Goal: Contribute content: Contribute content

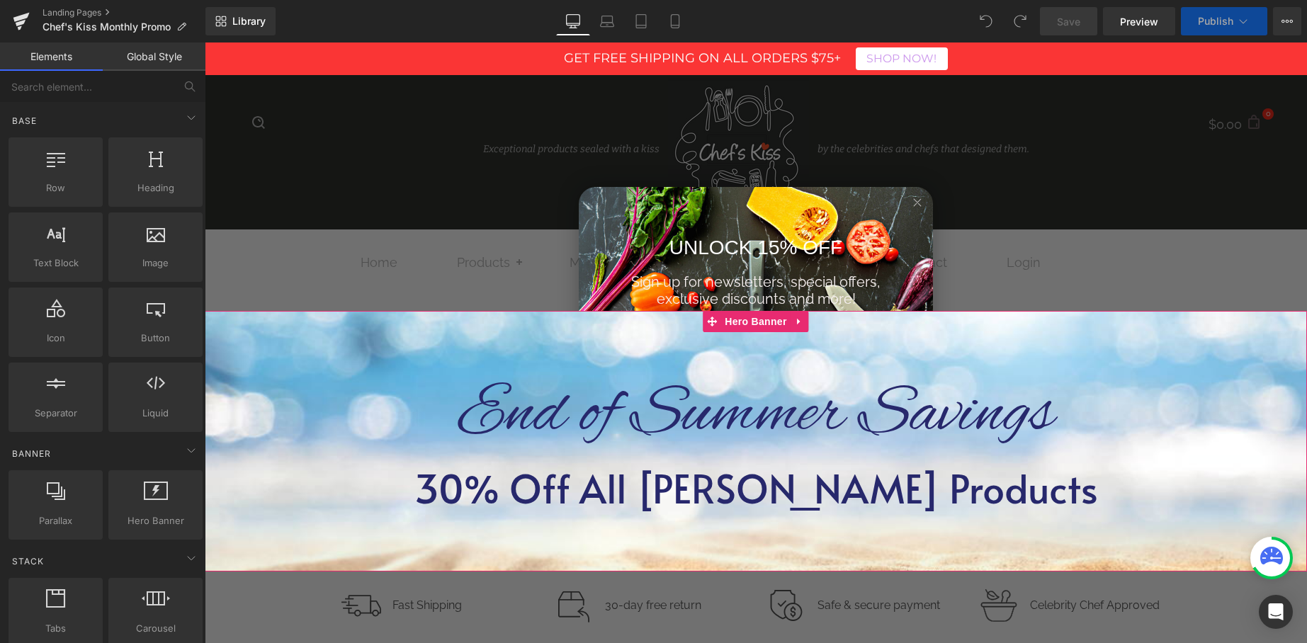
scroll to position [6, 0]
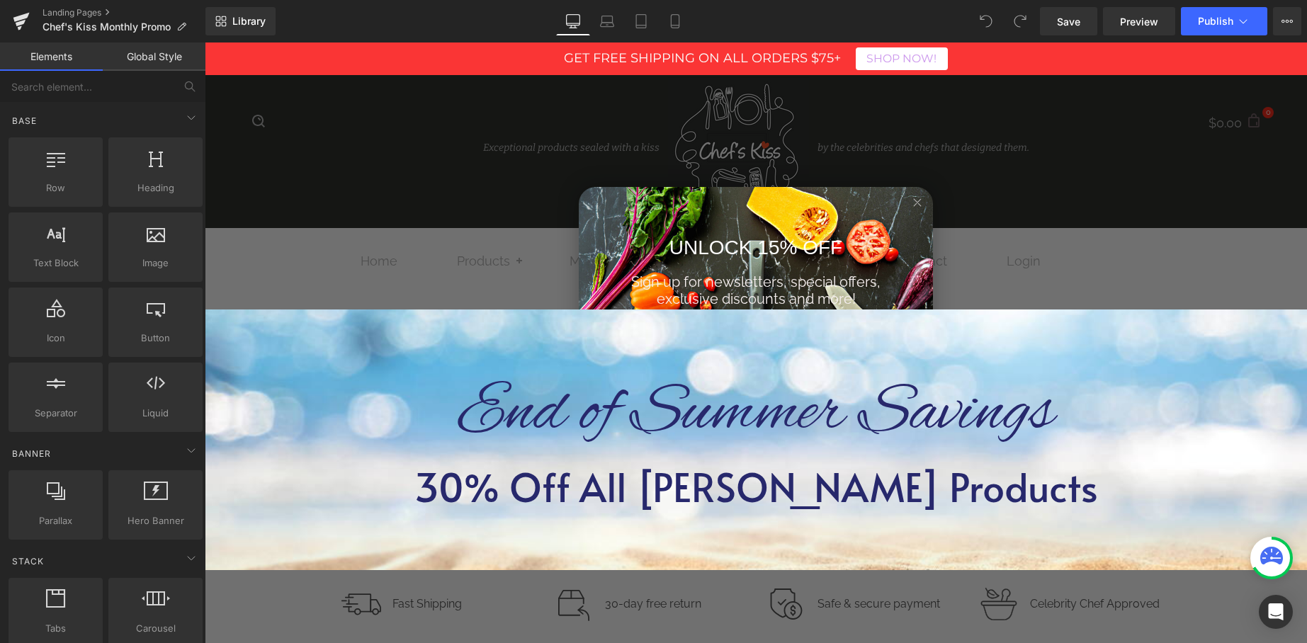
click at [920, 205] on icon "Close dialog" at bounding box center [917, 202] width 7 height 7
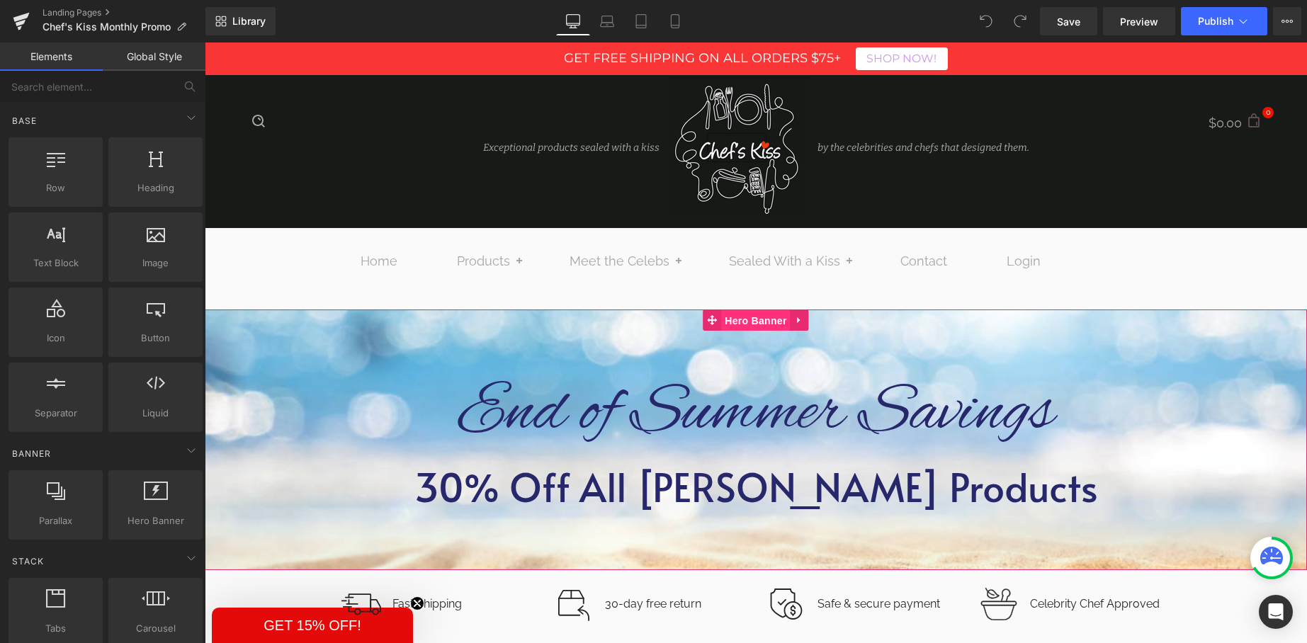
click at [750, 320] on span "Hero Banner" at bounding box center [755, 320] width 69 height 21
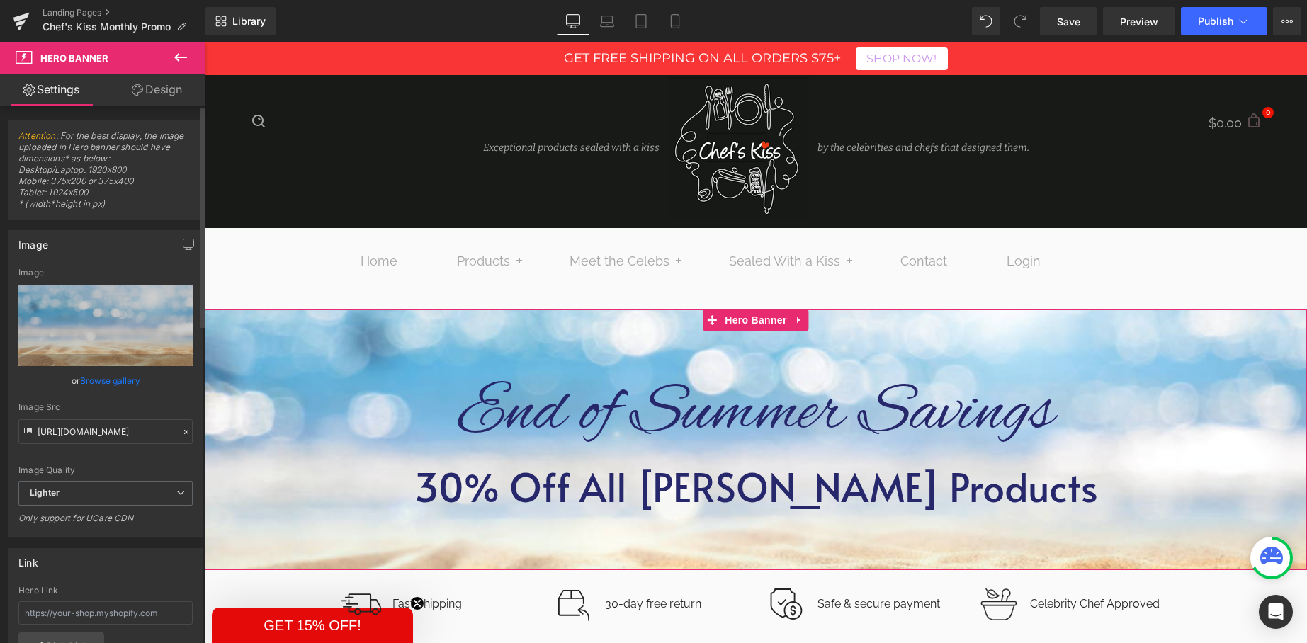
click at [86, 379] on link "Browse gallery" at bounding box center [110, 380] width 60 height 25
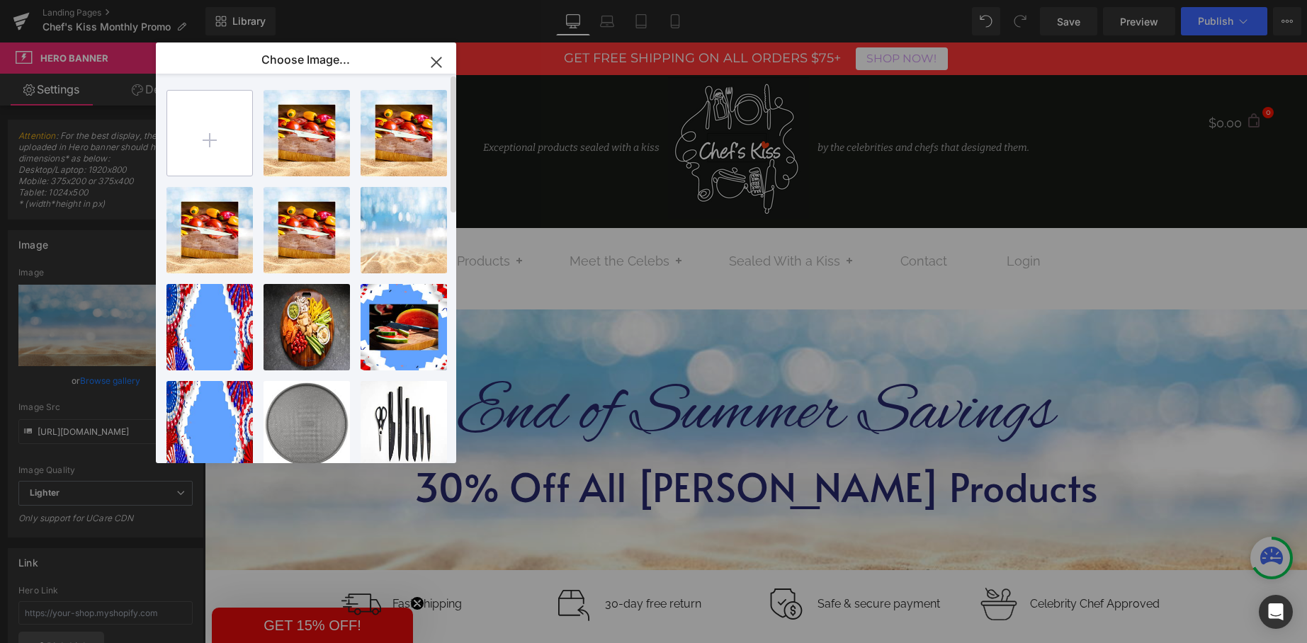
click at [210, 157] on input "file" at bounding box center [209, 133] width 85 height 85
type input "C:\fakepath\Get Creative Promo Banner-2.png"
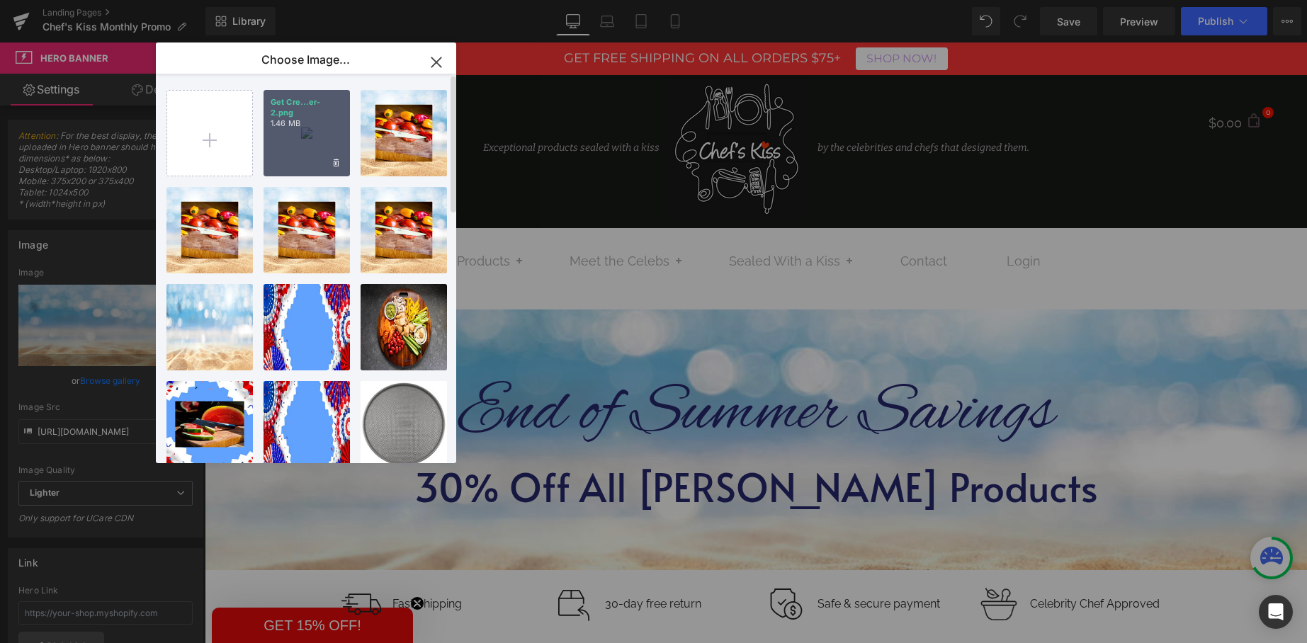
click at [329, 129] on div "Get Cre...er-2.png 1.46 MB" at bounding box center [307, 133] width 86 height 86
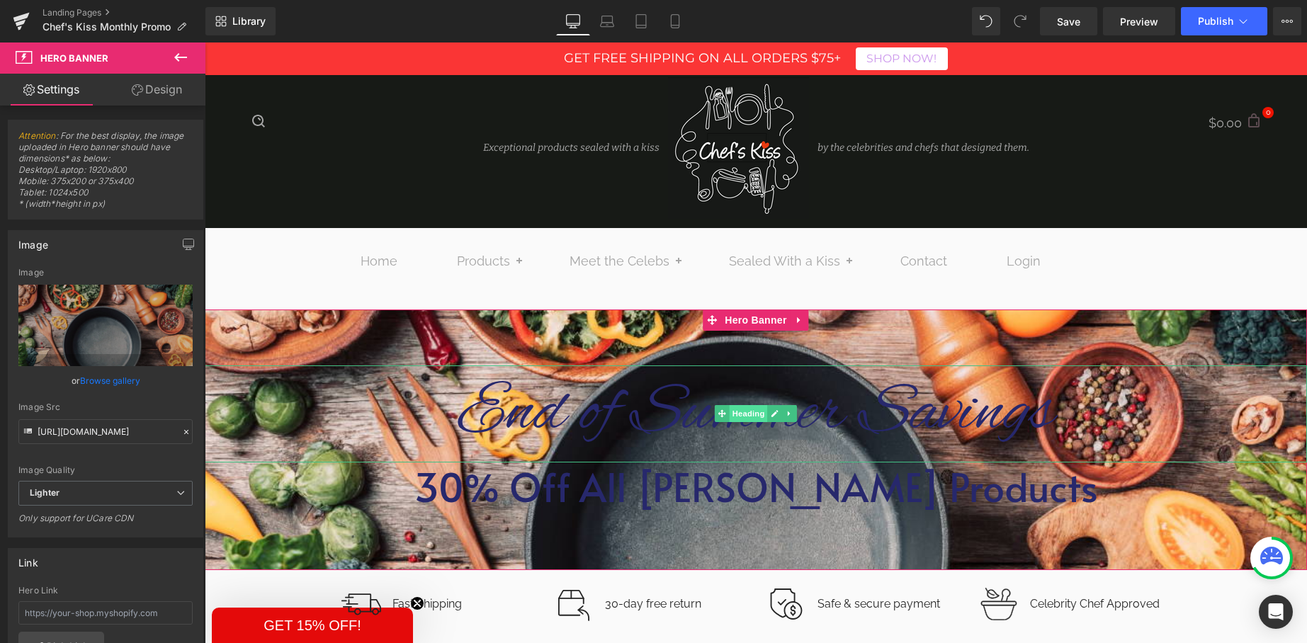
click at [739, 414] on span "Heading" at bounding box center [749, 413] width 38 height 17
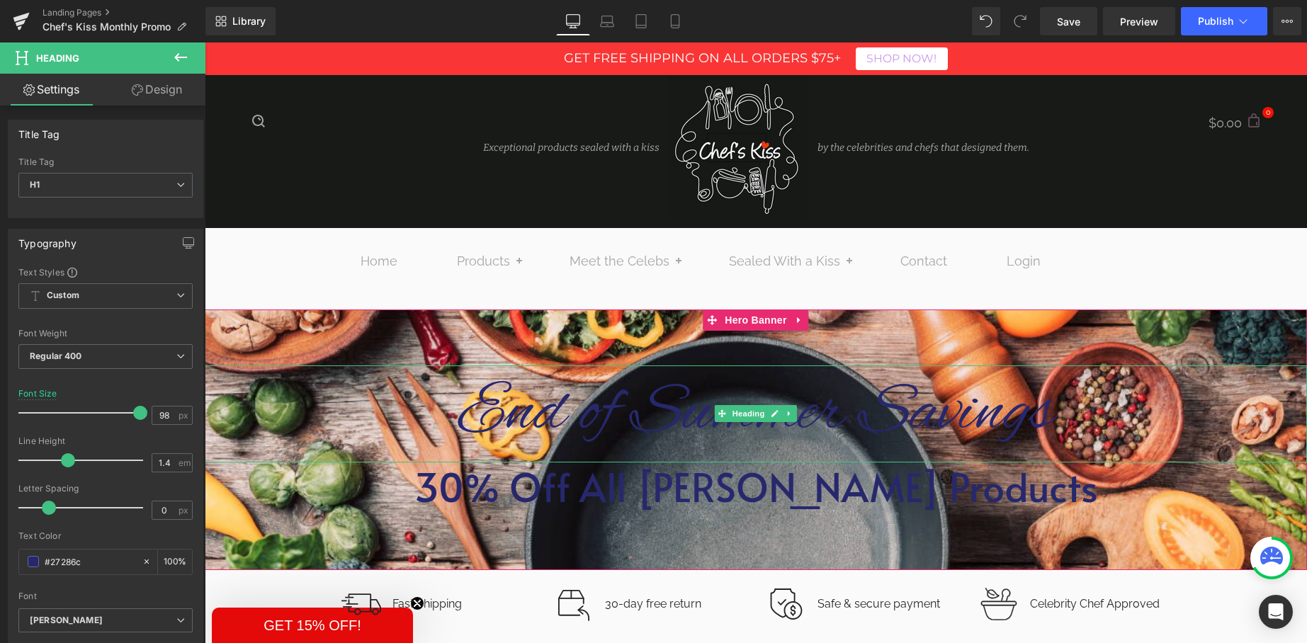
click at [526, 421] on h1 "End of Summer Savings" at bounding box center [756, 414] width 1102 height 97
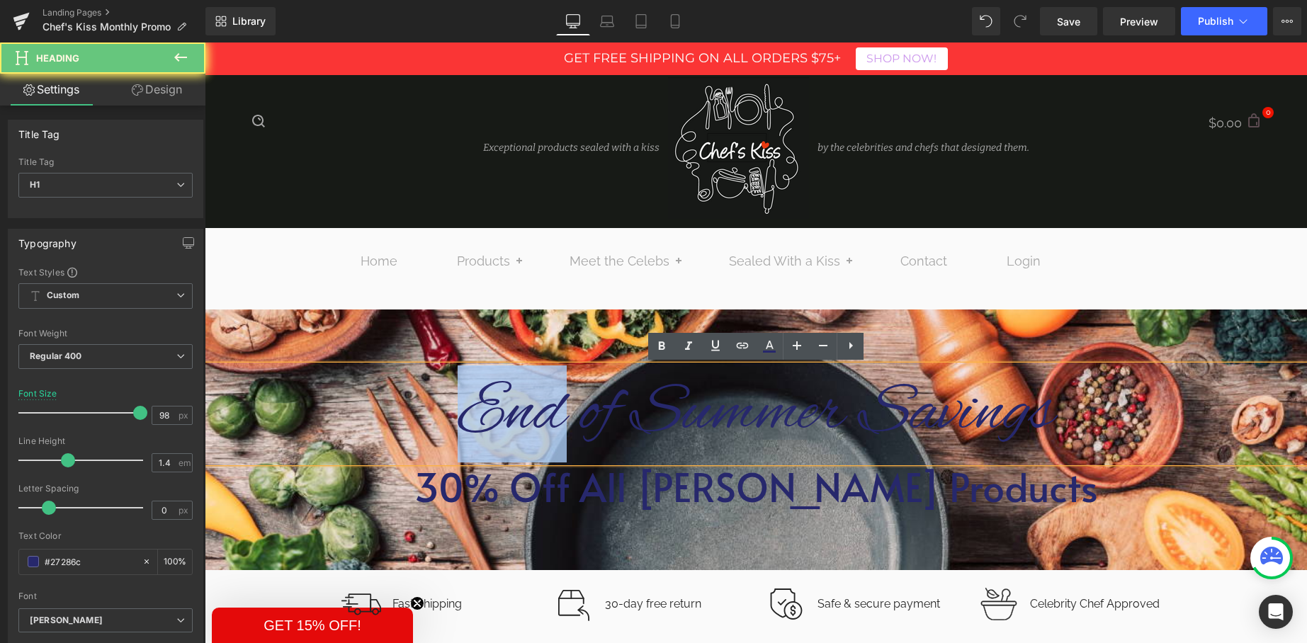
click at [526, 421] on h1 "End of Summer Savings" at bounding box center [756, 414] width 1102 height 97
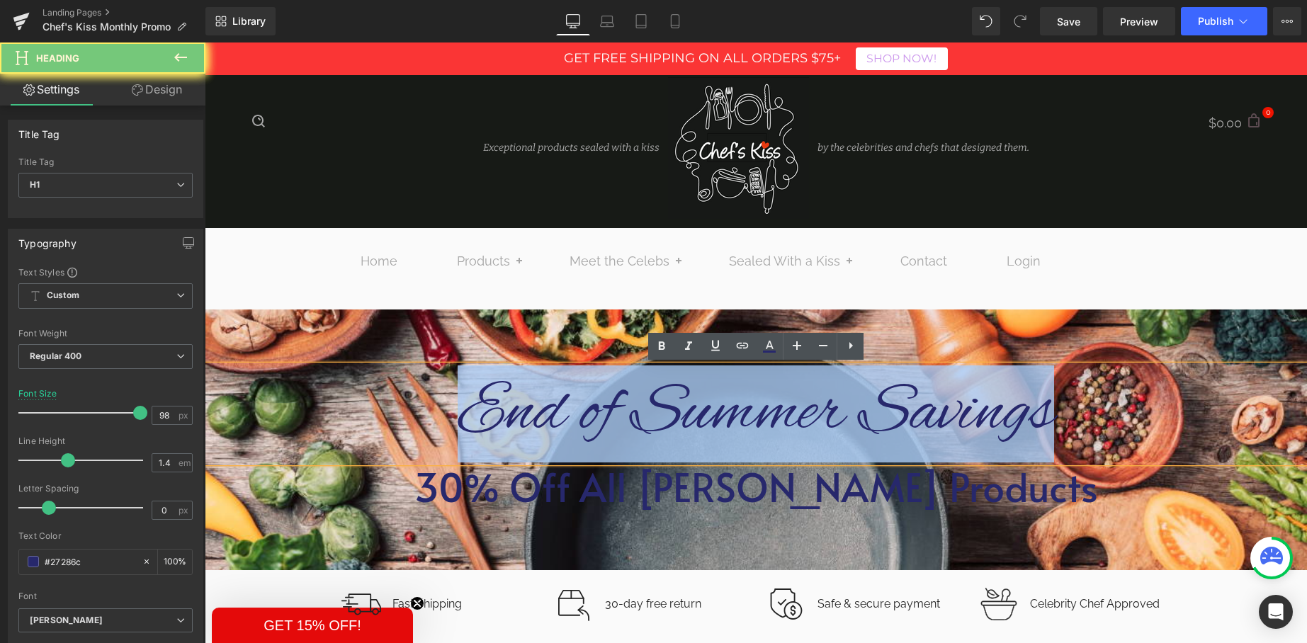
click at [526, 421] on h1 "End of Summer Savings" at bounding box center [756, 414] width 1102 height 97
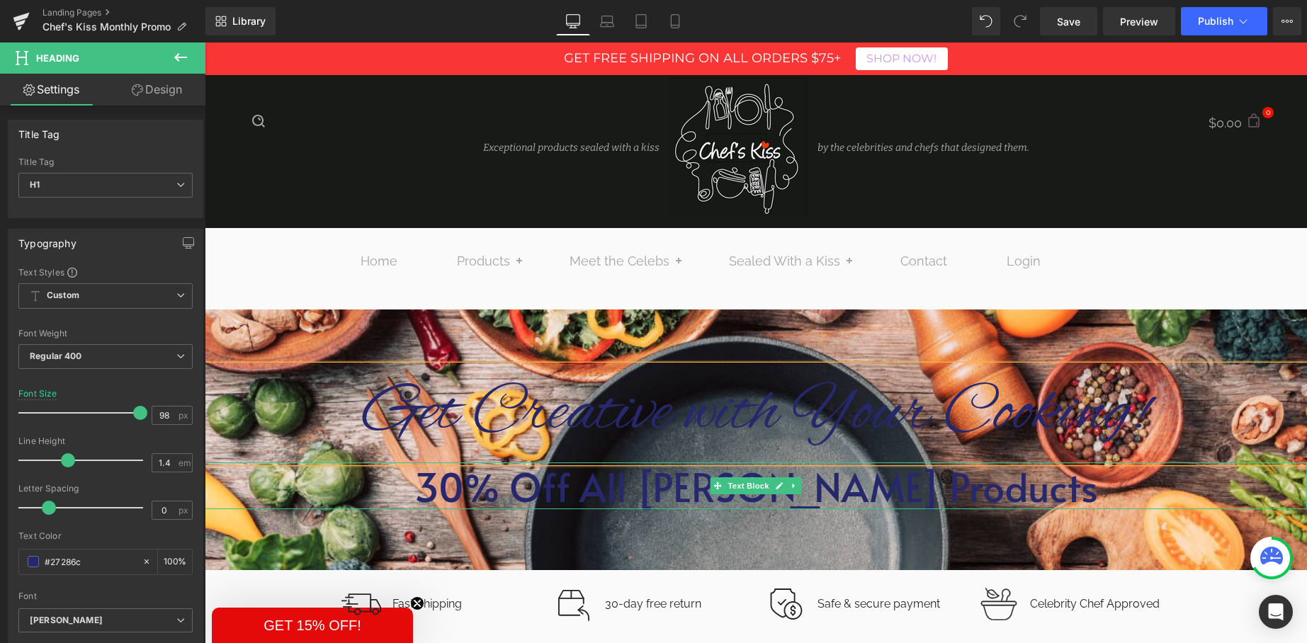
click at [489, 488] on p "30% Off All [PERSON_NAME] Products" at bounding box center [756, 486] width 1102 height 47
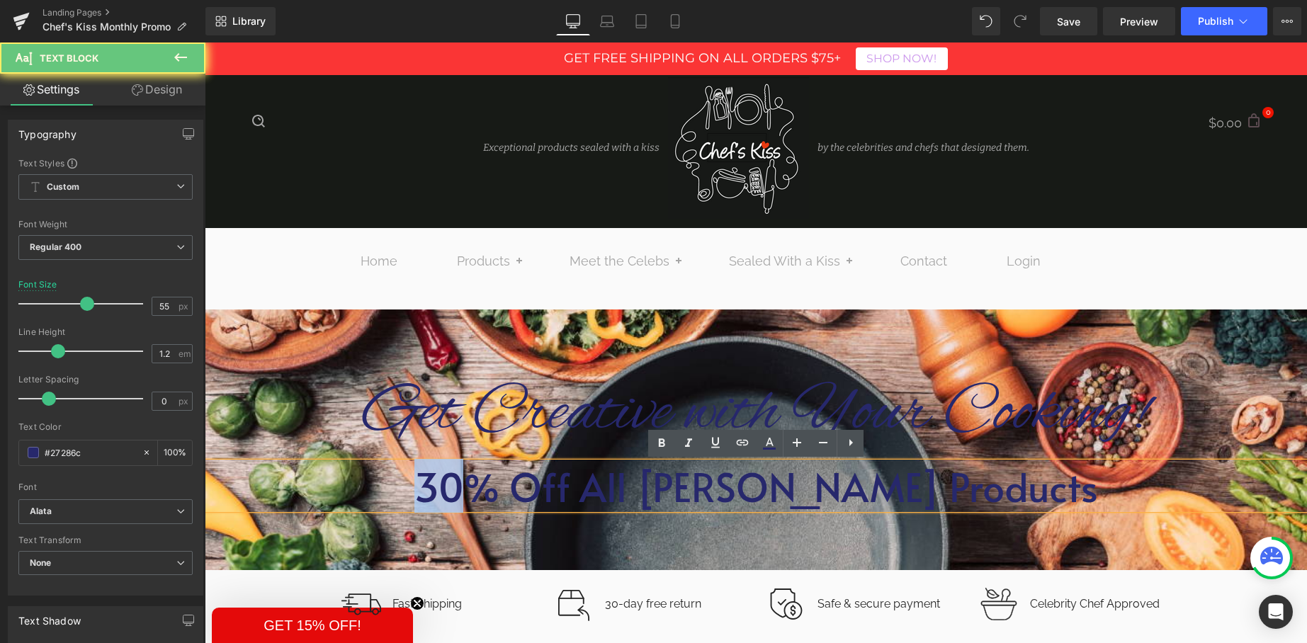
click at [489, 488] on p "30% Off All [PERSON_NAME] Products" at bounding box center [756, 486] width 1102 height 47
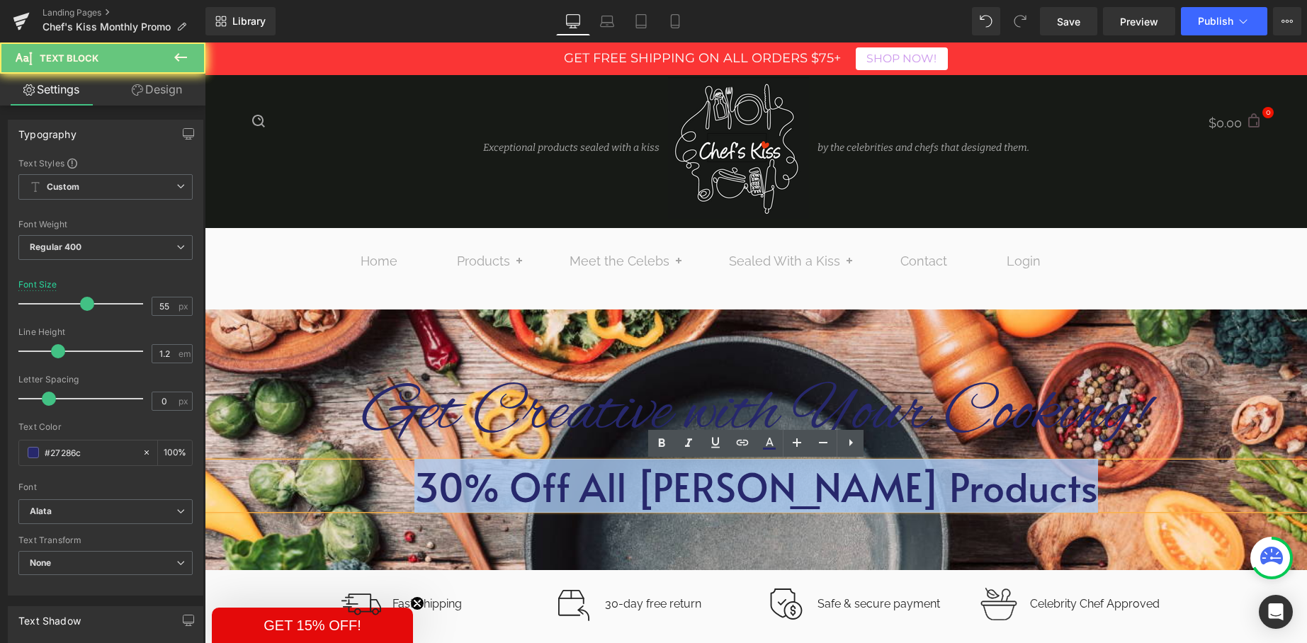
click at [490, 488] on p "30% Off All [PERSON_NAME] Products" at bounding box center [756, 486] width 1102 height 47
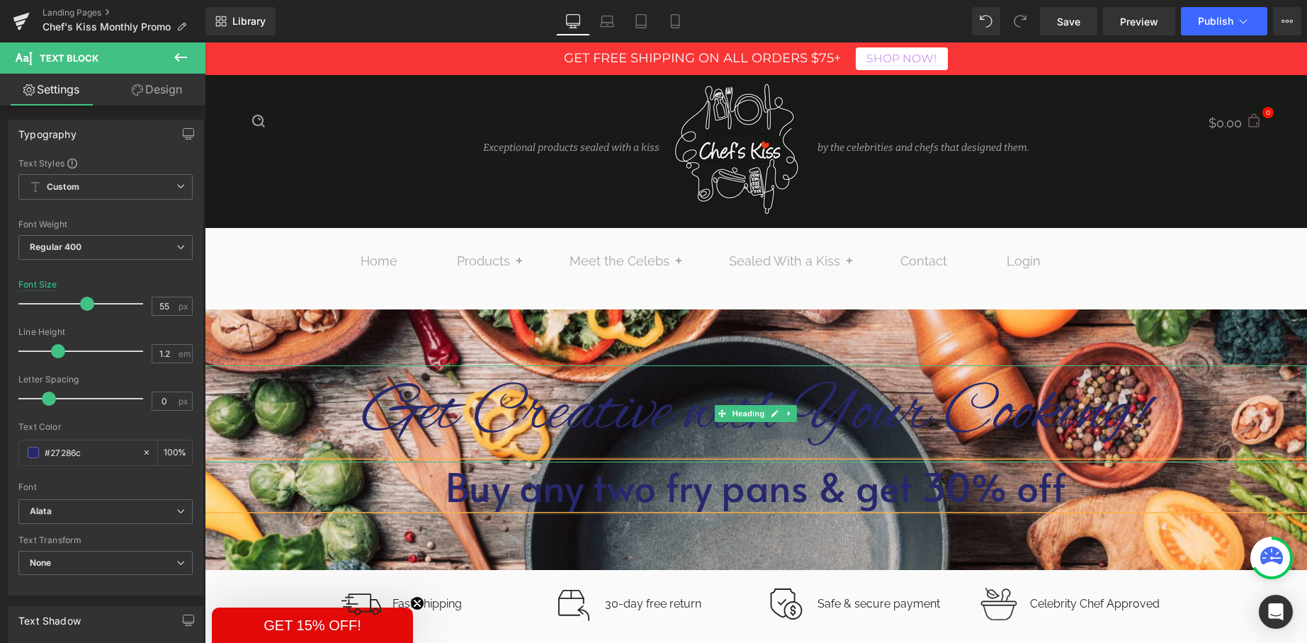
click at [625, 409] on h1 "Get Creative with Your Cooking!" at bounding box center [756, 414] width 1102 height 97
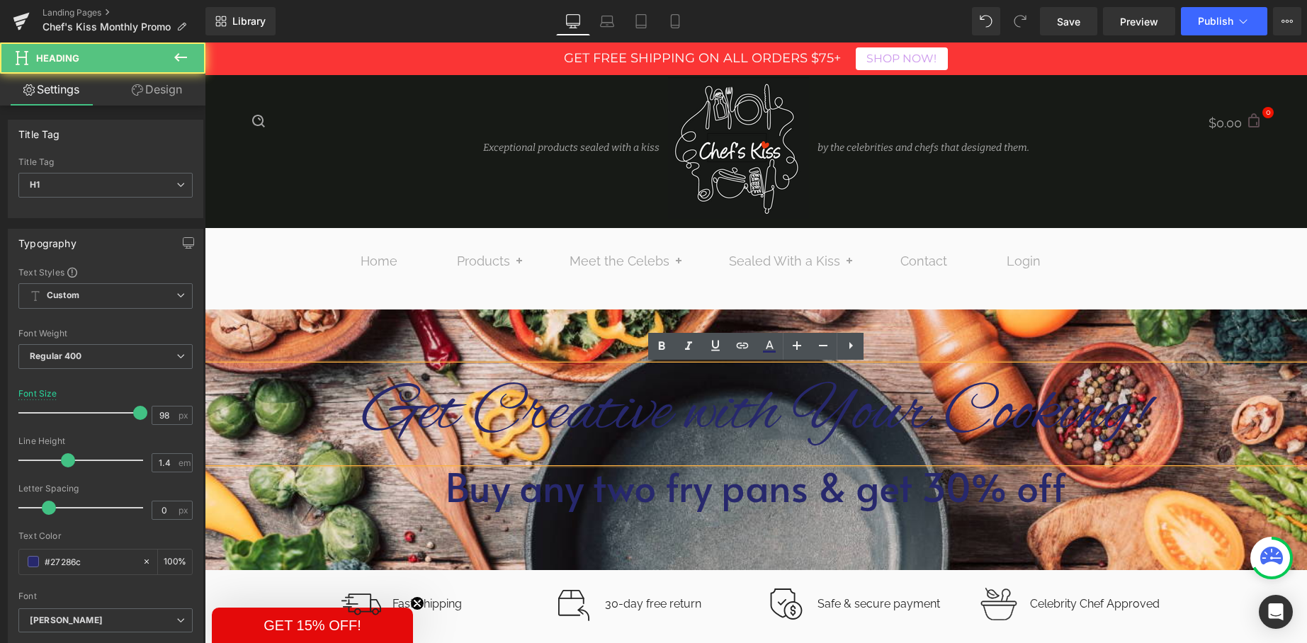
click at [852, 421] on h1 "Get Creative with Your Cooking!" at bounding box center [756, 414] width 1102 height 97
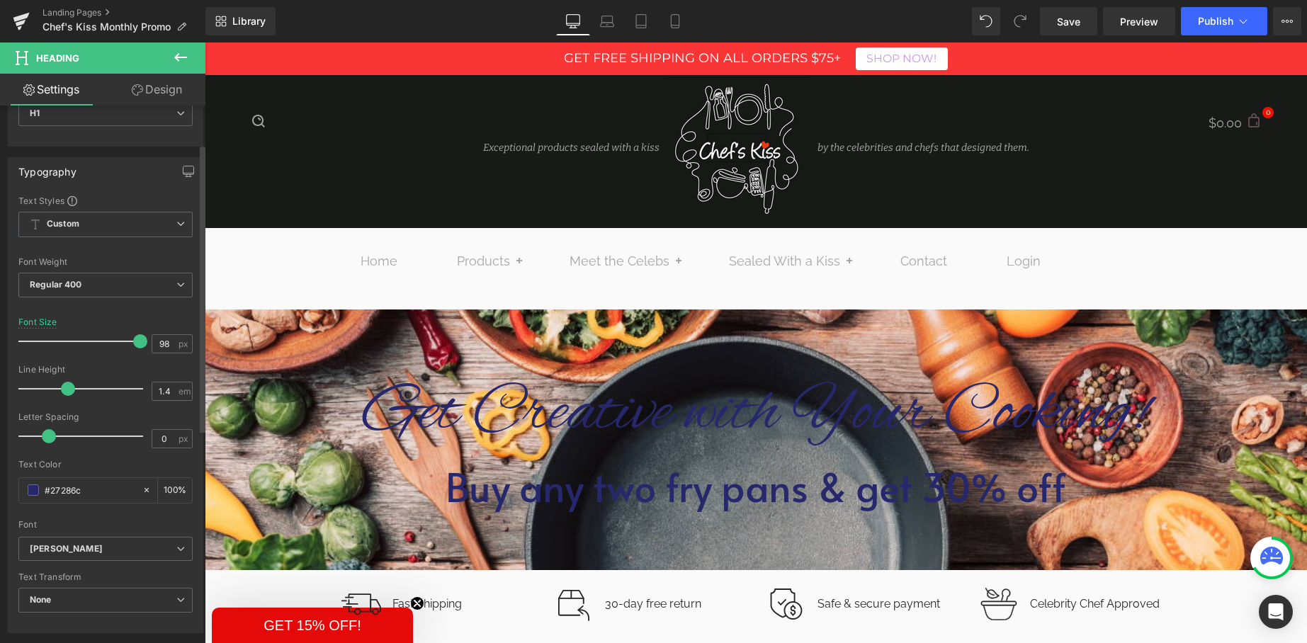
scroll to position [151, 0]
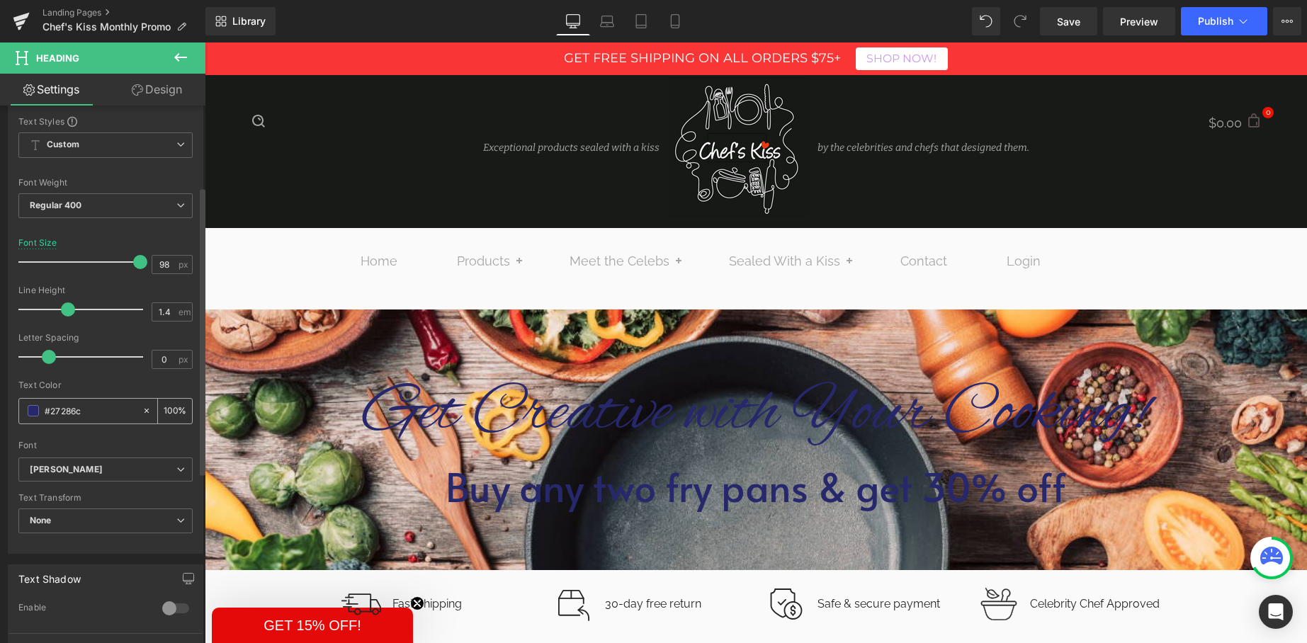
click at [49, 412] on input "#27286c" at bounding box center [90, 411] width 91 height 16
click at [33, 412] on span at bounding box center [33, 410] width 11 height 11
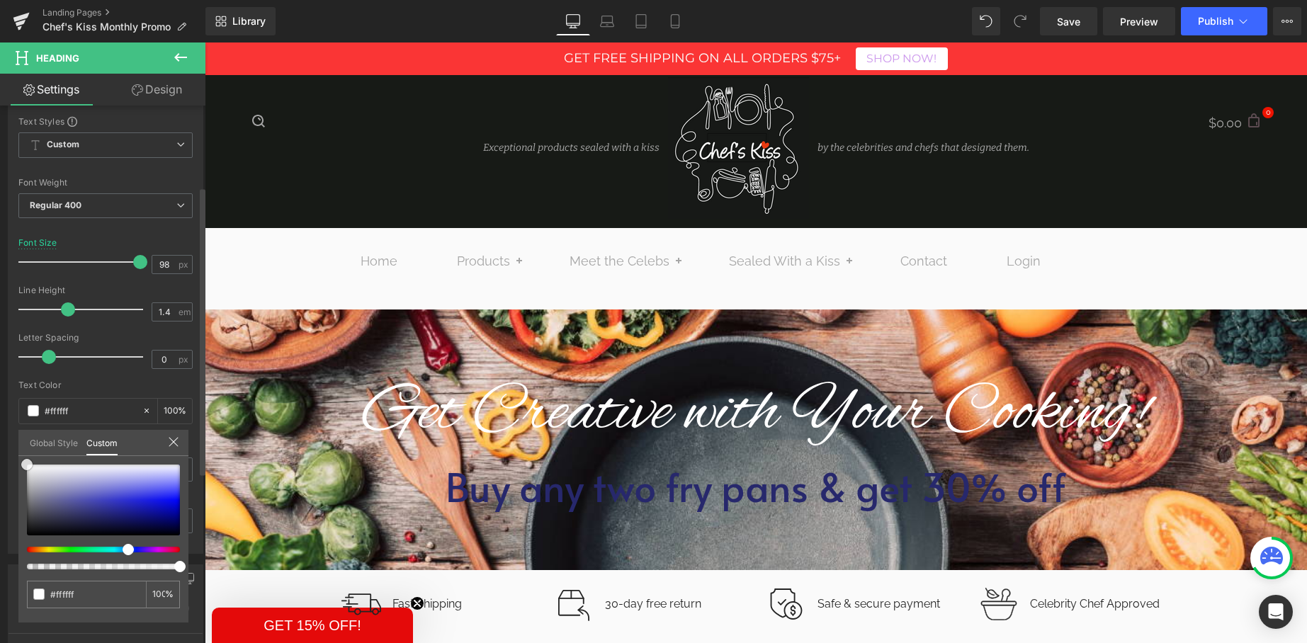
drag, startPoint x: 100, startPoint y: 516, endPoint x: 23, endPoint y: 460, distance: 95.8
click at [23, 460] on span at bounding box center [26, 464] width 11 height 11
click at [59, 597] on input "#27286c" at bounding box center [95, 594] width 90 height 15
click at [59, 597] on input "#27286c" at bounding box center [87, 594] width 75 height 15
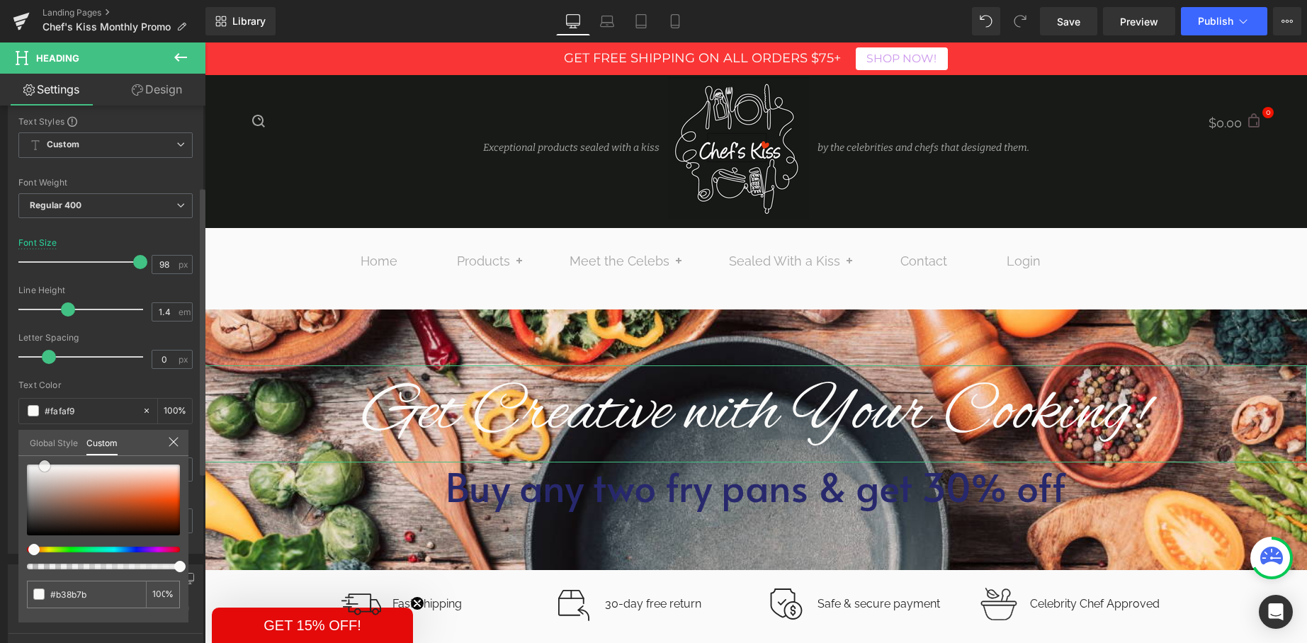
drag, startPoint x: 65, startPoint y: 492, endPoint x: 43, endPoint y: 465, distance: 34.7
click at [43, 465] on span at bounding box center [44, 465] width 11 height 11
click at [57, 594] on input "#b38b7b" at bounding box center [87, 594] width 75 height 15
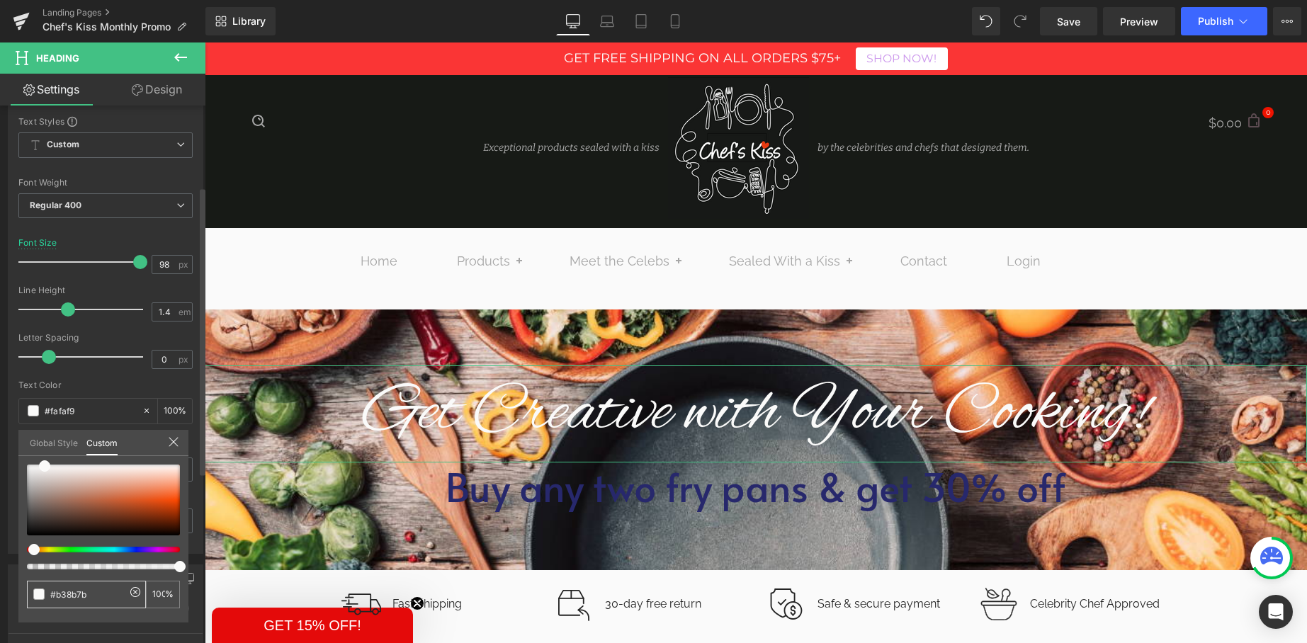
type input "#fafaf9"
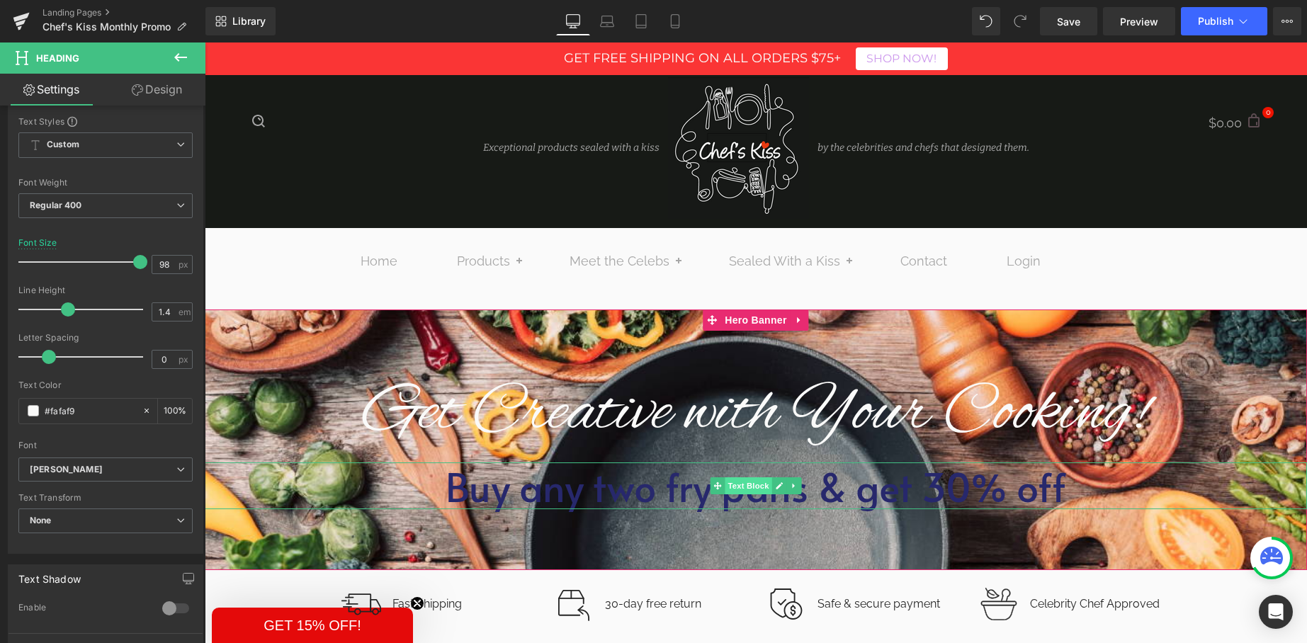
click at [742, 485] on span "Text Block" at bounding box center [748, 485] width 47 height 17
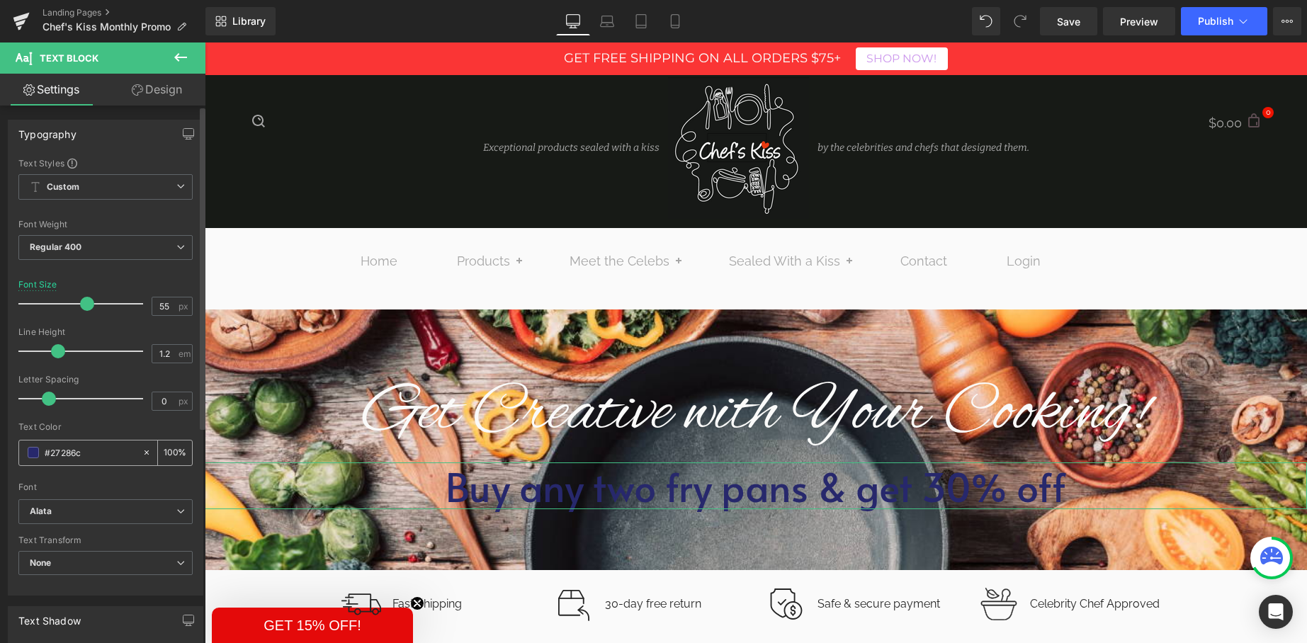
click at [47, 453] on input "#27286c" at bounding box center [90, 453] width 91 height 16
paste input "fafaf9"
type input "#fafaf9"
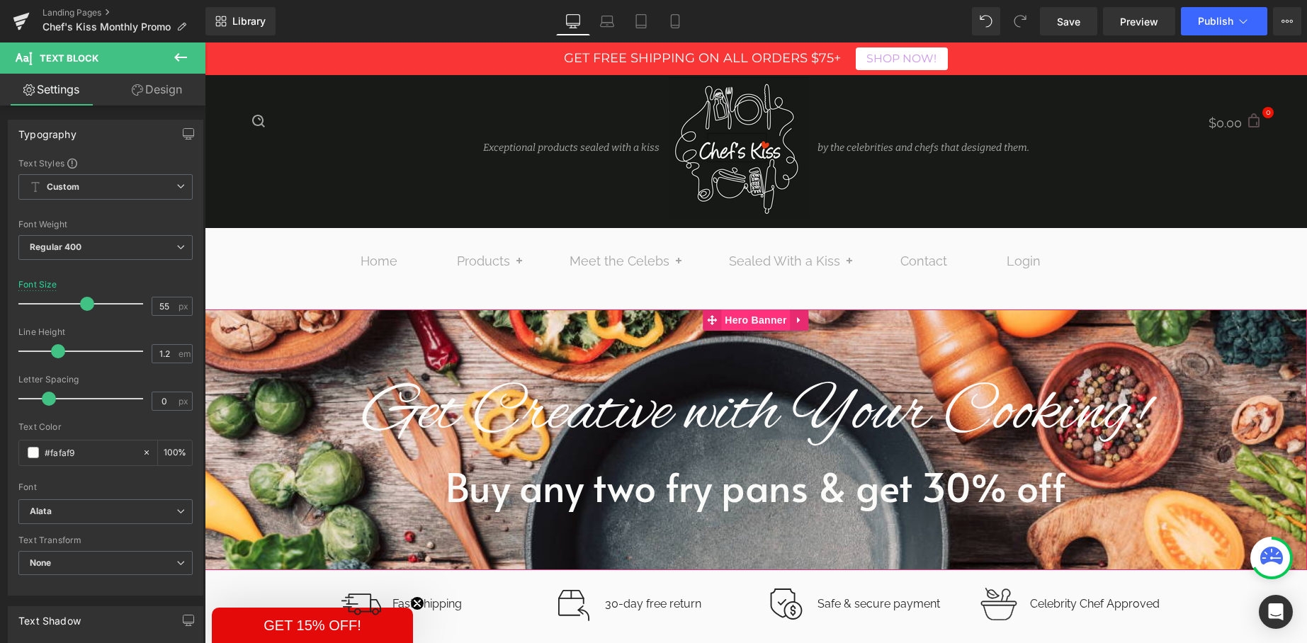
click at [750, 324] on span "Hero Banner" at bounding box center [755, 320] width 69 height 21
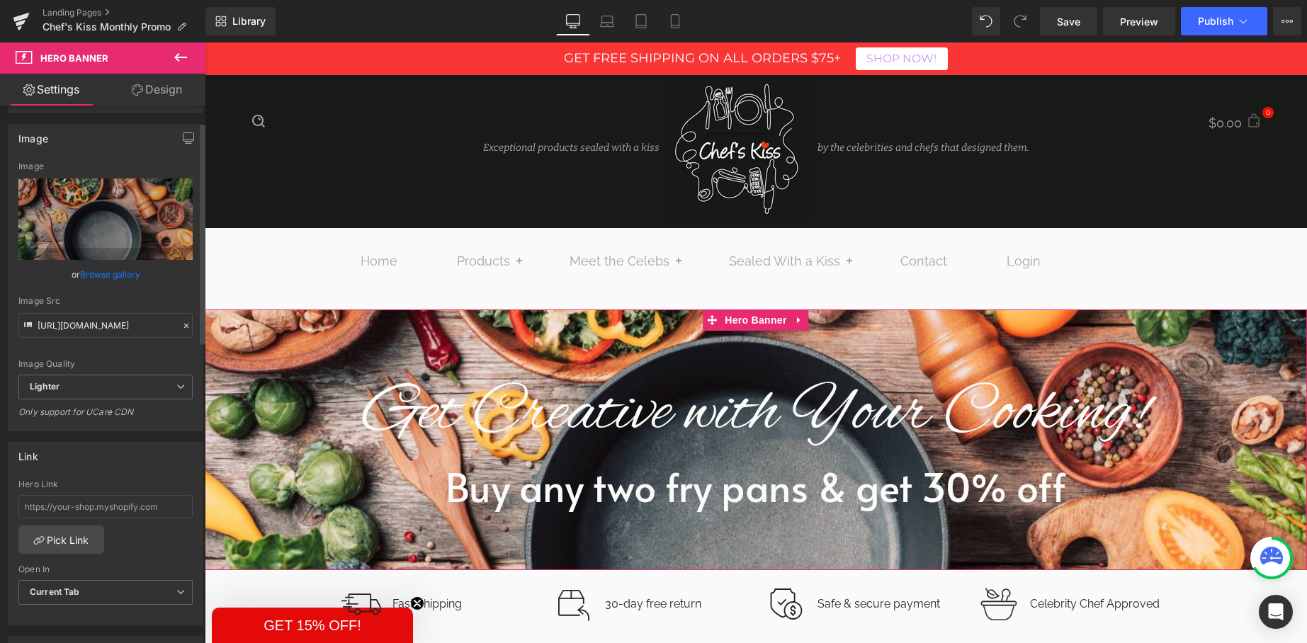
scroll to position [134, 0]
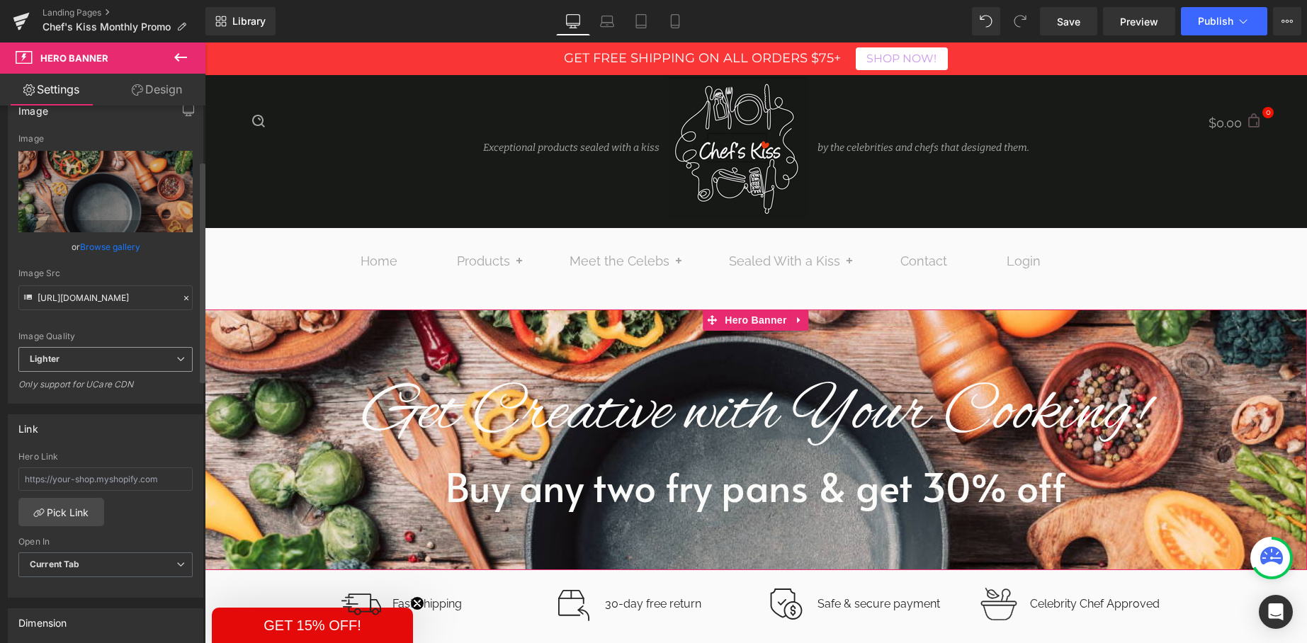
click at [102, 359] on span "Lighter" at bounding box center [105, 359] width 174 height 25
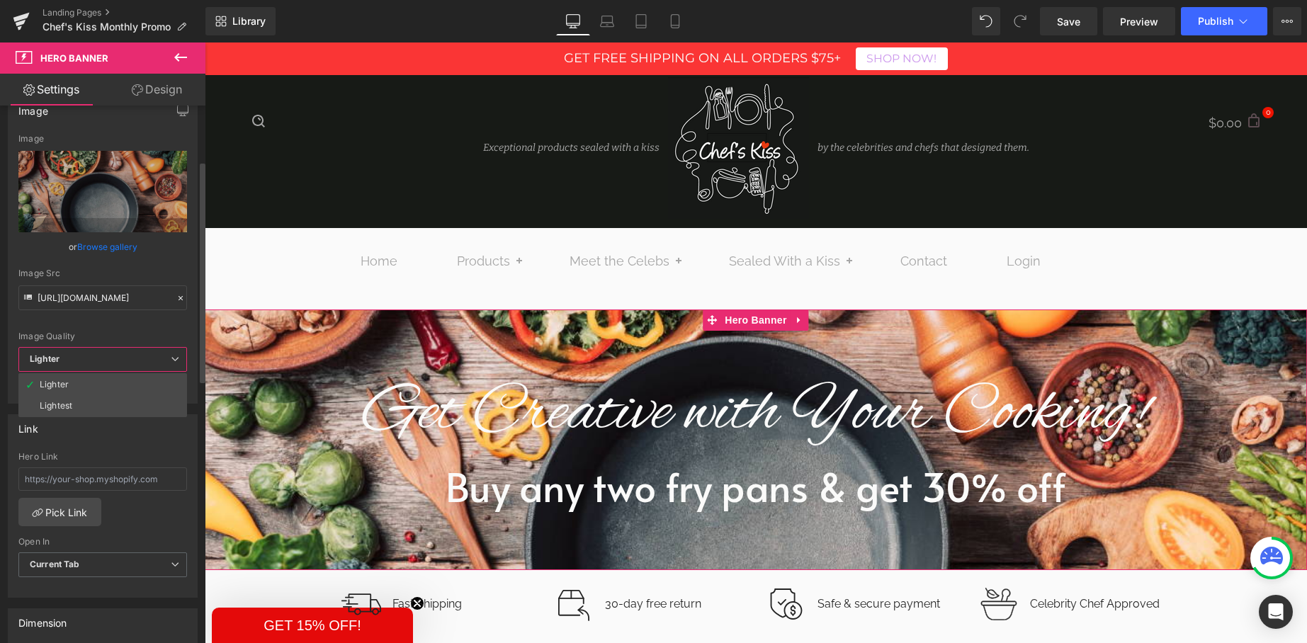
click at [102, 359] on span "Lighter" at bounding box center [102, 359] width 169 height 25
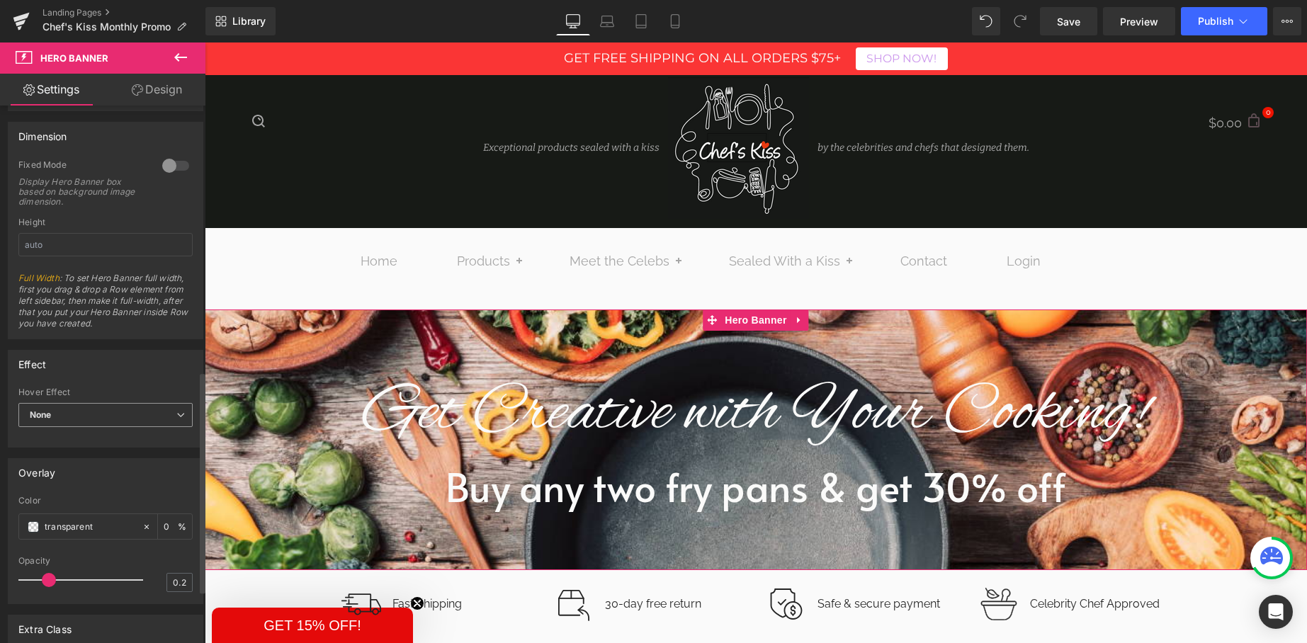
scroll to position [714, 0]
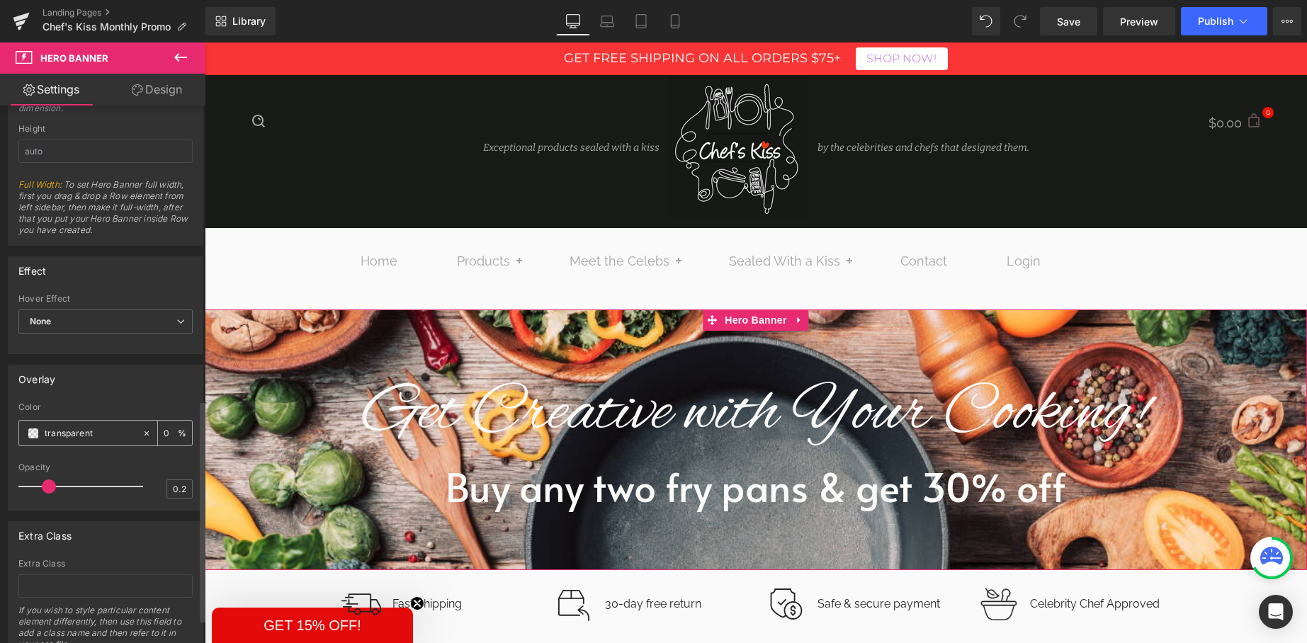
click at [32, 435] on span at bounding box center [33, 433] width 11 height 11
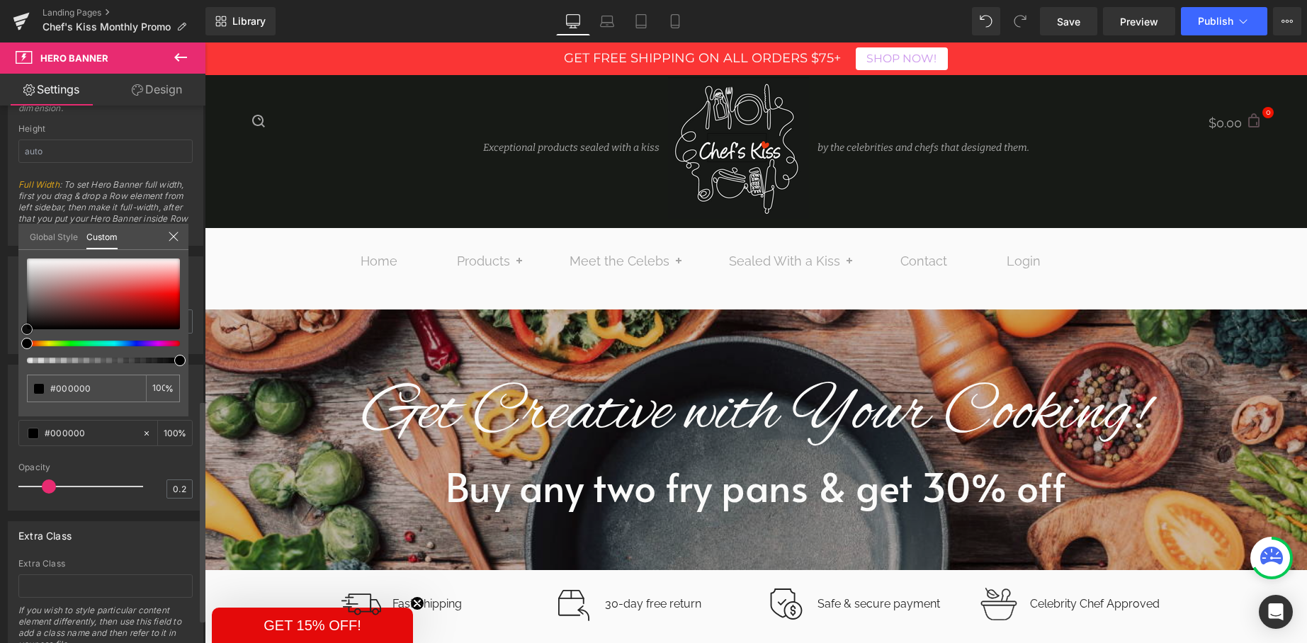
drag, startPoint x: 30, startPoint y: 329, endPoint x: 18, endPoint y: 334, distance: 14.0
click at [18, 334] on div "transparent 0 %" at bounding box center [103, 338] width 170 height 158
drag, startPoint x: 379, startPoint y: 403, endPoint x: 225, endPoint y: 361, distance: 160.0
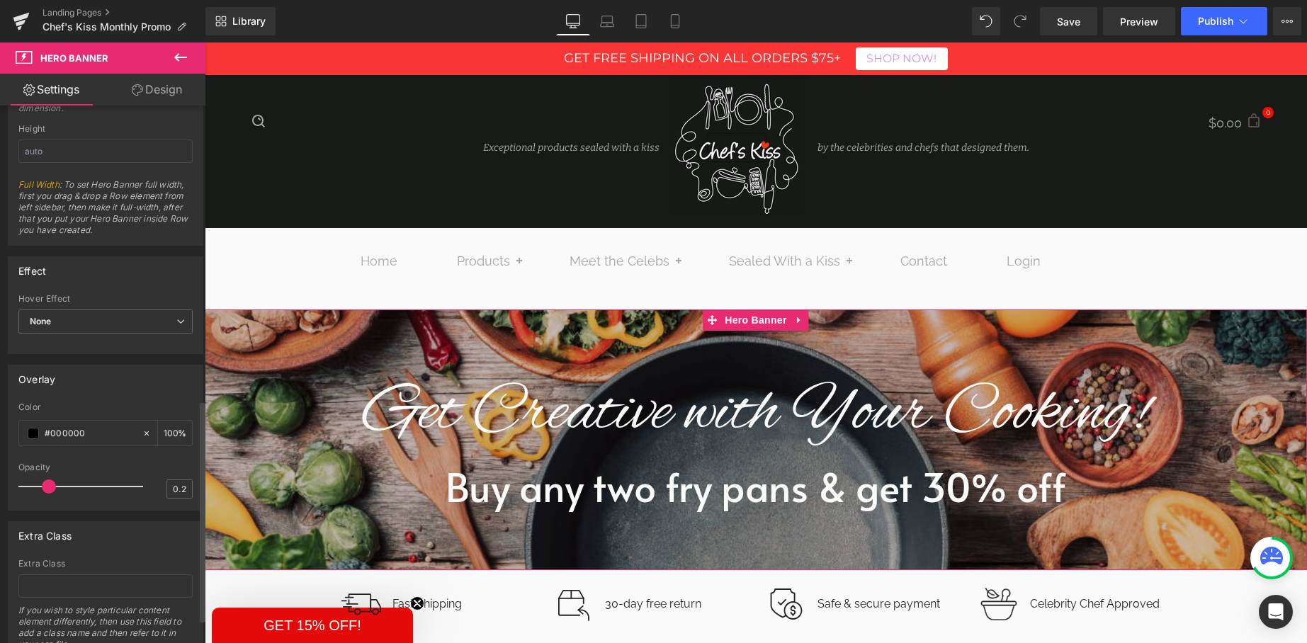
drag, startPoint x: 47, startPoint y: 485, endPoint x: 95, endPoint y: 481, distance: 48.4
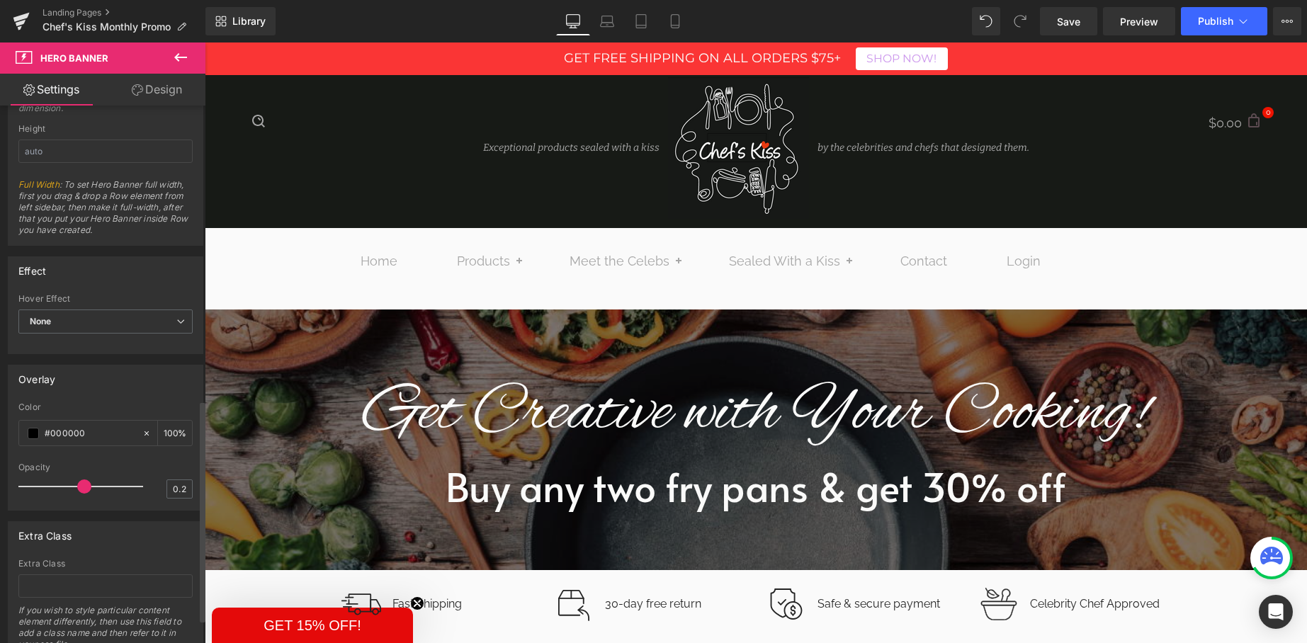
drag, startPoint x: 46, startPoint y: 490, endPoint x: 83, endPoint y: 487, distance: 37.0
click at [83, 487] on span at bounding box center [84, 487] width 14 height 14
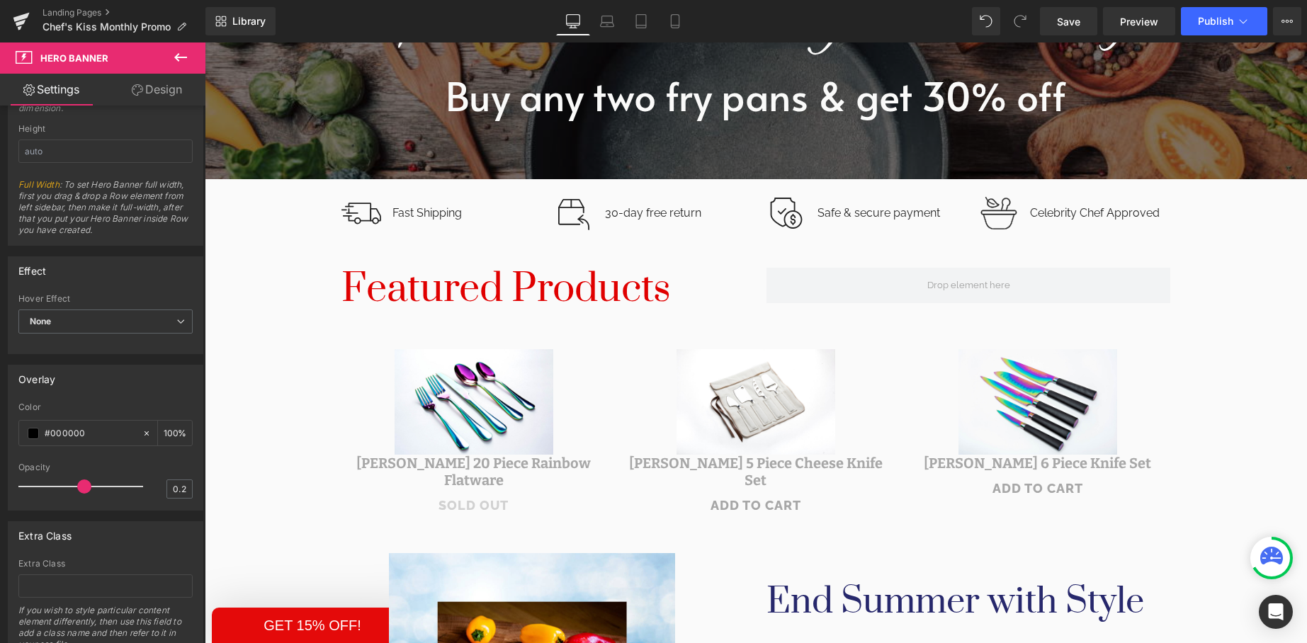
scroll to position [323, 0]
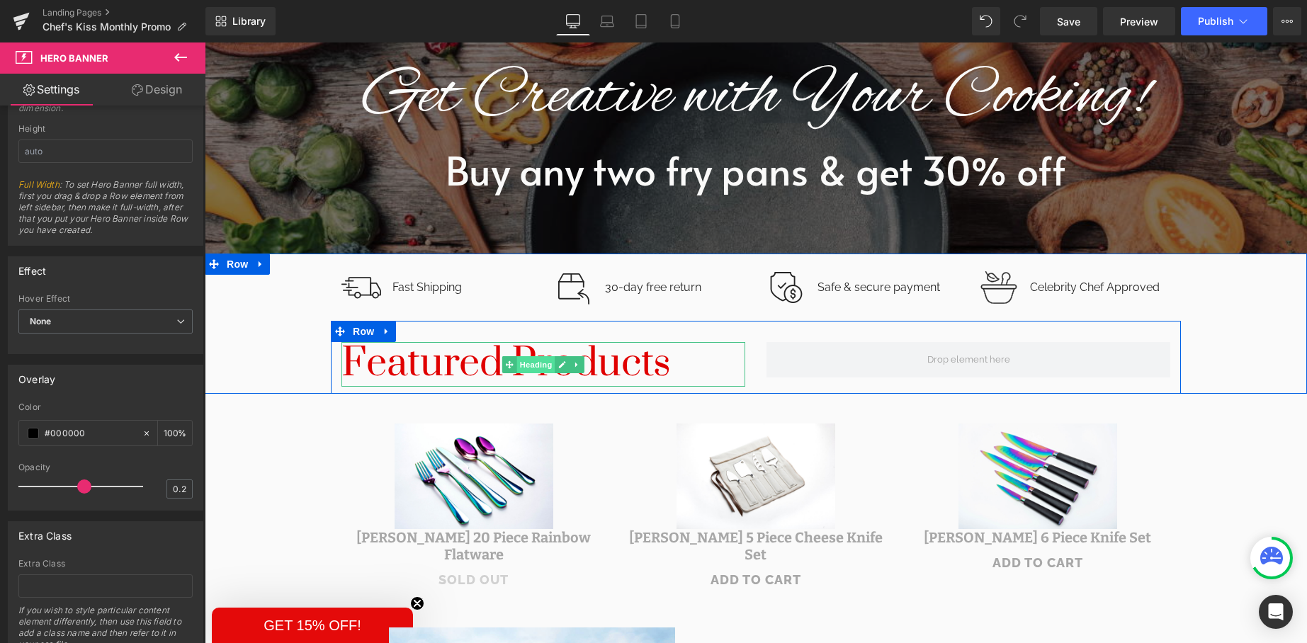
click at [539, 366] on span "Heading" at bounding box center [536, 364] width 38 height 17
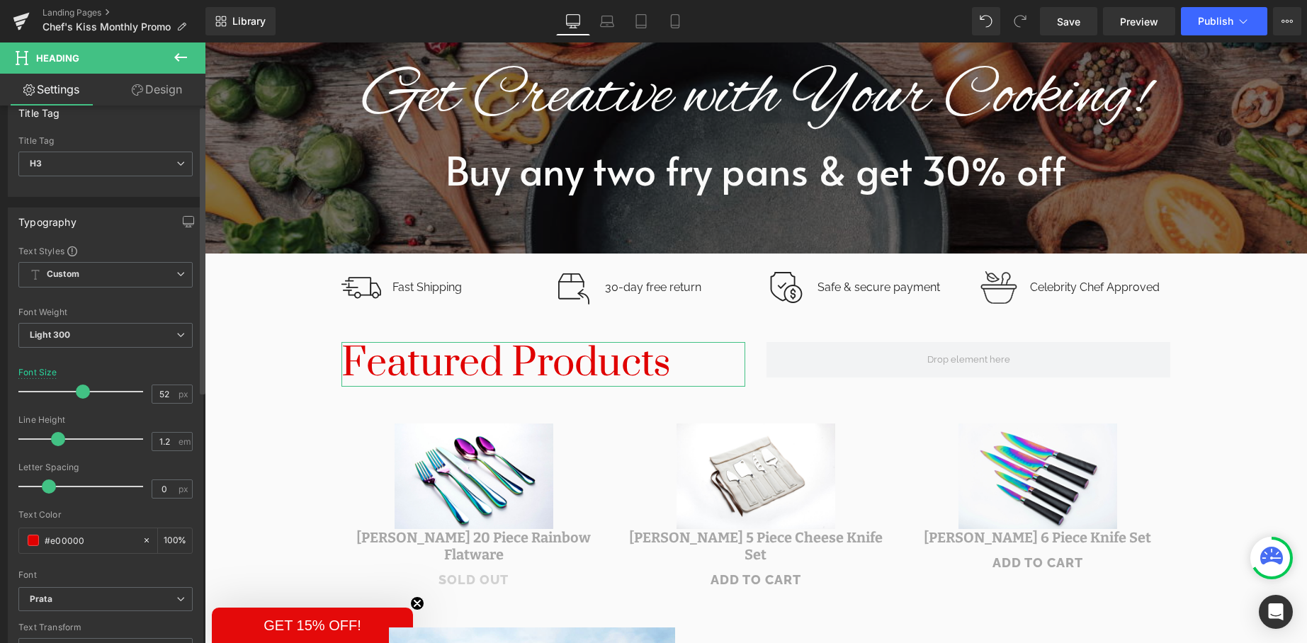
scroll to position [38, 0]
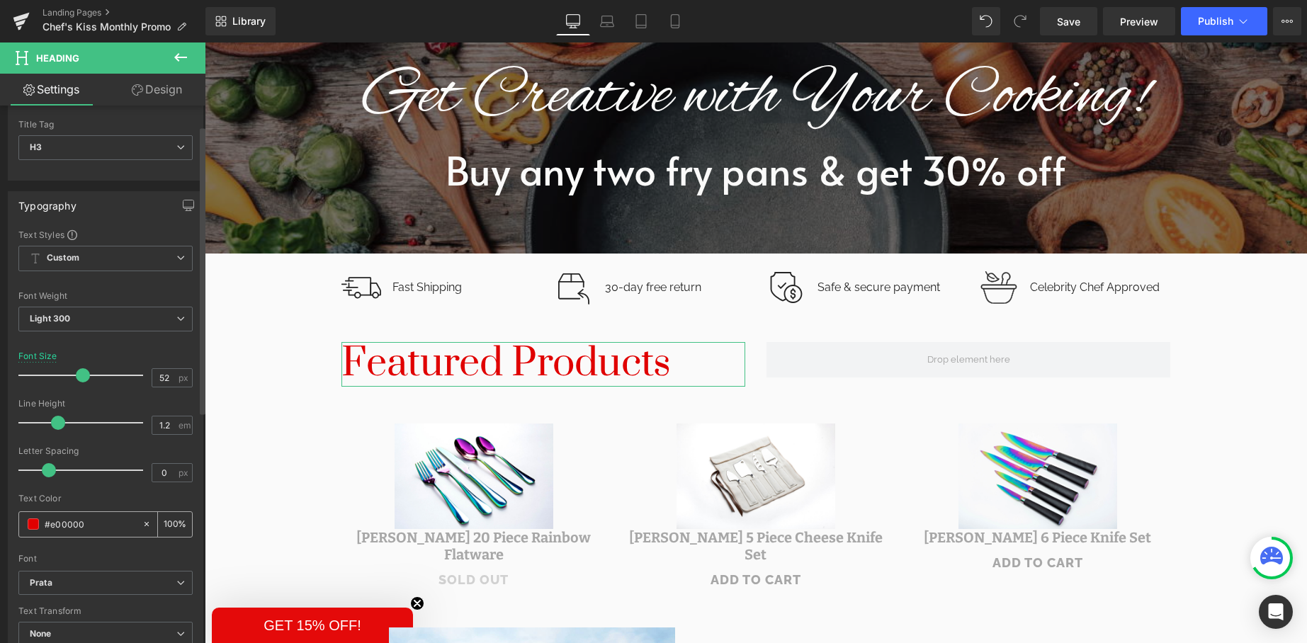
click at [54, 529] on input "#e00000" at bounding box center [90, 524] width 91 height 16
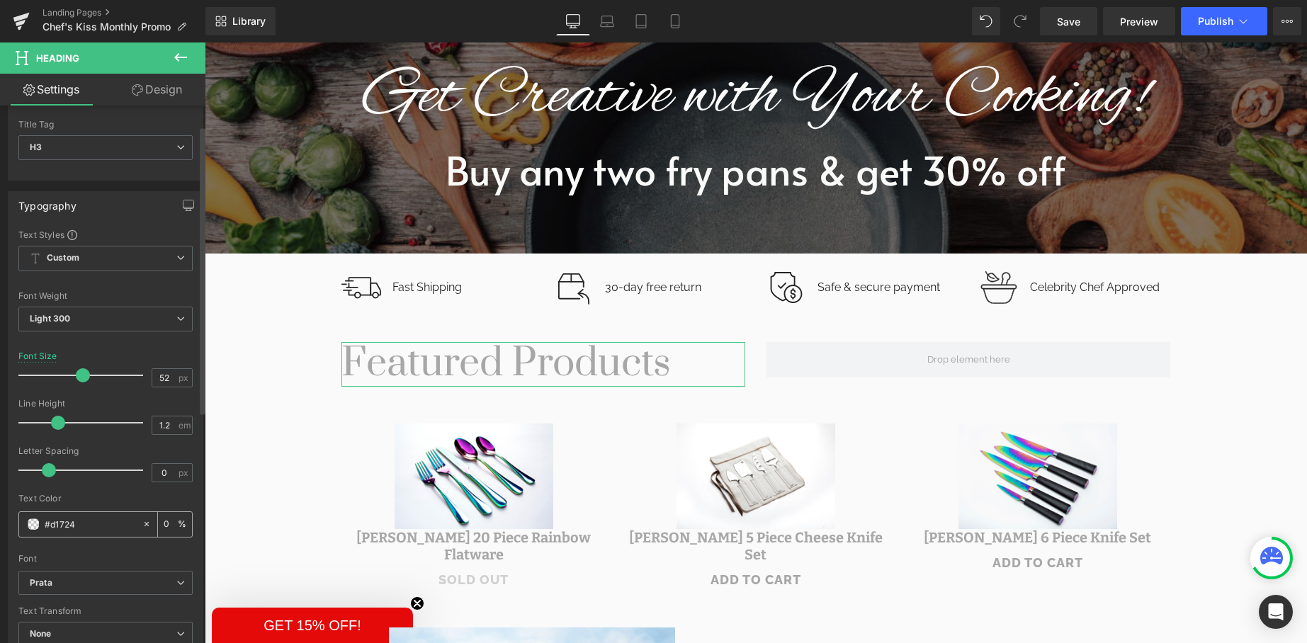
type input "#d17245"
click at [59, 524] on input "#d17245" at bounding box center [90, 524] width 91 height 16
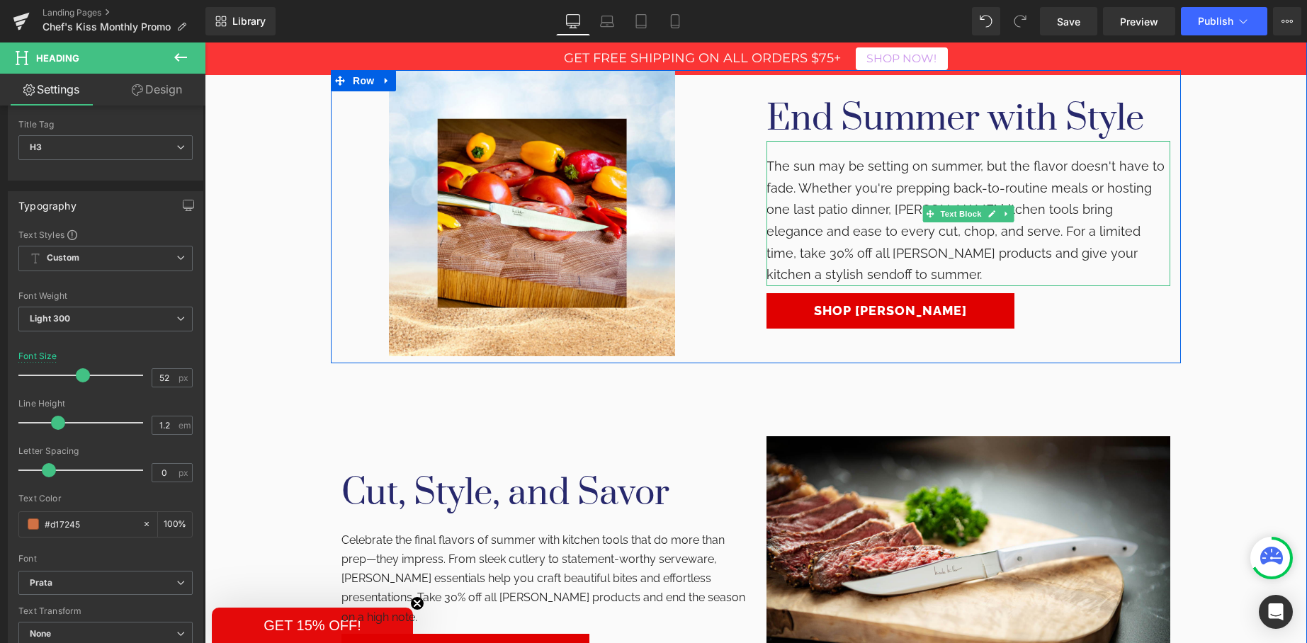
scroll to position [926, 0]
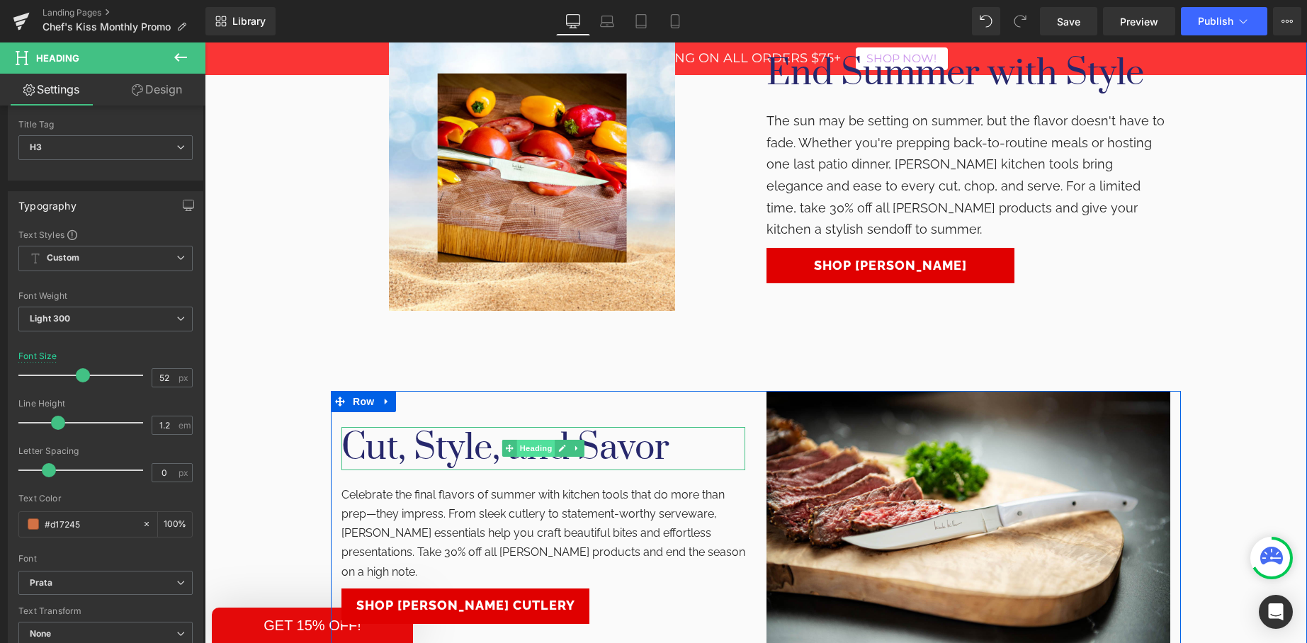
click at [532, 440] on span "Heading" at bounding box center [536, 448] width 38 height 17
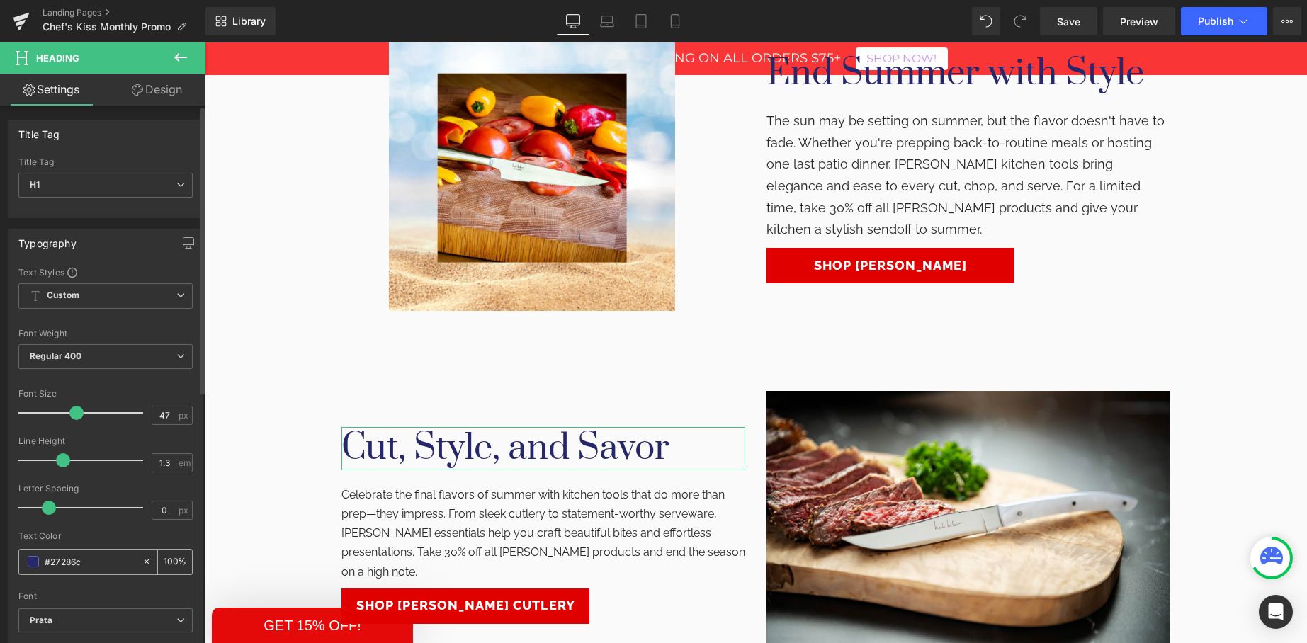
click at [50, 559] on input "#27286c" at bounding box center [90, 562] width 91 height 16
paste input "d17245"
type input "#d17245"
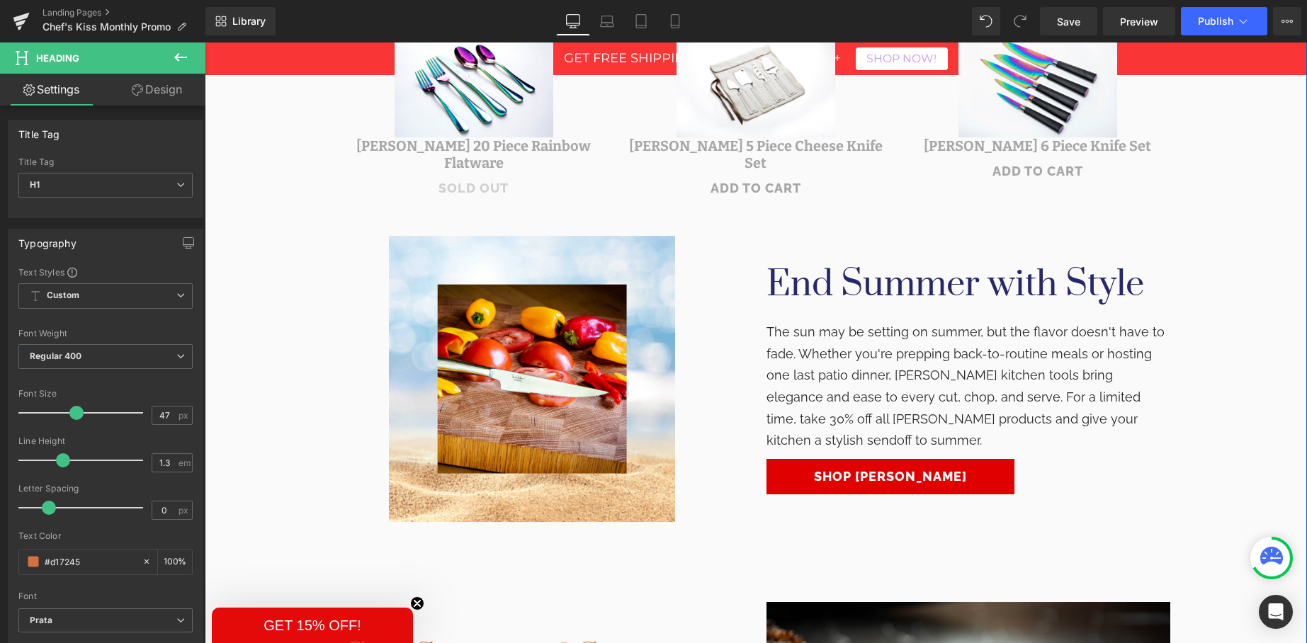
scroll to position [706, 0]
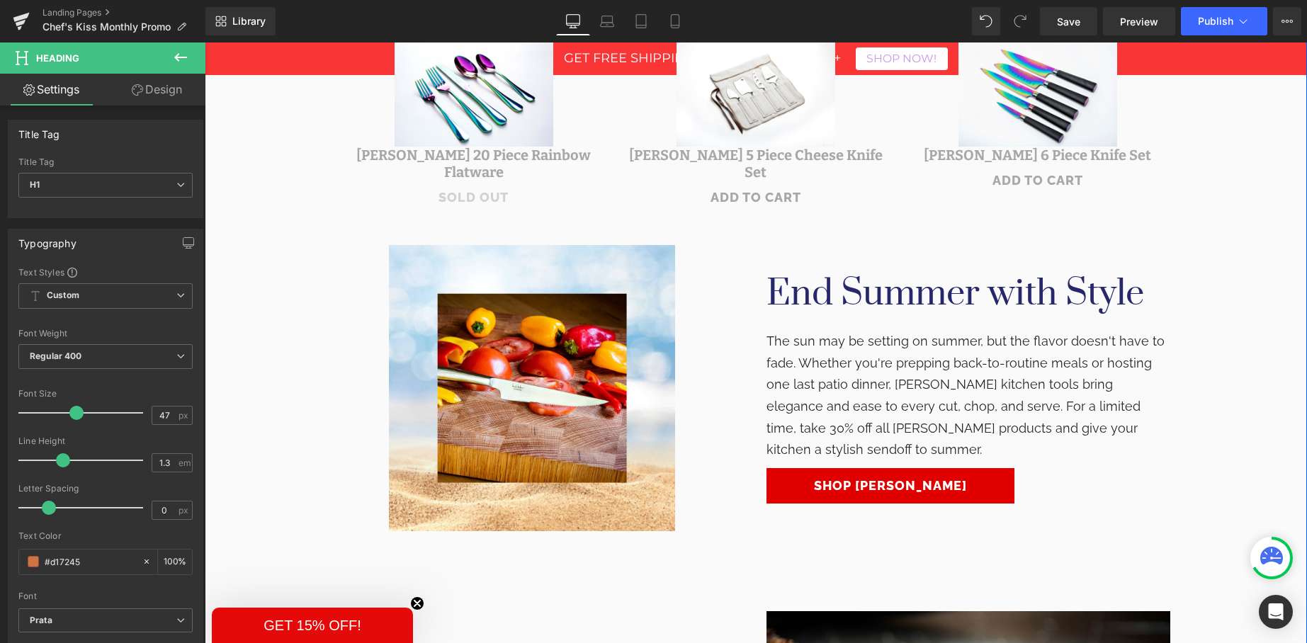
click at [900, 283] on h1 "End Summer with Style" at bounding box center [969, 294] width 404 height 43
click at [54, 565] on input "#27286c" at bounding box center [90, 562] width 91 height 16
paste input "#d17245"
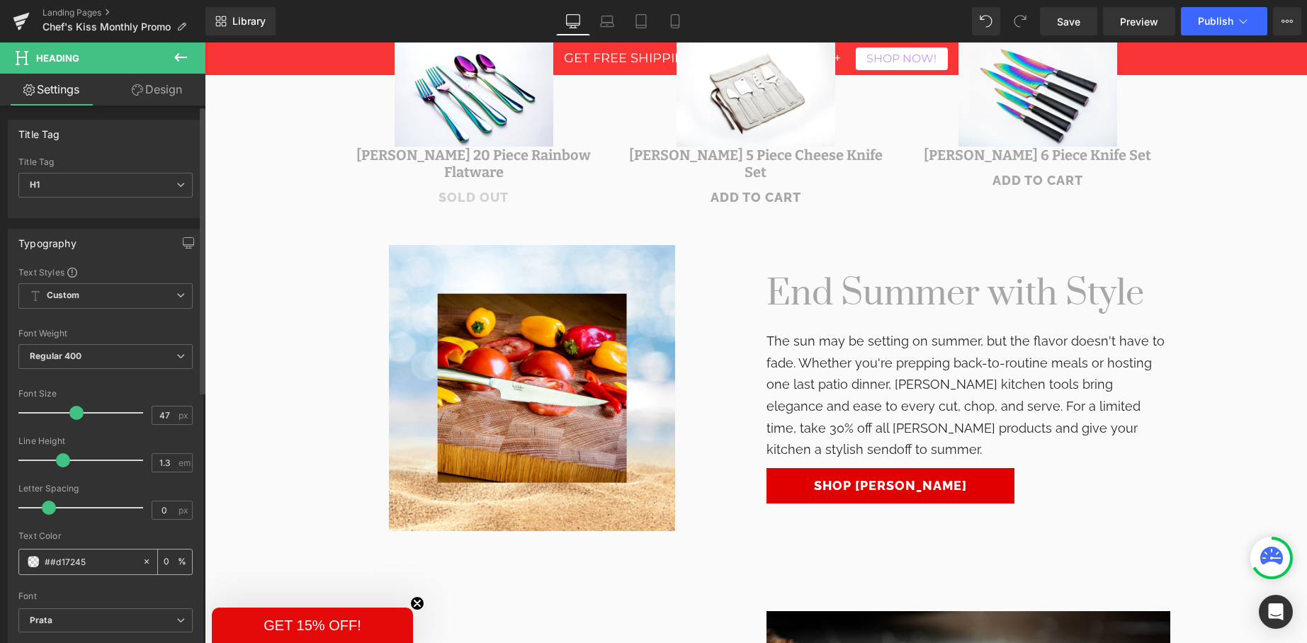
click at [54, 565] on input "##d17245" at bounding box center [90, 562] width 91 height 16
paste input "text"
type input "#d17245"
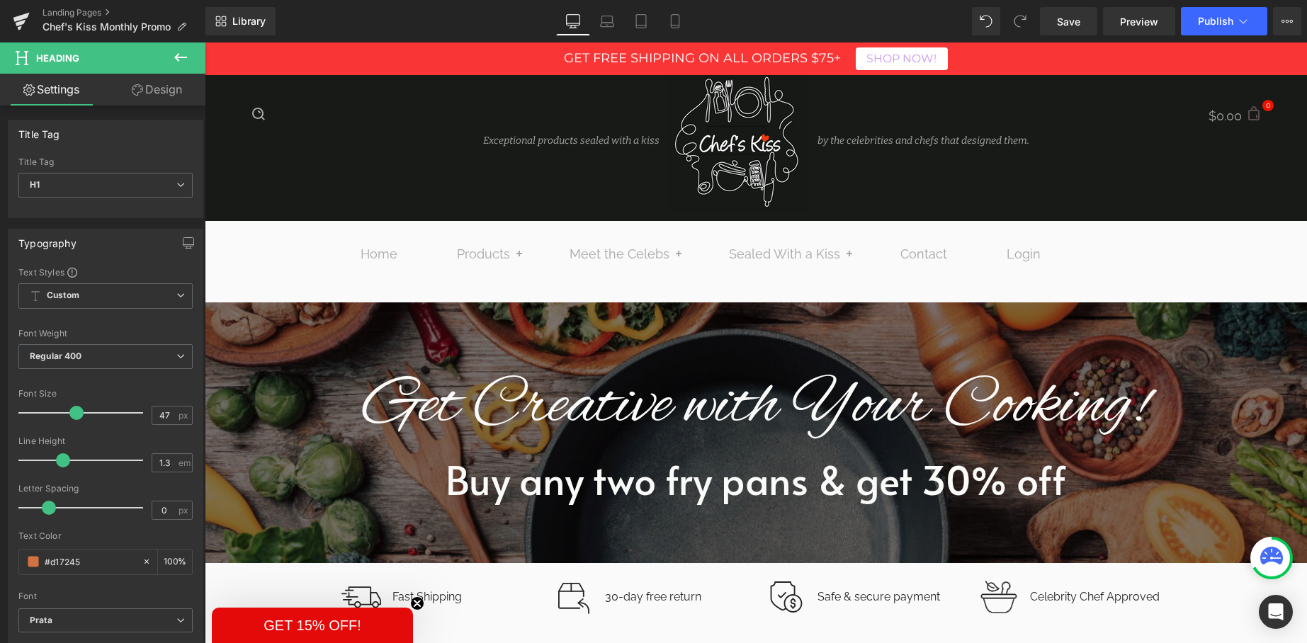
scroll to position [0, 0]
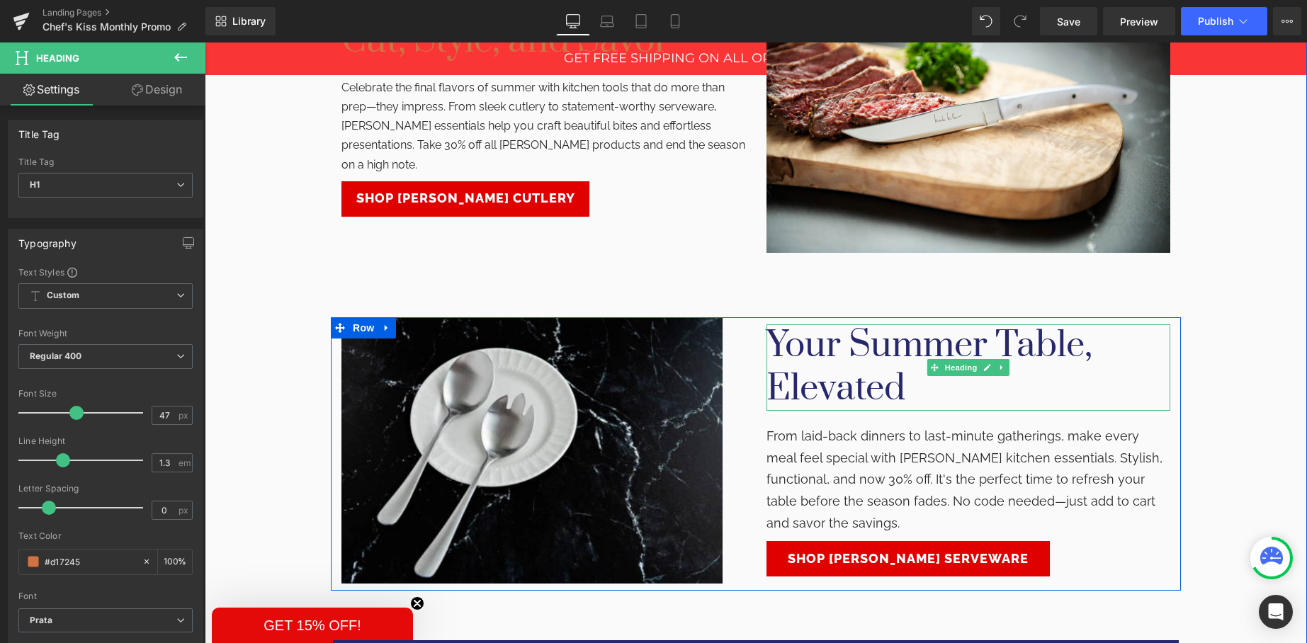
click at [883, 339] on h1 "Your Summer Table, Elevated" at bounding box center [969, 367] width 404 height 86
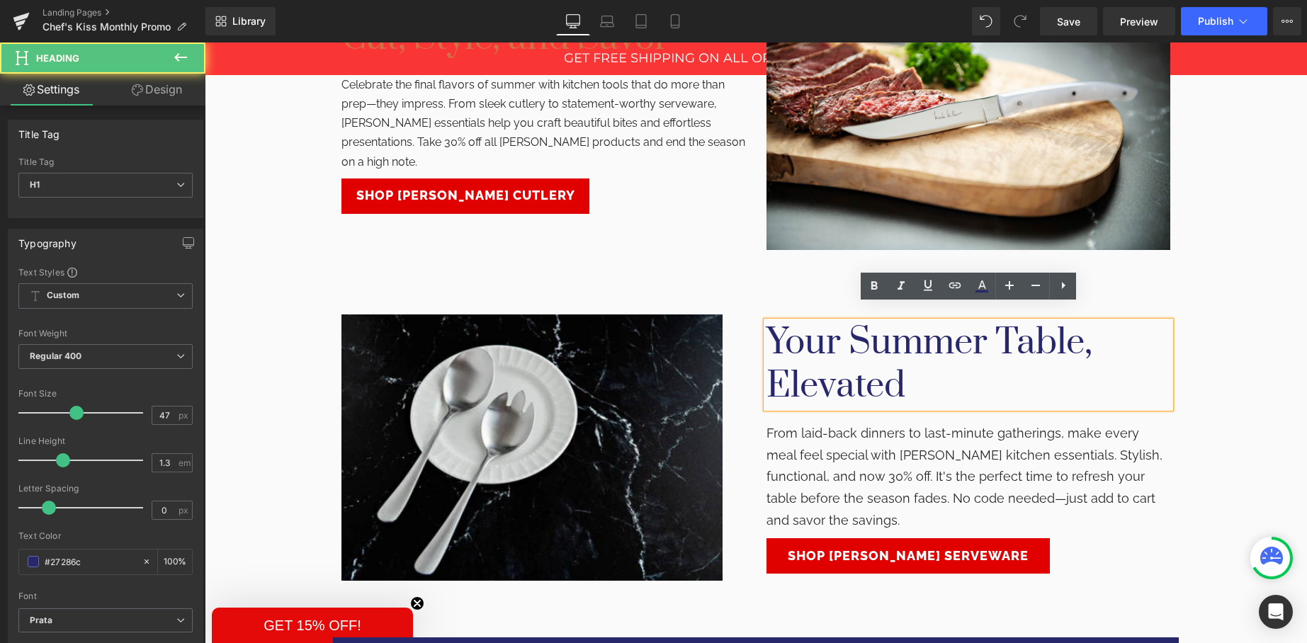
scroll to position [1338, 0]
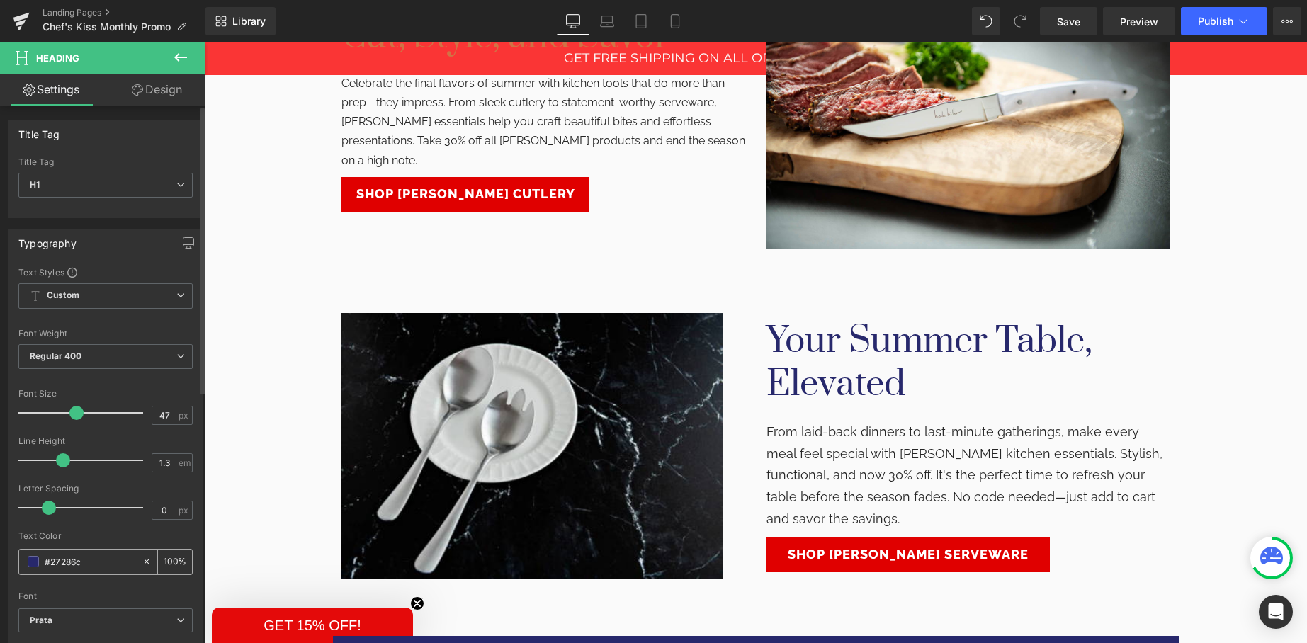
click at [49, 564] on input "#27286c" at bounding box center [90, 562] width 91 height 16
paste input "d17245"
type input "#d17245"
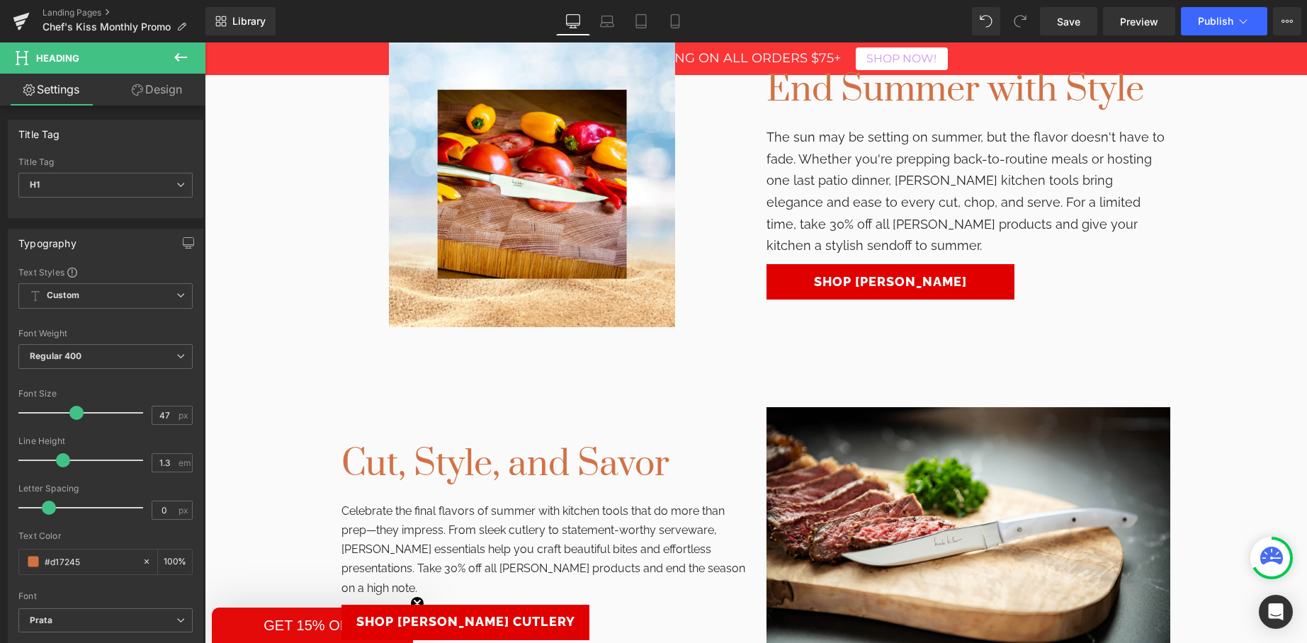
scroll to position [1002, 0]
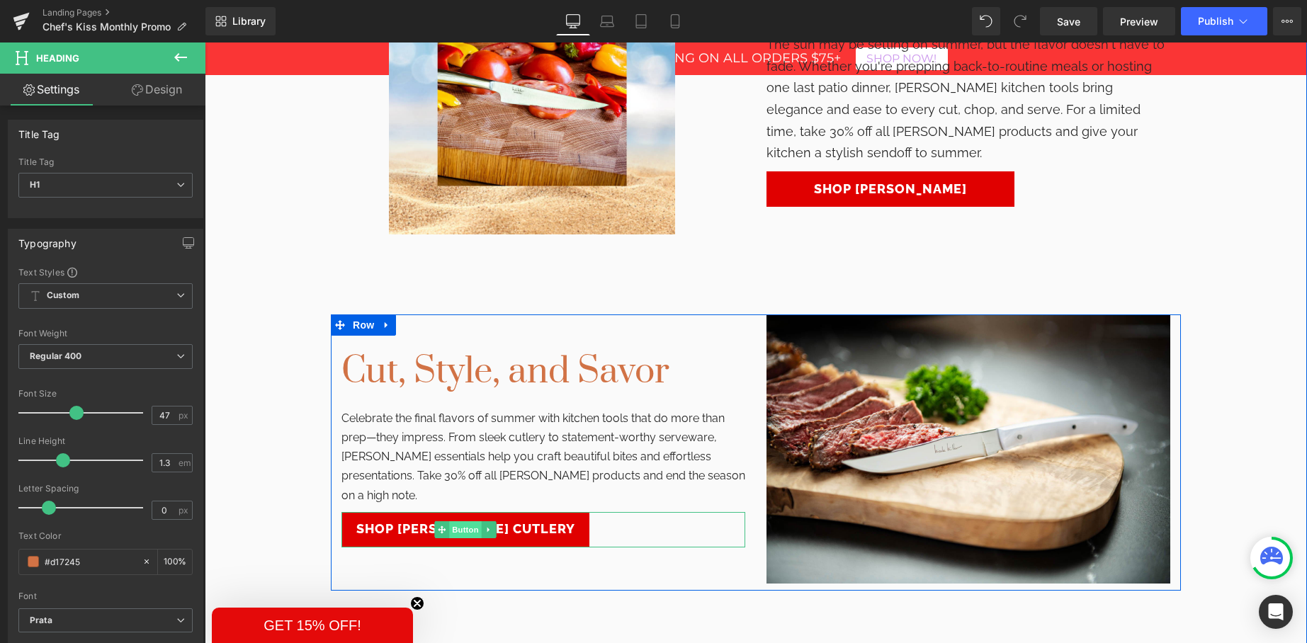
click at [461, 521] on span "Button" at bounding box center [465, 529] width 33 height 17
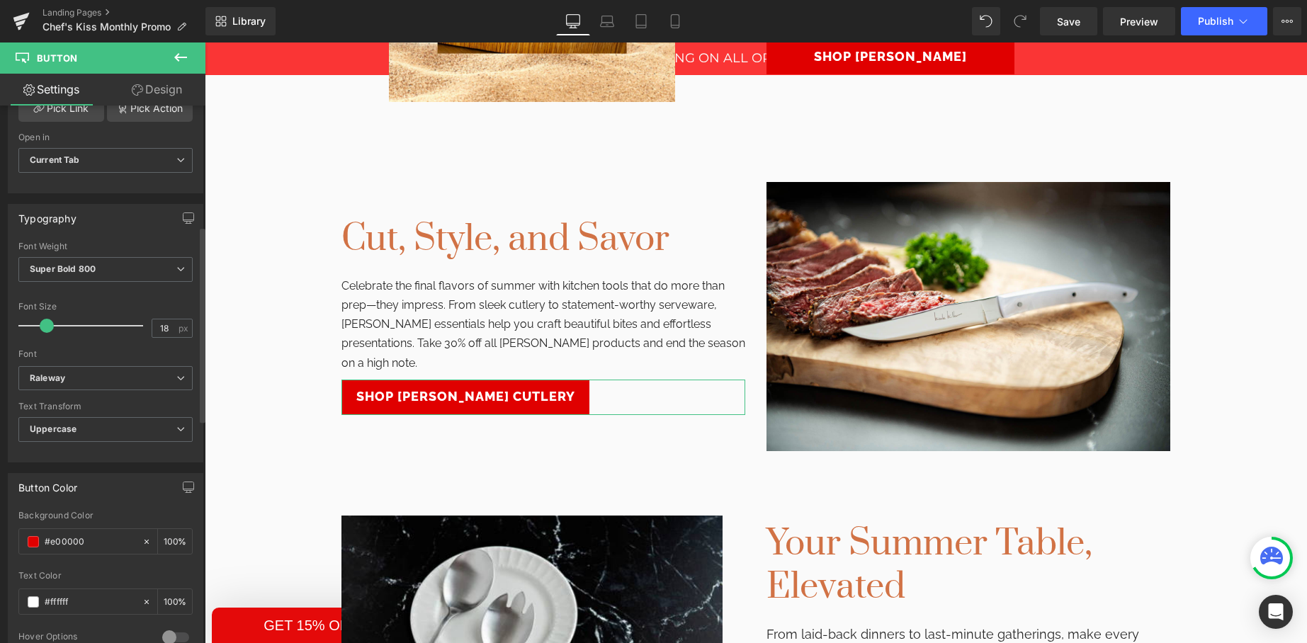
scroll to position [344, 0]
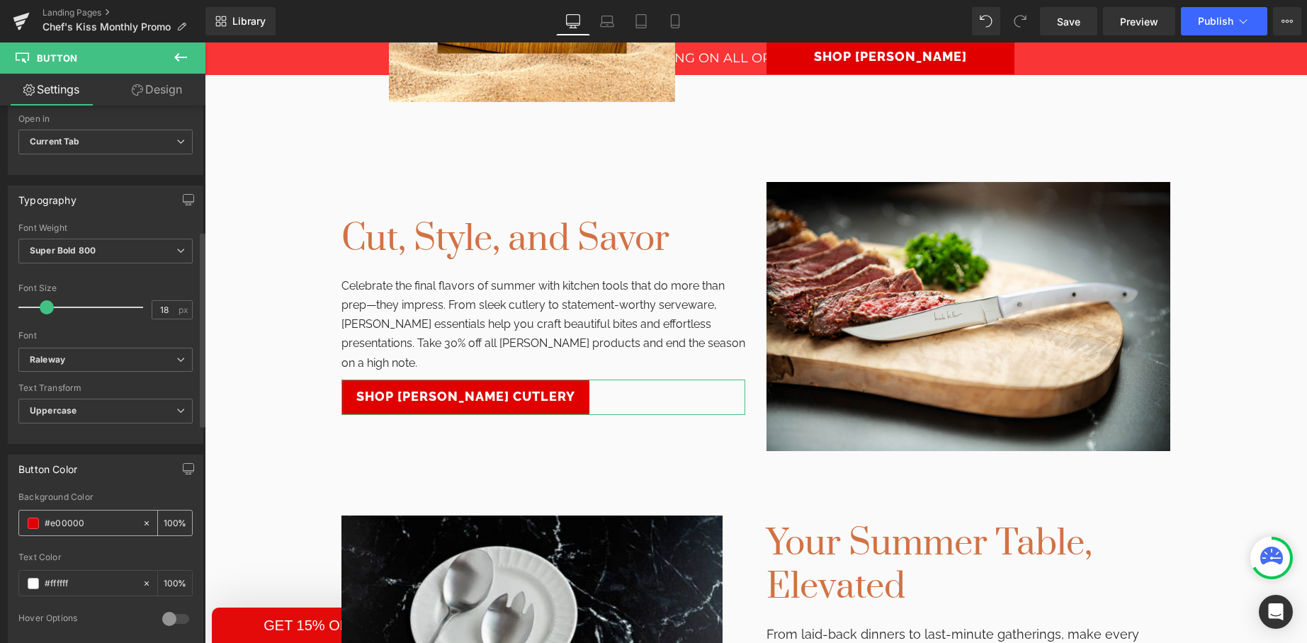
click at [71, 524] on input "#e00000" at bounding box center [90, 524] width 91 height 16
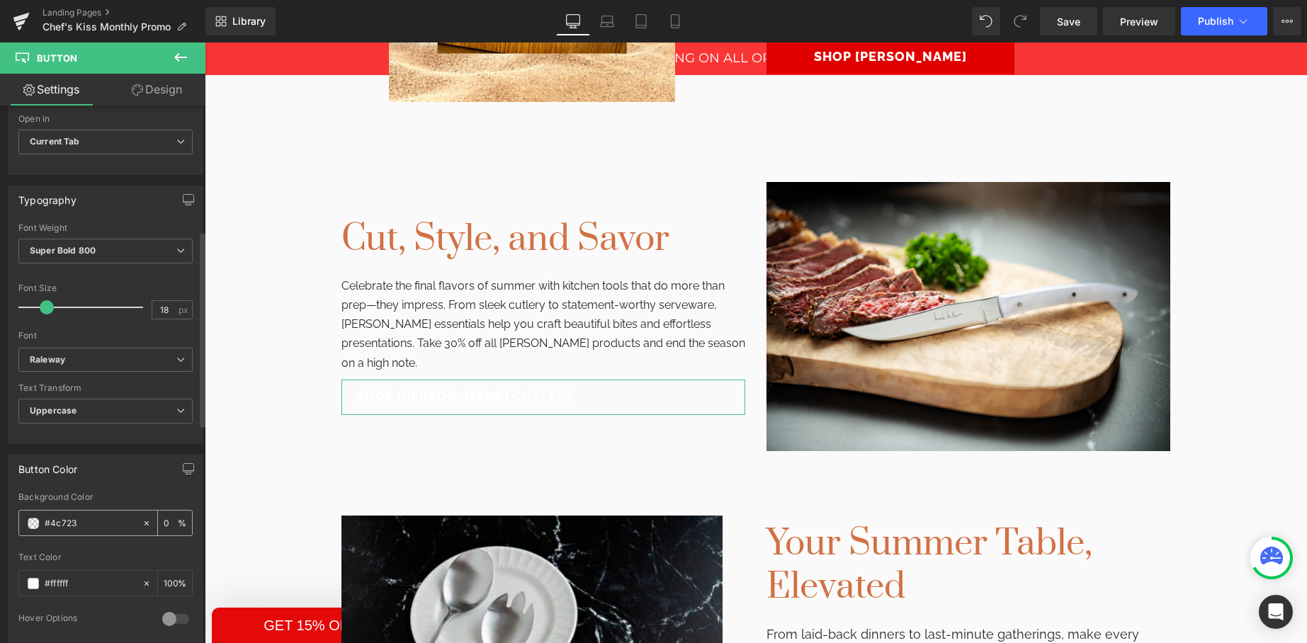
type input "#4c7239"
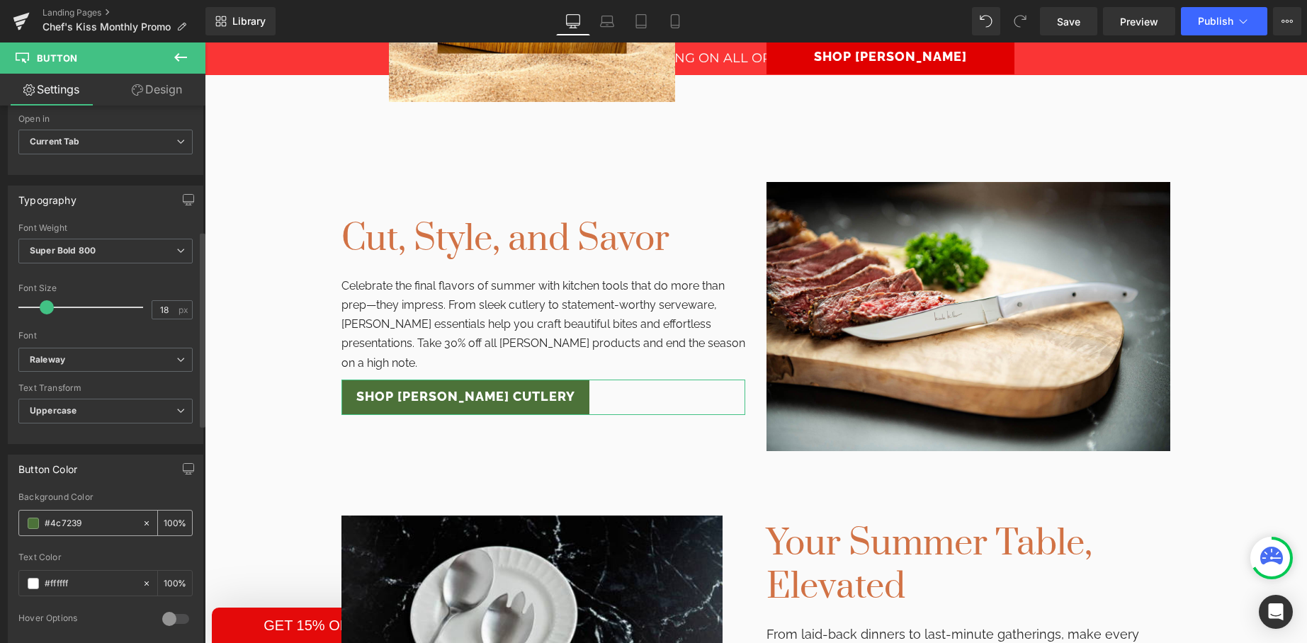
click at [59, 524] on input "#4c7239" at bounding box center [90, 524] width 91 height 16
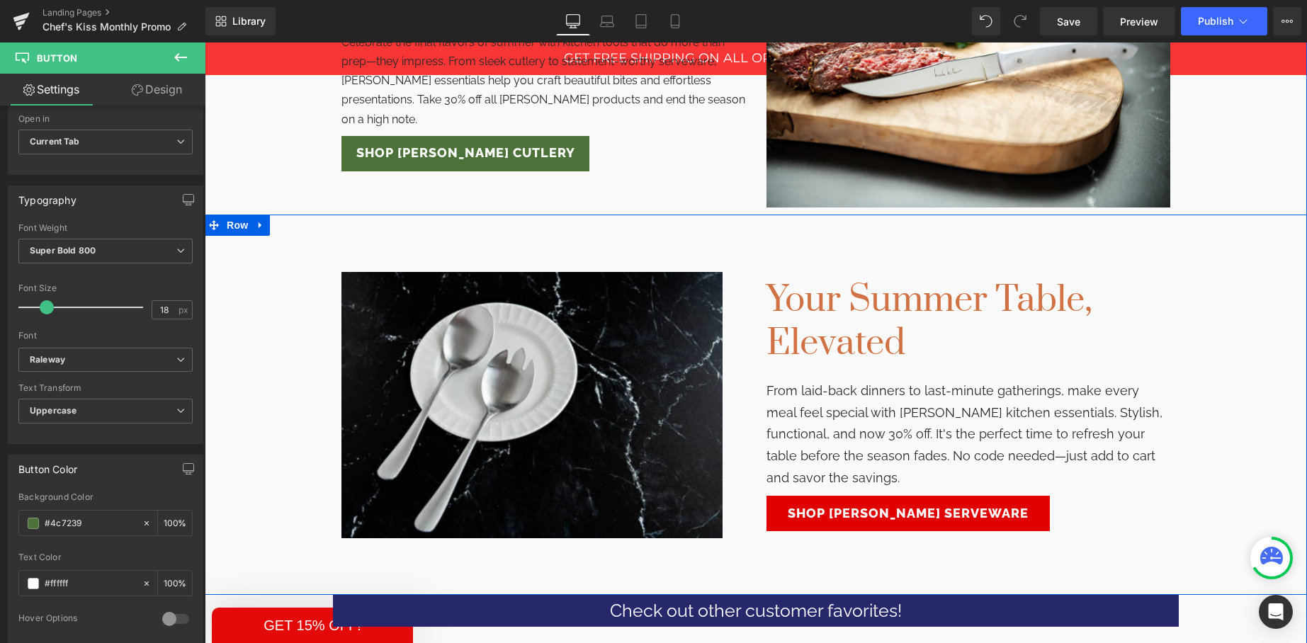
scroll to position [1381, 0]
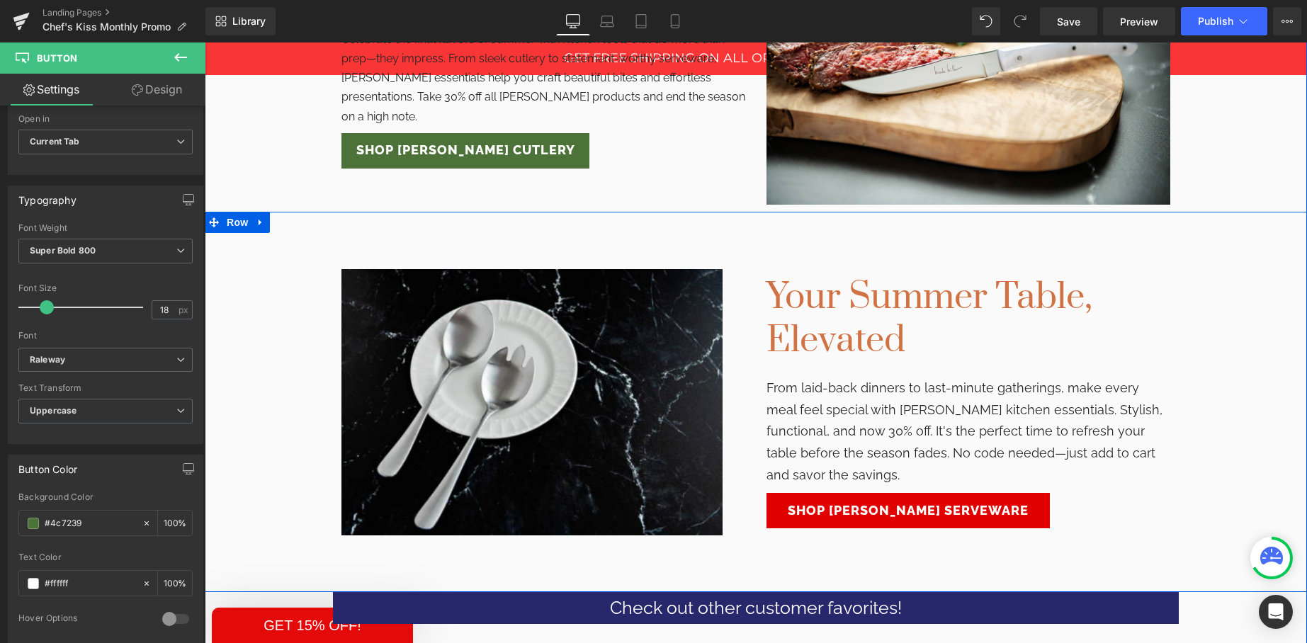
click at [904, 529] on div "Image Your Summer Table, Elevated Heading From laid-back dinners to last-minute…" at bounding box center [756, 402] width 1102 height 381
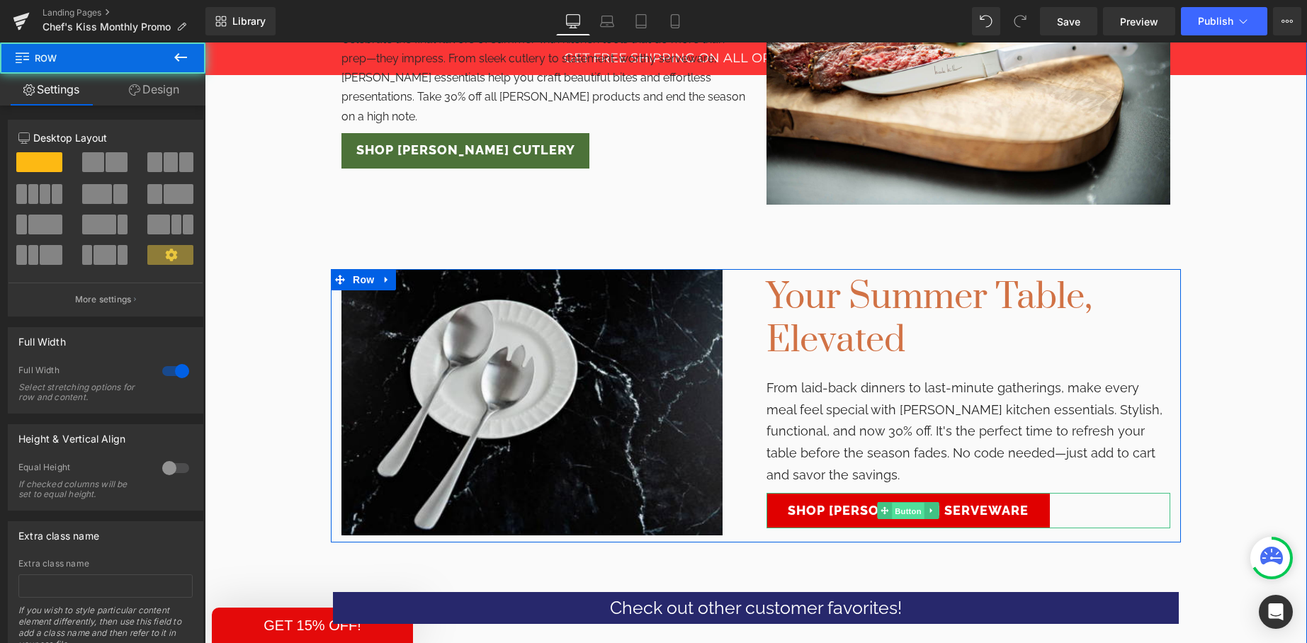
click at [901, 503] on span "Button" at bounding box center [908, 511] width 33 height 17
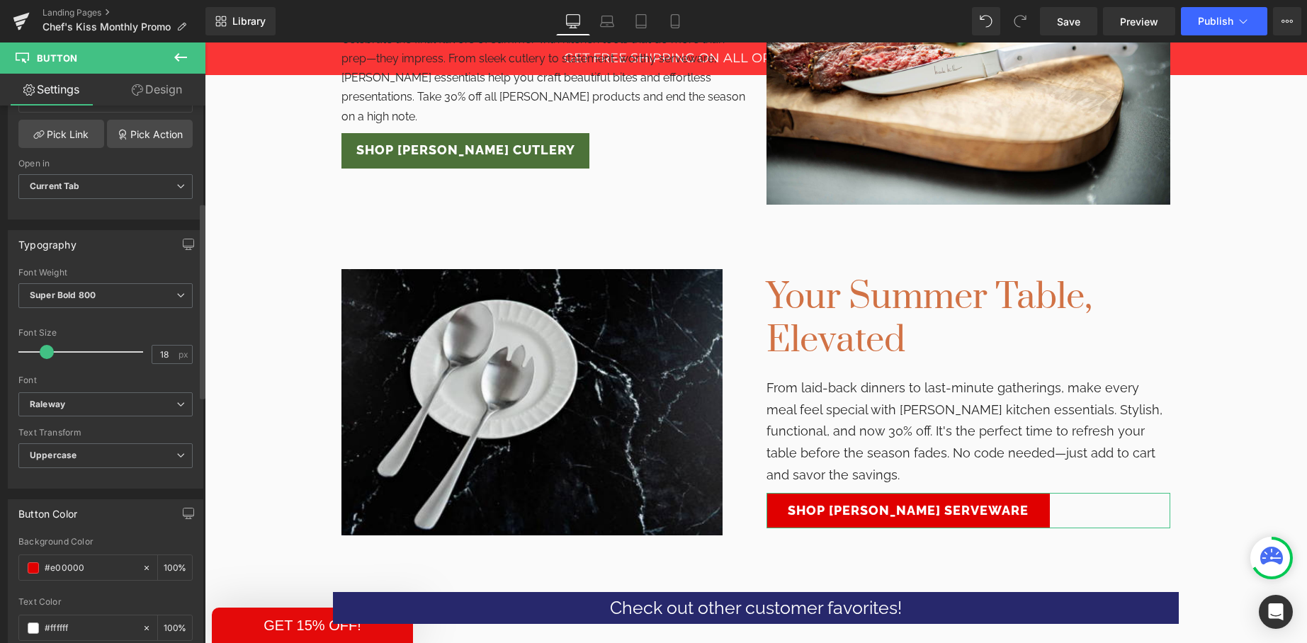
scroll to position [341, 0]
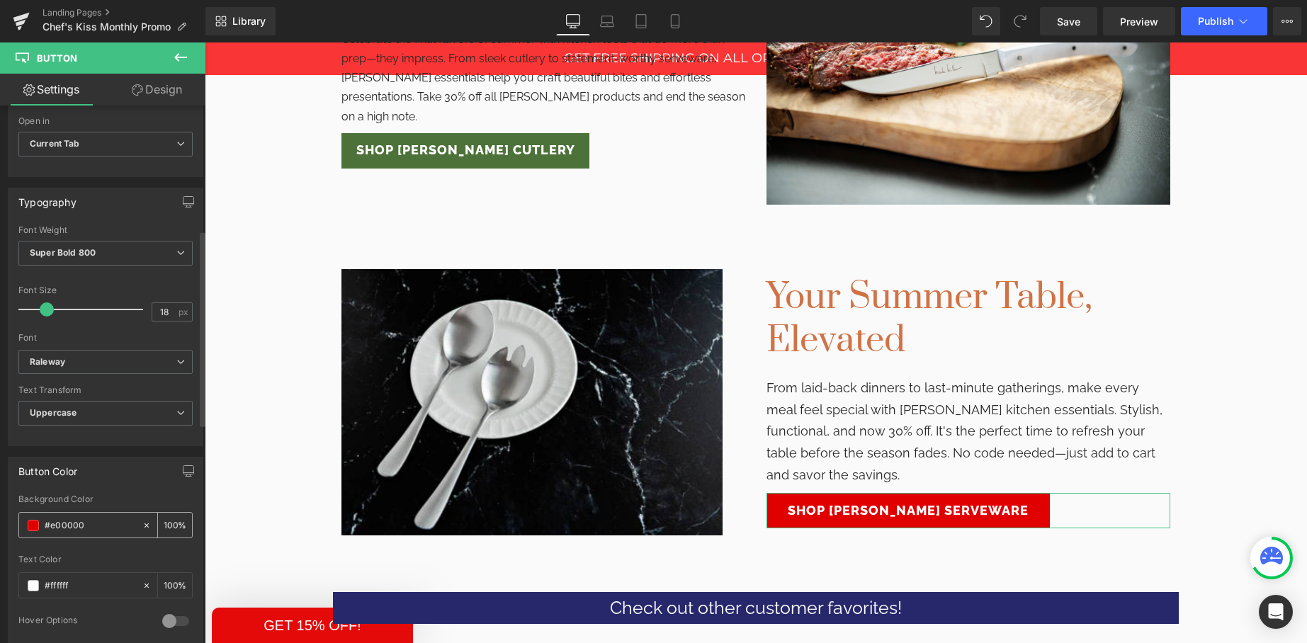
click at [58, 528] on input "#e00000" at bounding box center [90, 526] width 91 height 16
paste input "4c7239"
type input "#4c7239"
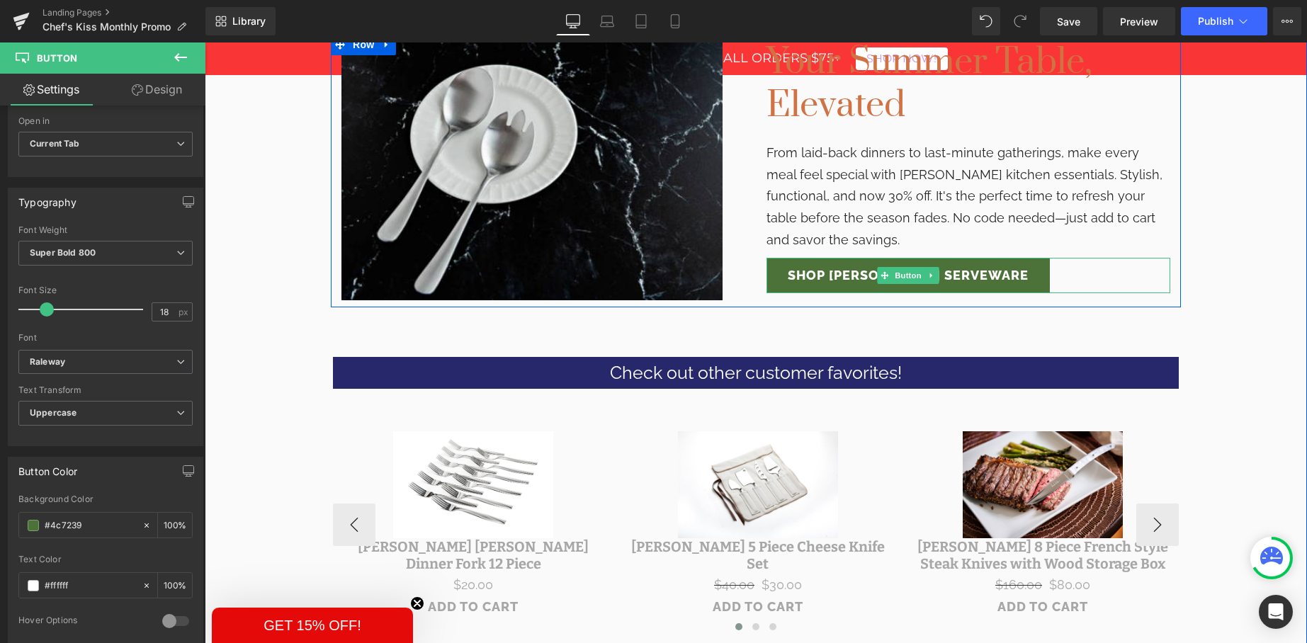
scroll to position [1624, 0]
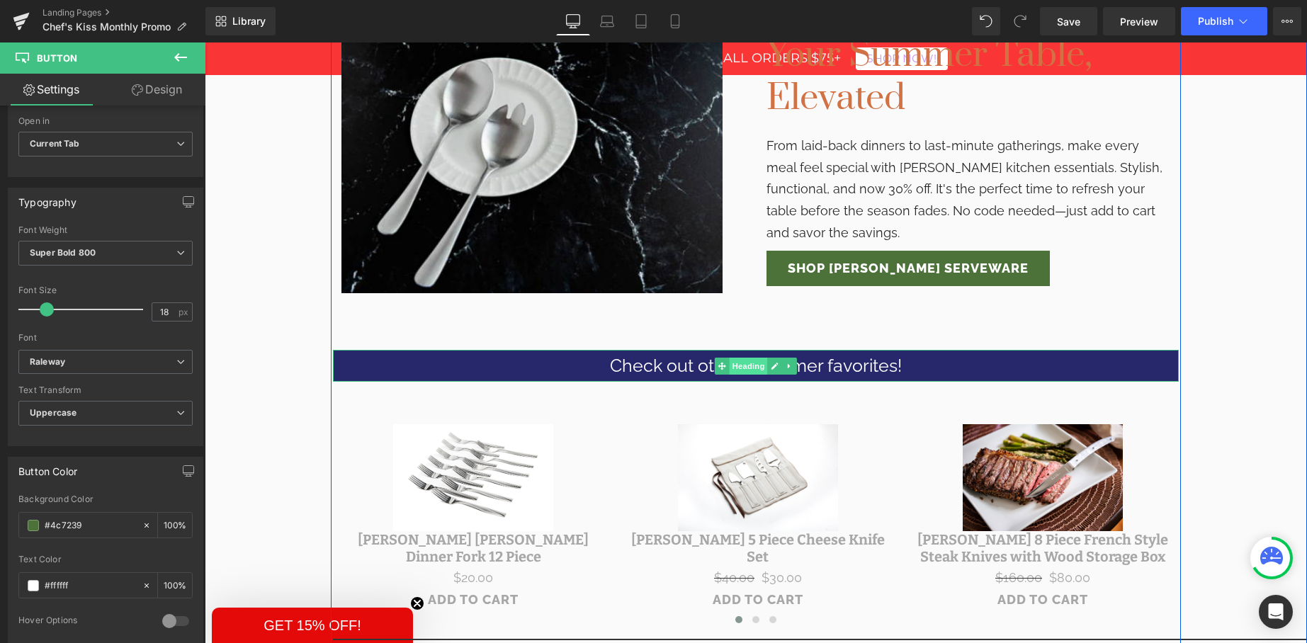
click at [747, 358] on span "Heading" at bounding box center [749, 366] width 38 height 17
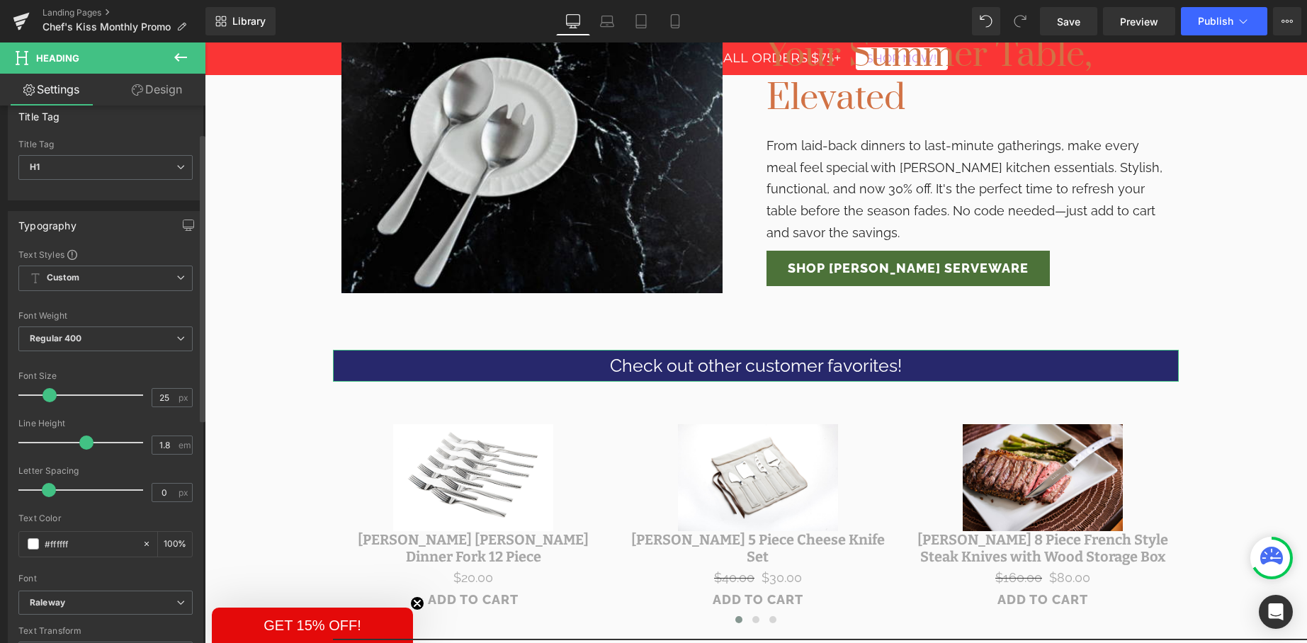
scroll to position [0, 0]
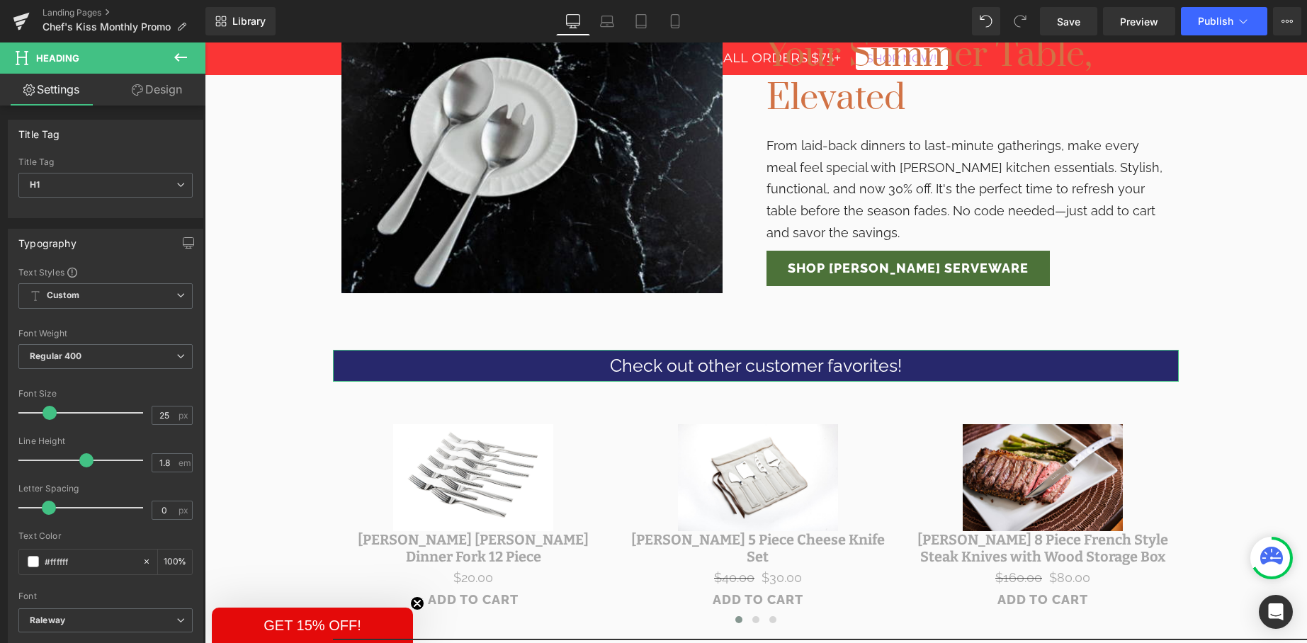
click at [153, 94] on link "Design" at bounding box center [157, 90] width 103 height 32
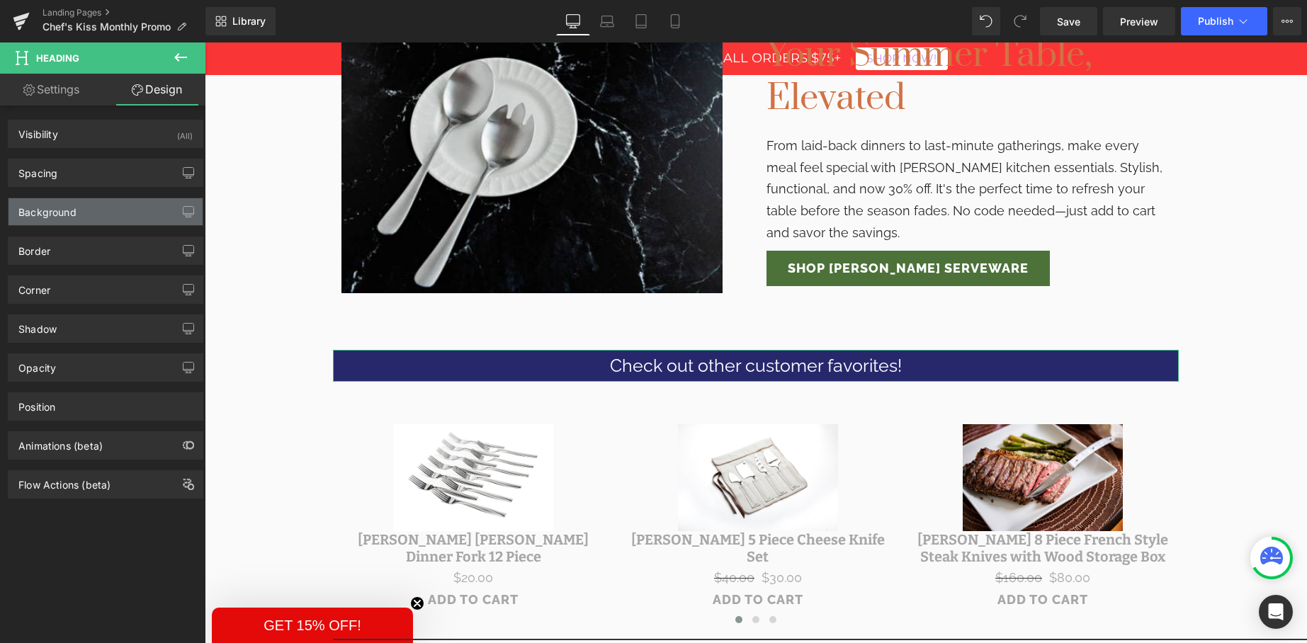
click at [128, 213] on div "Background" at bounding box center [106, 211] width 194 height 27
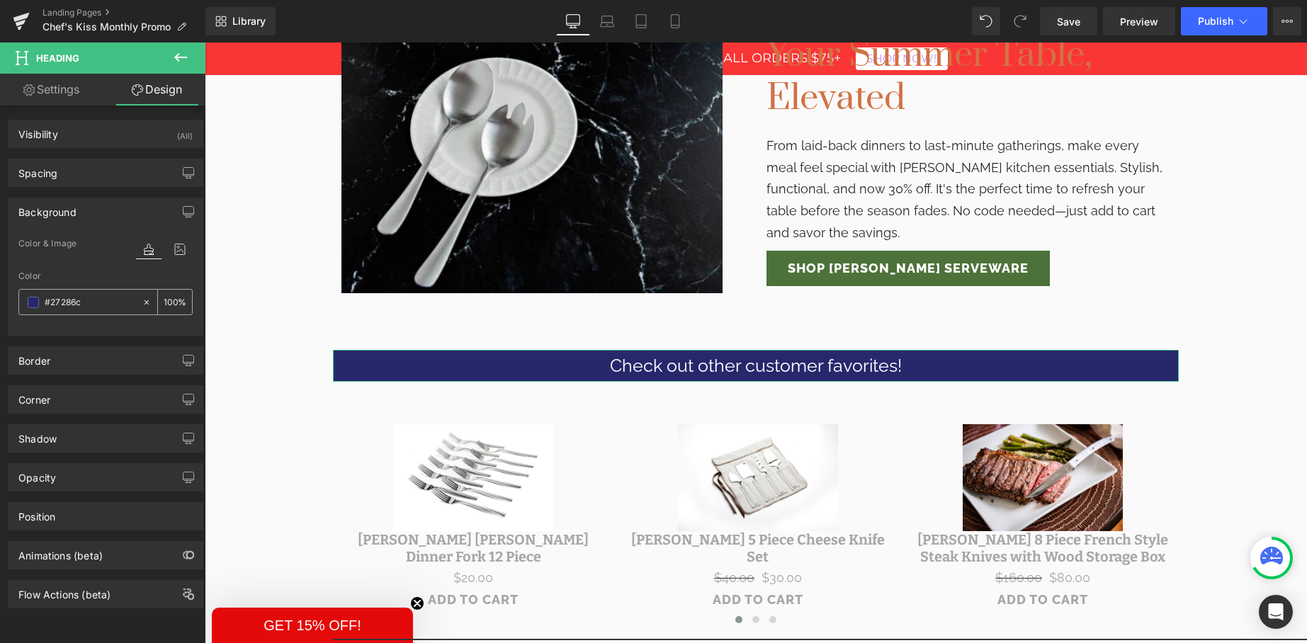
click at [55, 305] on input "#27286c" at bounding box center [90, 303] width 91 height 16
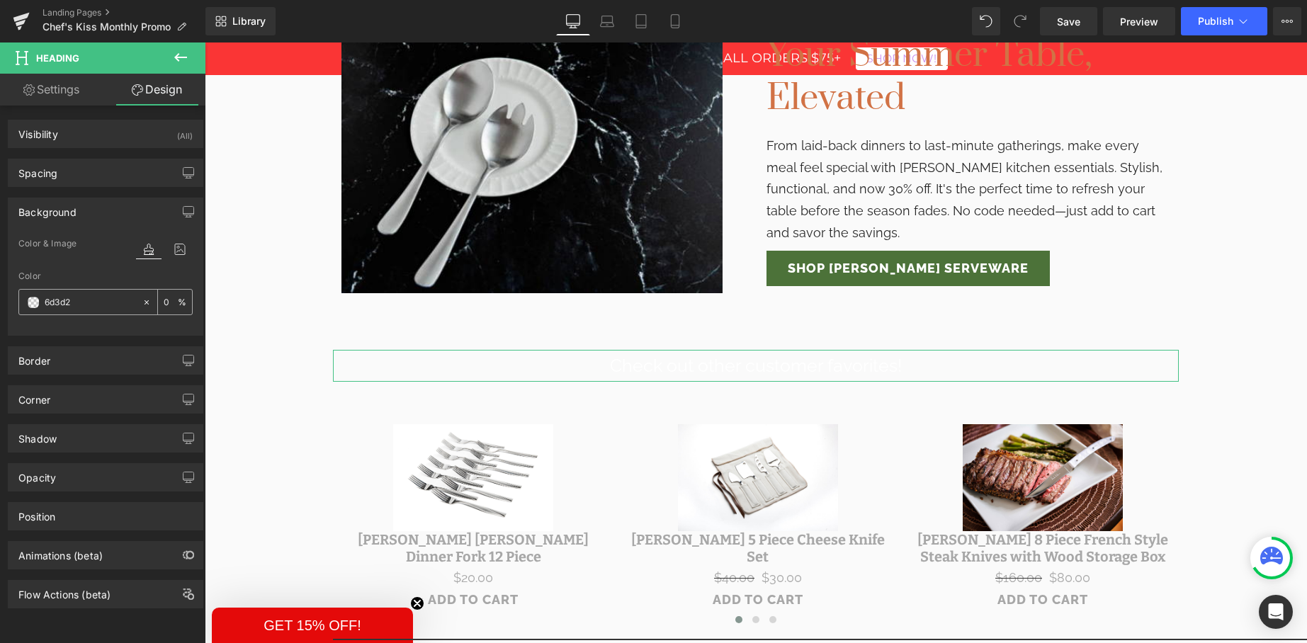
type input "6d3d2e"
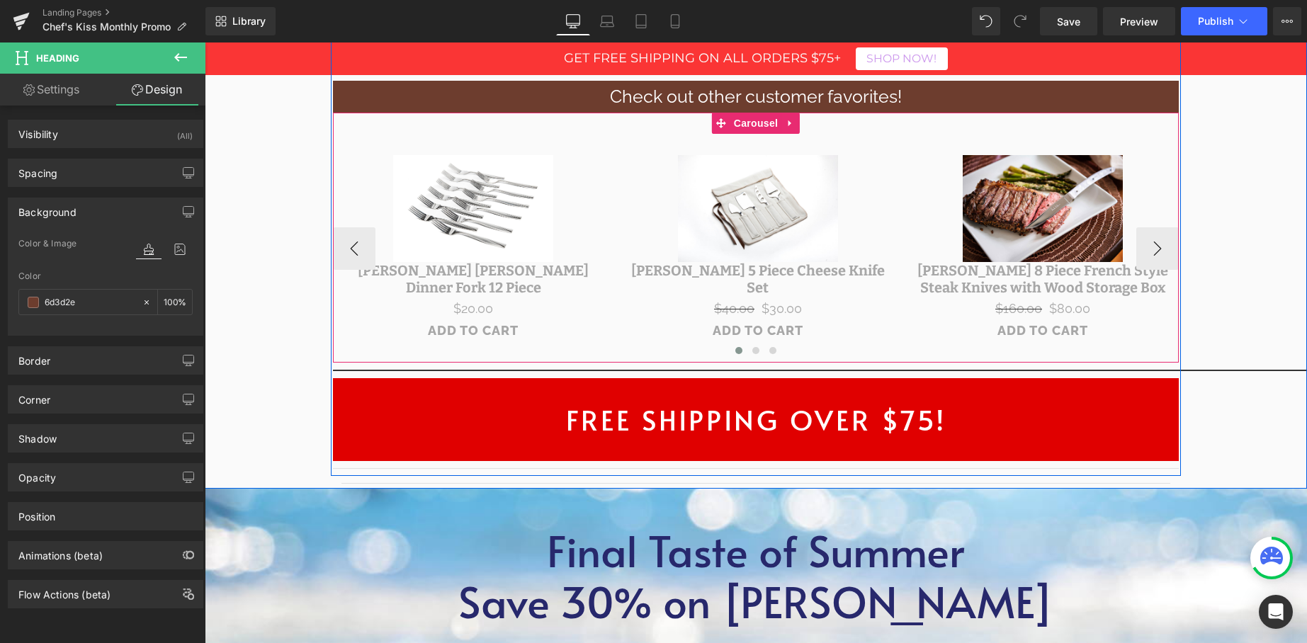
scroll to position [1914, 0]
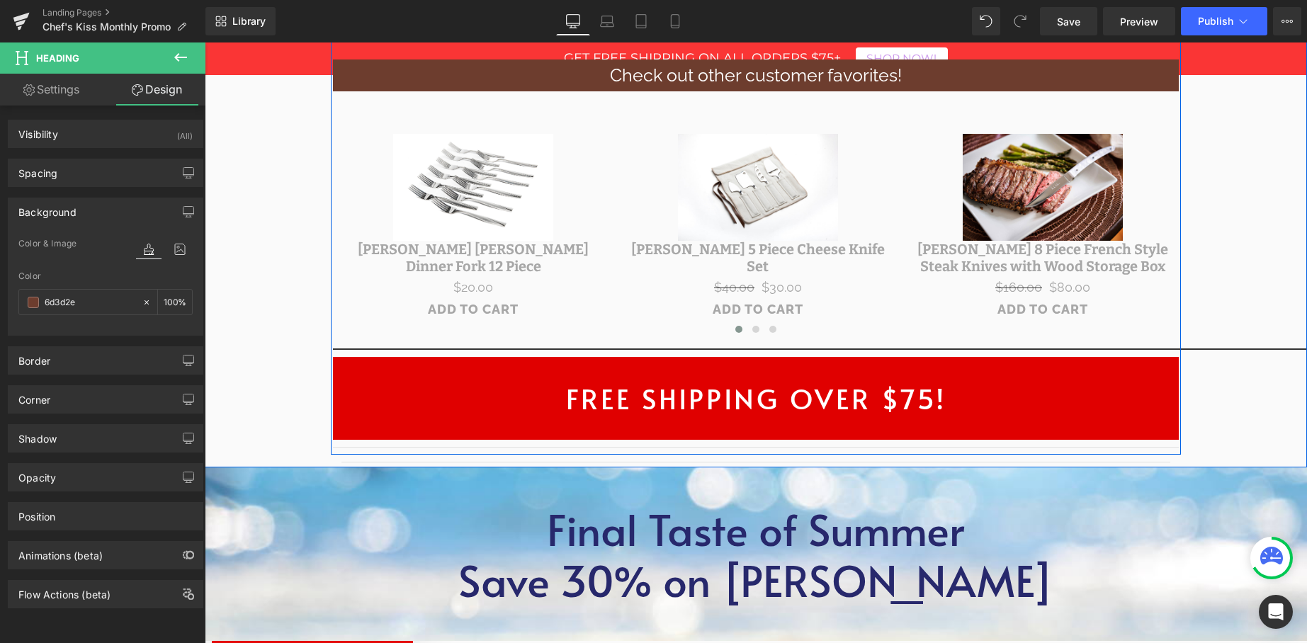
click at [773, 400] on h1 "FREE SHIPPING OVER $75!" at bounding box center [756, 398] width 846 height 83
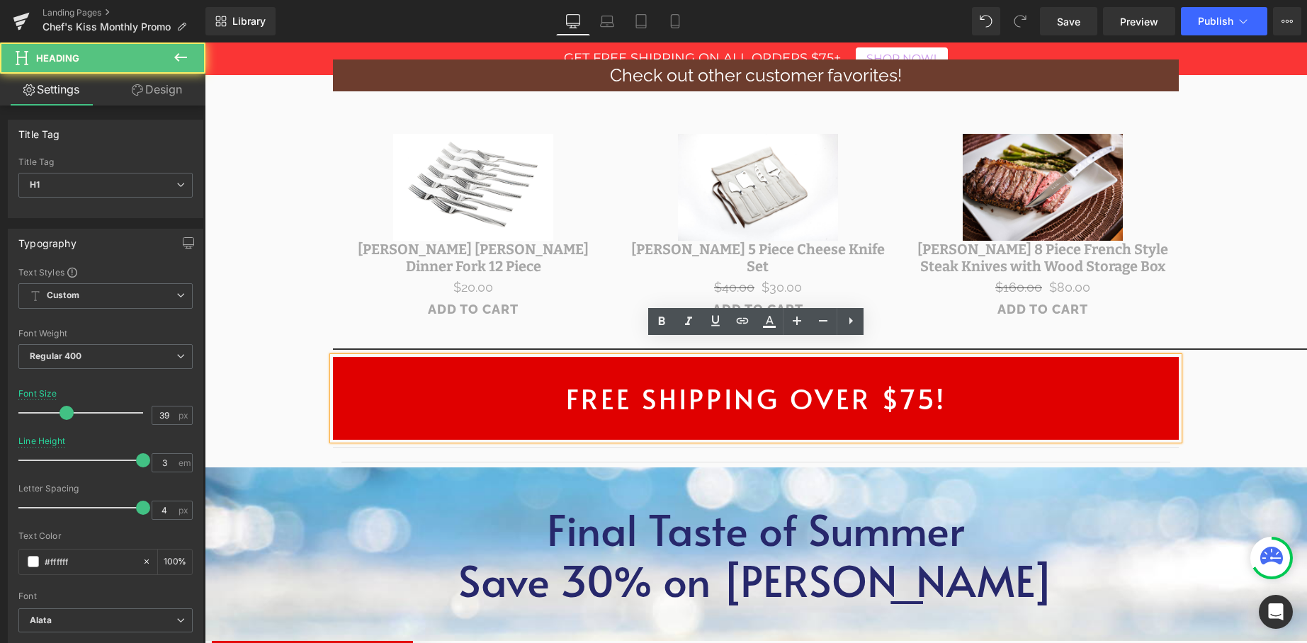
click at [745, 385] on h1 "FREE SHIPPING OVER $75!" at bounding box center [756, 398] width 846 height 83
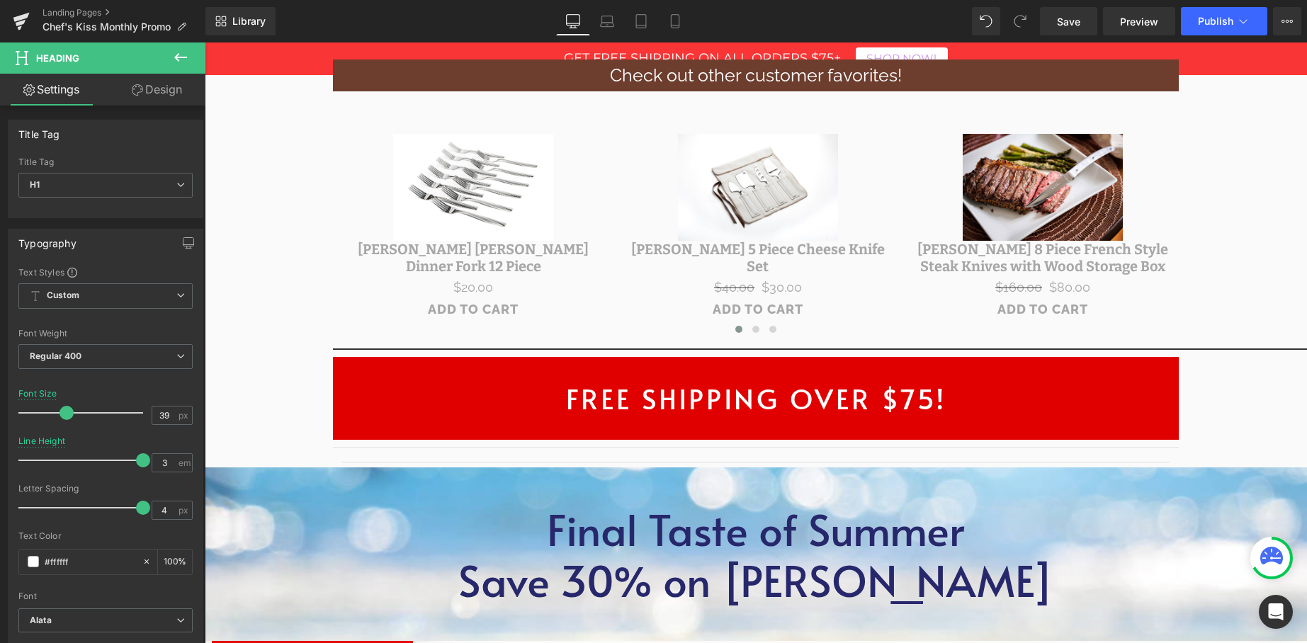
click at [137, 91] on icon at bounding box center [137, 89] width 11 height 11
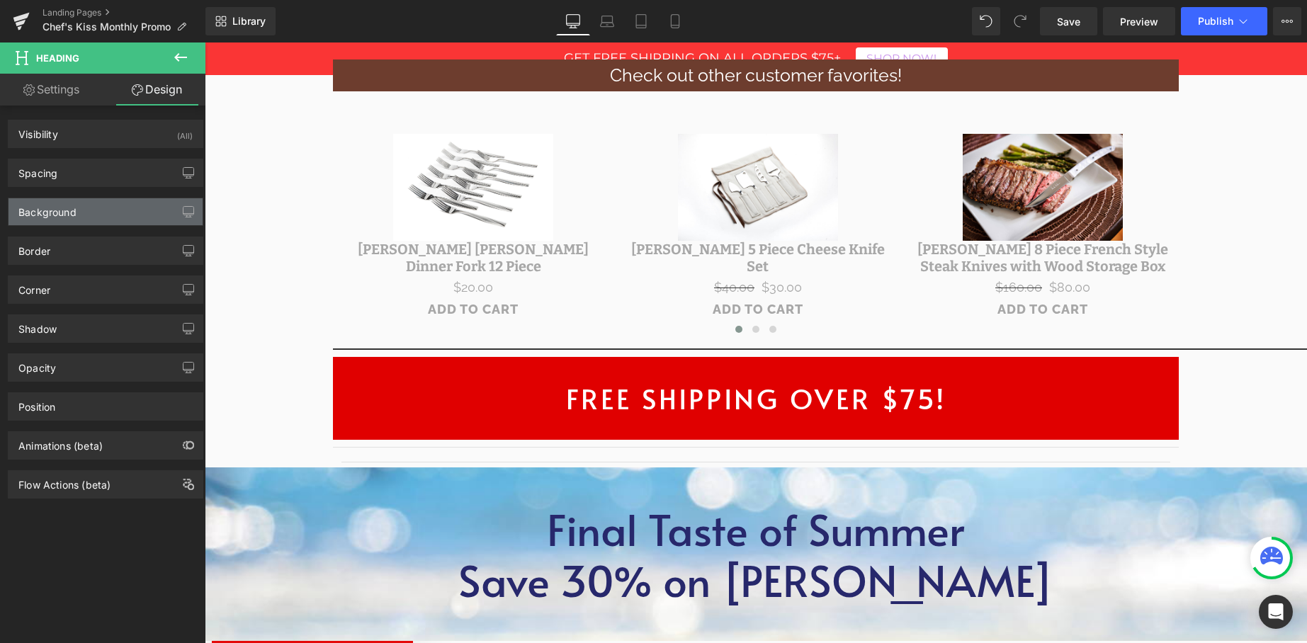
click at [94, 214] on div "Background" at bounding box center [106, 211] width 194 height 27
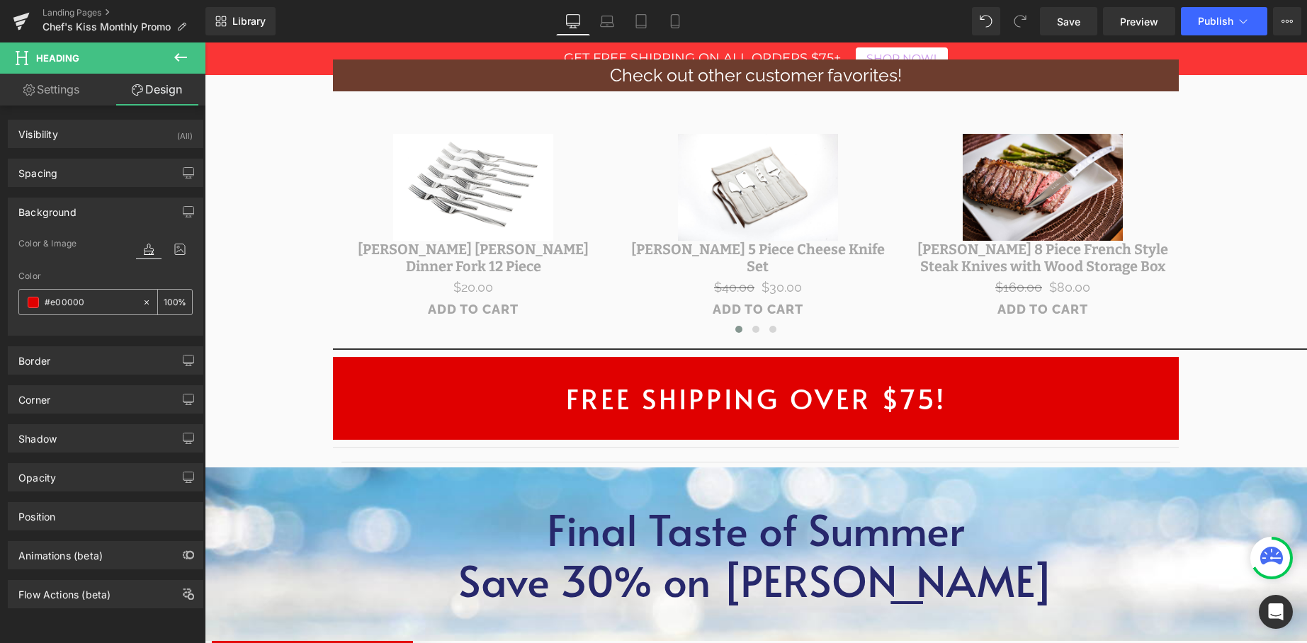
click at [54, 298] on input "#e00000" at bounding box center [90, 303] width 91 height 16
click at [68, 300] on input "#e00000" at bounding box center [90, 303] width 91 height 16
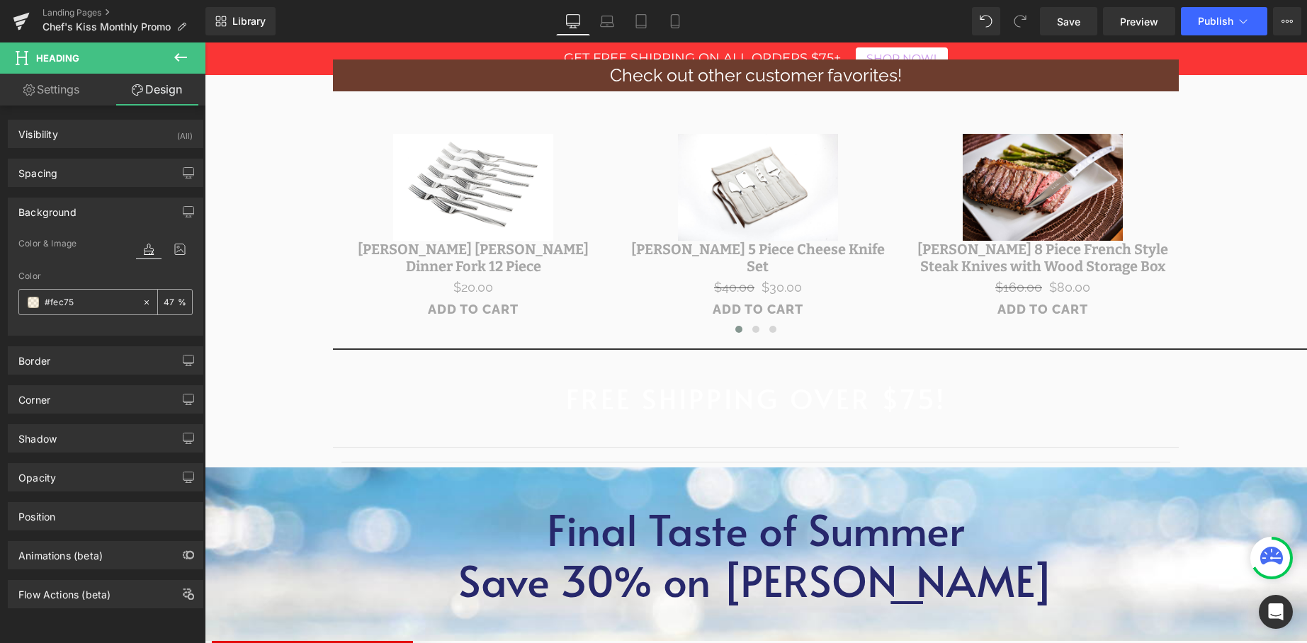
type input "#fec759"
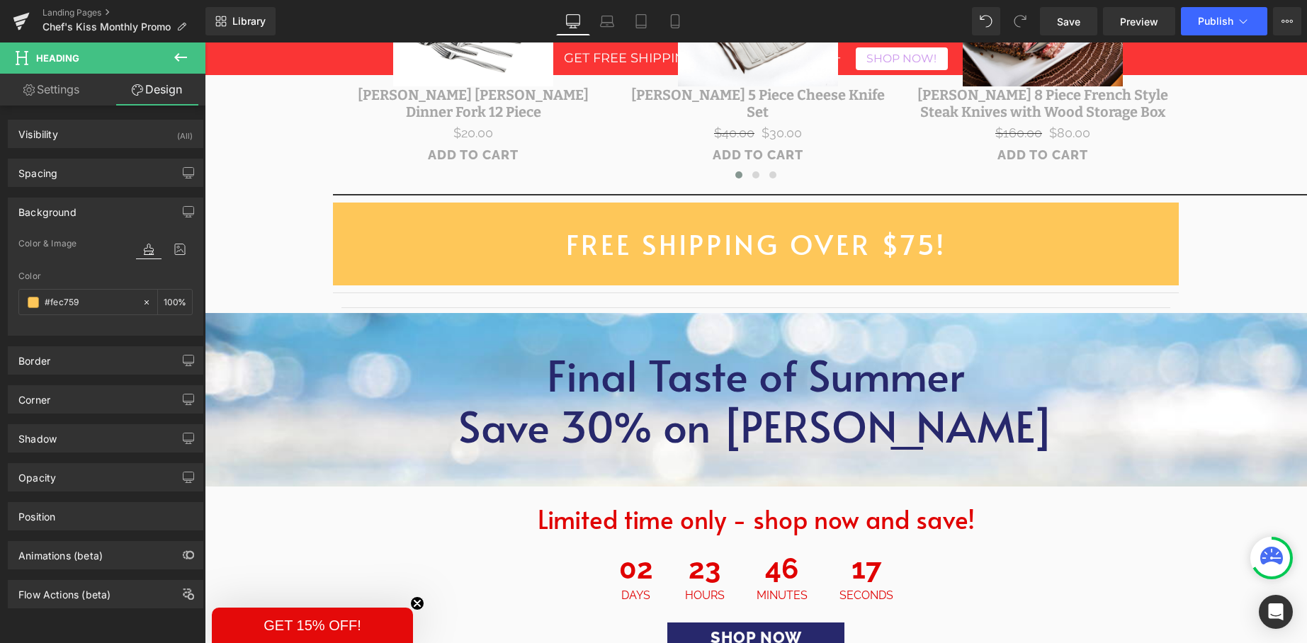
scroll to position [2089, 0]
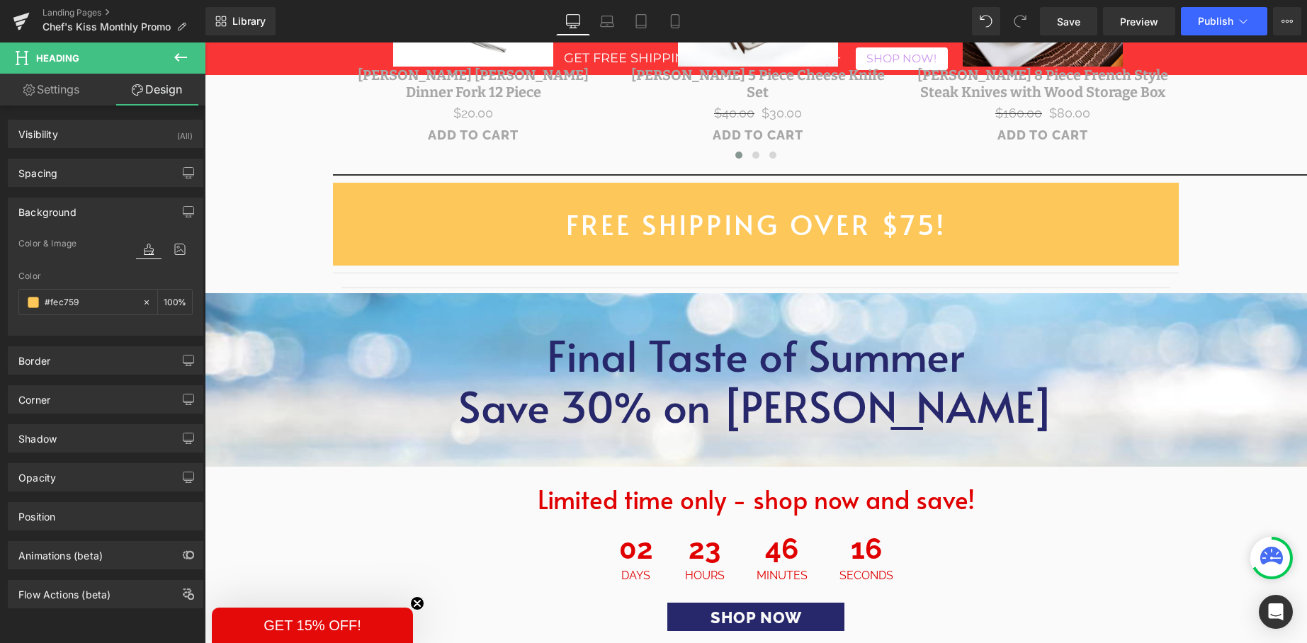
click at [747, 334] on p "Final Taste of Summer" at bounding box center [756, 354] width 1102 height 51
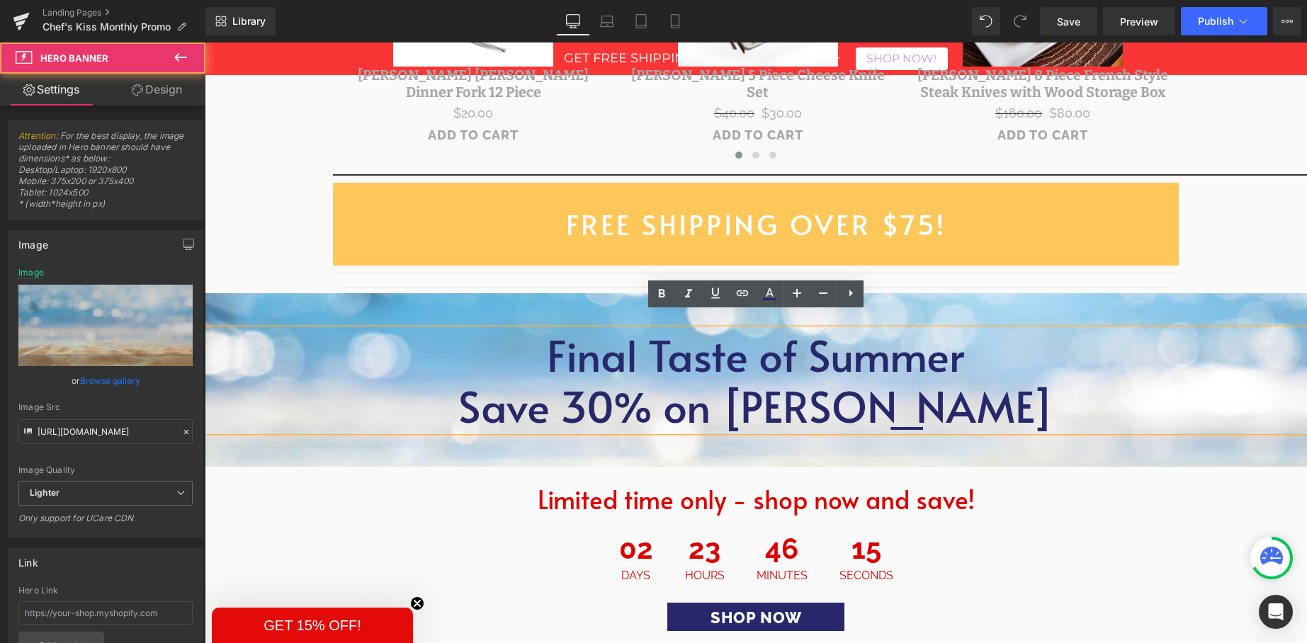
click at [498, 301] on div at bounding box center [756, 380] width 1102 height 174
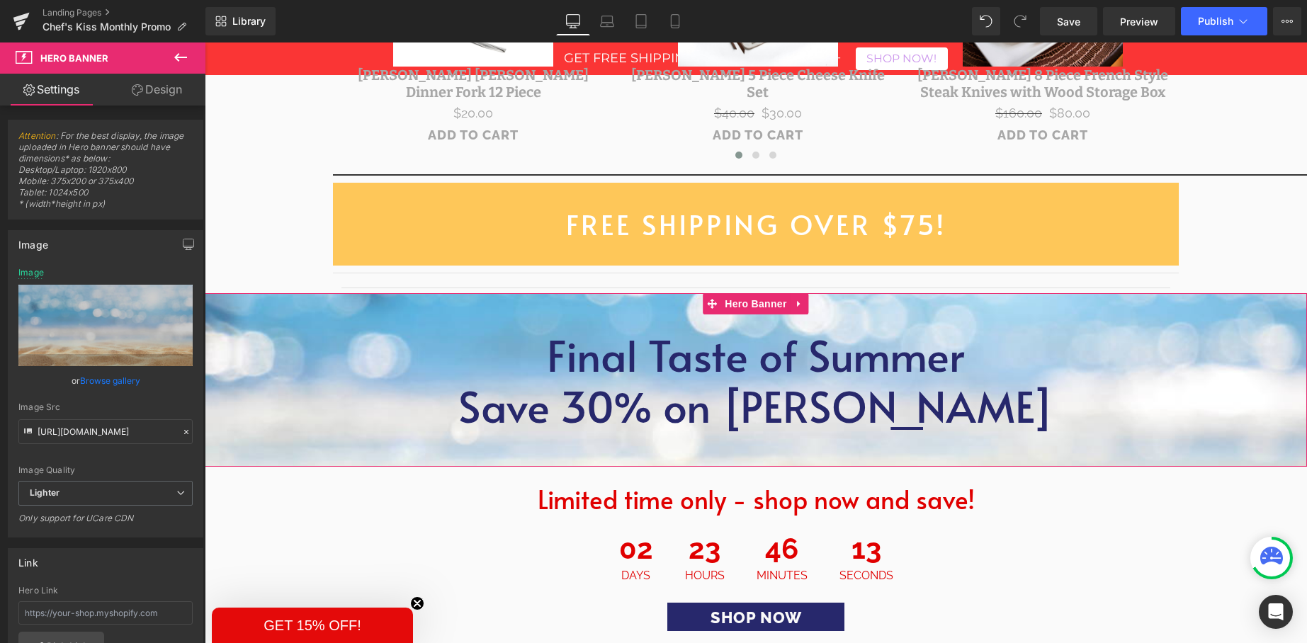
click at [74, 383] on div "or Browse gallery" at bounding box center [105, 380] width 174 height 15
click at [84, 380] on link "Browse gallery" at bounding box center [110, 380] width 60 height 25
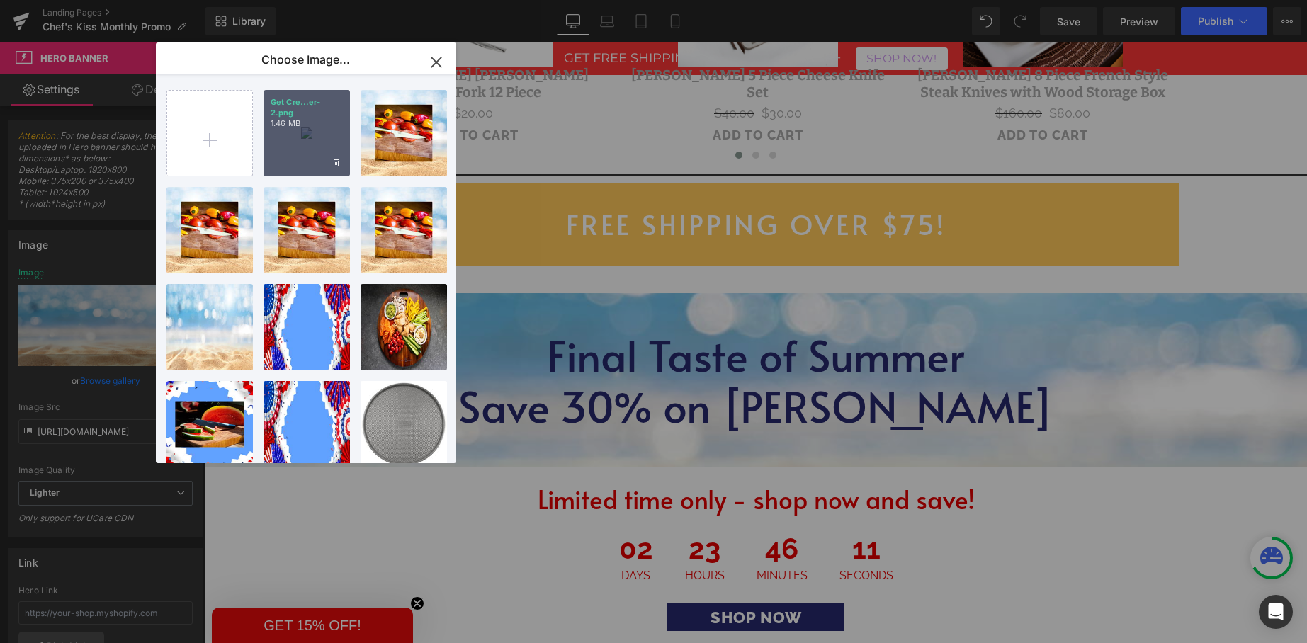
click at [303, 152] on div "Get Cre...er-2.png 1.46 MB" at bounding box center [307, 133] width 86 height 86
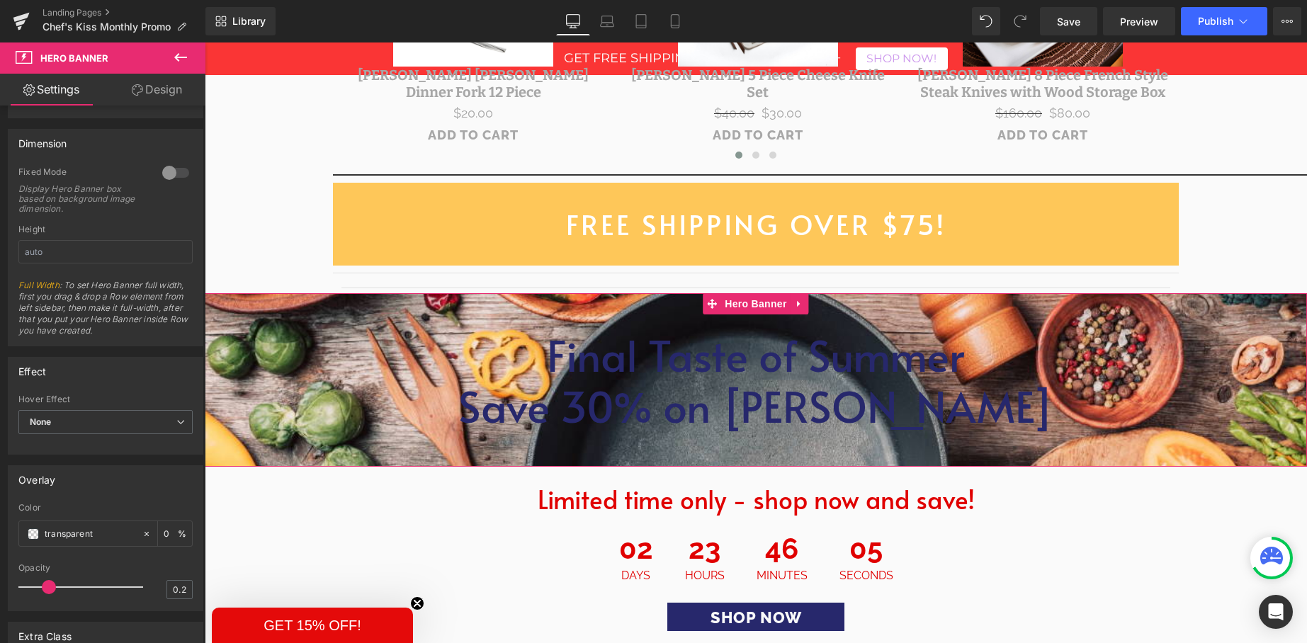
scroll to position [772, 0]
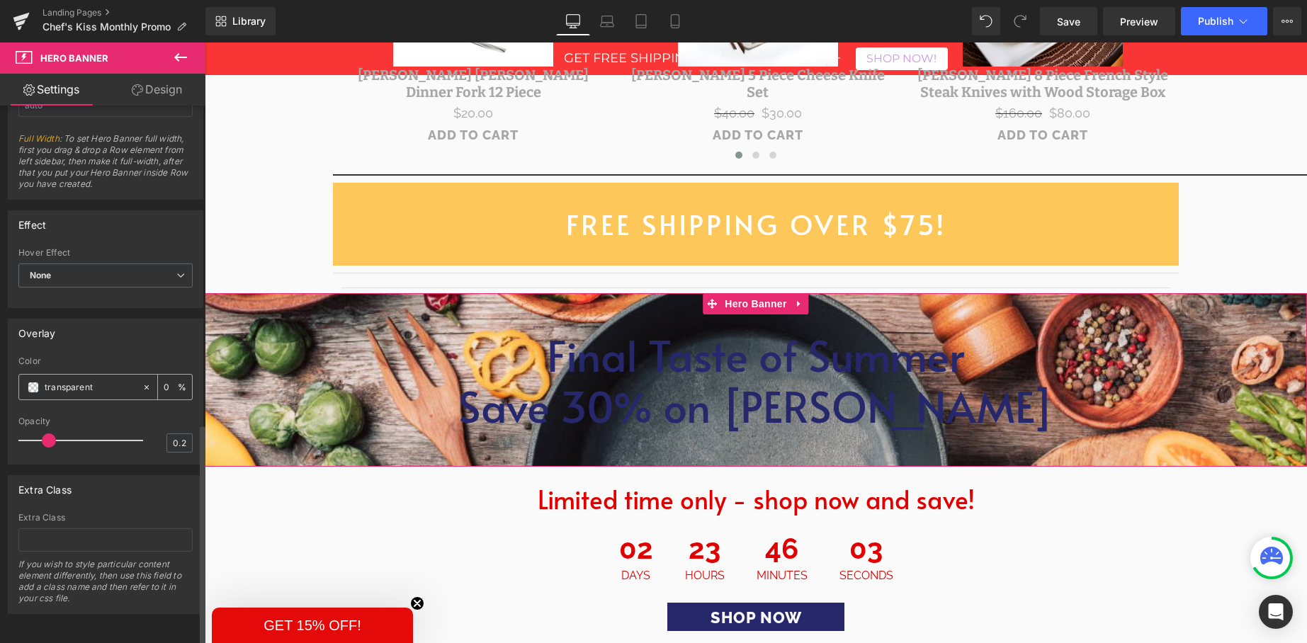
click at [52, 380] on input "transparent" at bounding box center [90, 388] width 91 height 16
click at [23, 380] on div "transparent" at bounding box center [80, 387] width 123 height 25
click at [30, 382] on span at bounding box center [33, 387] width 11 height 11
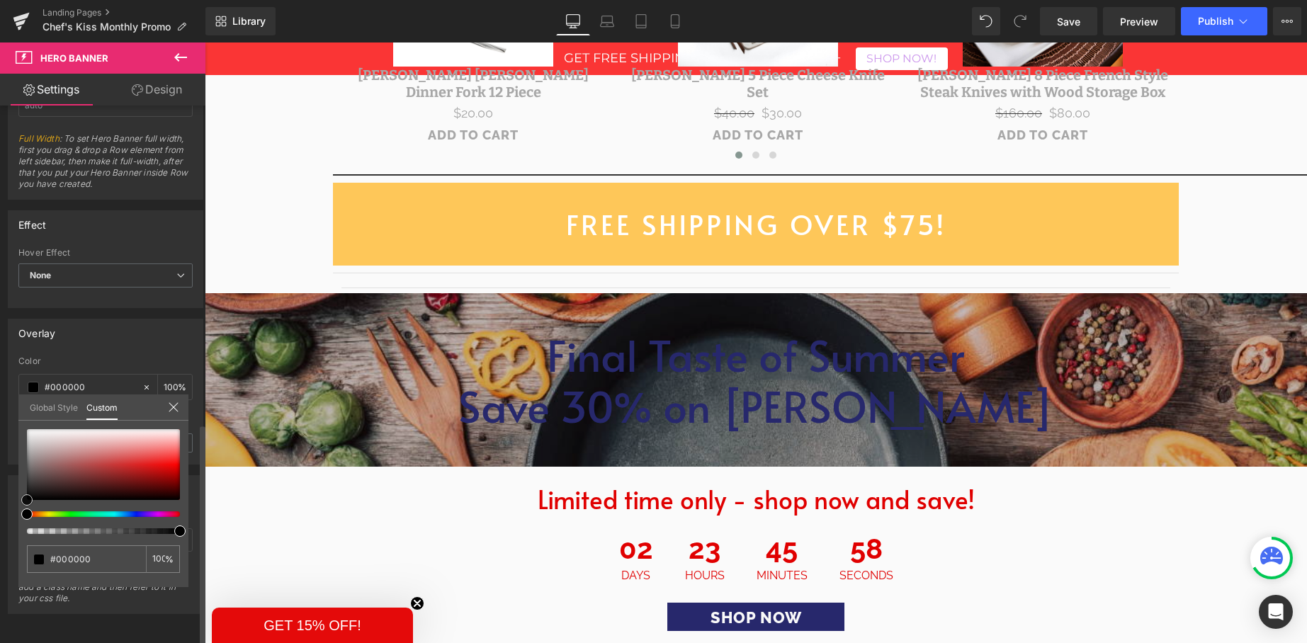
drag, startPoint x: 27, startPoint y: 501, endPoint x: 17, endPoint y: 506, distance: 11.1
click at [16, 465] on div "Overlay transparent Color transparent 0 % 0.2 Opacity 0.2 Global Style Custom S…" at bounding box center [106, 386] width 212 height 157
click at [173, 413] on div at bounding box center [173, 408] width 11 height 13
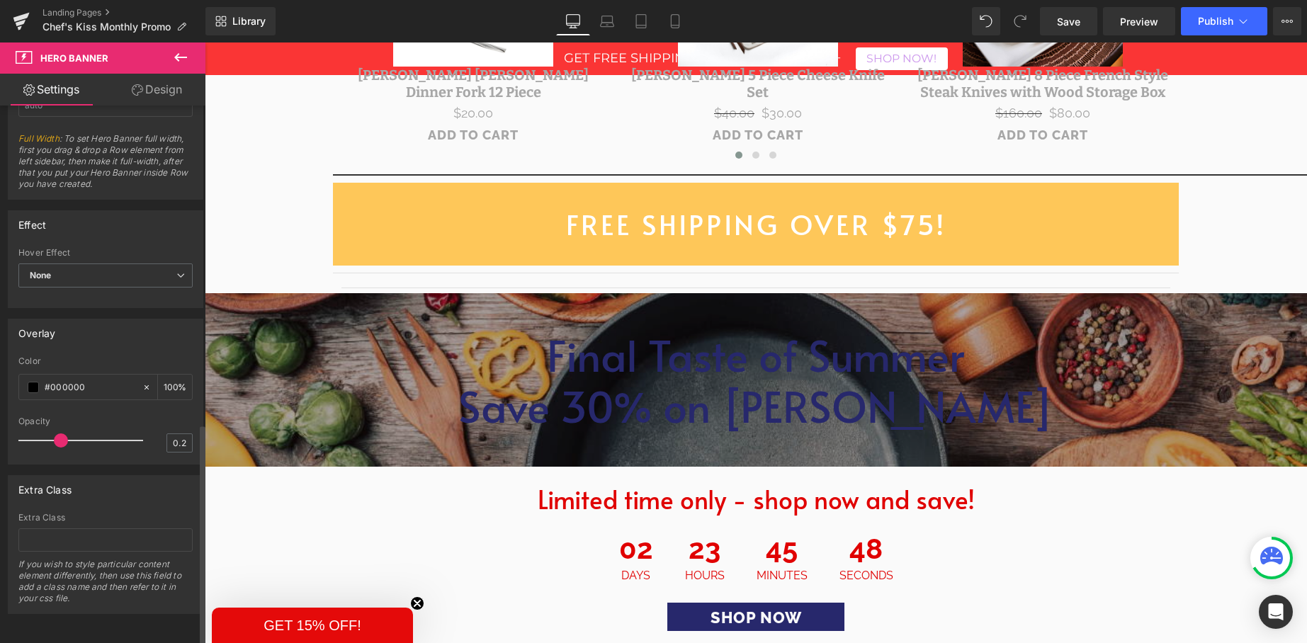
drag, startPoint x: 47, startPoint y: 429, endPoint x: 62, endPoint y: 429, distance: 14.9
click at [62, 434] on span at bounding box center [61, 441] width 14 height 14
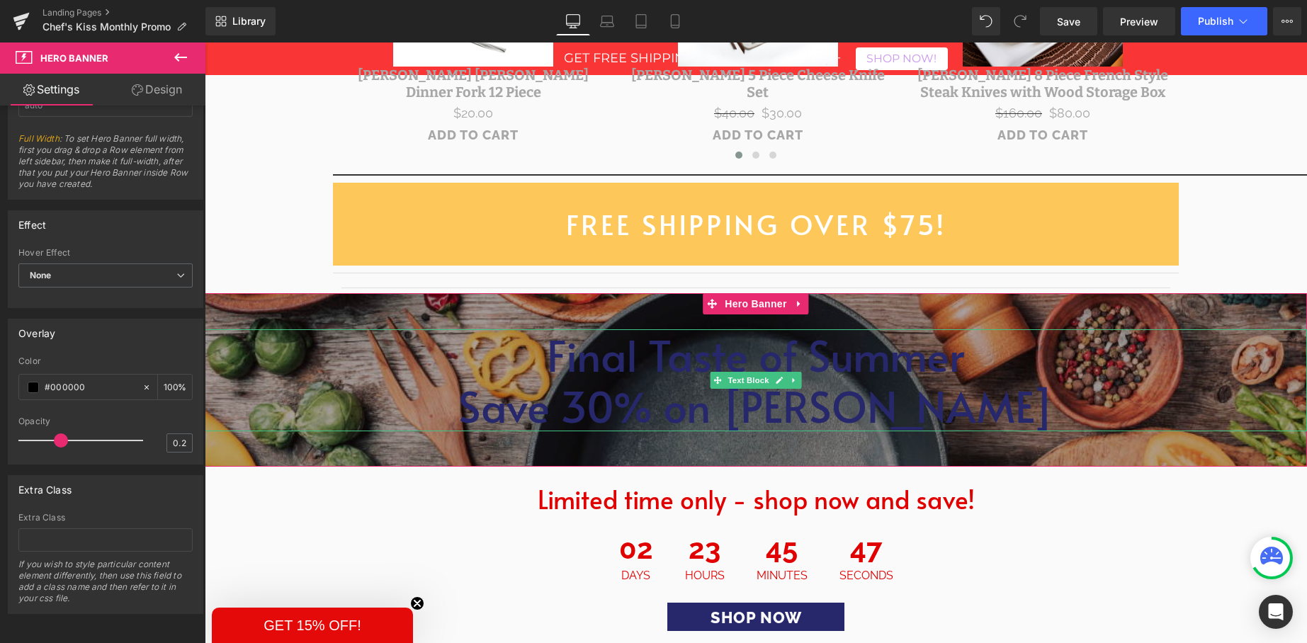
click at [780, 341] on p "Final Taste of Summer" at bounding box center [756, 354] width 1102 height 51
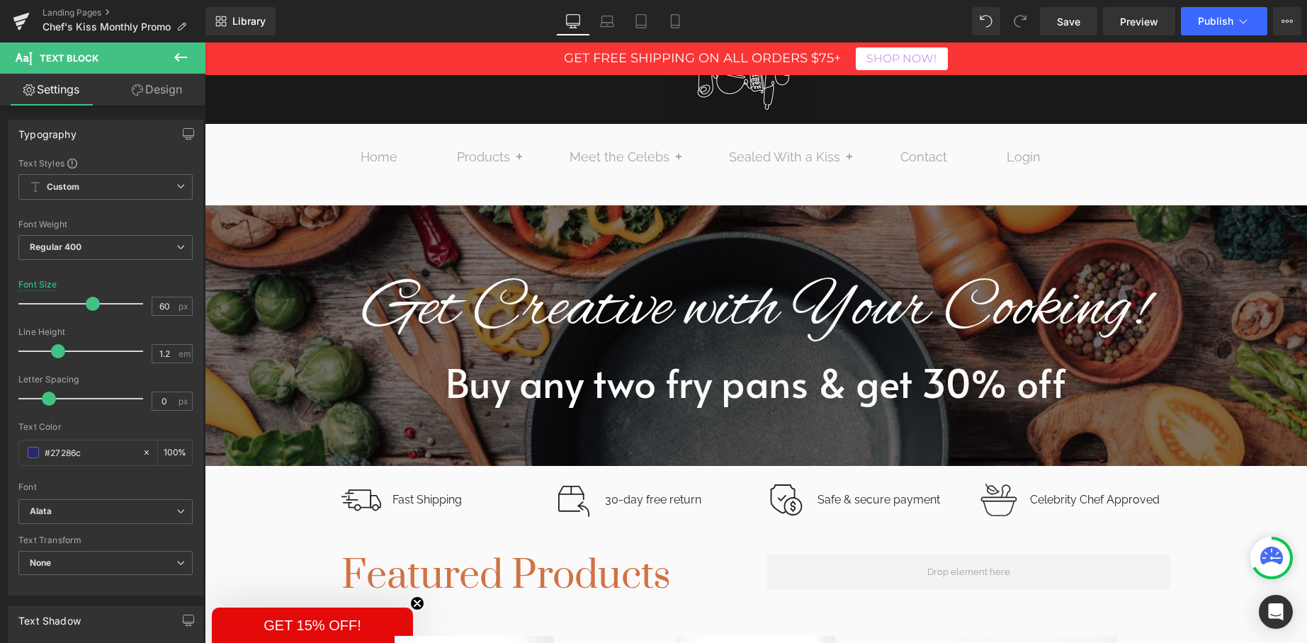
scroll to position [92, 0]
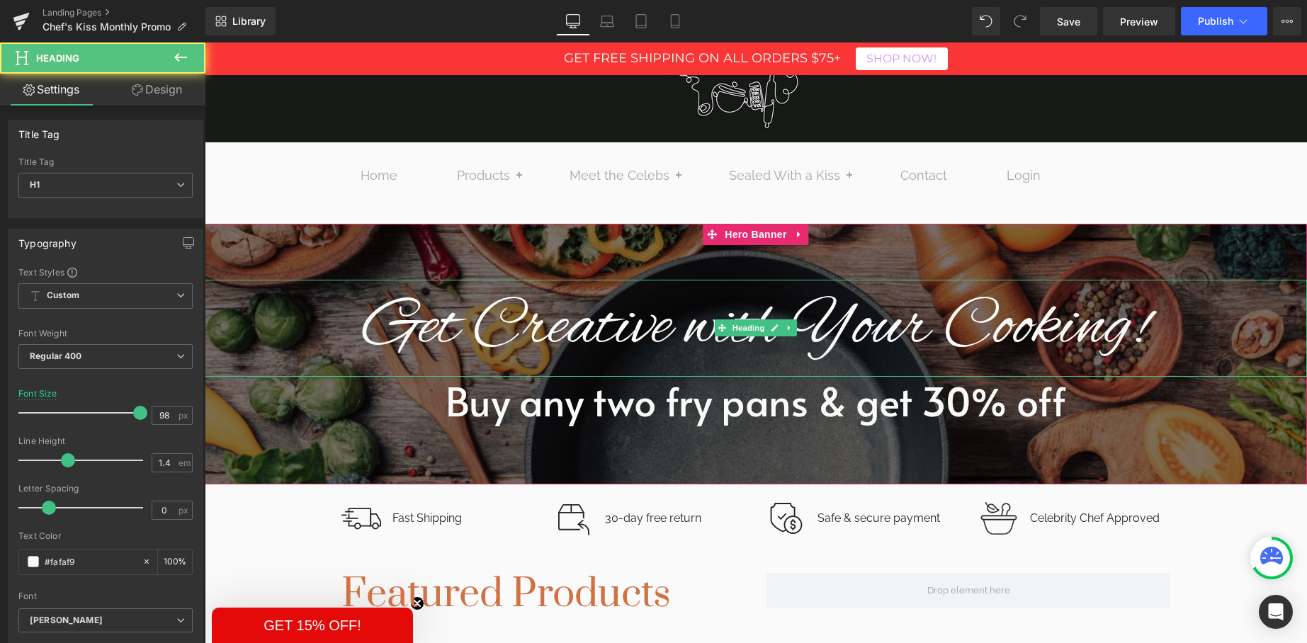
click at [658, 316] on h1 "Get Creative with Your Cooking!" at bounding box center [756, 328] width 1102 height 97
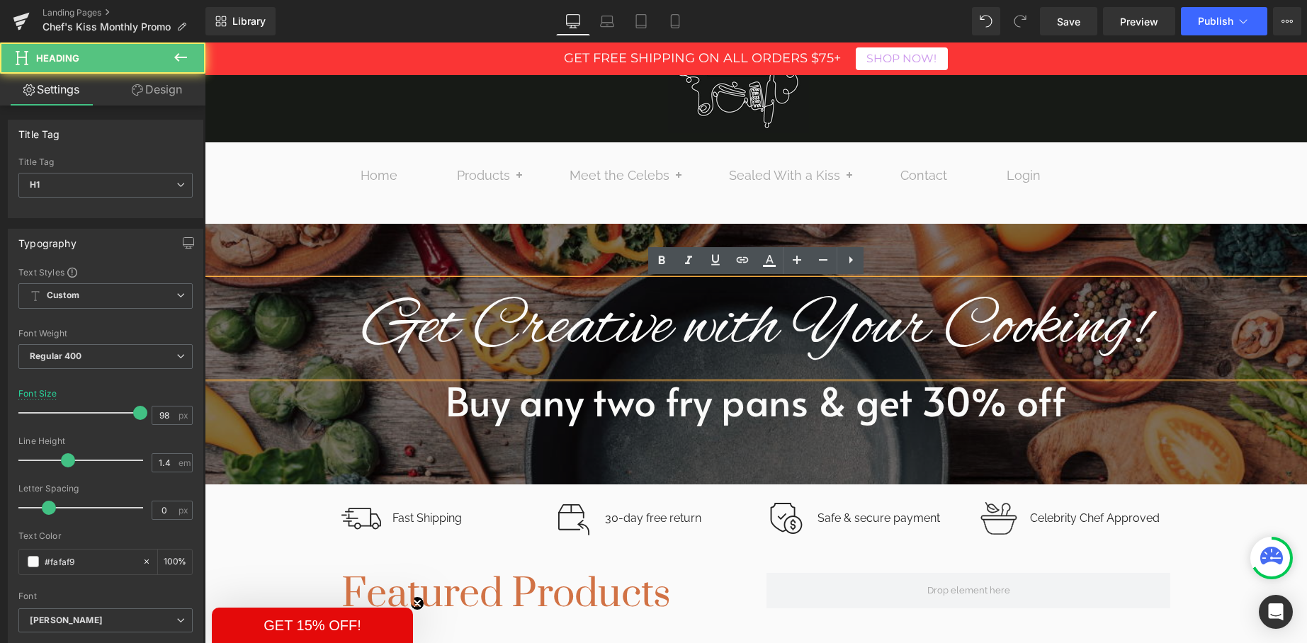
click at [708, 341] on h1 "Get Creative with Your Cooking!" at bounding box center [756, 328] width 1102 height 97
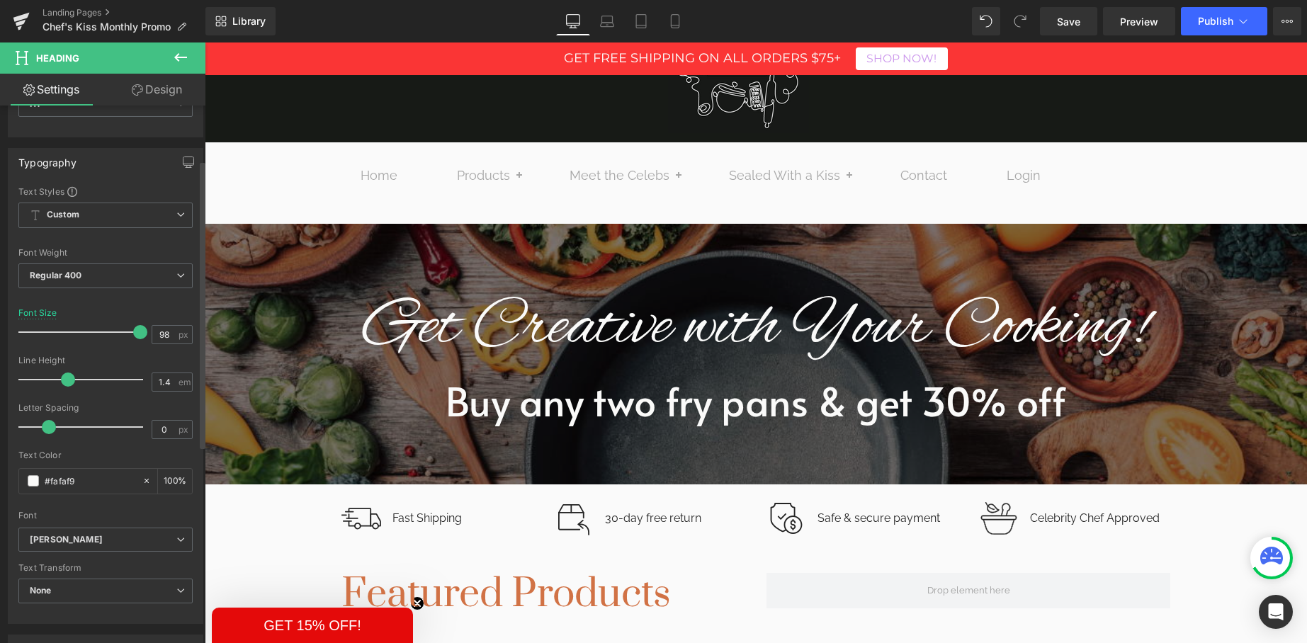
scroll to position [300, 0]
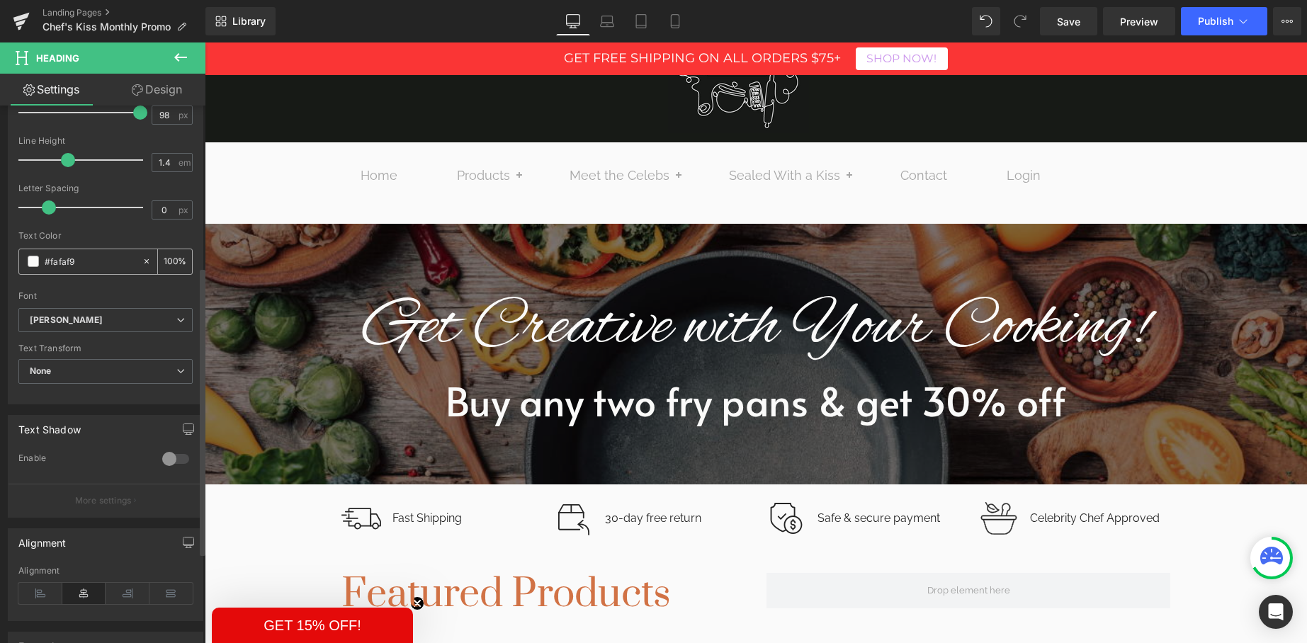
click at [55, 256] on input "#fafaf9" at bounding box center [90, 262] width 91 height 16
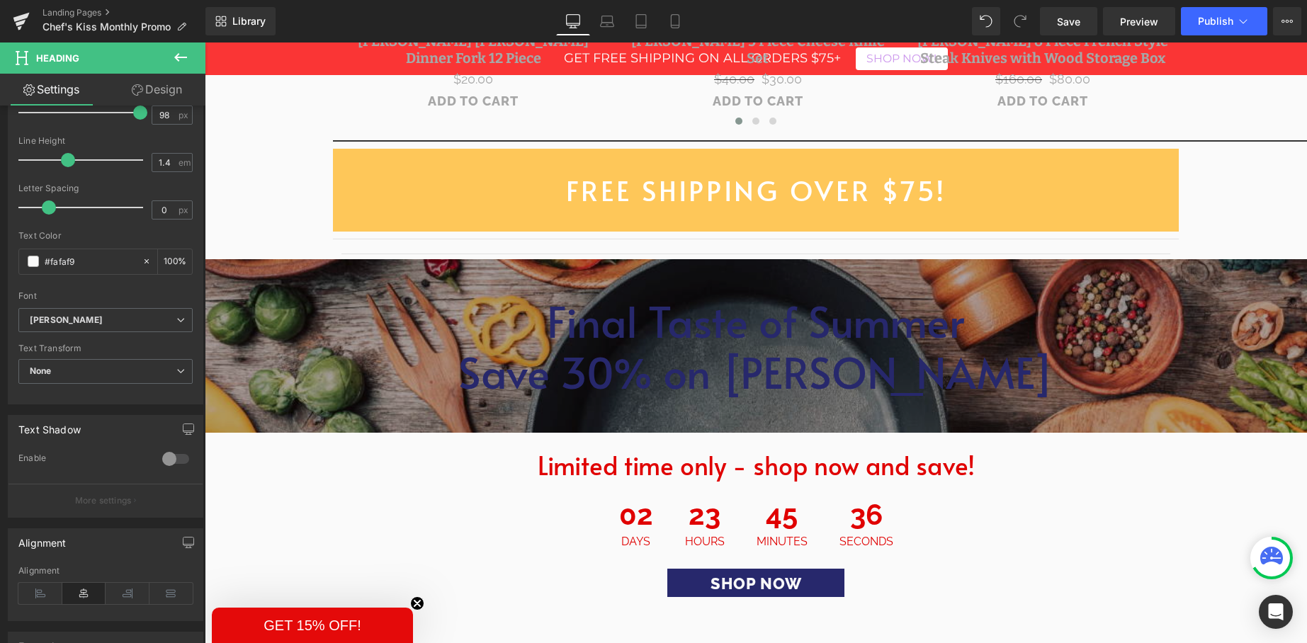
scroll to position [2161, 0]
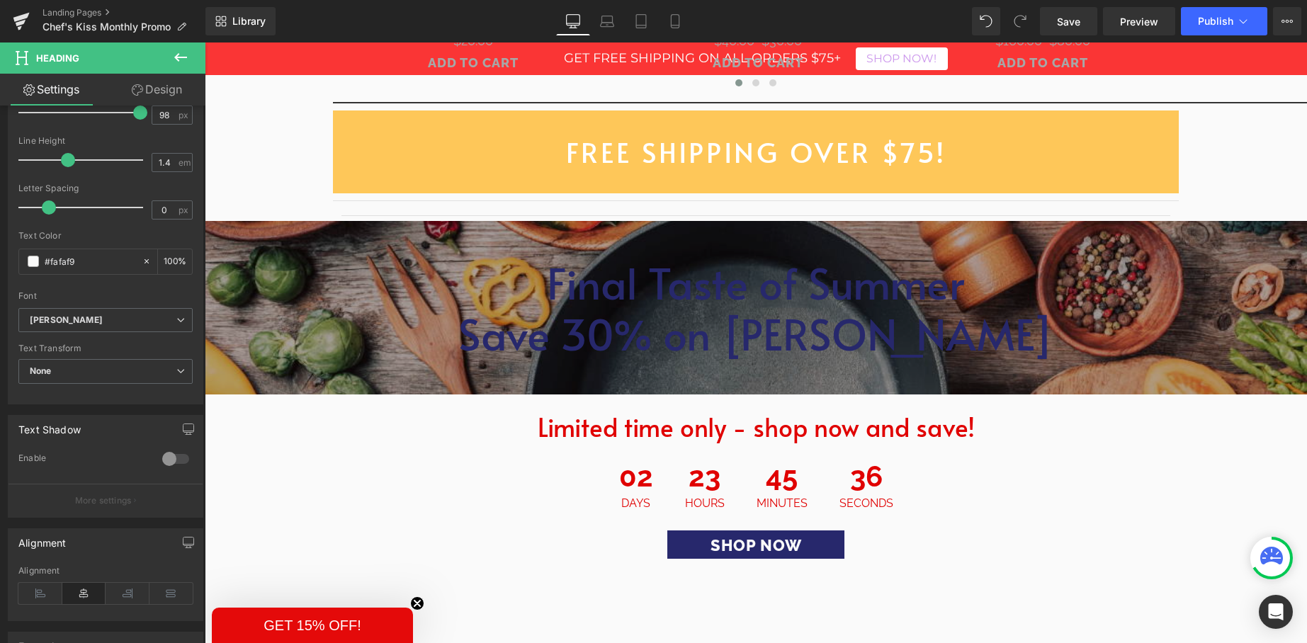
click at [686, 308] on p "Save 30% on [PERSON_NAME]" at bounding box center [756, 333] width 1102 height 51
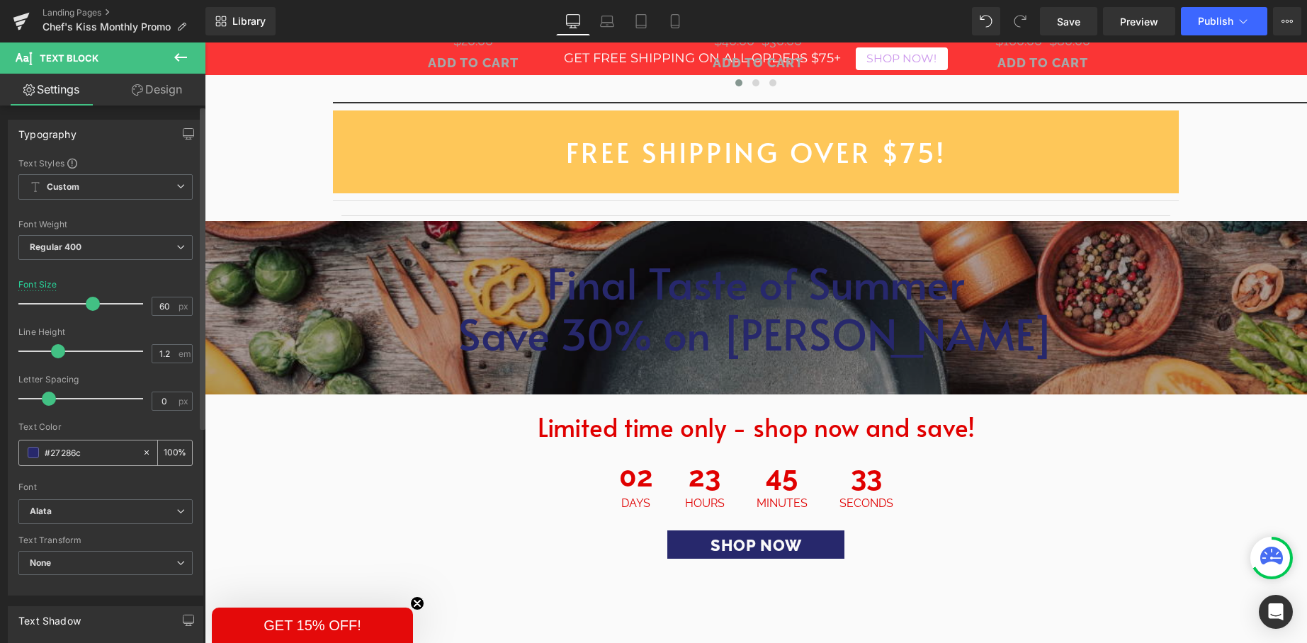
click at [62, 453] on input "#27286c" at bounding box center [90, 453] width 91 height 16
paste input "fafaf9"
type input "#fafaf9"
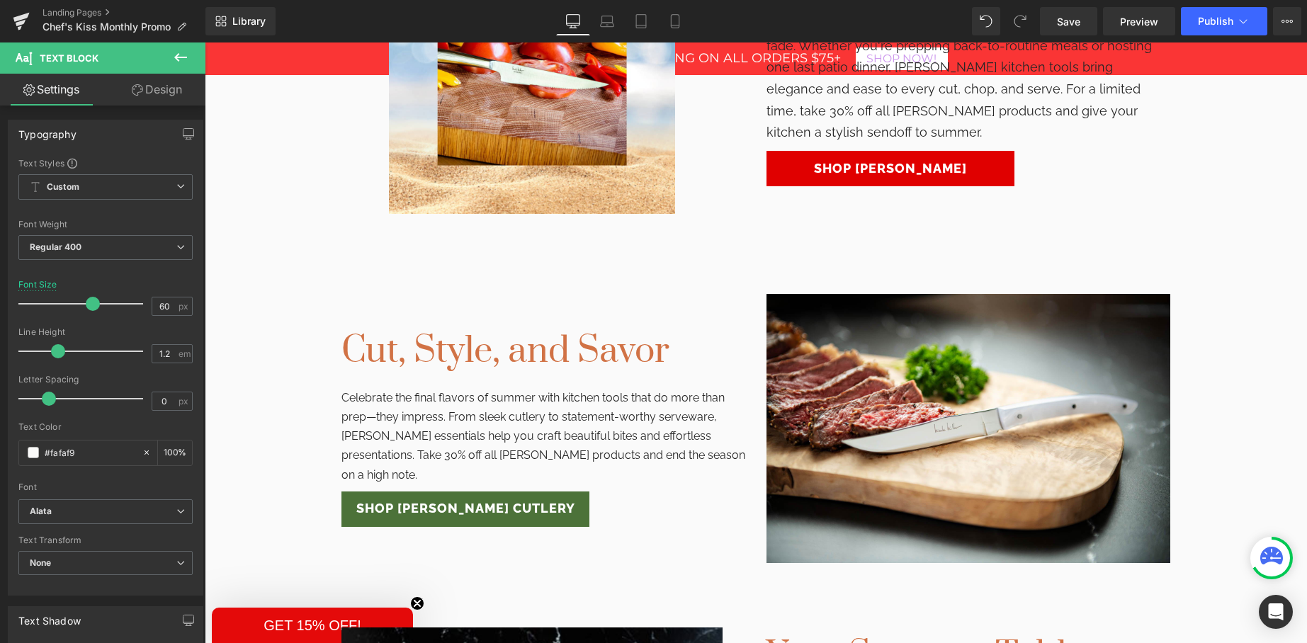
scroll to position [1027, 0]
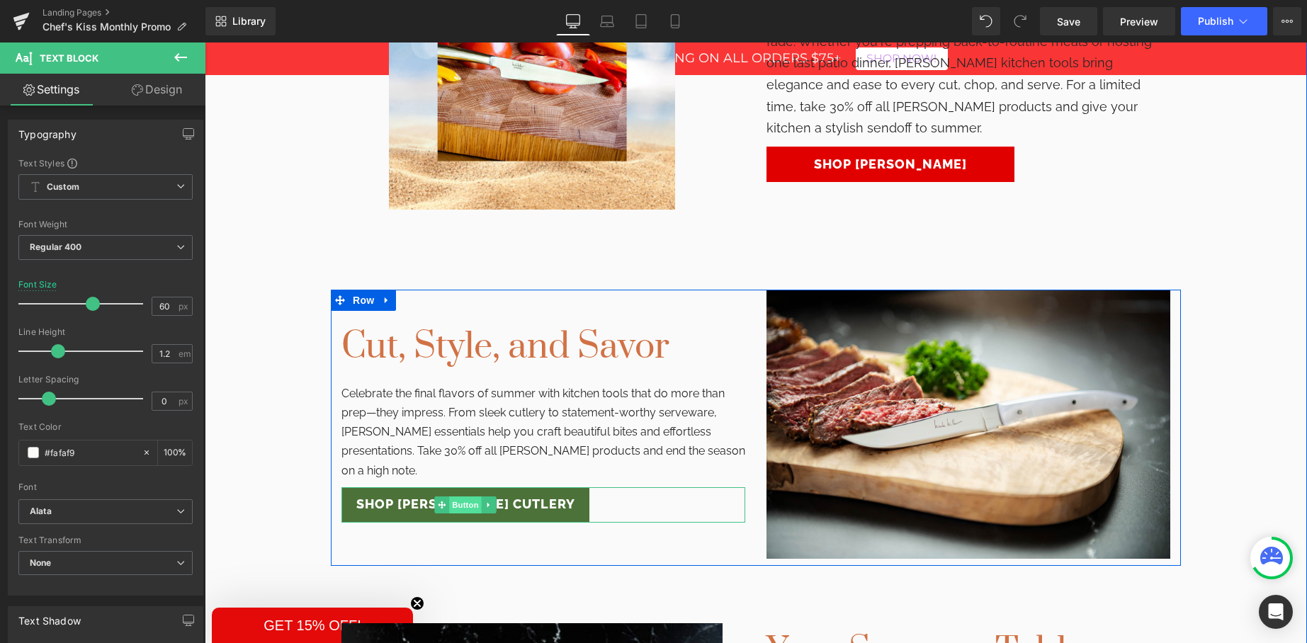
click at [473, 497] on span "Button" at bounding box center [465, 505] width 33 height 17
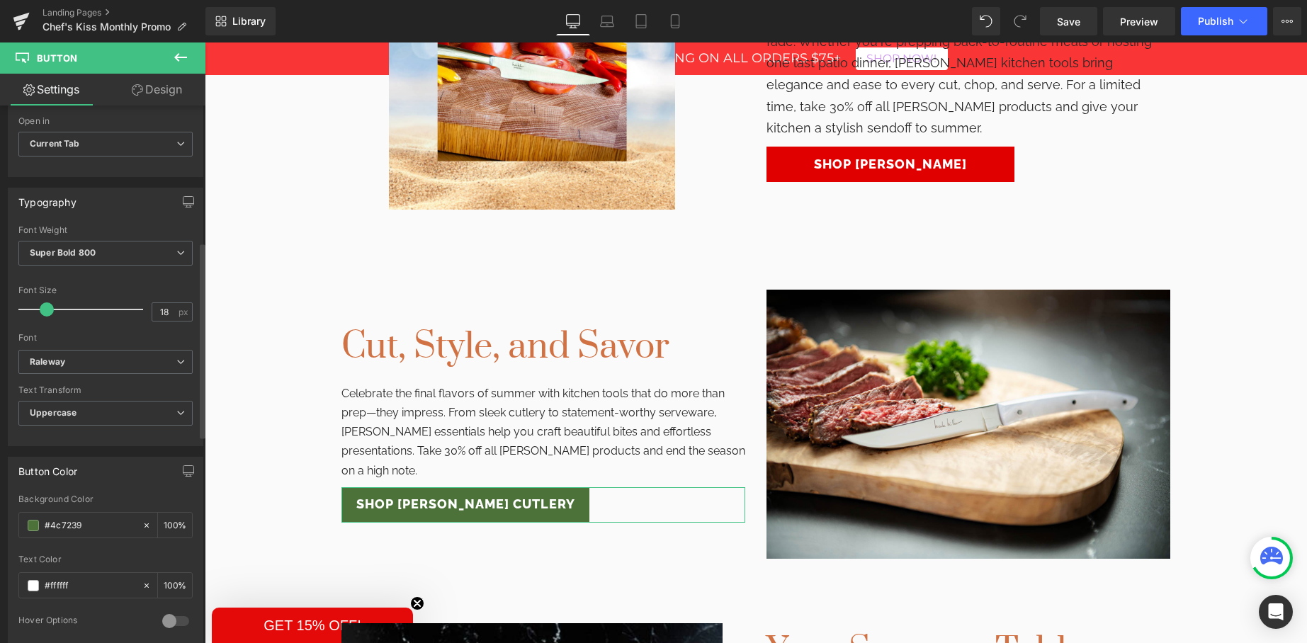
scroll to position [374, 0]
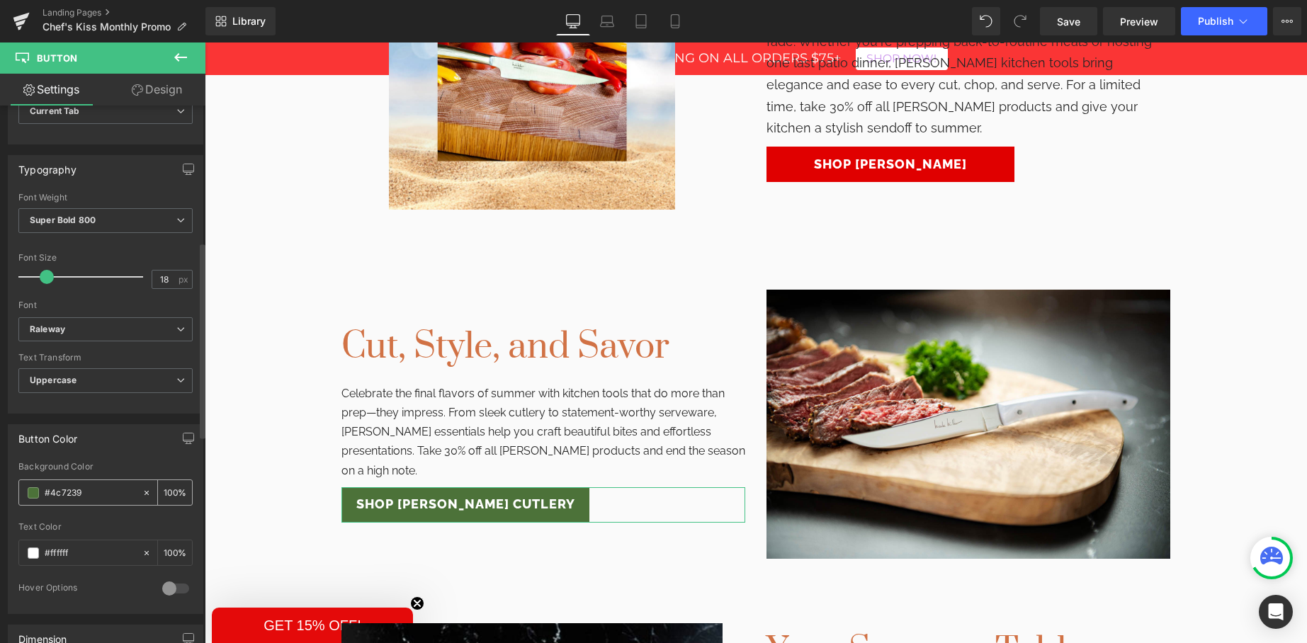
click at [52, 492] on input "#4c7239" at bounding box center [90, 493] width 91 height 16
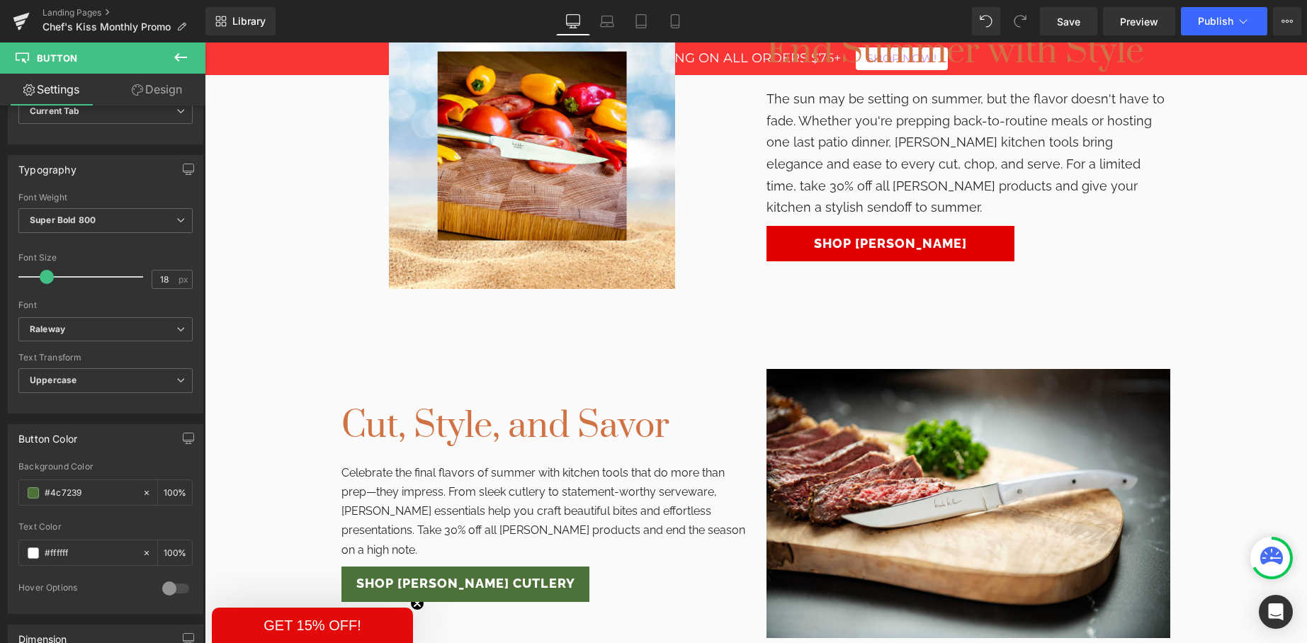
scroll to position [858, 0]
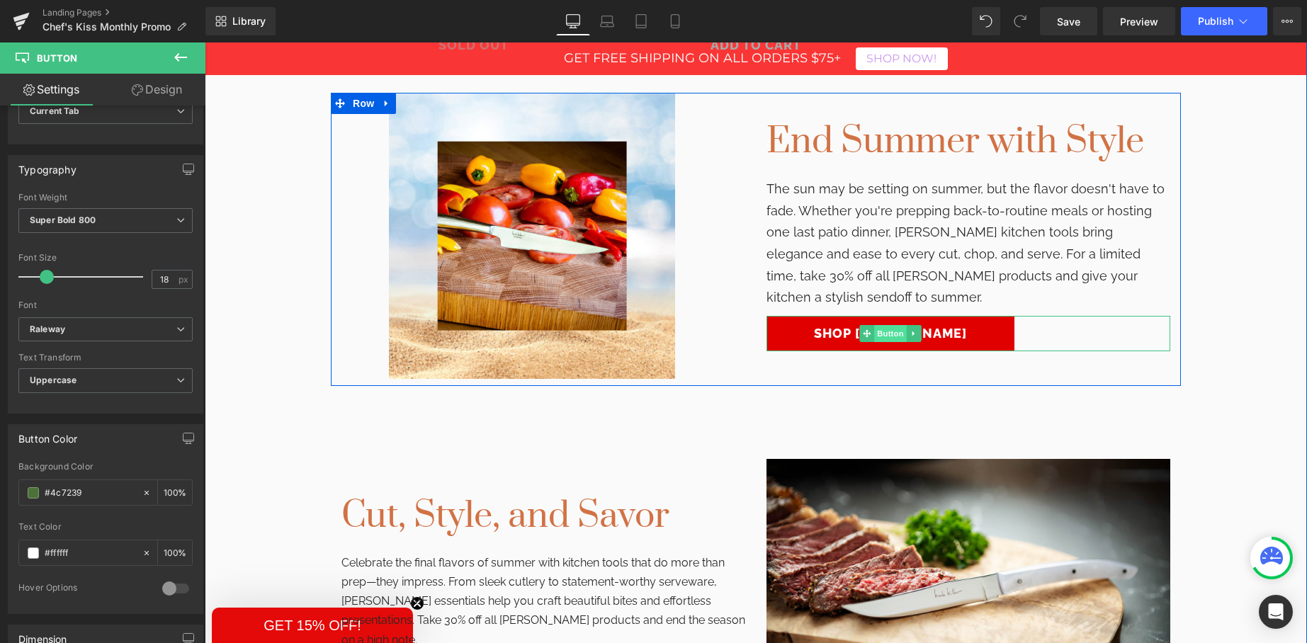
click at [893, 325] on span "Button" at bounding box center [890, 333] width 33 height 17
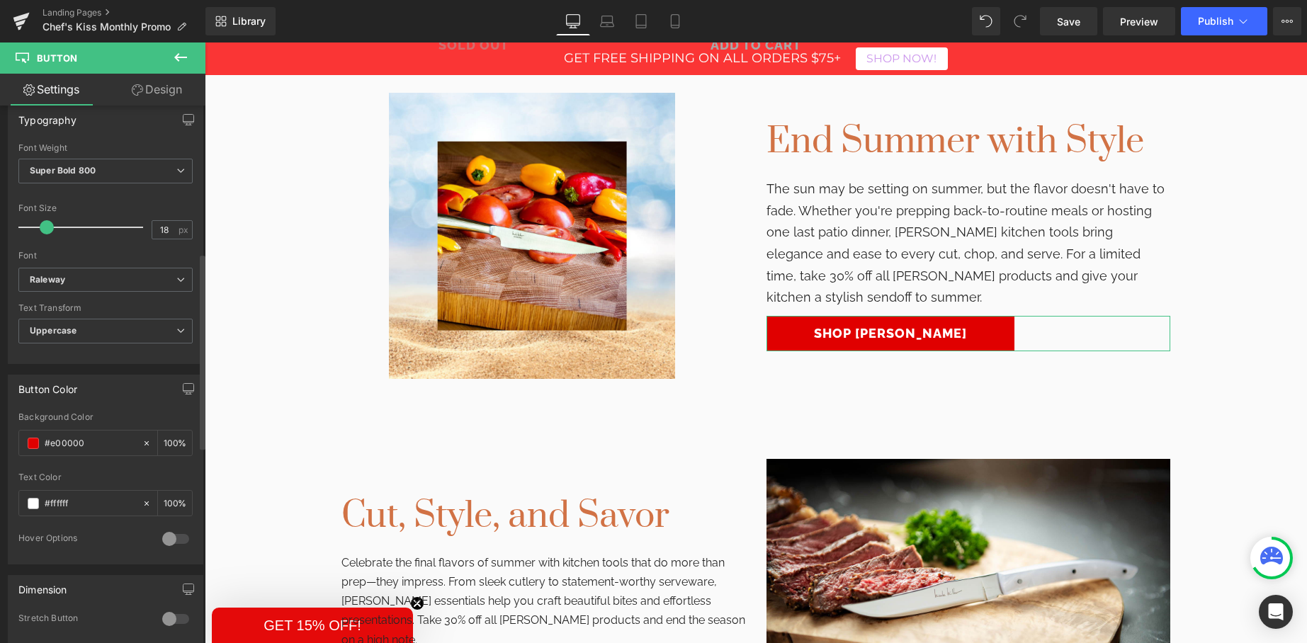
scroll to position [436, 0]
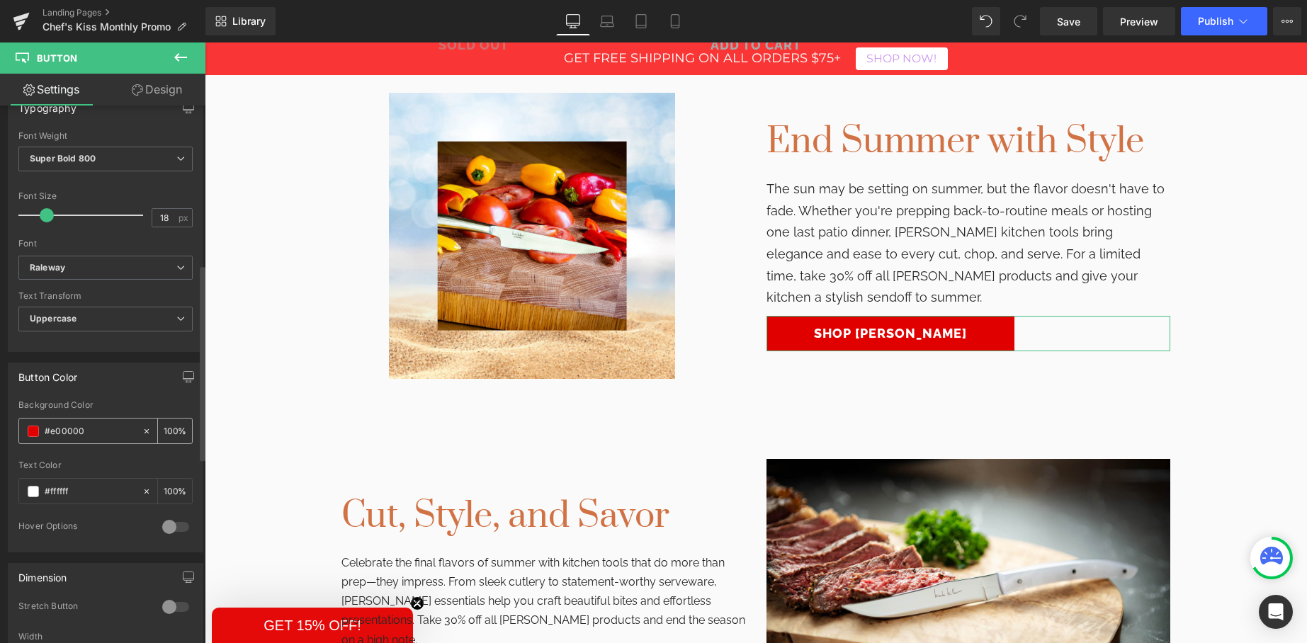
click at [59, 431] on input "#e00000" at bounding box center [90, 432] width 91 height 16
paste input "4c7239"
type input "#4c7239"
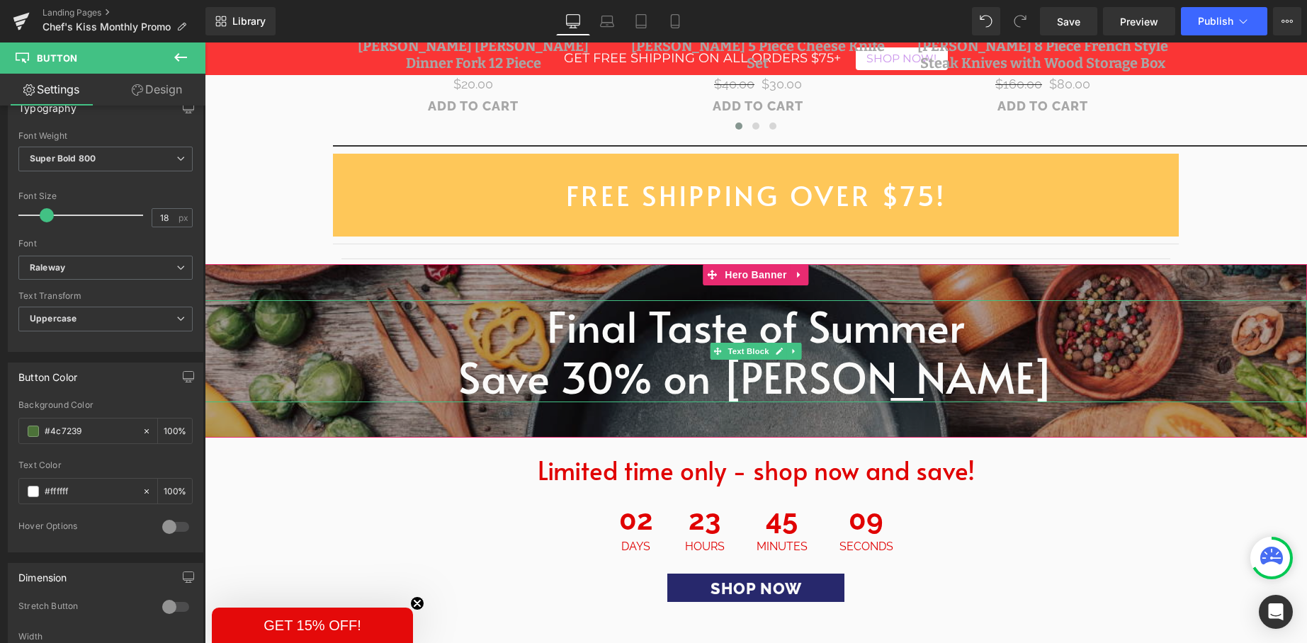
scroll to position [2228, 0]
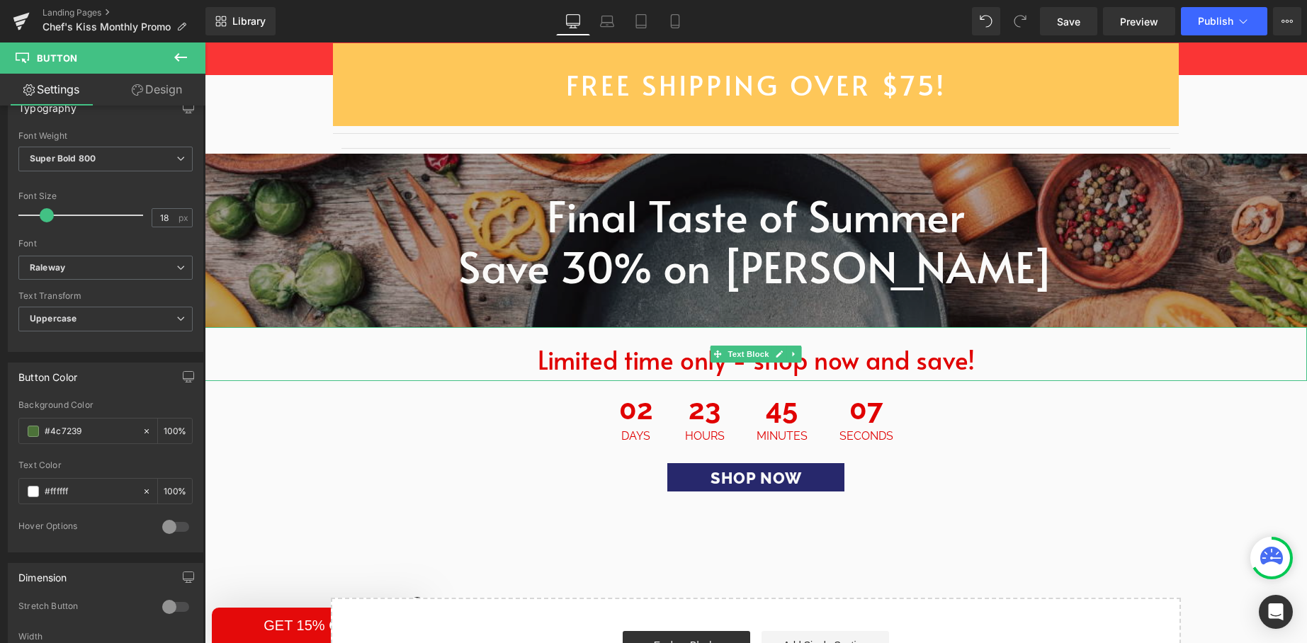
click at [743, 334] on div "Limited time only - shop now and save! Text Block" at bounding box center [756, 354] width 1102 height 54
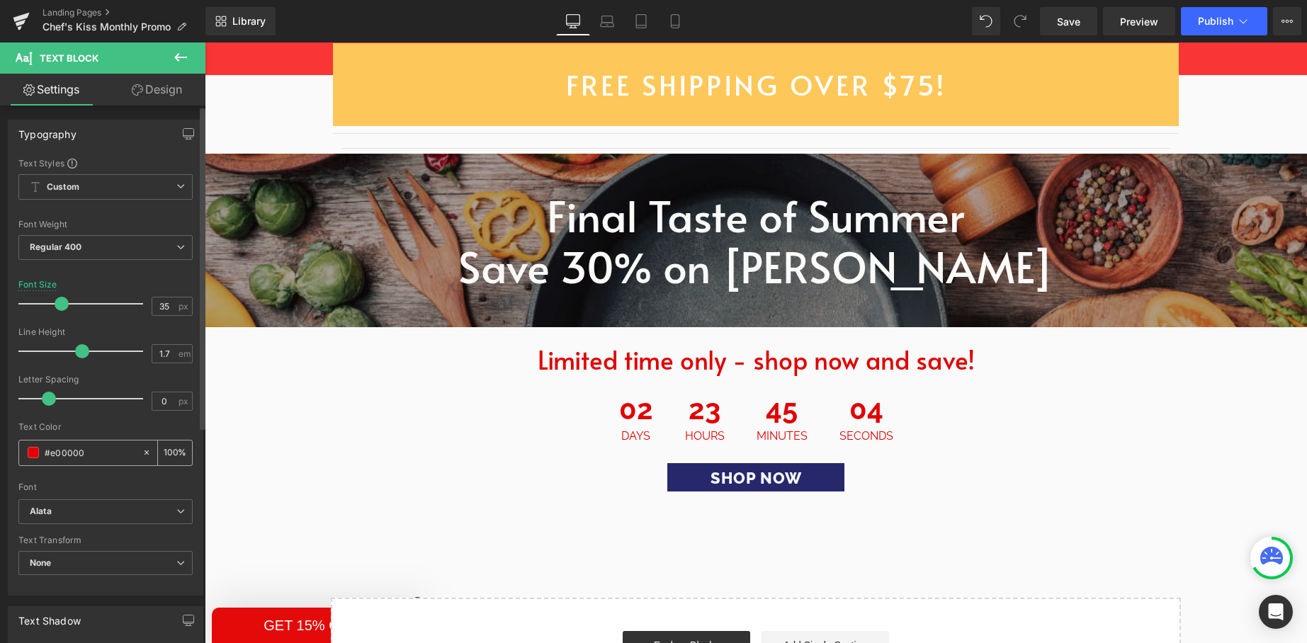
click at [62, 456] on input "#e00000" at bounding box center [90, 453] width 91 height 16
click at [63, 456] on input "#e00000" at bounding box center [90, 453] width 91 height 16
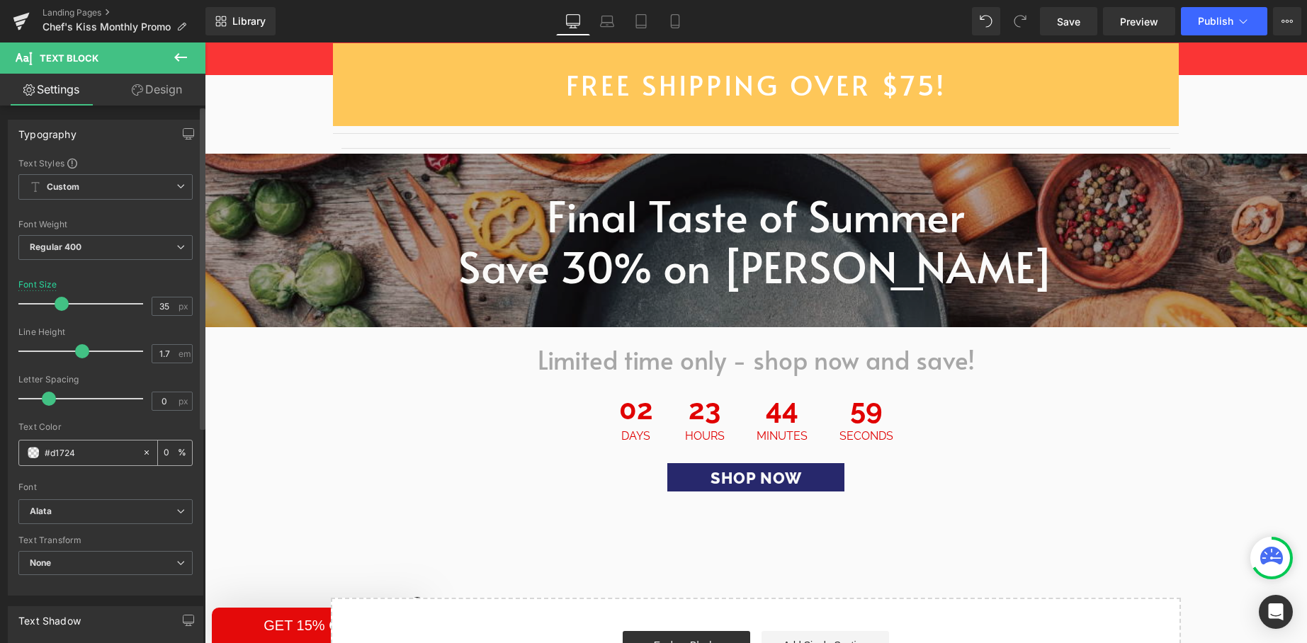
type input "#d17245"
click at [54, 458] on input "#d17245" at bounding box center [90, 453] width 91 height 16
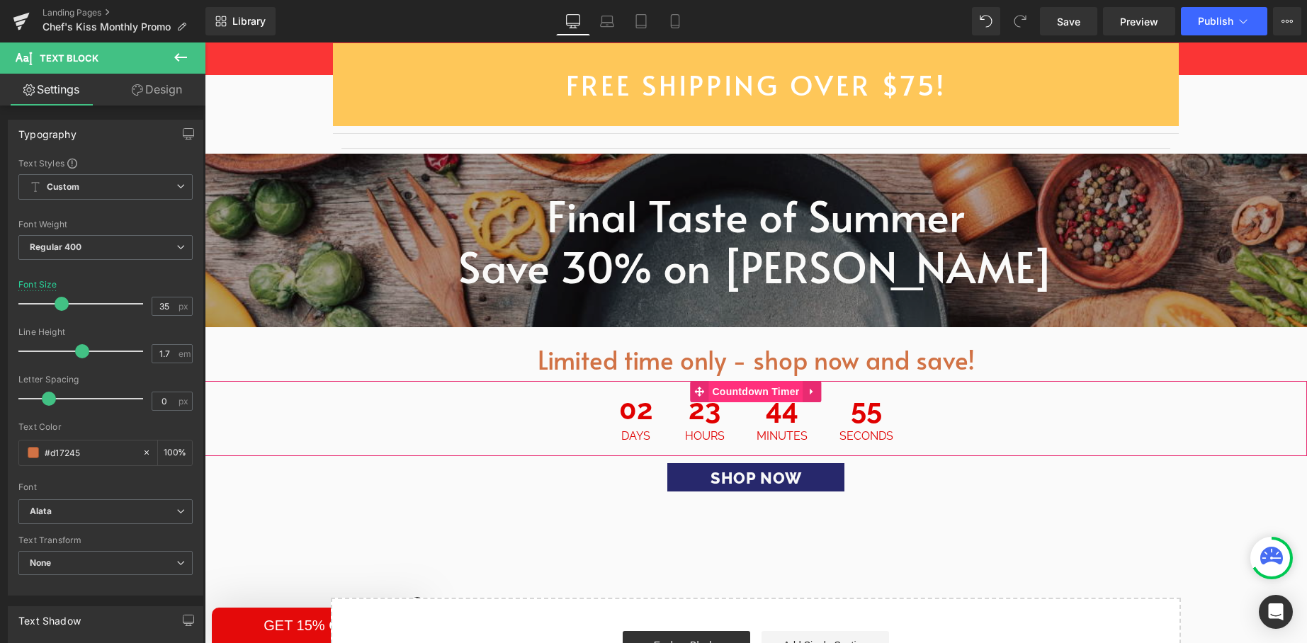
click at [756, 381] on span "Countdown Timer" at bounding box center [755, 391] width 94 height 21
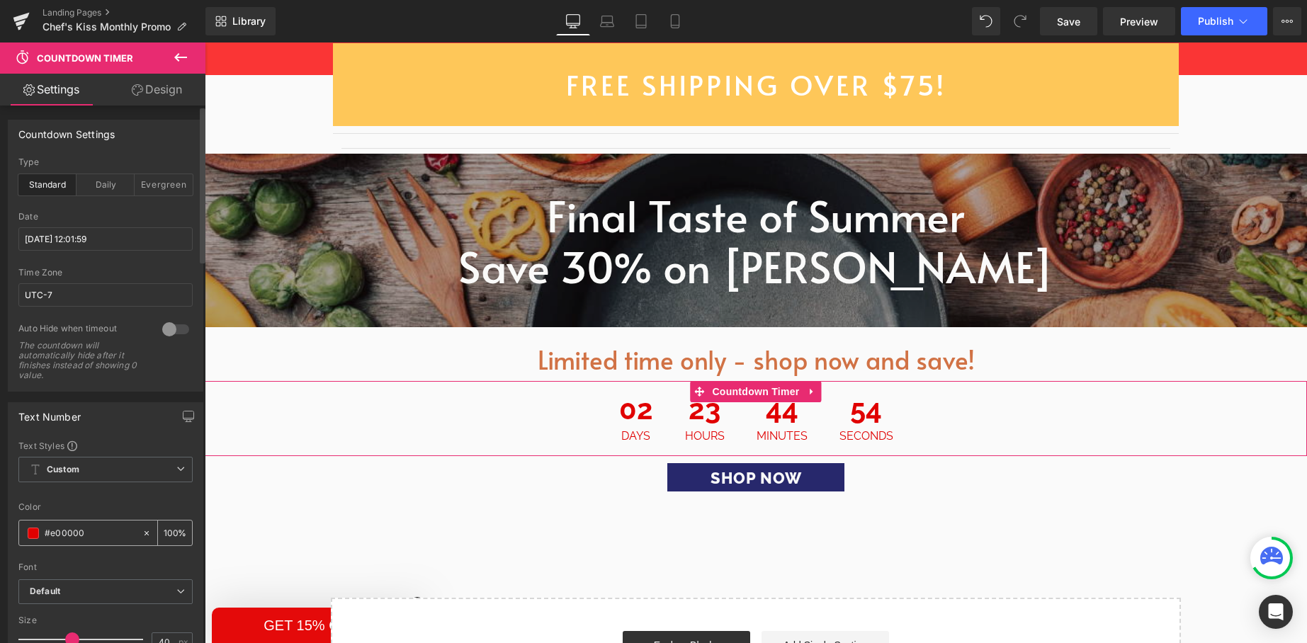
click at [53, 536] on input "#e00000" at bounding box center [90, 534] width 91 height 16
paste input "d17245"
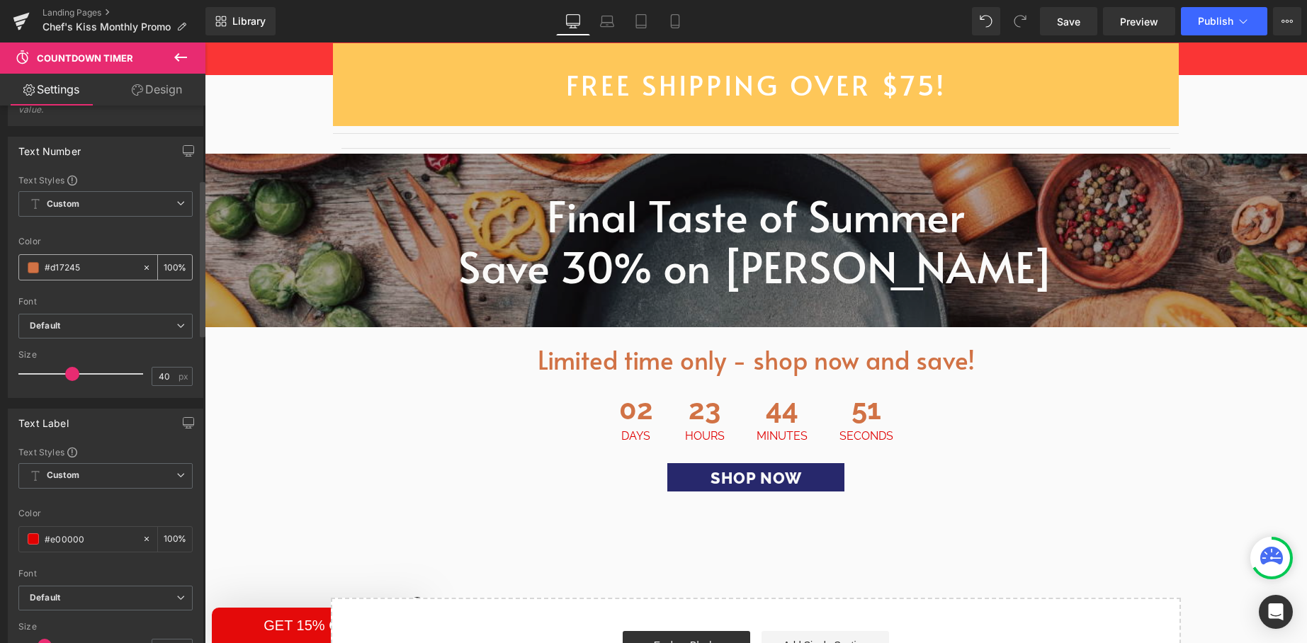
scroll to position [276, 0]
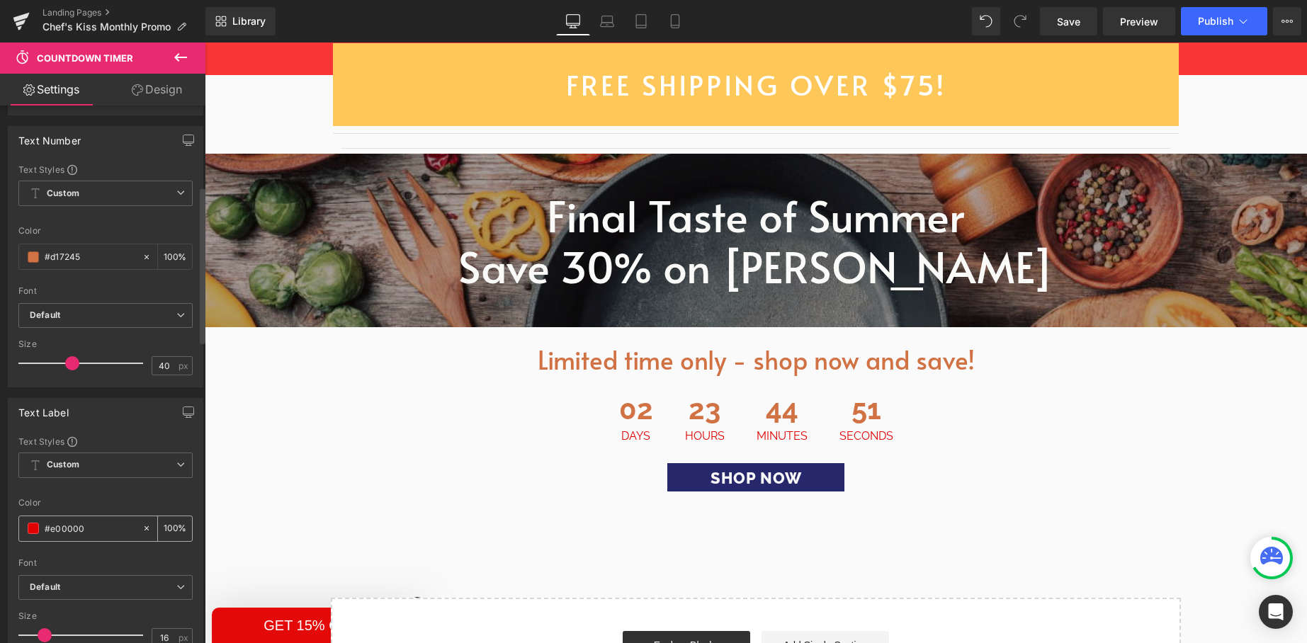
type input "#d17245"
click at [58, 526] on input "#e00000" at bounding box center [90, 529] width 91 height 16
paste input "d17245"
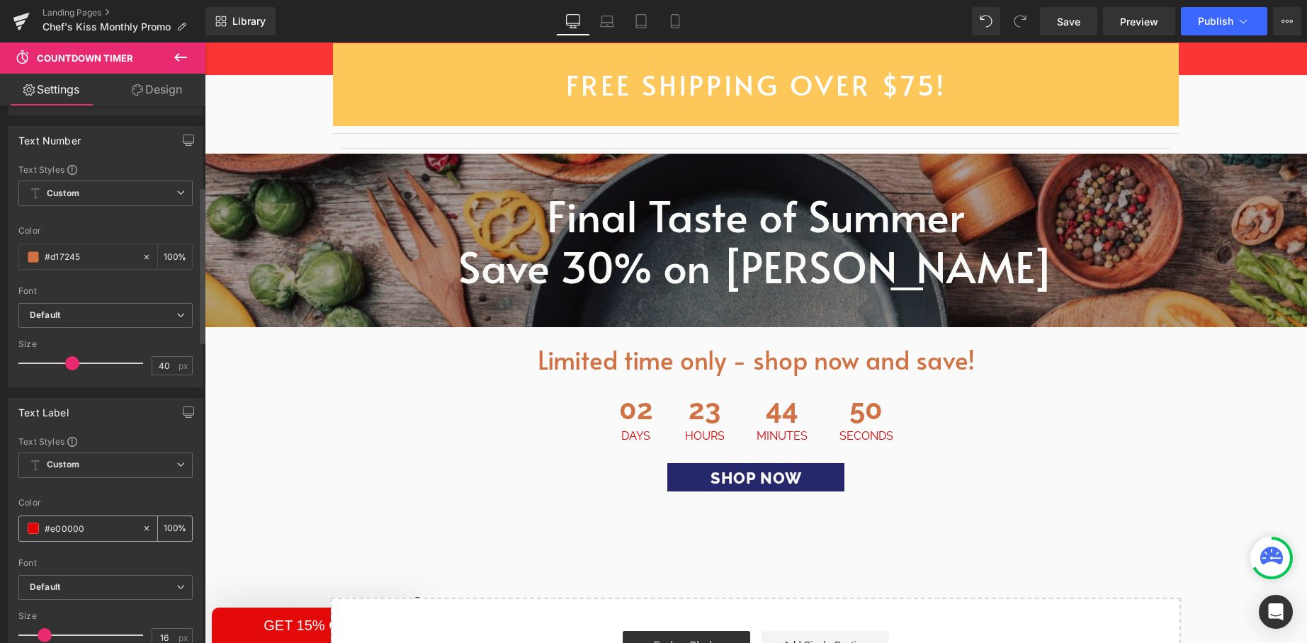
type input "d17245"
click at [750, 469] on span "Button" at bounding box center [756, 477] width 33 height 17
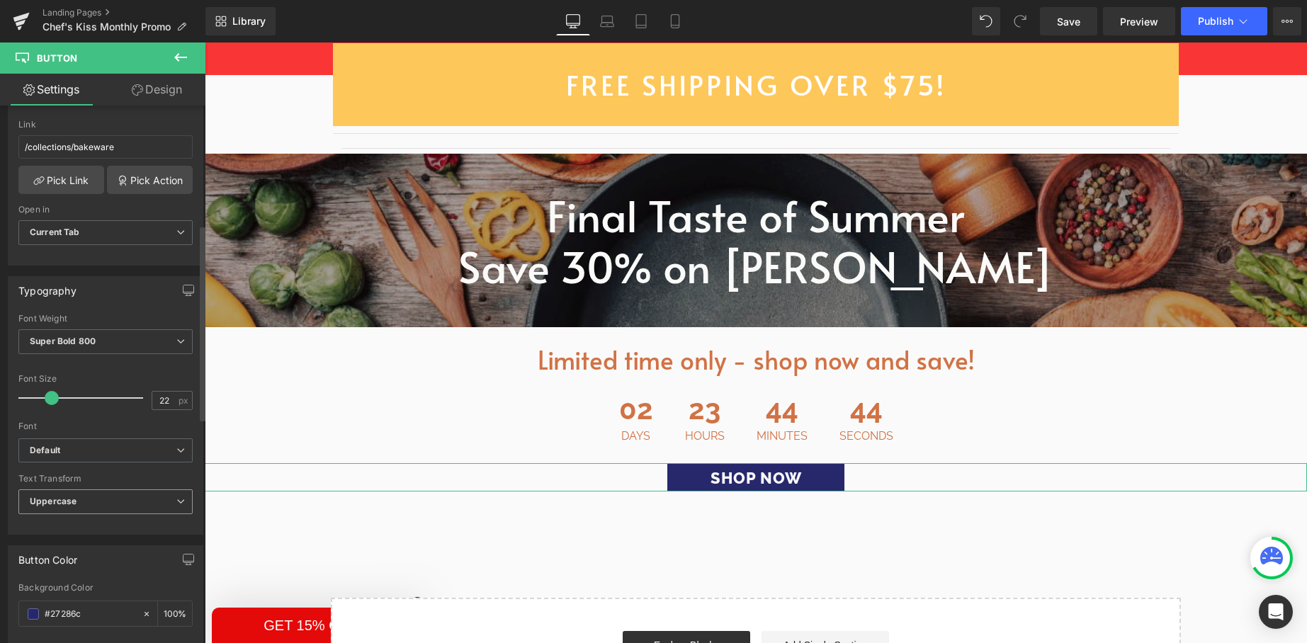
scroll to position [424, 0]
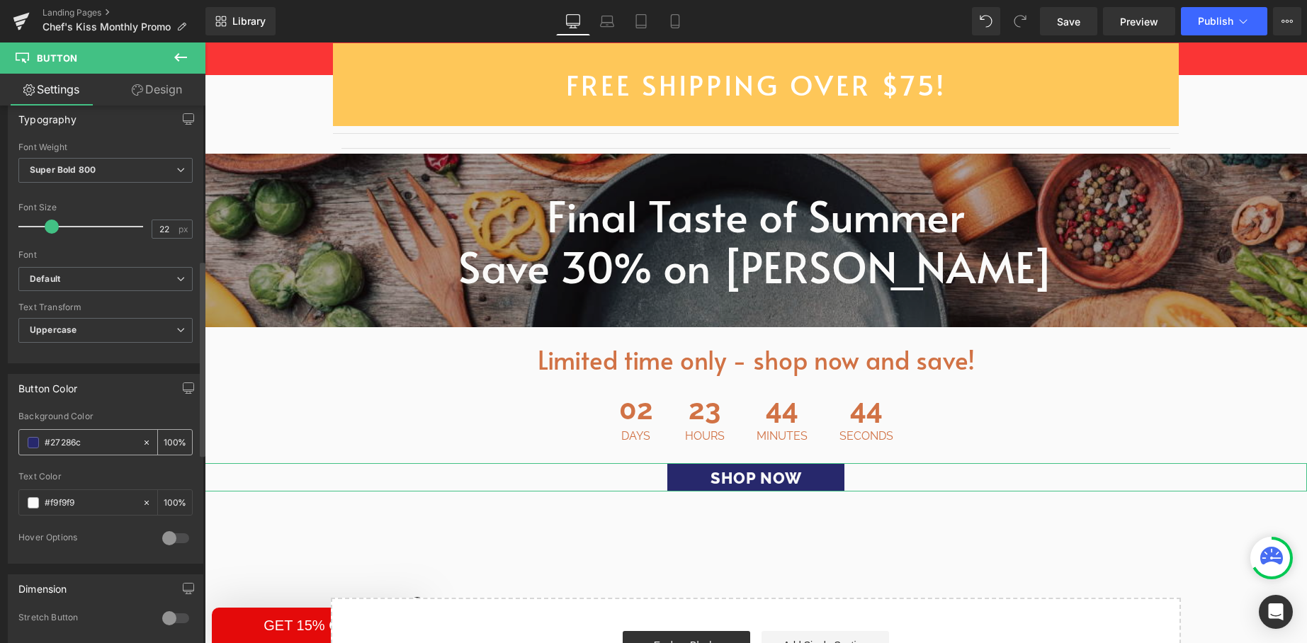
click at [69, 439] on input "#27286c" at bounding box center [90, 443] width 91 height 16
type input "#4c7239"
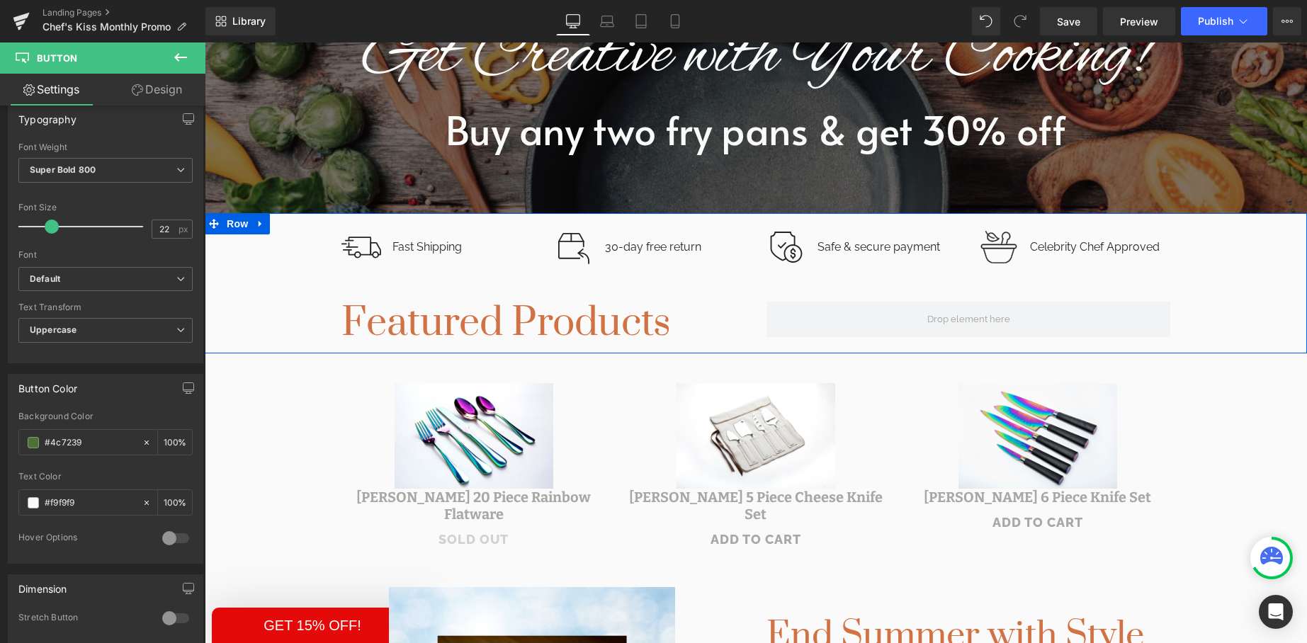
scroll to position [329, 0]
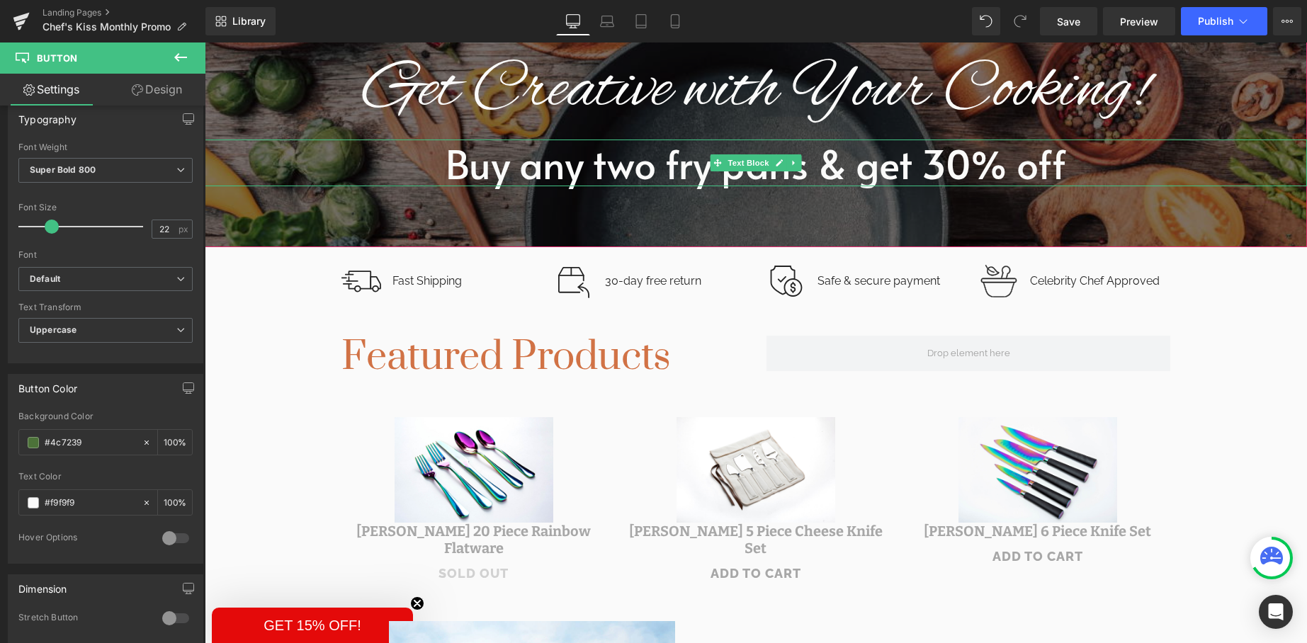
click at [451, 169] on p "Buy any two fry pans & get 30% off" at bounding box center [756, 163] width 1102 height 47
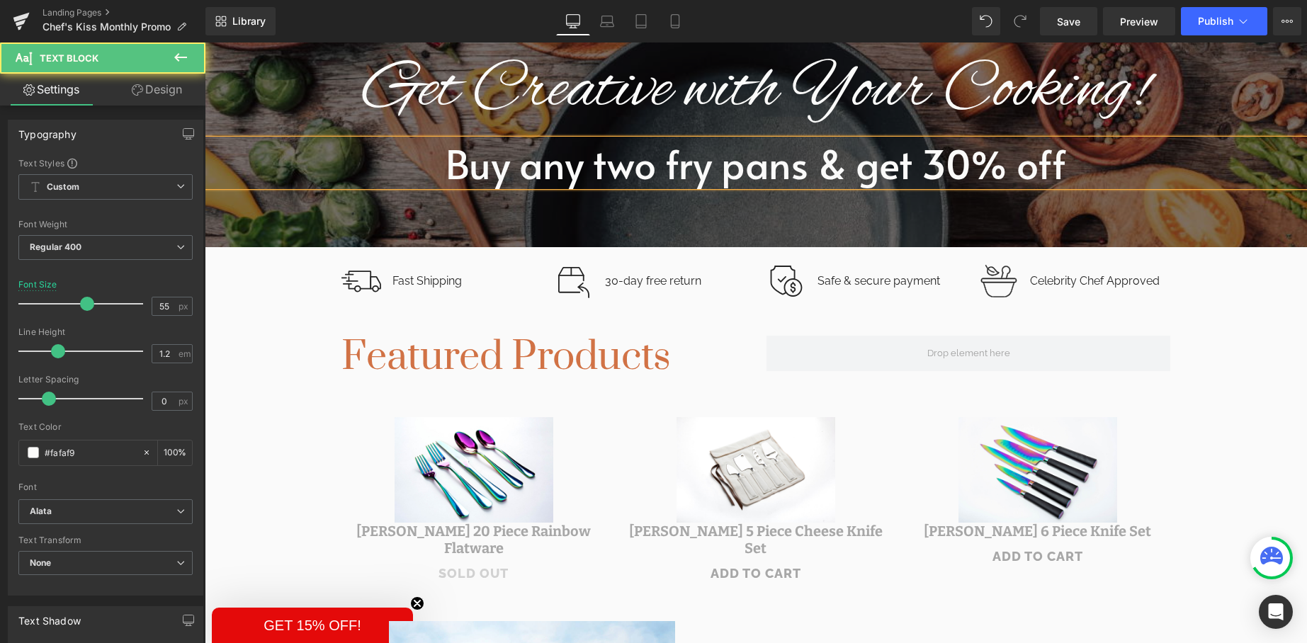
click at [451, 169] on p "Buy any two fry pans & get 30% off" at bounding box center [756, 163] width 1102 height 47
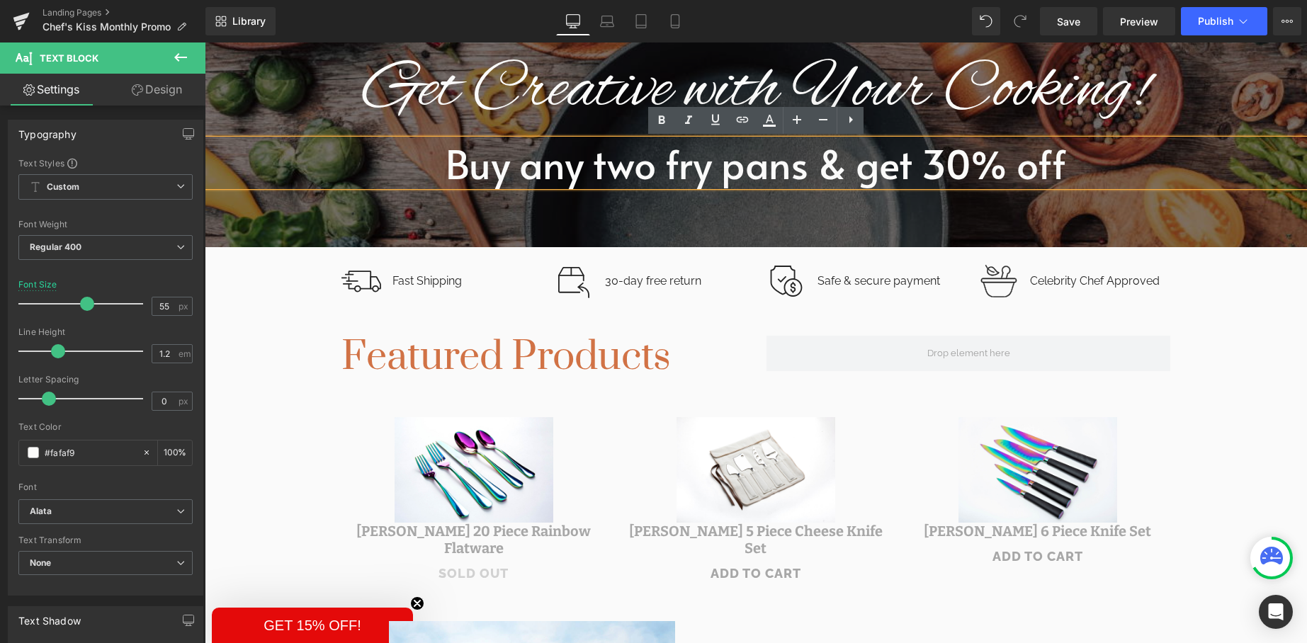
click at [480, 172] on p "Buy any two fry pans & get 30% off" at bounding box center [756, 163] width 1102 height 47
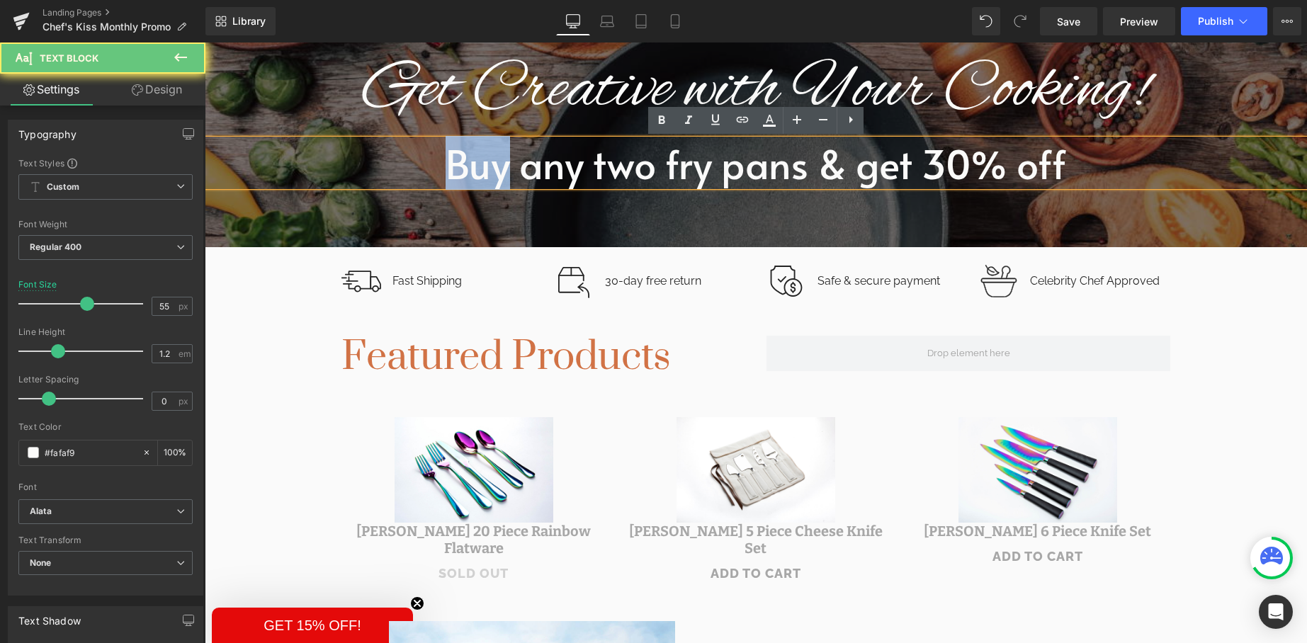
click at [480, 172] on p "Buy any two fry pans & get 30% off" at bounding box center [756, 163] width 1102 height 47
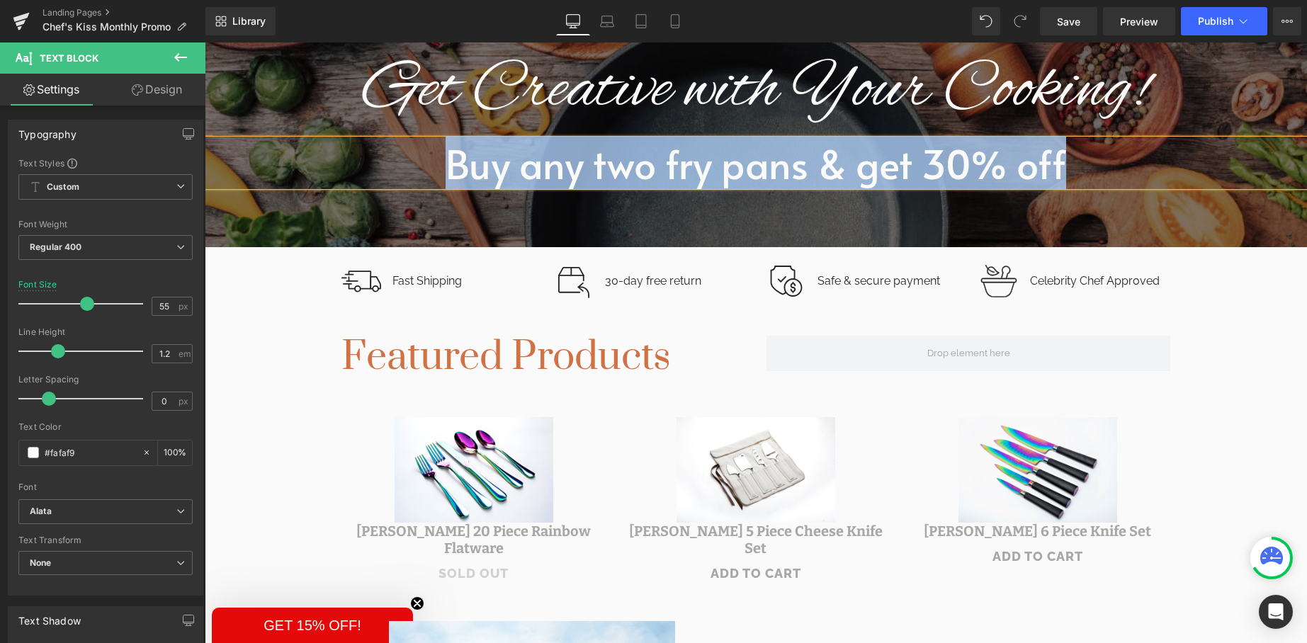
copy p "Buy any two fry pans & get 30% off"
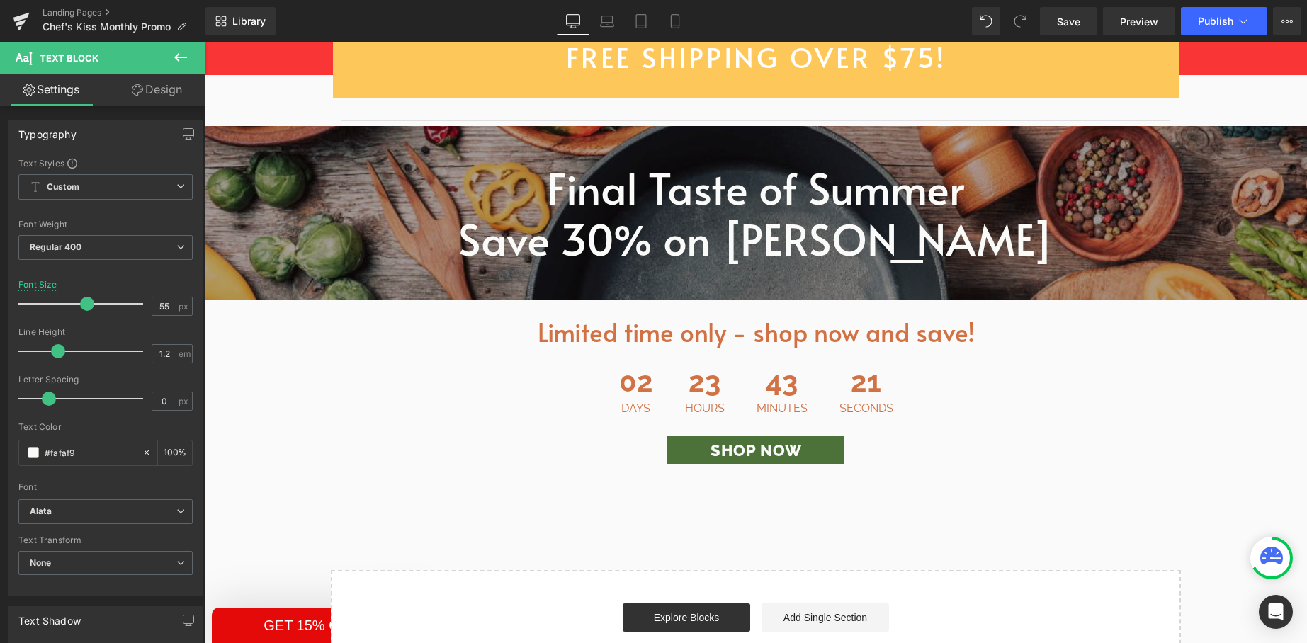
scroll to position [2256, 0]
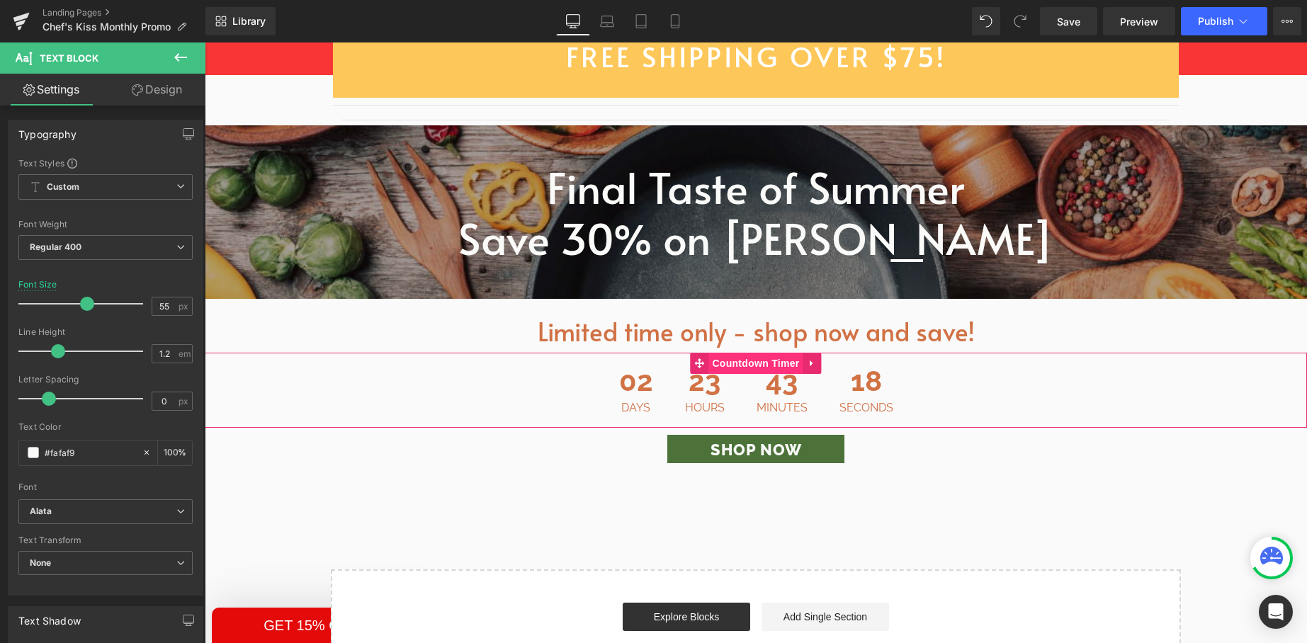
click at [755, 353] on span "Countdown Timer" at bounding box center [755, 363] width 94 height 21
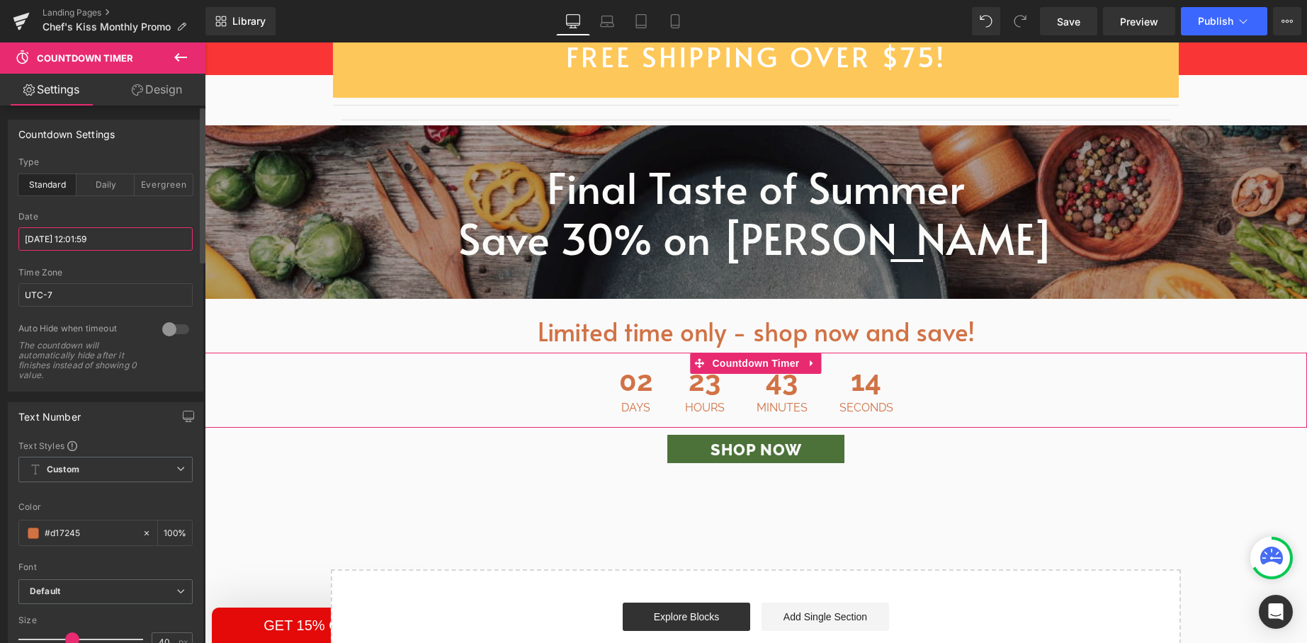
click at [63, 239] on input "2025/09/01 12:01:59" at bounding box center [105, 238] width 174 height 23
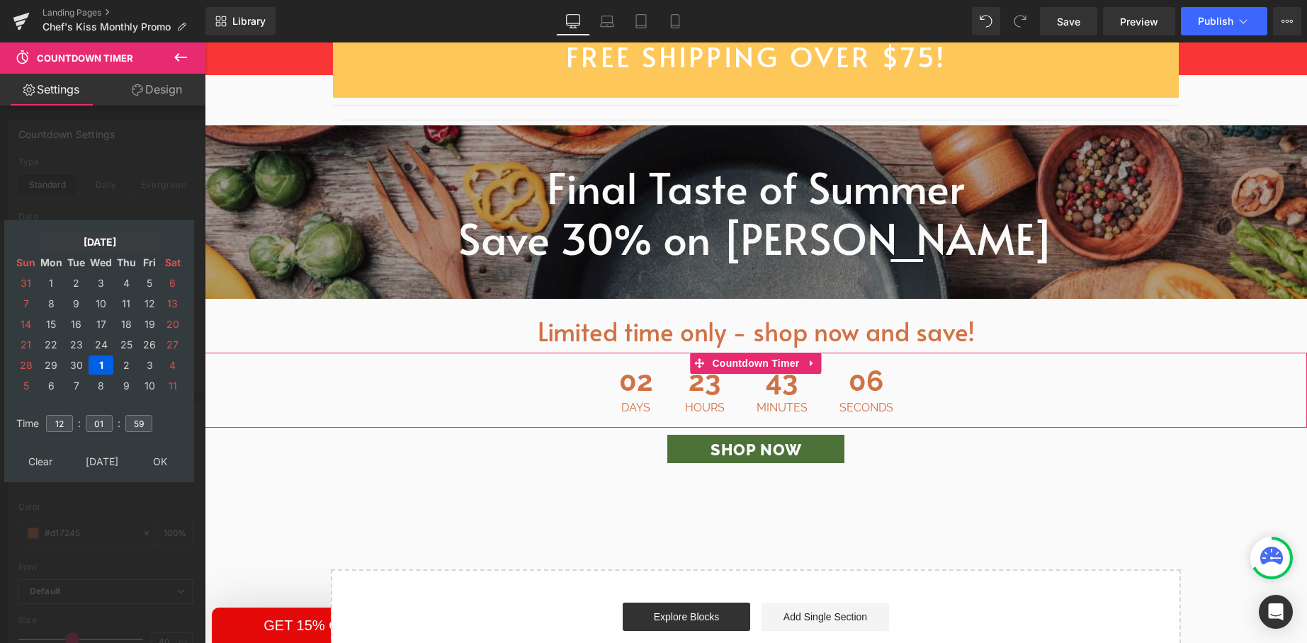
click at [106, 245] on td "Sep, 2025" at bounding box center [99, 241] width 121 height 19
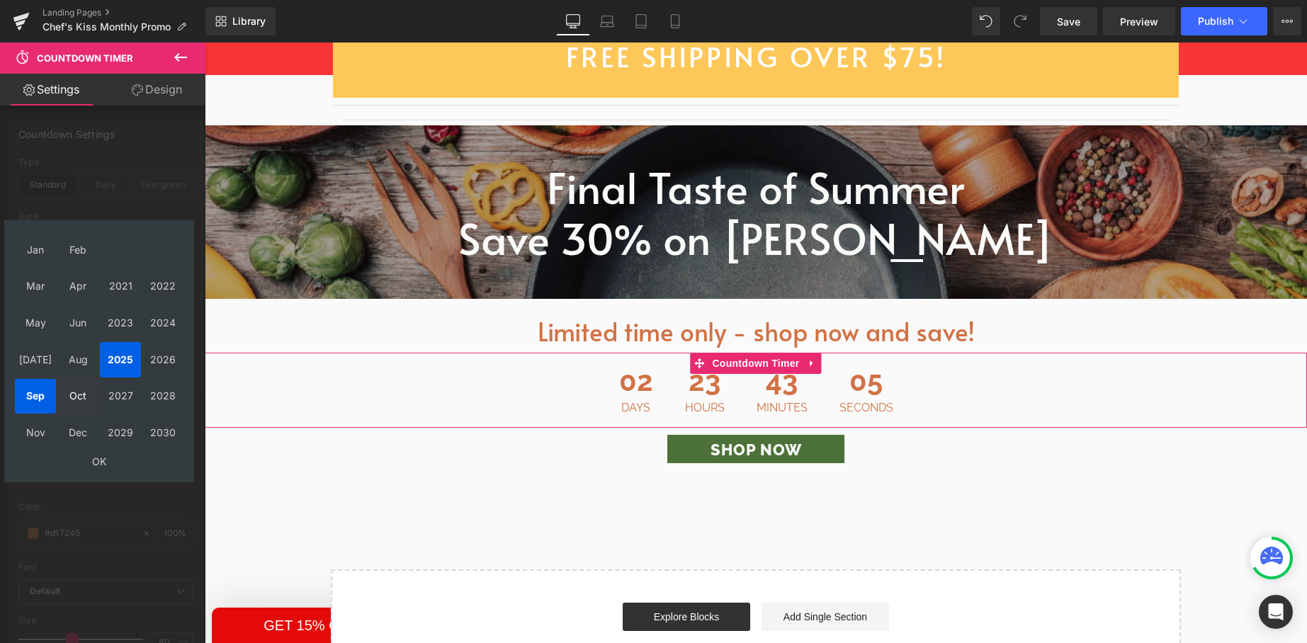
click at [69, 395] on td "Oct" at bounding box center [77, 396] width 41 height 35
click at [96, 459] on td "OK" at bounding box center [99, 461] width 169 height 19
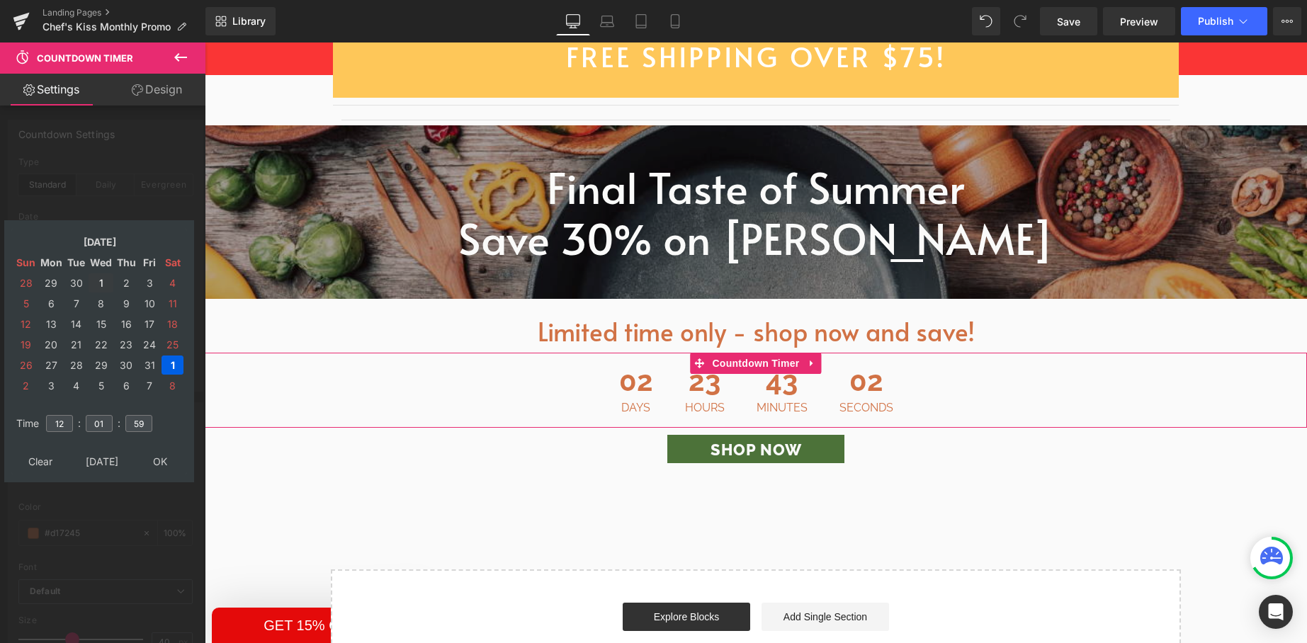
click at [96, 278] on td "1" at bounding box center [101, 282] width 25 height 19
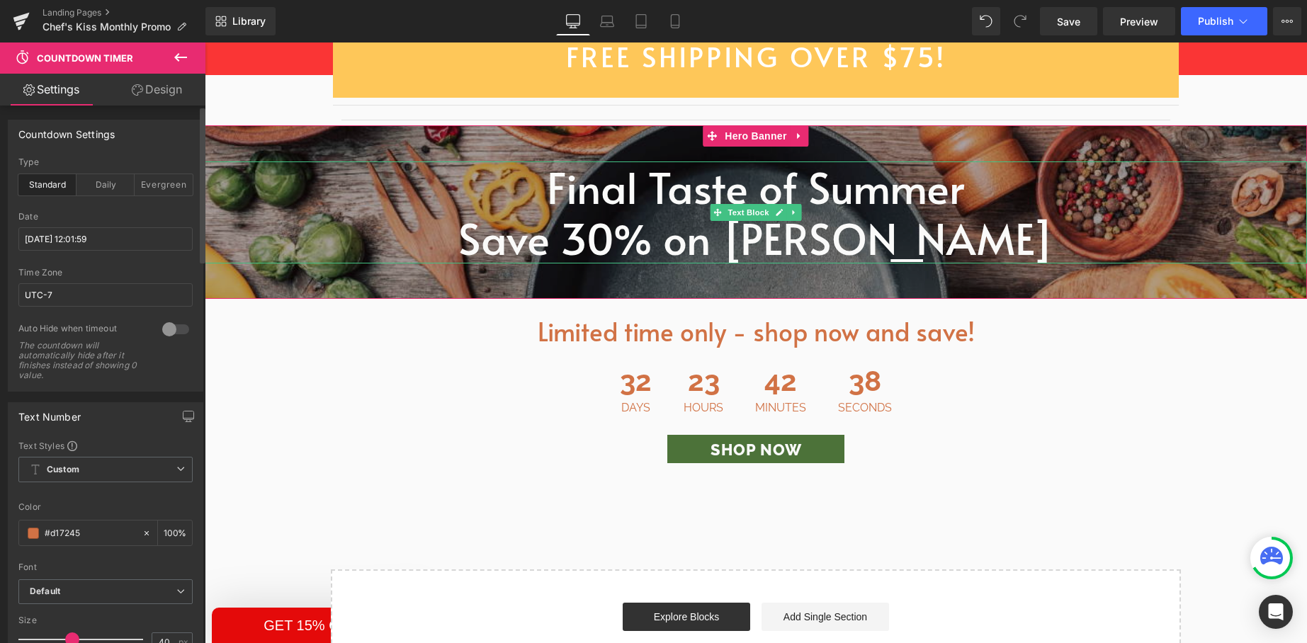
click at [746, 179] on p "Final Taste of Summer" at bounding box center [756, 187] width 1102 height 51
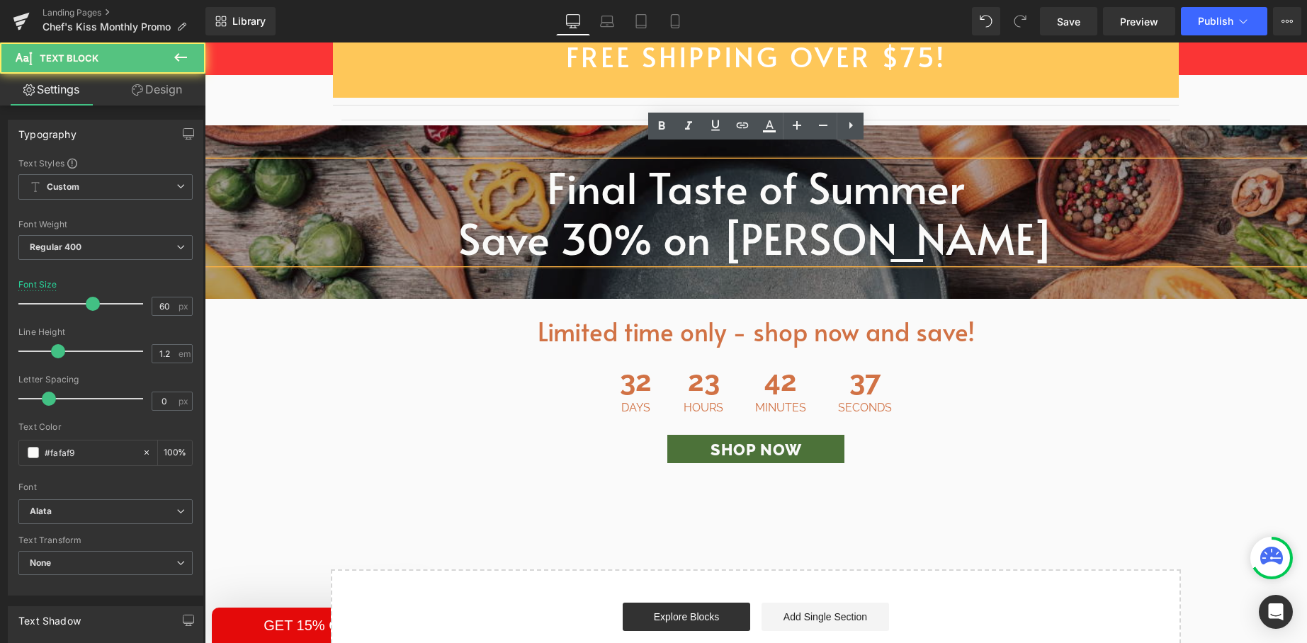
click at [745, 174] on p "Final Taste of Summer" at bounding box center [756, 187] width 1102 height 51
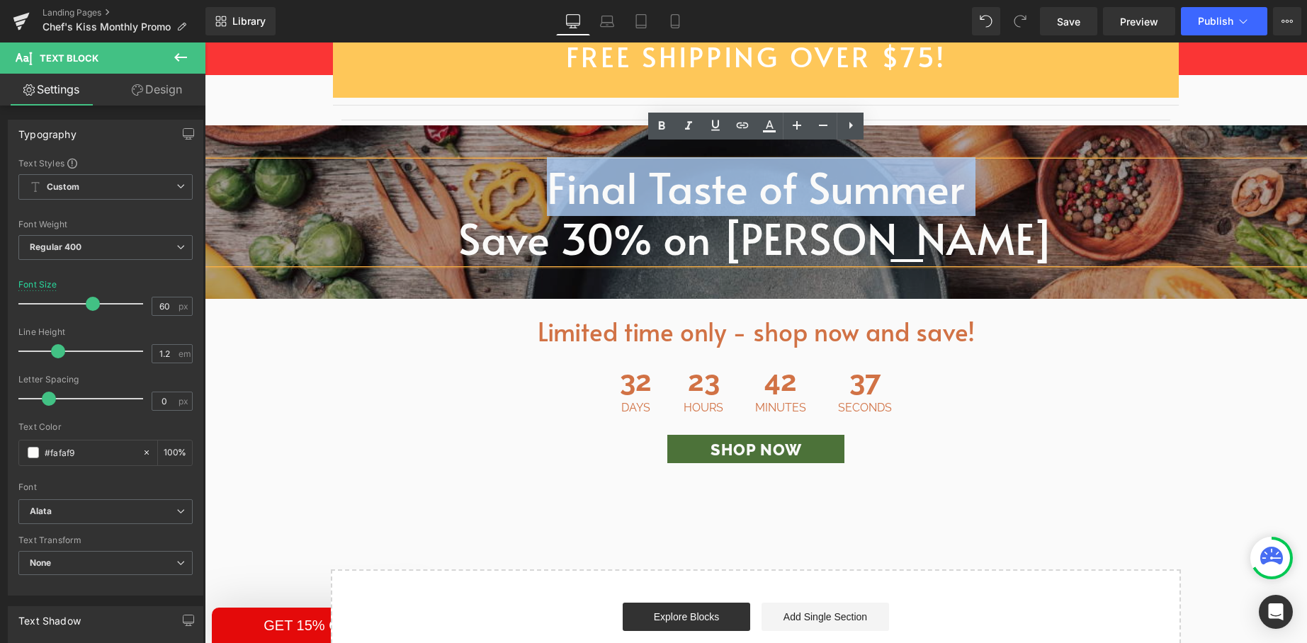
click at [745, 174] on p "Final Taste of Summer" at bounding box center [756, 187] width 1102 height 51
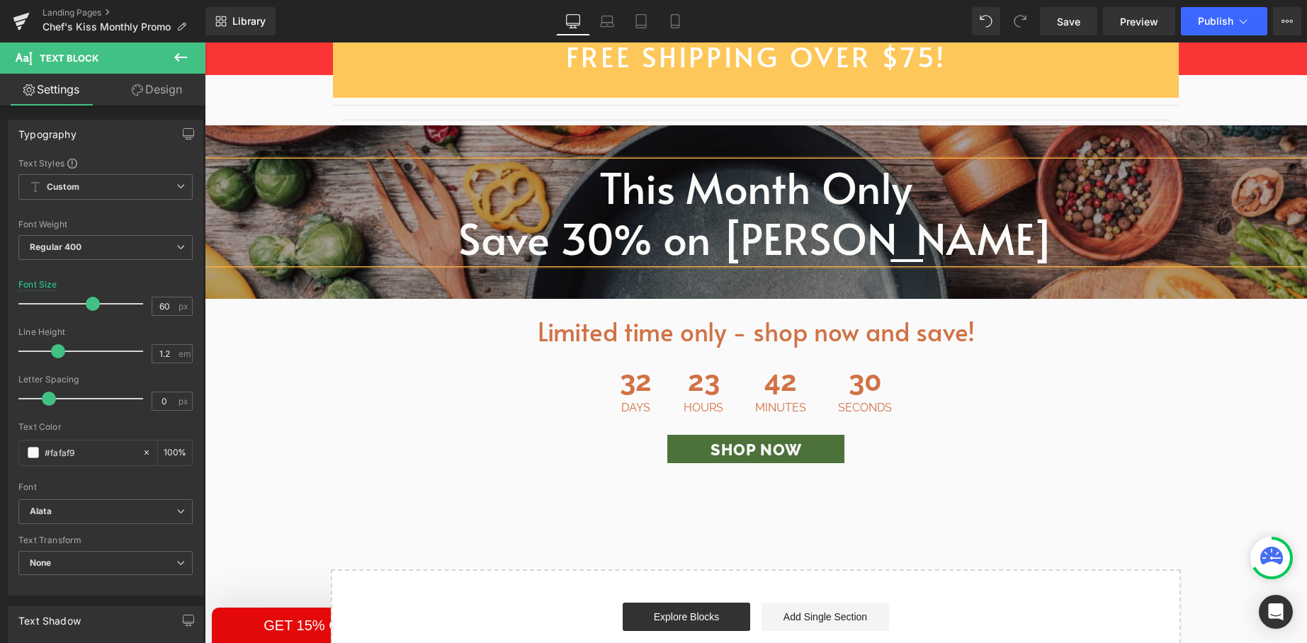
scroll to position [2256, 0]
click at [611, 231] on span "Save 30% on [PERSON_NAME]" at bounding box center [756, 238] width 596 height 59
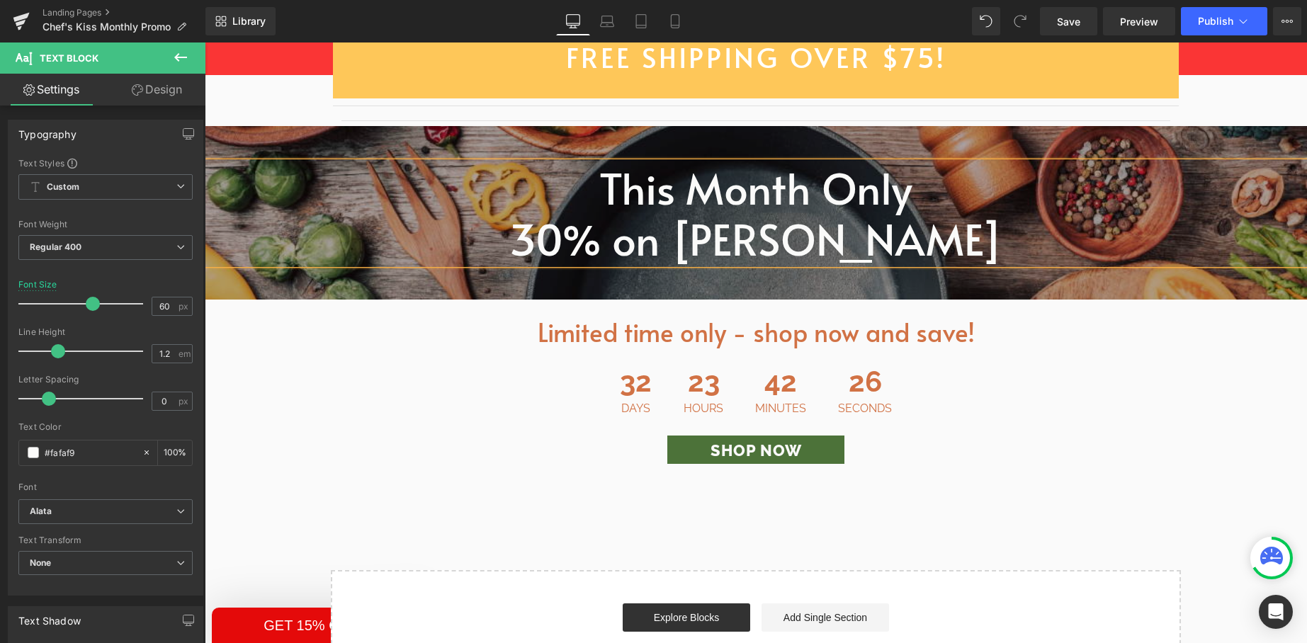
click at [651, 232] on span "30% on Nicole Miller" at bounding box center [756, 238] width 494 height 59
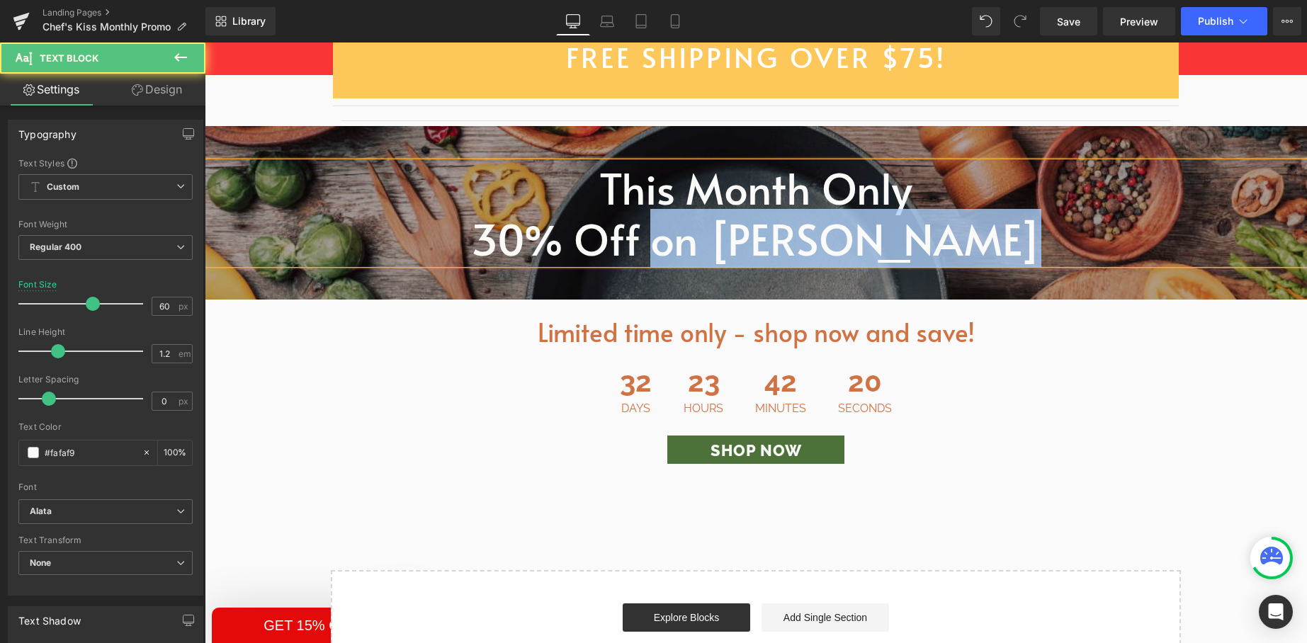
drag, startPoint x: 703, startPoint y: 230, endPoint x: 1015, endPoint y: 227, distance: 312.4
click at [1015, 227] on p "30% Off on Nicole Miller" at bounding box center [756, 238] width 1102 height 51
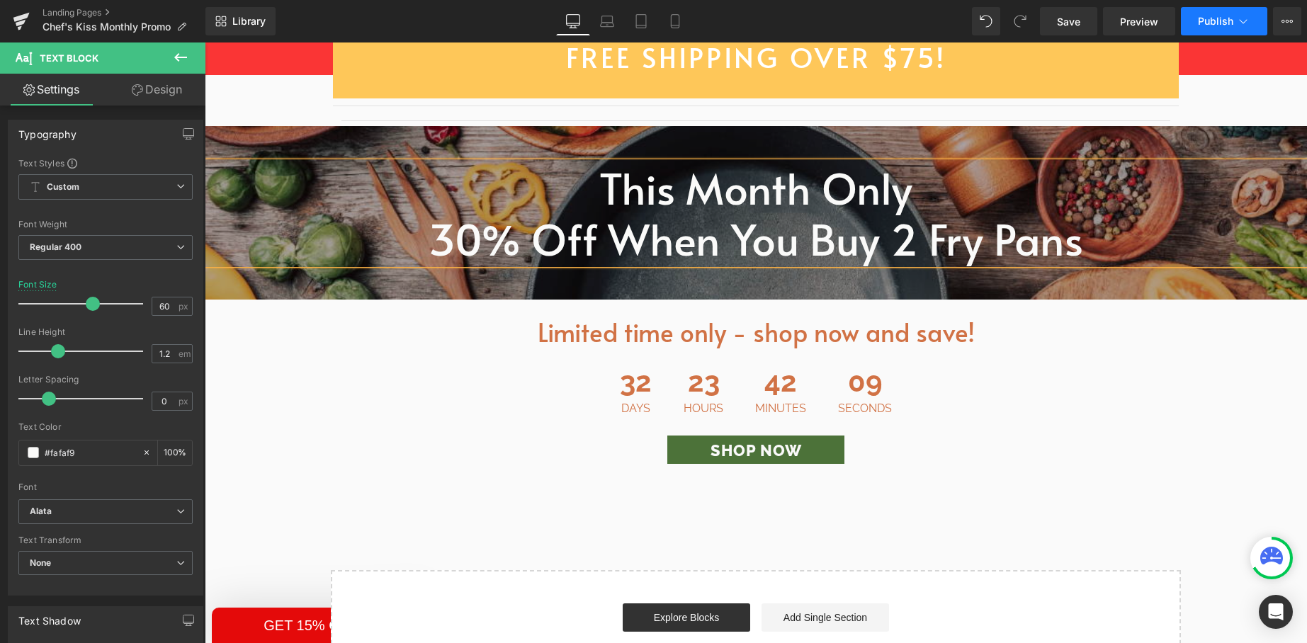
click at [1243, 19] on icon at bounding box center [1243, 21] width 14 height 14
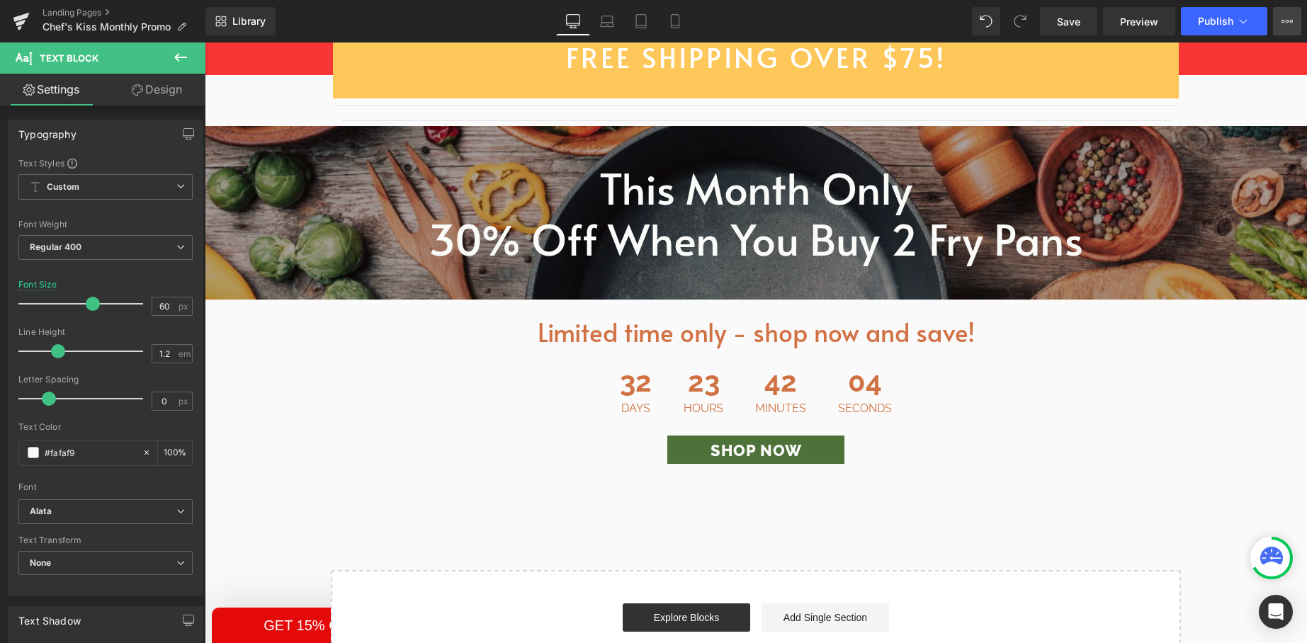
click at [1290, 16] on icon at bounding box center [1287, 21] width 11 height 11
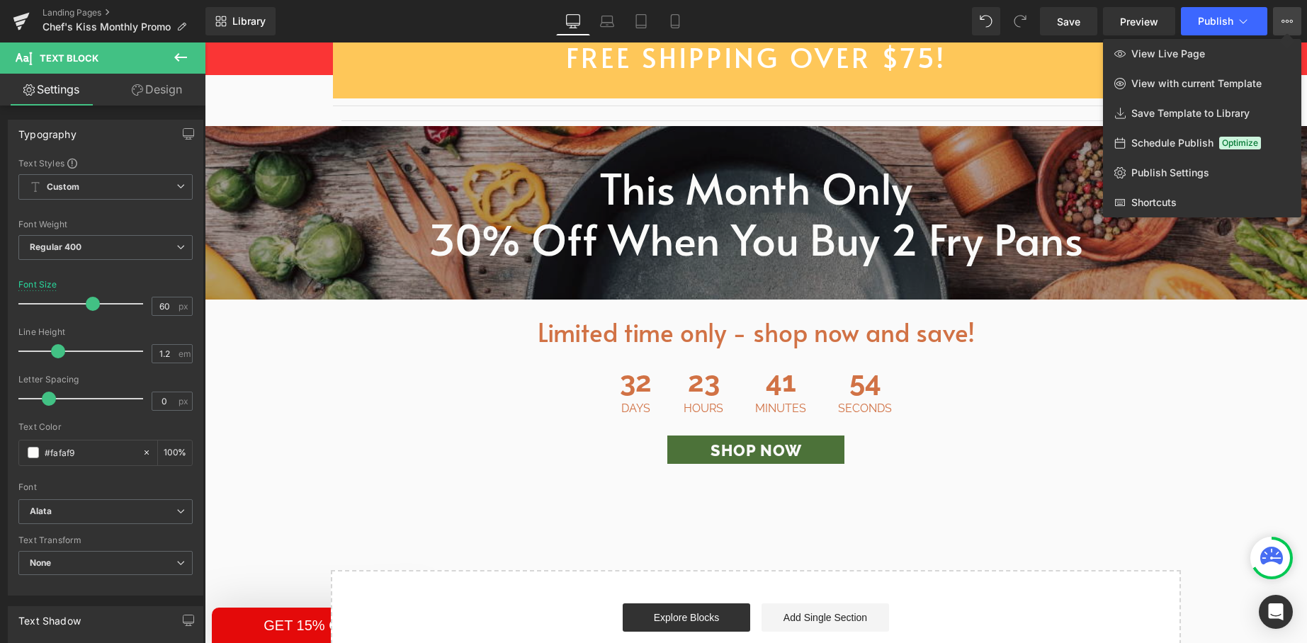
click at [1104, 351] on div at bounding box center [756, 343] width 1102 height 601
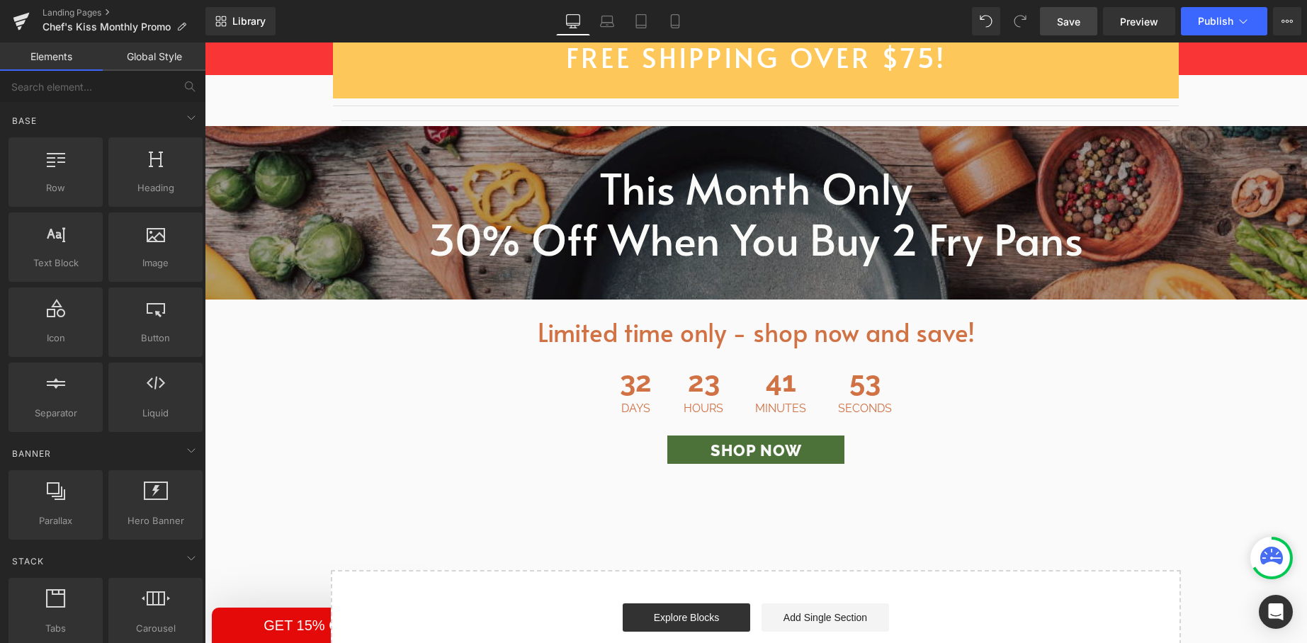
click at [1062, 23] on span "Save" at bounding box center [1068, 21] width 23 height 15
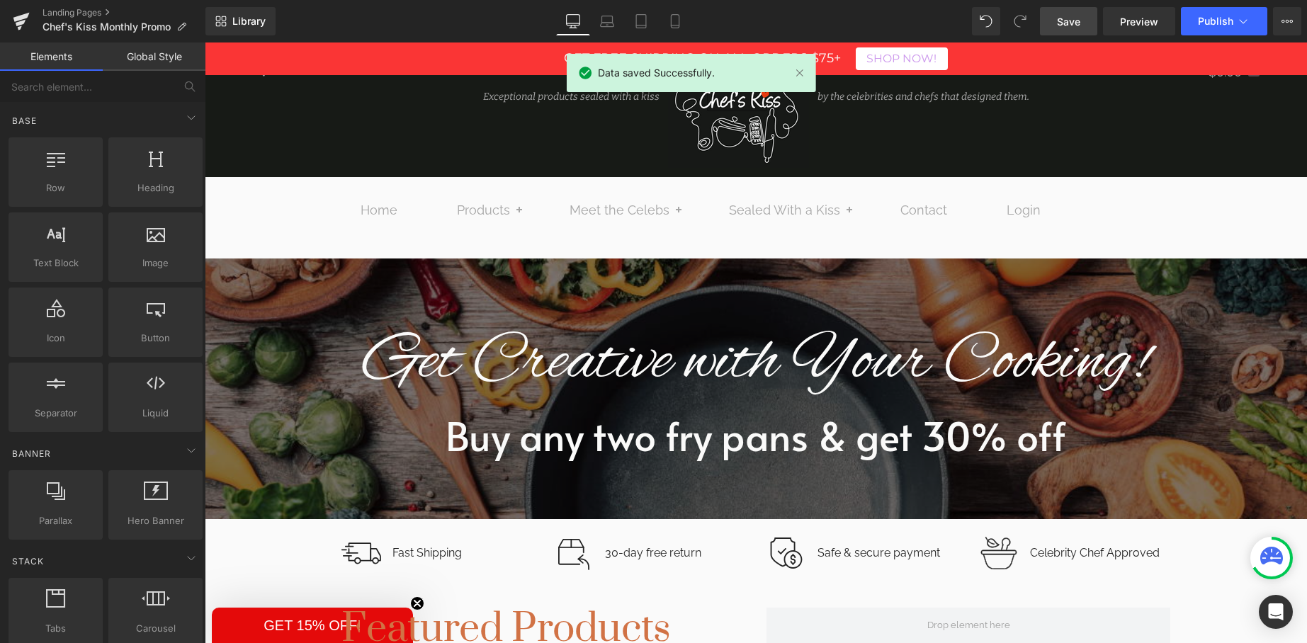
scroll to position [0, 0]
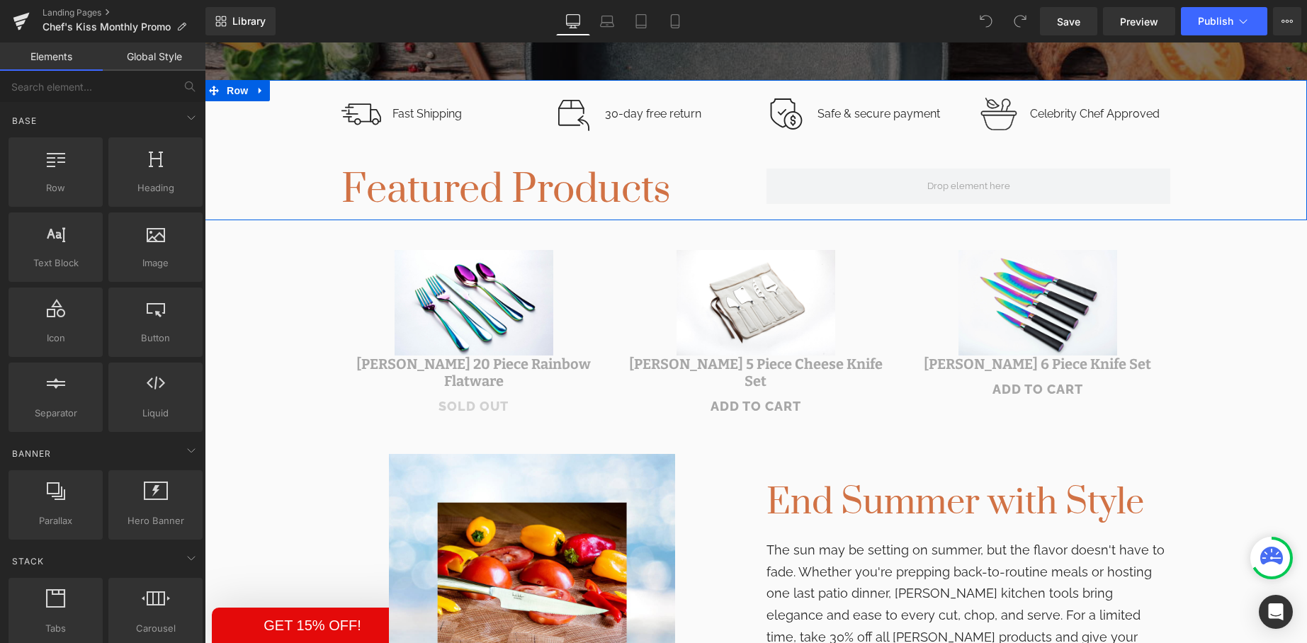
scroll to position [526, 0]
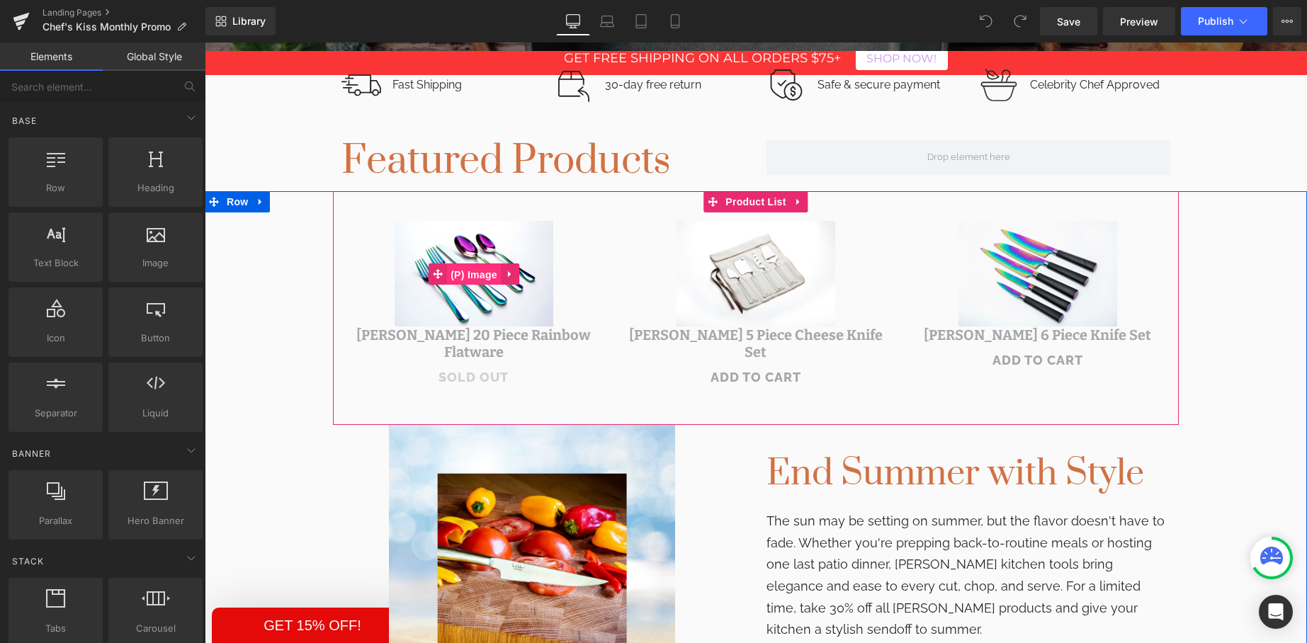
click at [466, 274] on span "(P) Image" at bounding box center [474, 274] width 54 height 21
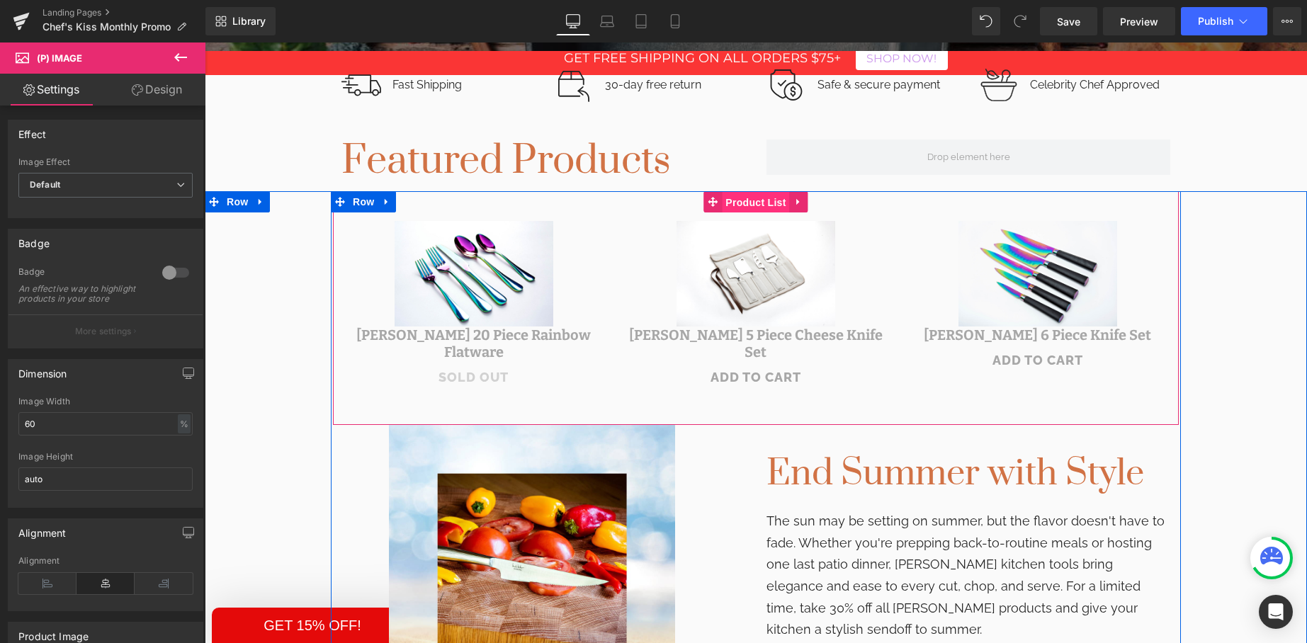
click at [774, 199] on span "Product List" at bounding box center [755, 202] width 67 height 21
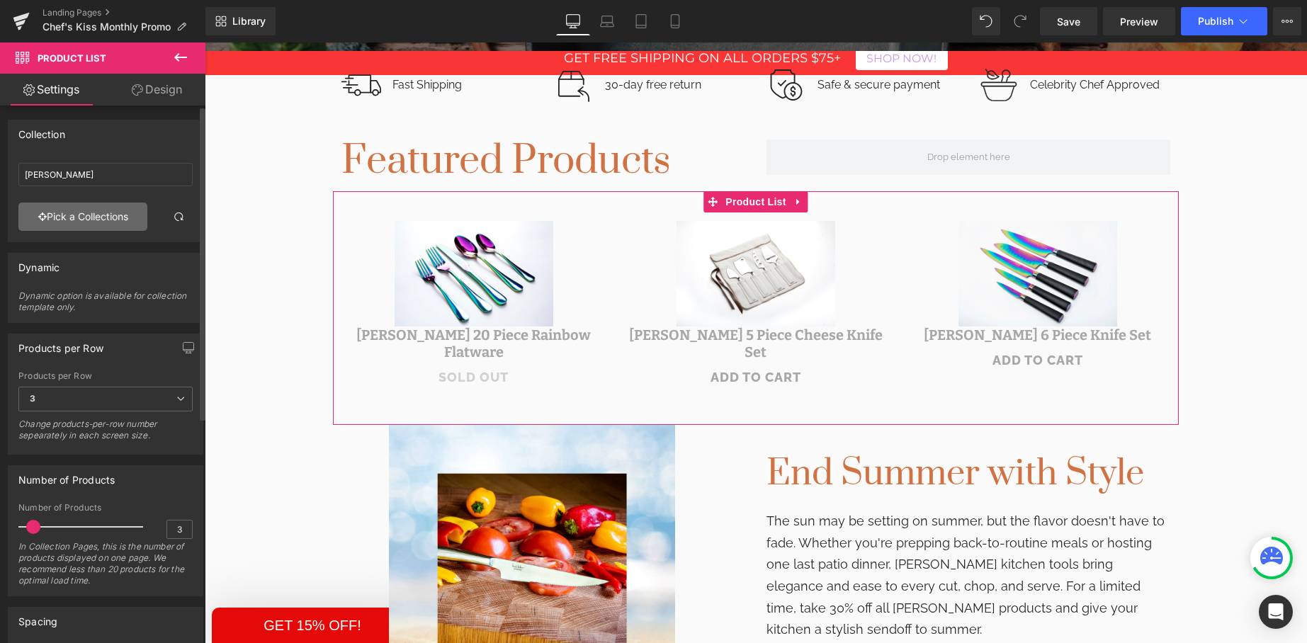
click at [91, 218] on link "Pick a Collections" at bounding box center [82, 217] width 129 height 28
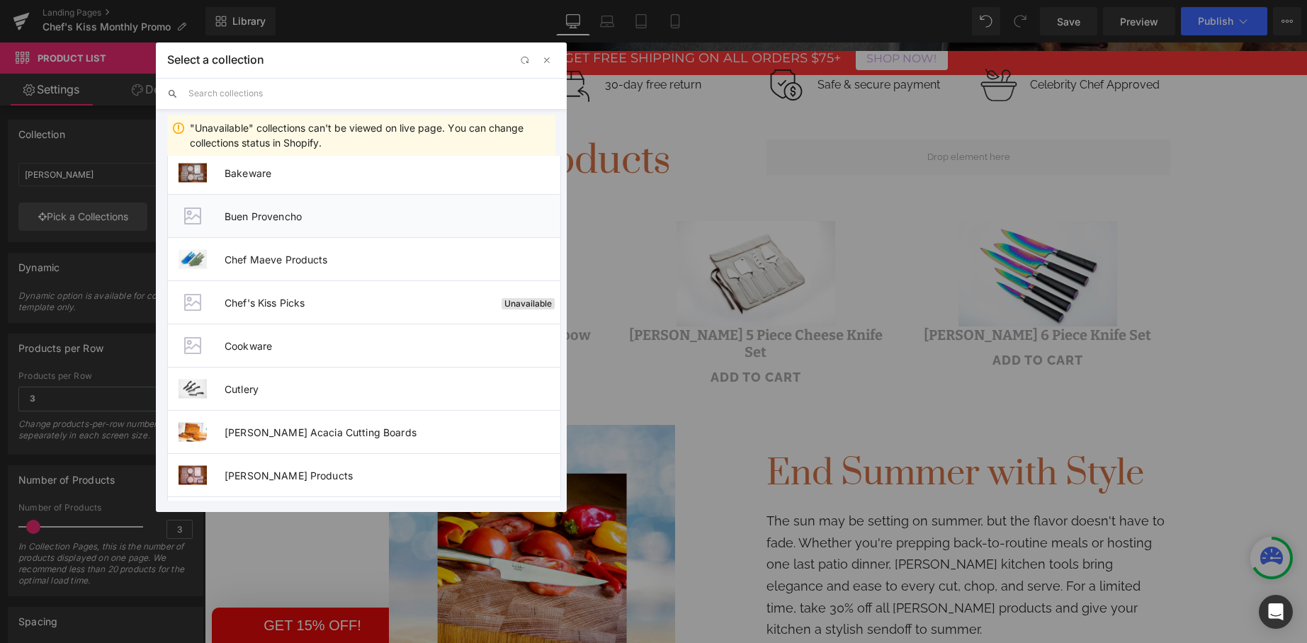
scroll to position [104, 0]
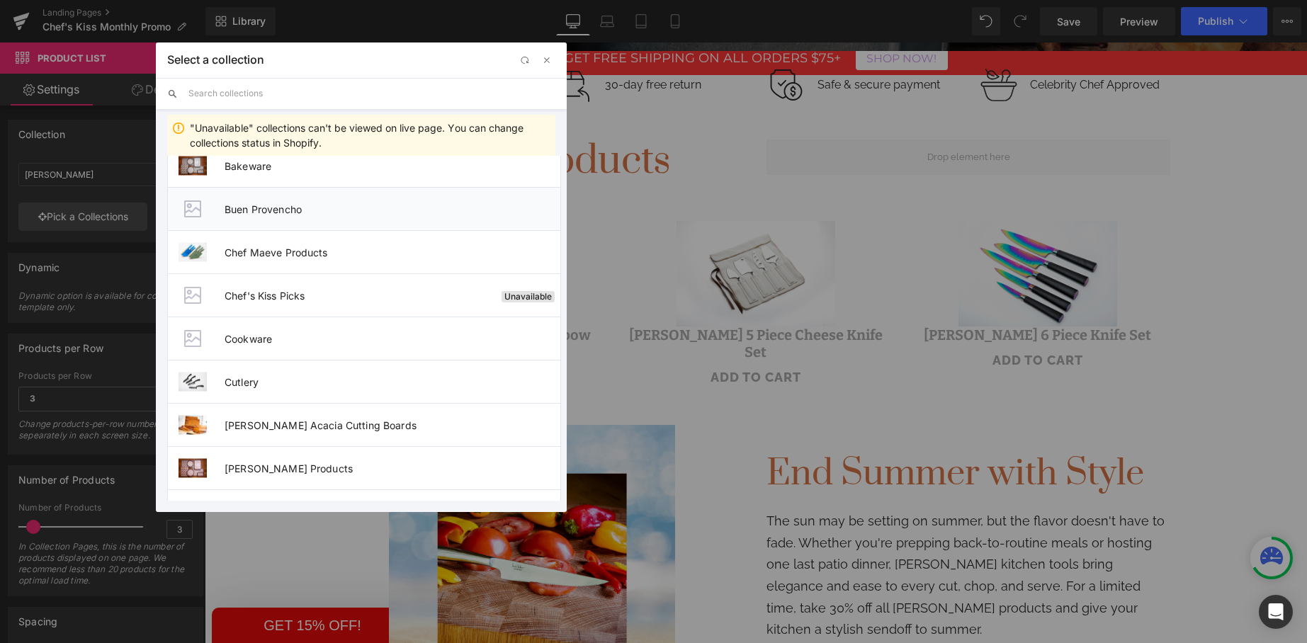
click at [253, 328] on li "Cookware" at bounding box center [364, 338] width 394 height 43
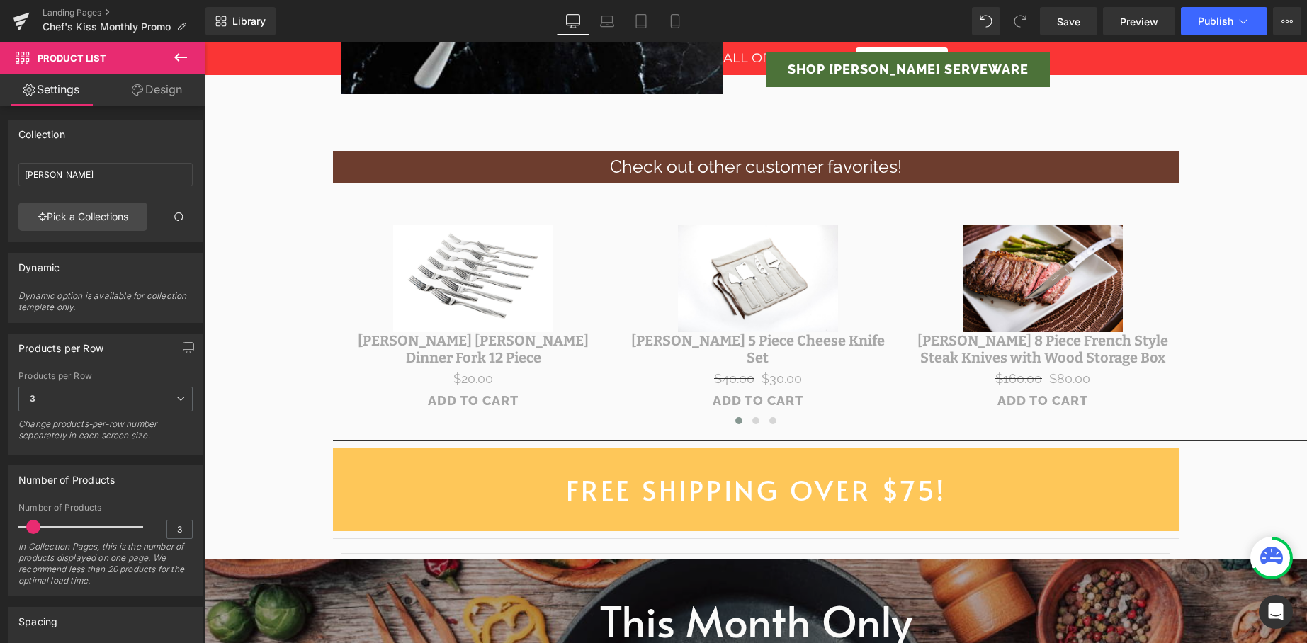
scroll to position [1877, 0]
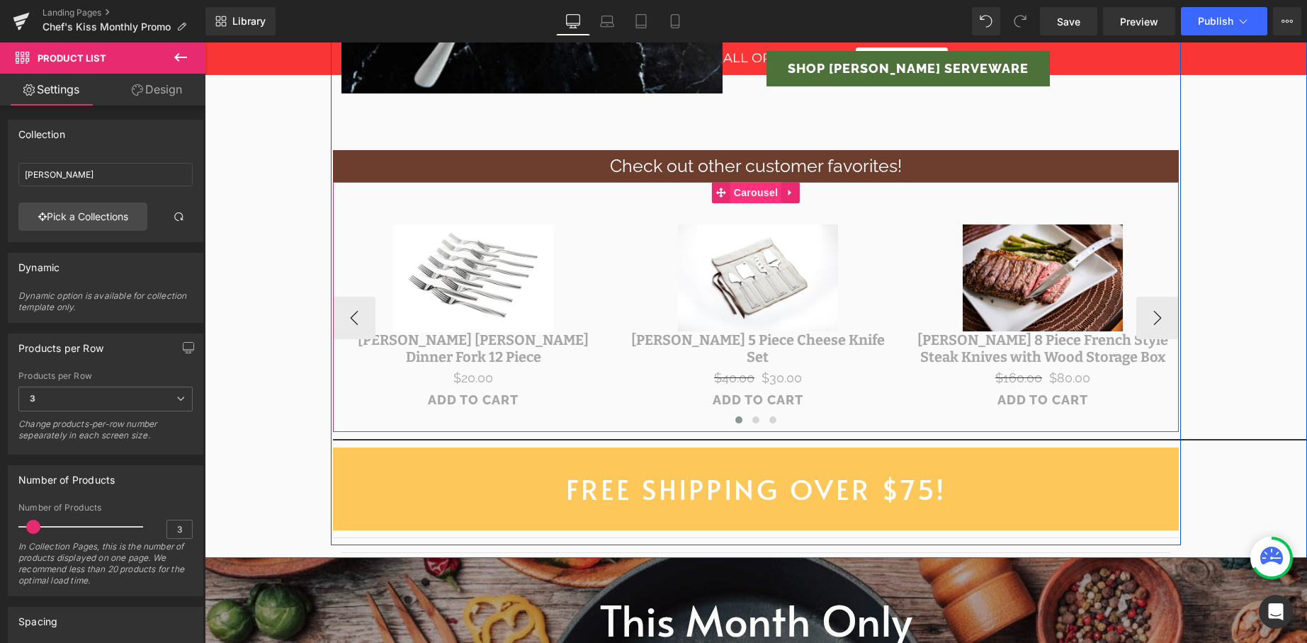
click at [750, 192] on span "Carousel" at bounding box center [755, 192] width 51 height 21
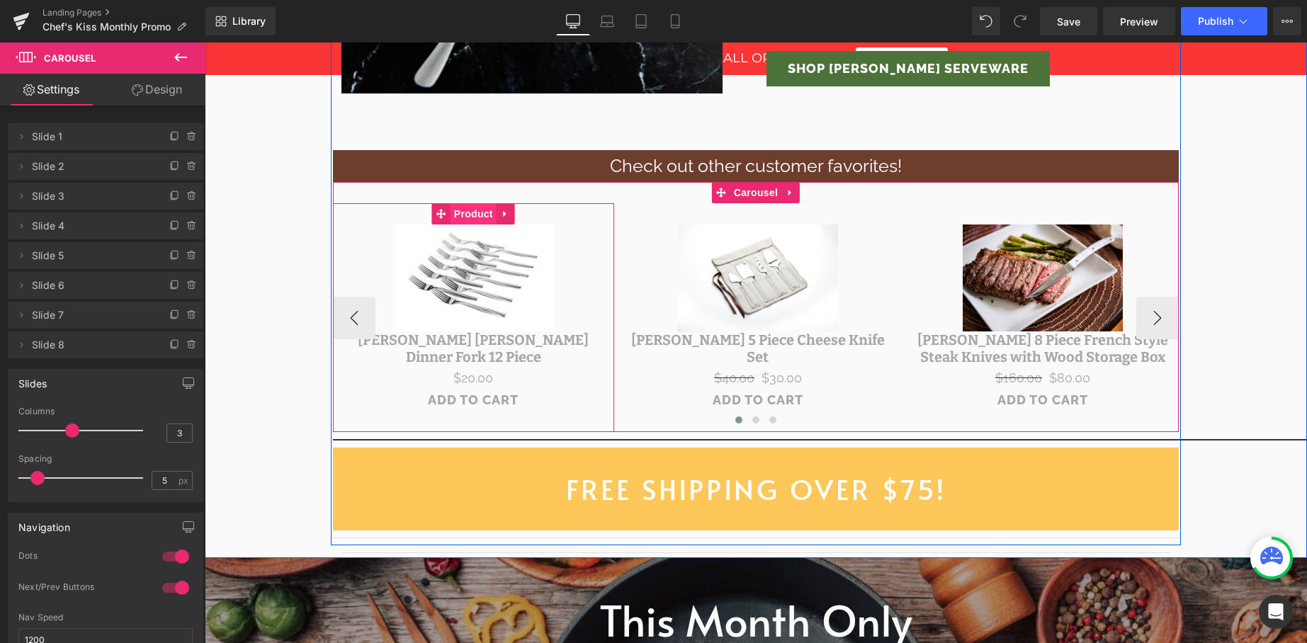
click at [477, 217] on span "Product" at bounding box center [474, 213] width 46 height 21
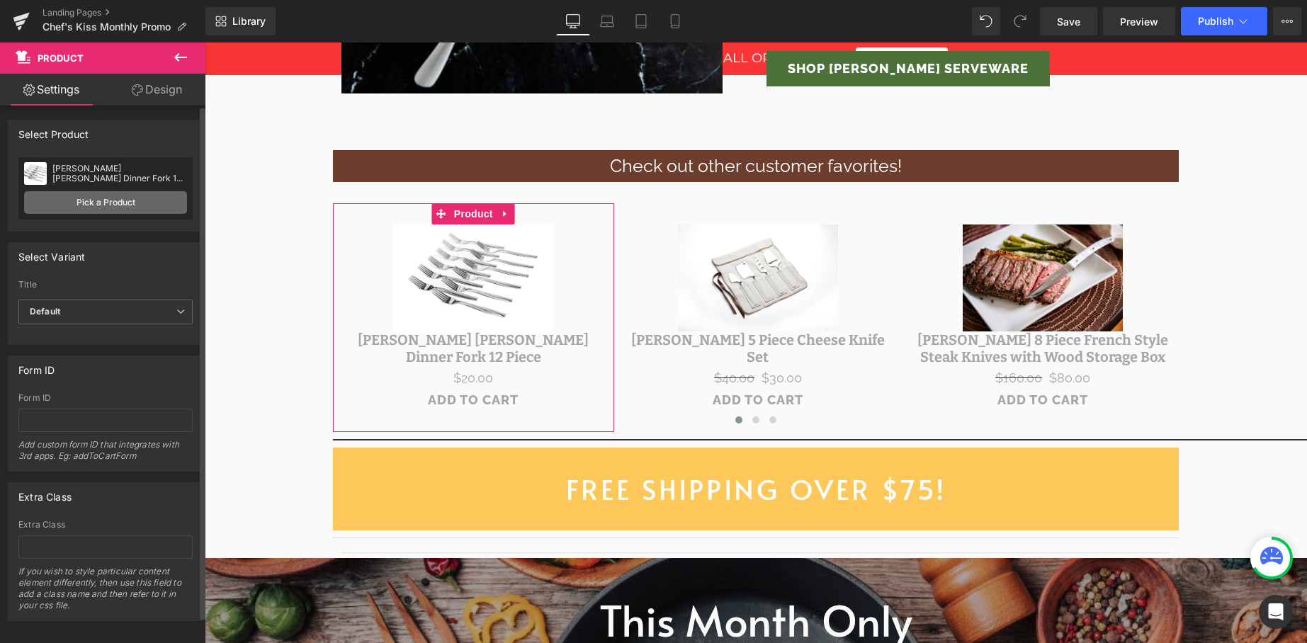
click at [62, 205] on link "Pick a Product" at bounding box center [105, 202] width 163 height 23
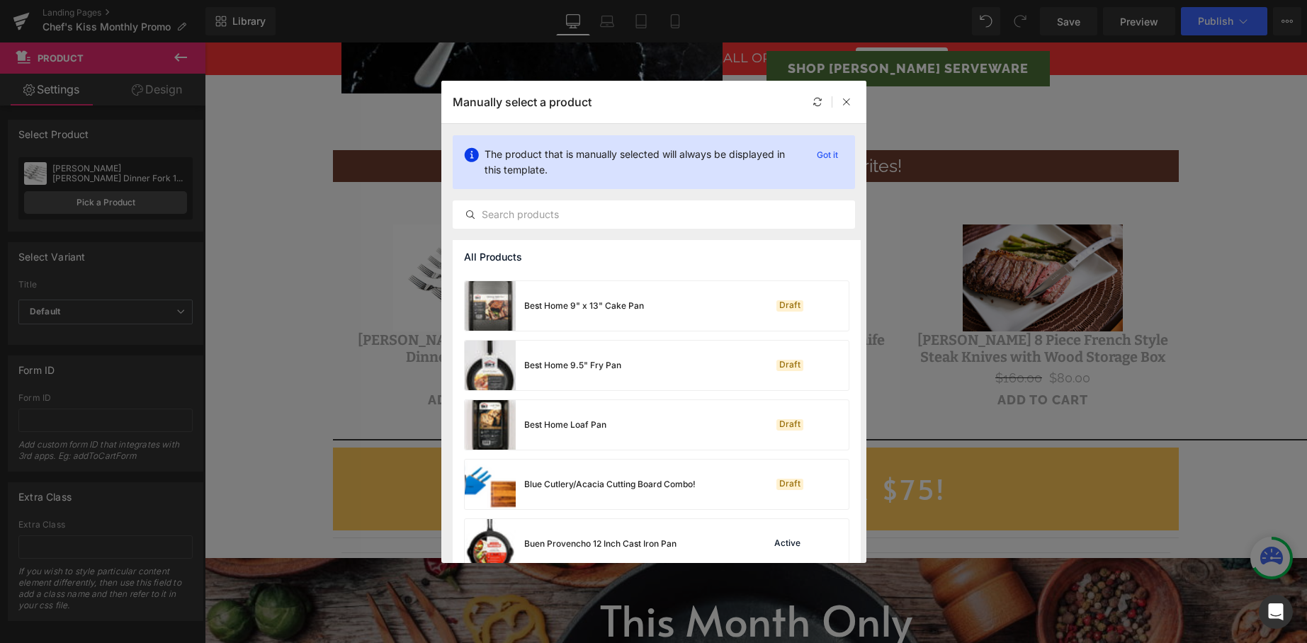
scroll to position [555, 0]
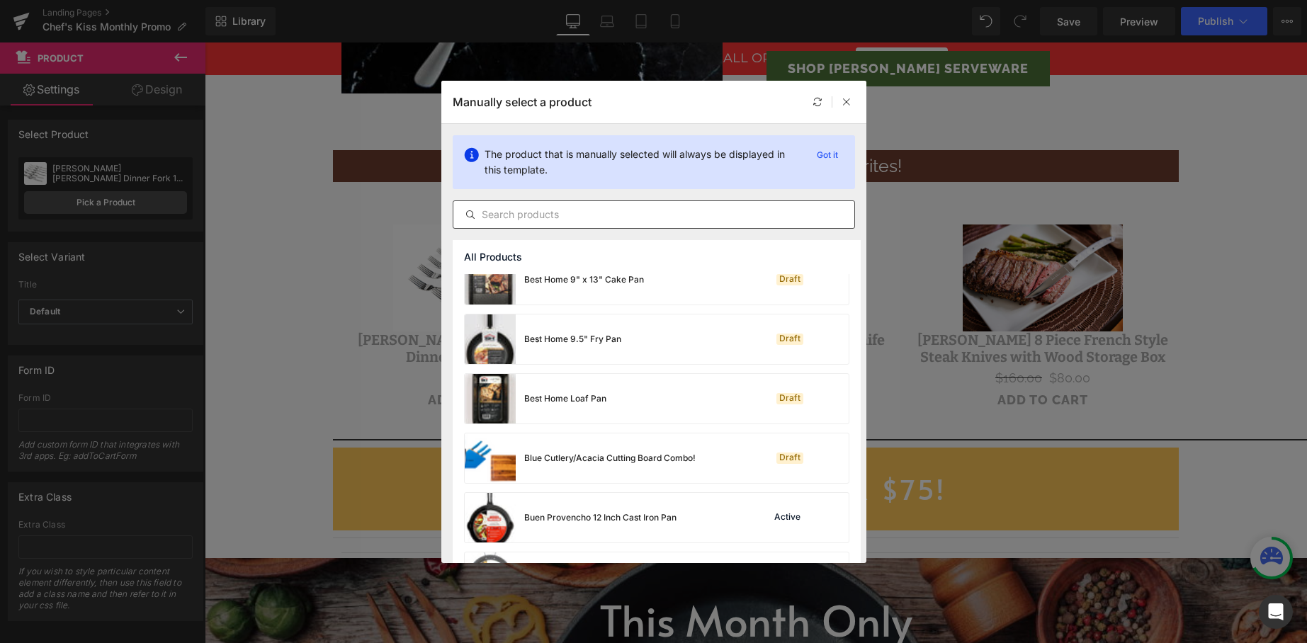
click at [526, 204] on div at bounding box center [654, 214] width 402 height 28
click at [526, 205] on div at bounding box center [654, 214] width 402 height 28
click at [526, 214] on input "text" at bounding box center [653, 214] width 401 height 17
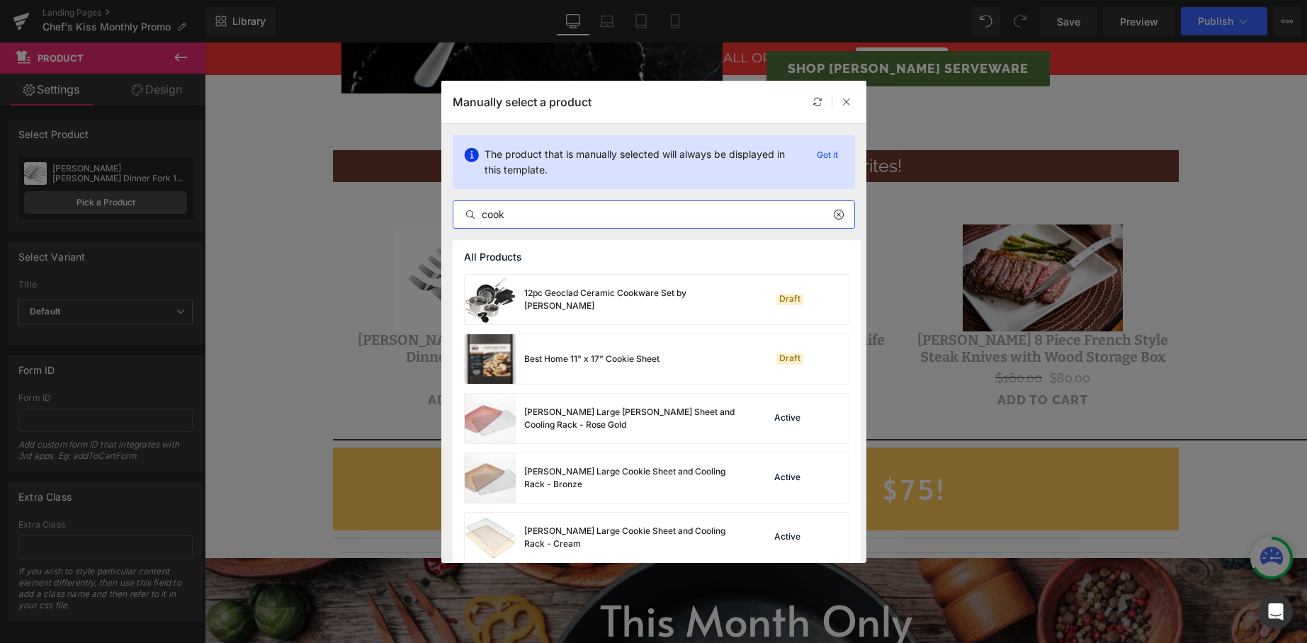
click at [526, 214] on input "cook" at bounding box center [653, 214] width 401 height 17
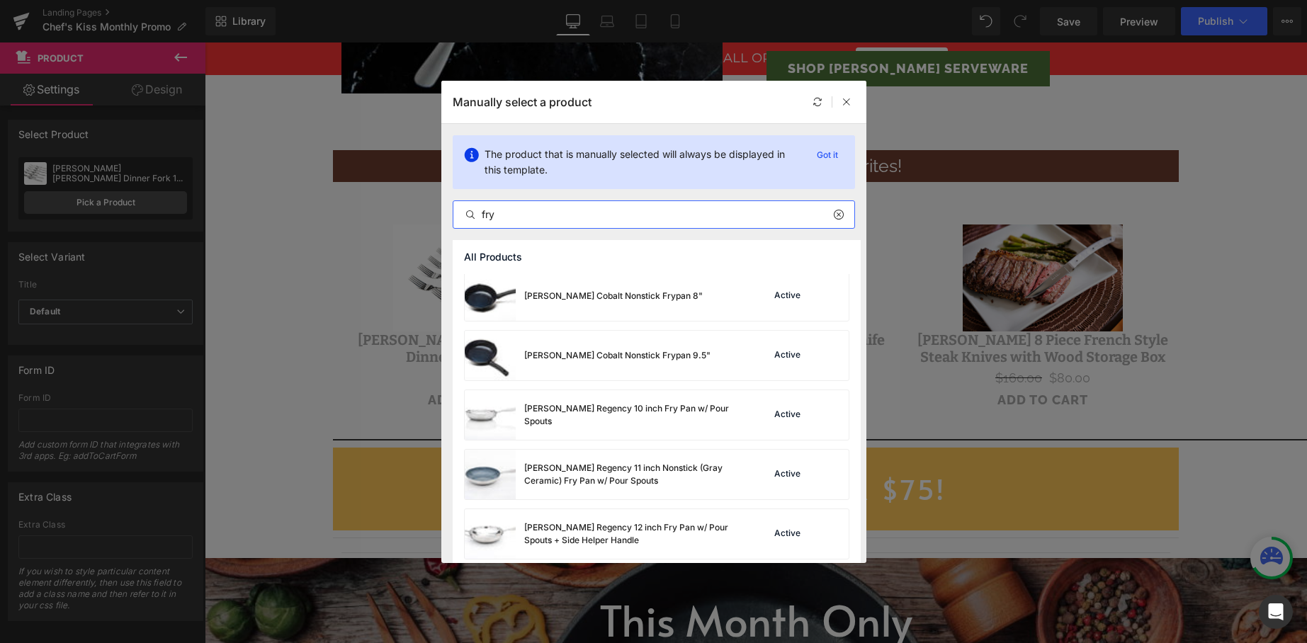
scroll to position [219, 0]
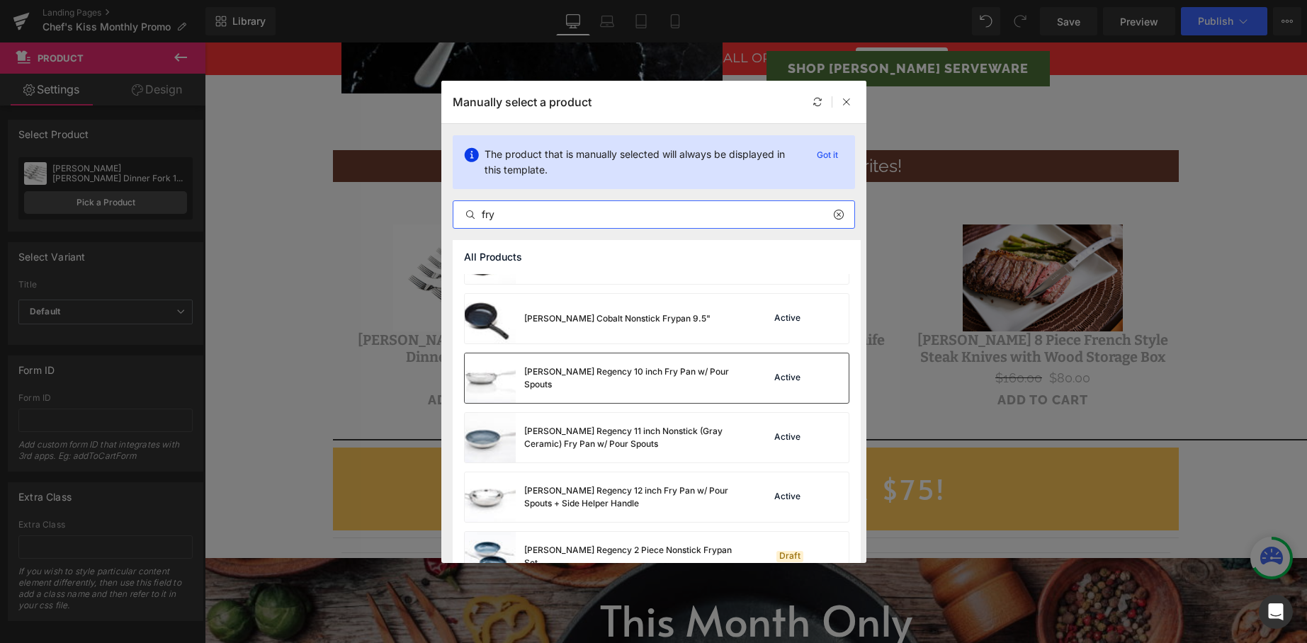
type input "fry"
click at [628, 380] on div "David Burke Regency 10 inch Fry Pan w/ Pour Spouts" at bounding box center [630, 379] width 213 height 26
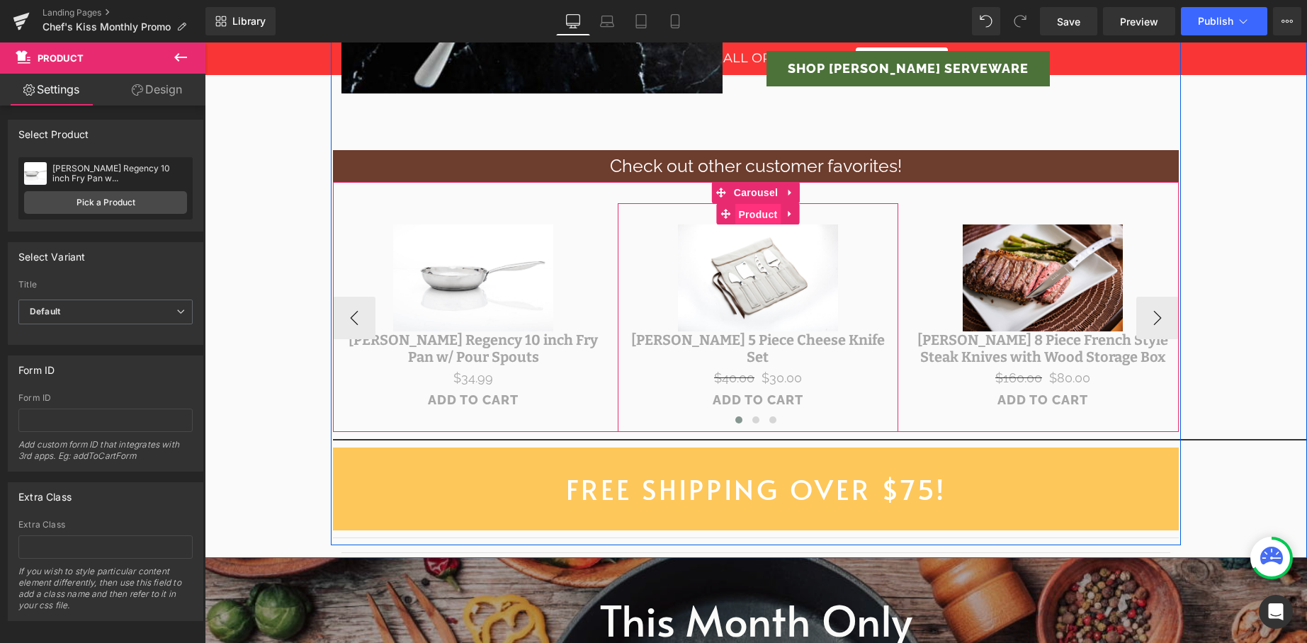
click at [758, 216] on span "Product" at bounding box center [758, 214] width 46 height 21
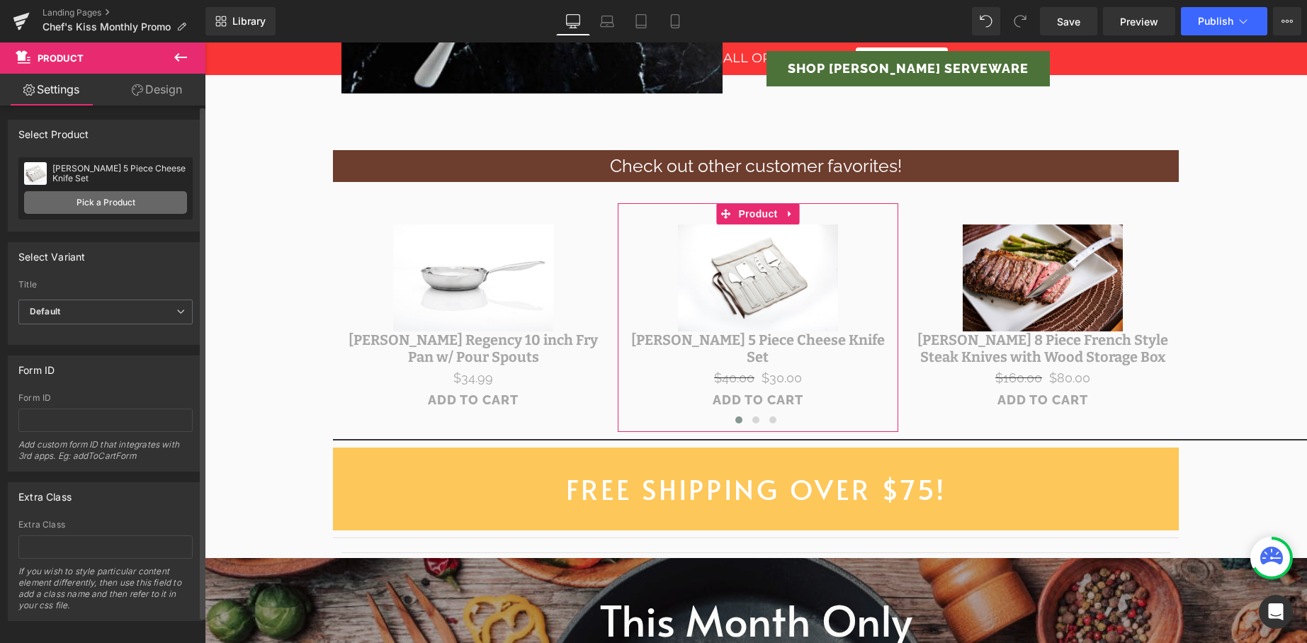
click at [72, 205] on link "Pick a Product" at bounding box center [105, 202] width 163 height 23
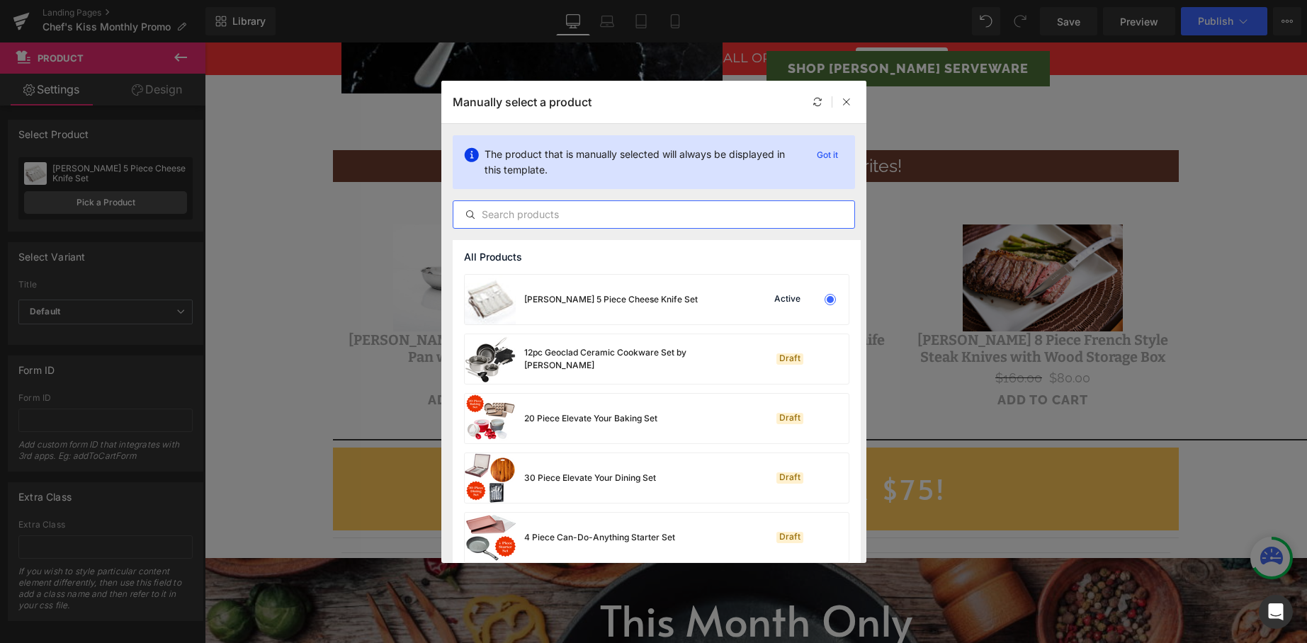
click at [551, 220] on input "text" at bounding box center [653, 214] width 401 height 17
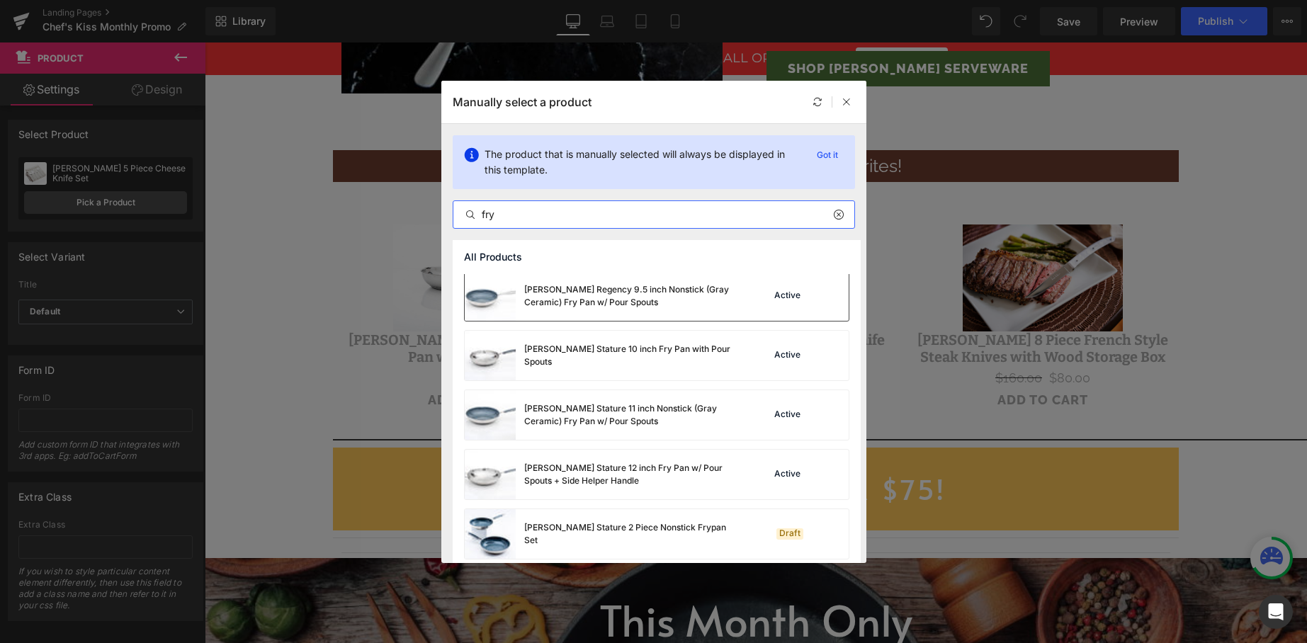
scroll to position [703, 0]
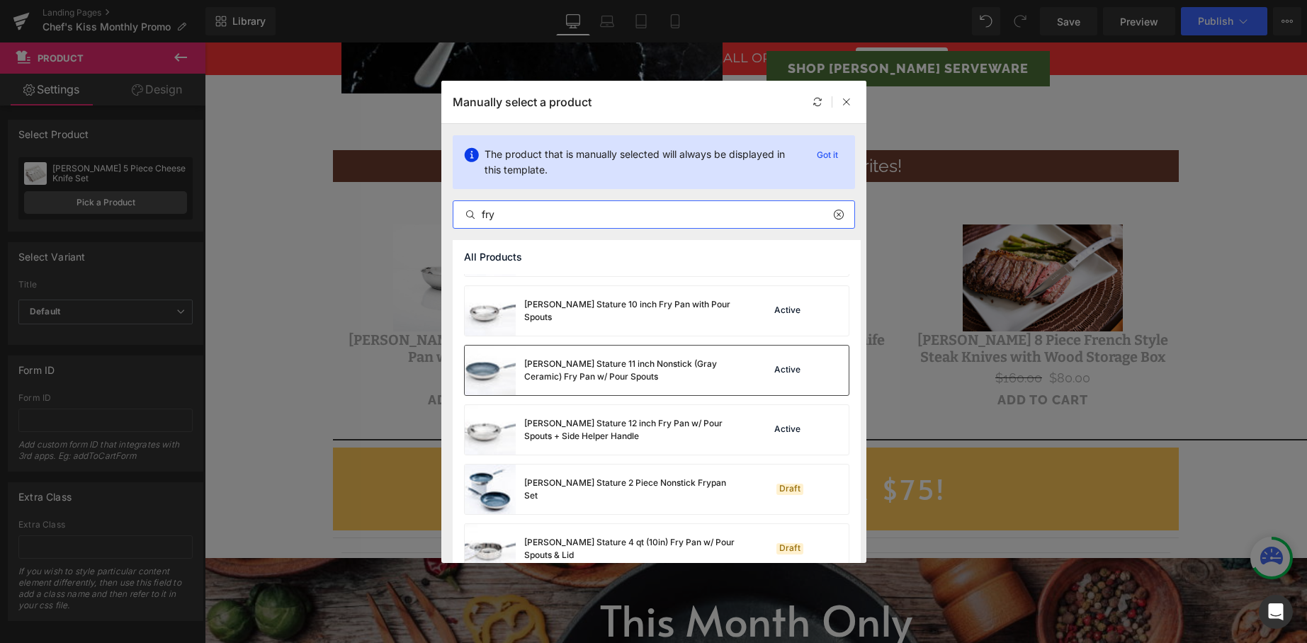
type input "fry"
click at [644, 385] on div "David Burke Stature 11 inch Nonstick (Gray Ceramic) Fry Pan w/ Pour Spouts" at bounding box center [601, 371] width 272 height 50
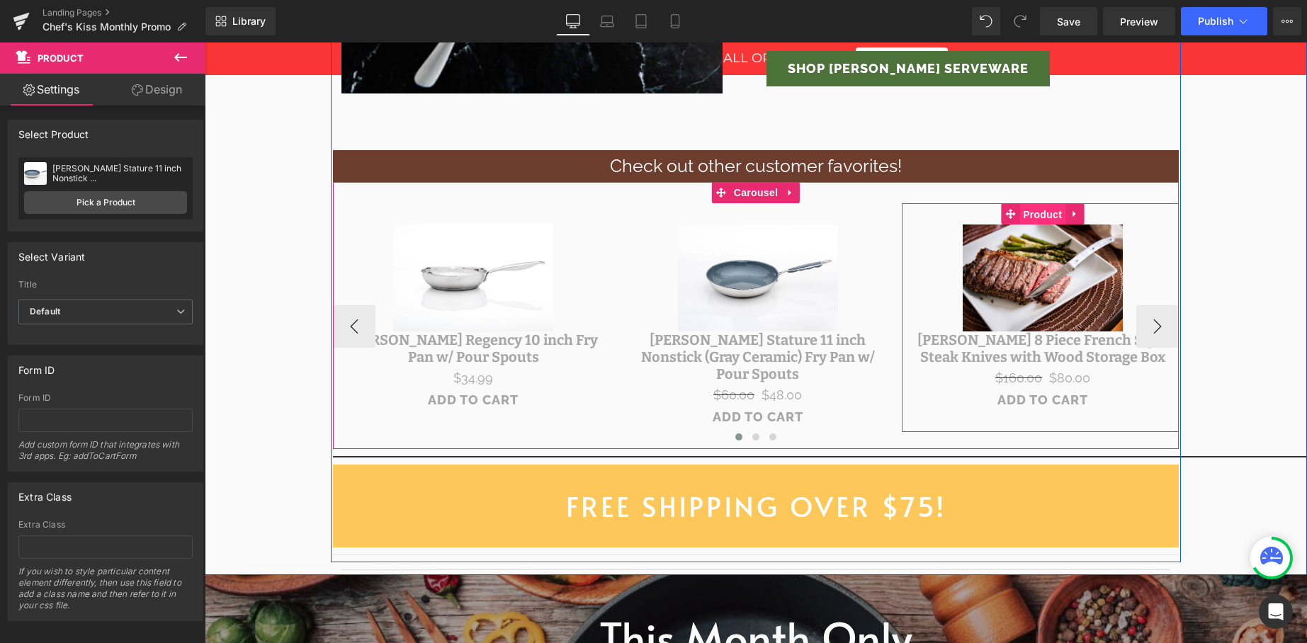
click at [1032, 220] on span "Product" at bounding box center [1042, 214] width 46 height 21
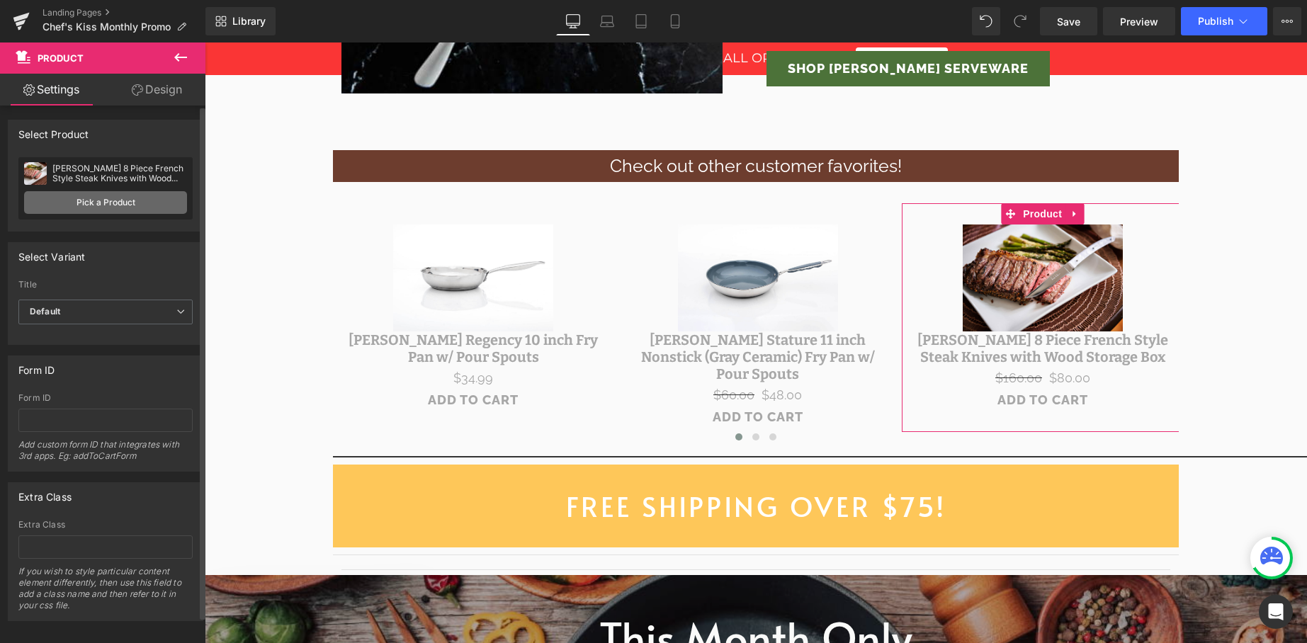
click at [118, 201] on link "Pick a Product" at bounding box center [105, 202] width 163 height 23
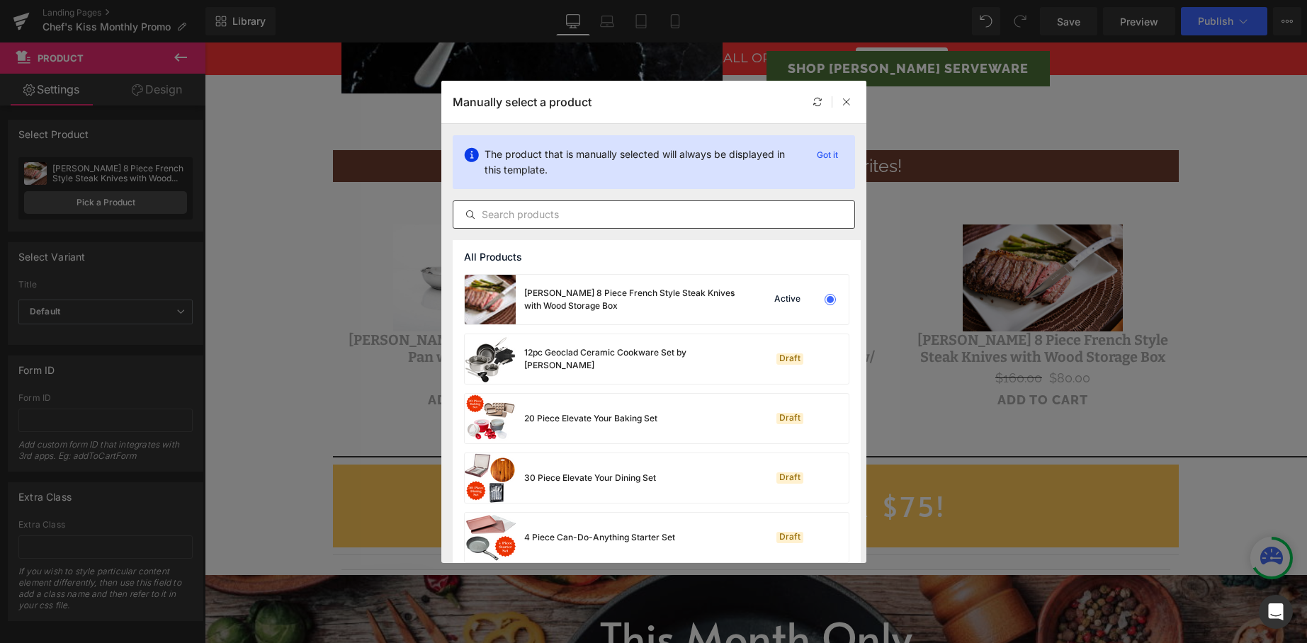
click at [587, 215] on input "text" at bounding box center [653, 214] width 401 height 17
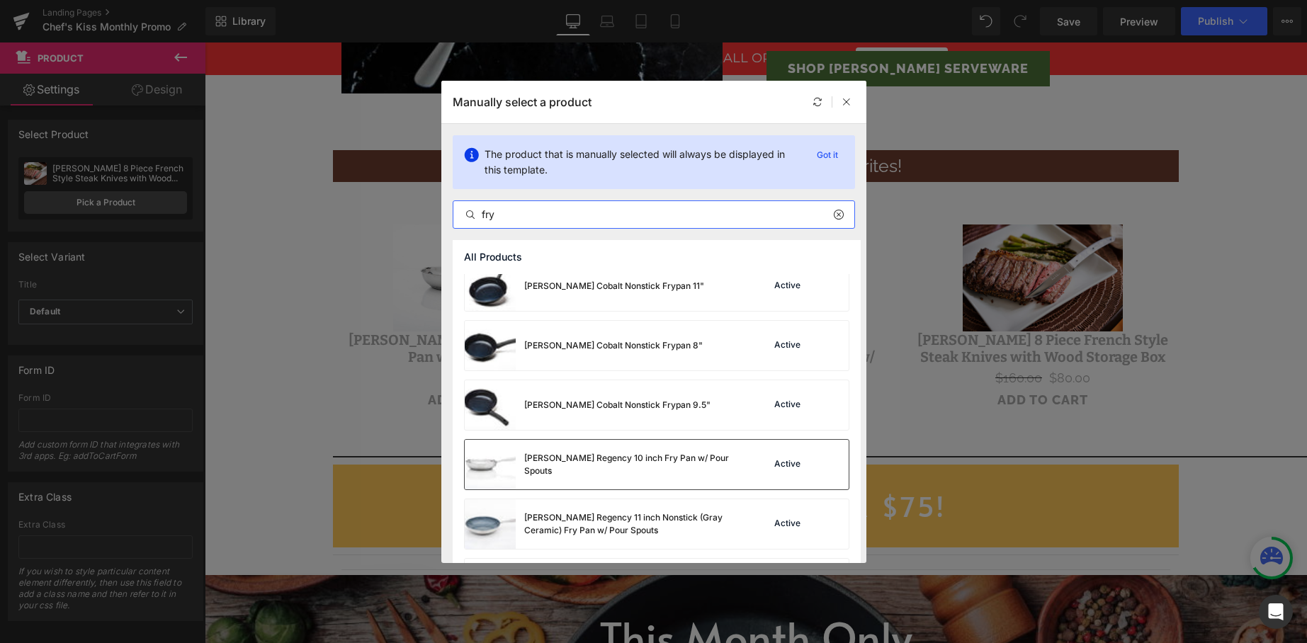
scroll to position [142, 0]
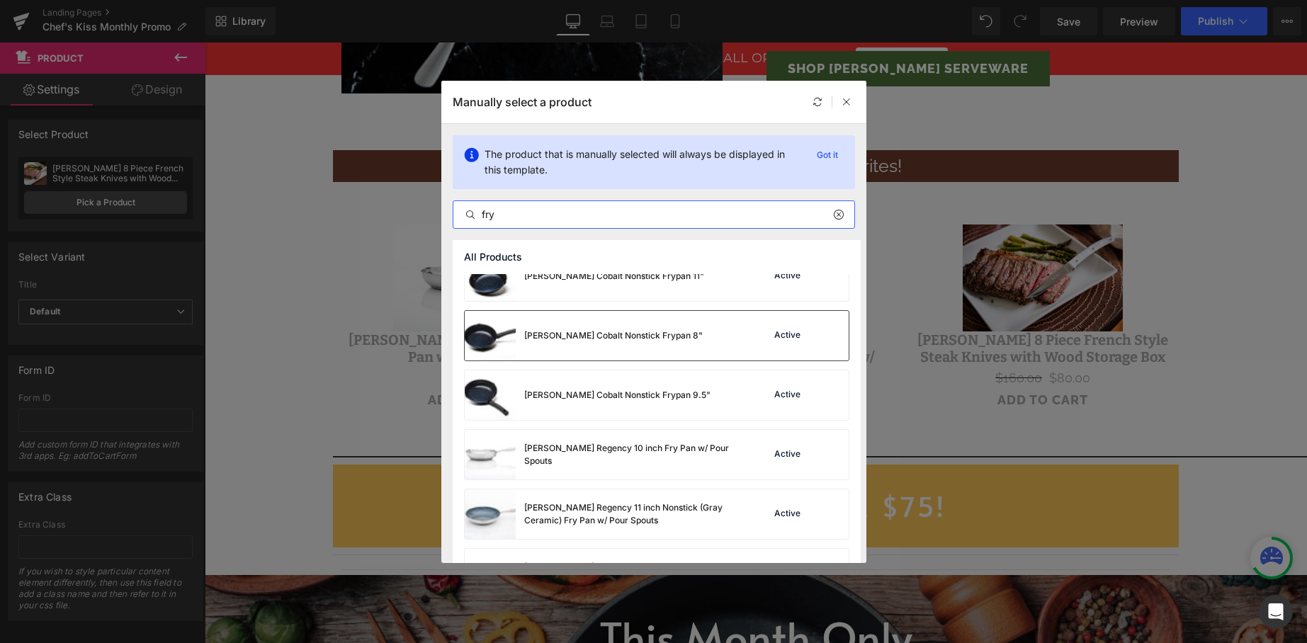
type input "fry"
click at [663, 351] on div "David Burke Cobalt Nonstick Frypan 8"" at bounding box center [584, 336] width 238 height 50
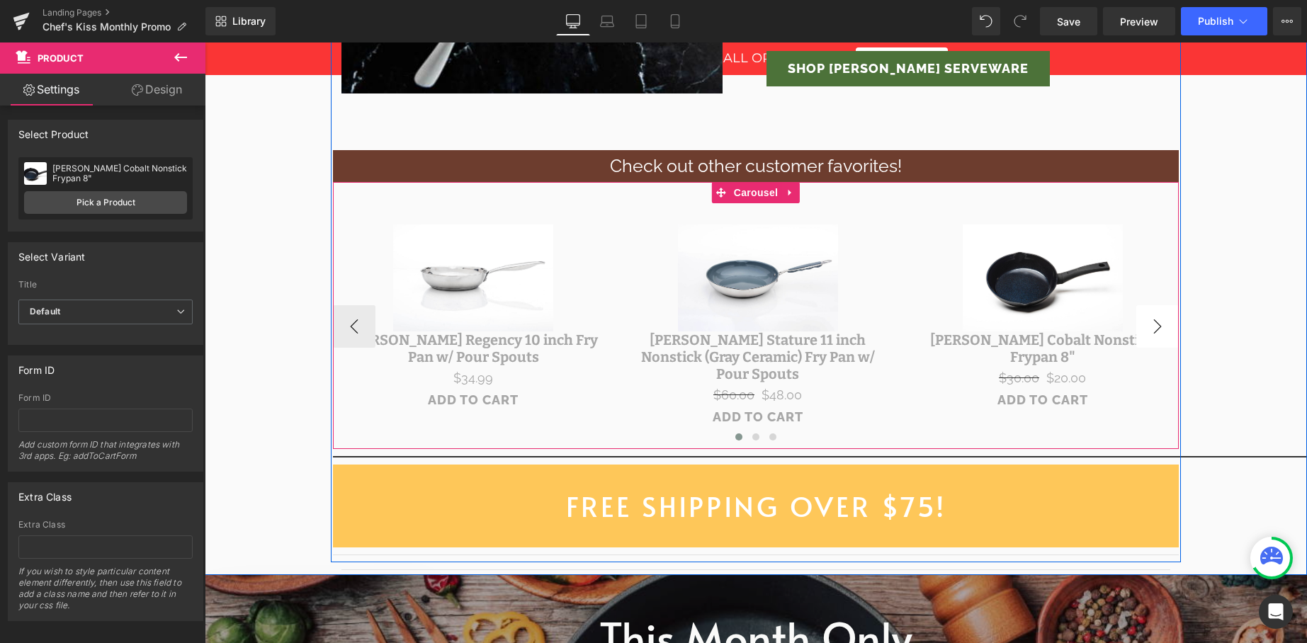
click at [1163, 327] on button "›" at bounding box center [1157, 326] width 43 height 43
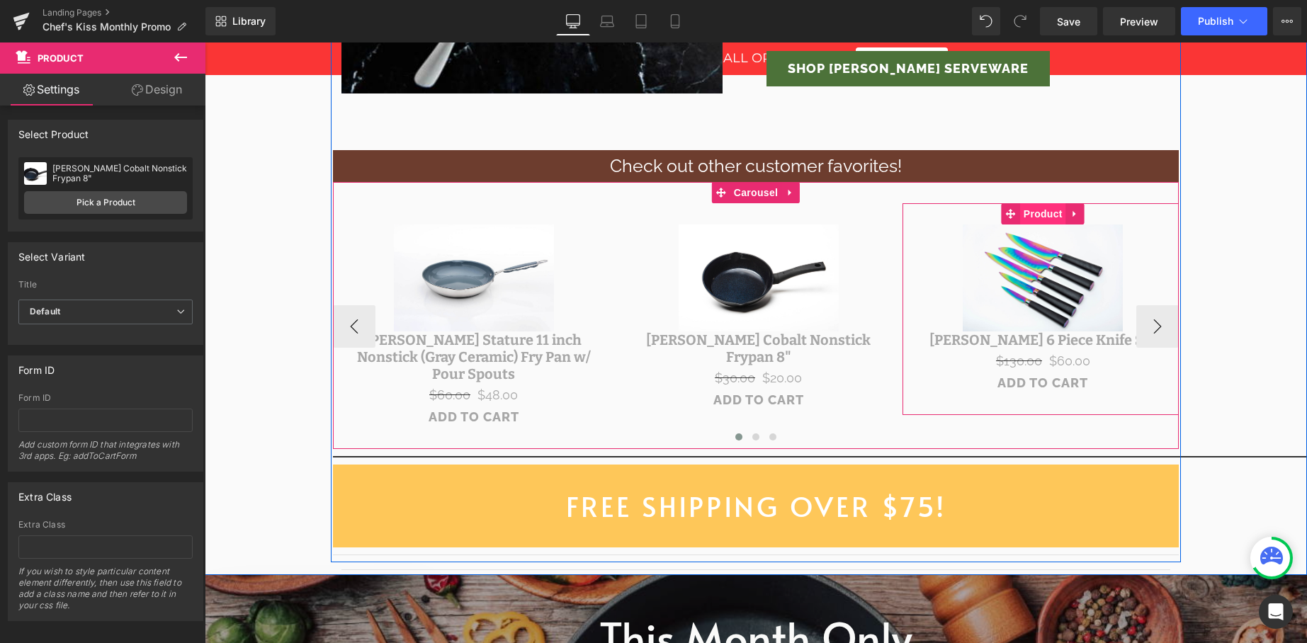
click at [1044, 211] on span "Product" at bounding box center [1043, 213] width 46 height 21
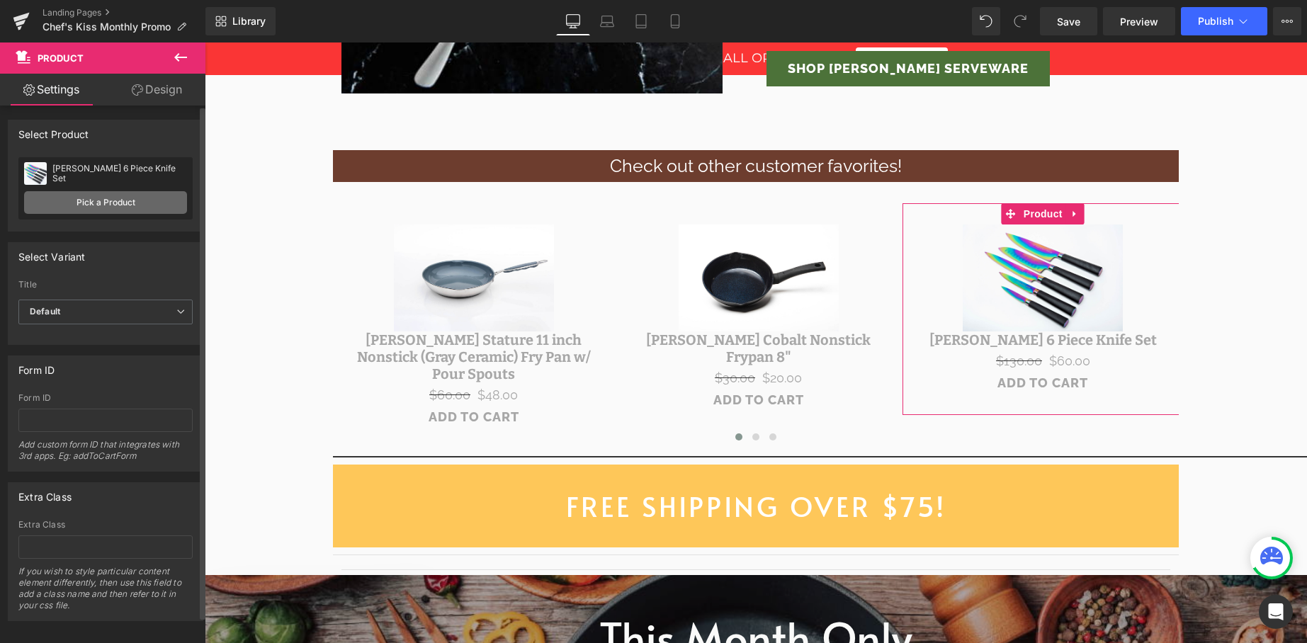
click at [97, 205] on link "Pick a Product" at bounding box center [105, 202] width 163 height 23
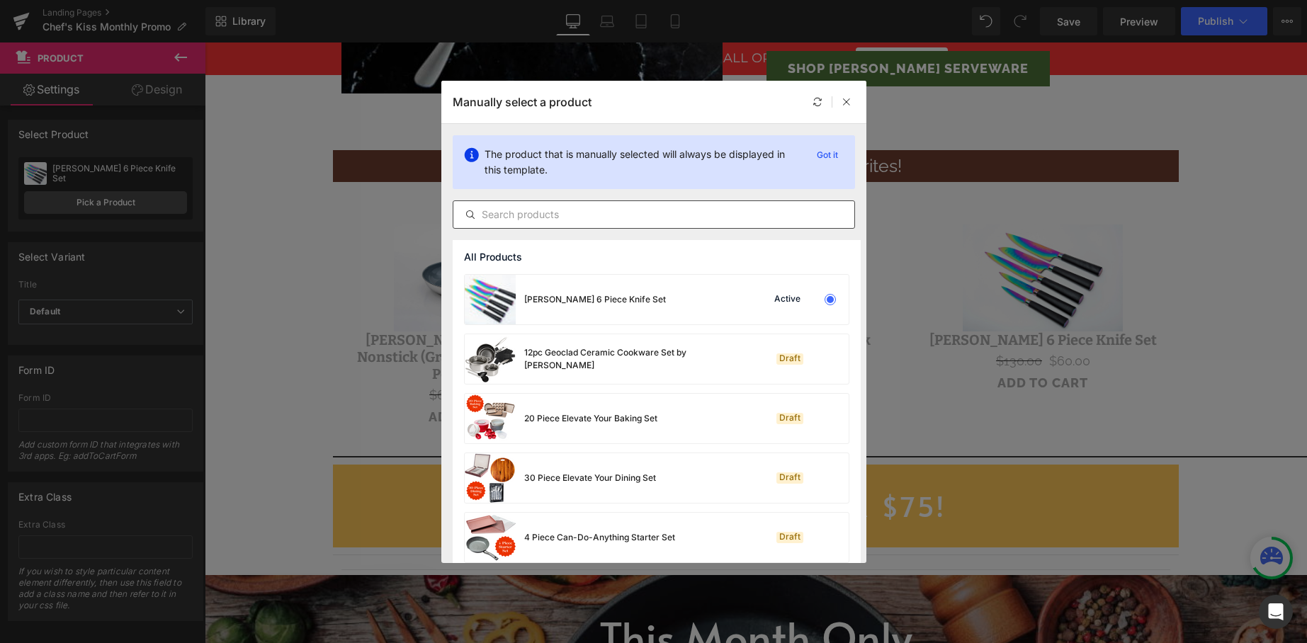
click at [543, 228] on div at bounding box center [654, 214] width 402 height 28
click at [540, 225] on div at bounding box center [654, 214] width 402 height 28
click at [538, 216] on input "text" at bounding box center [653, 214] width 401 height 17
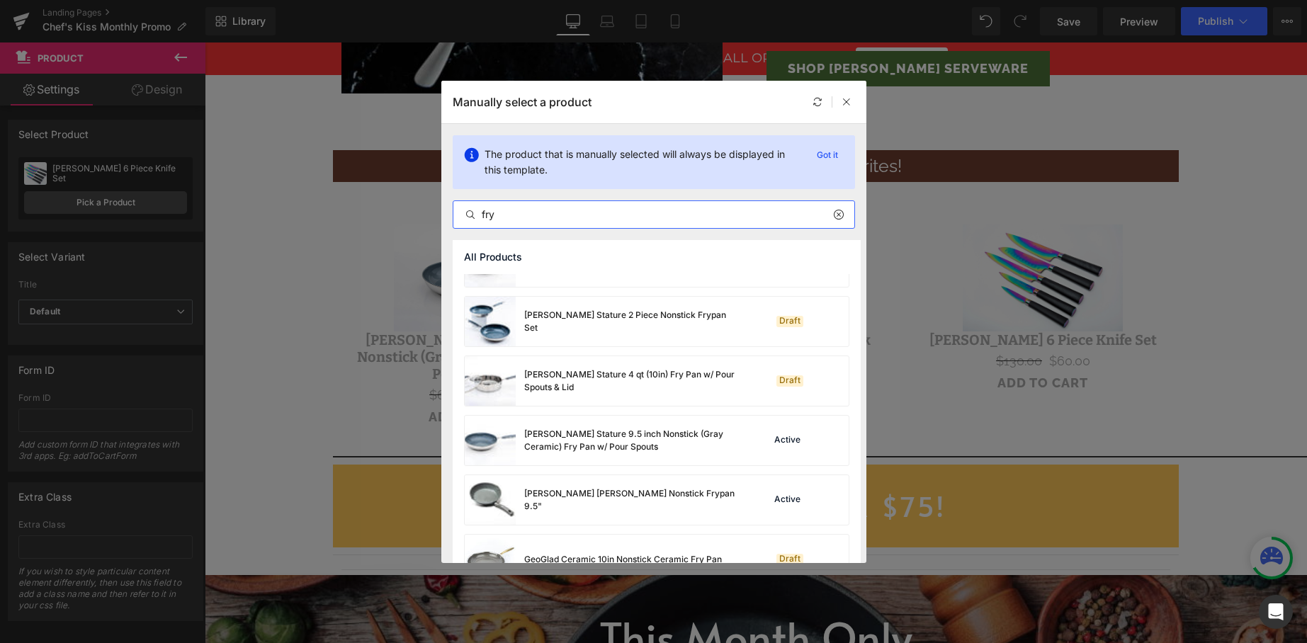
scroll to position [932, 0]
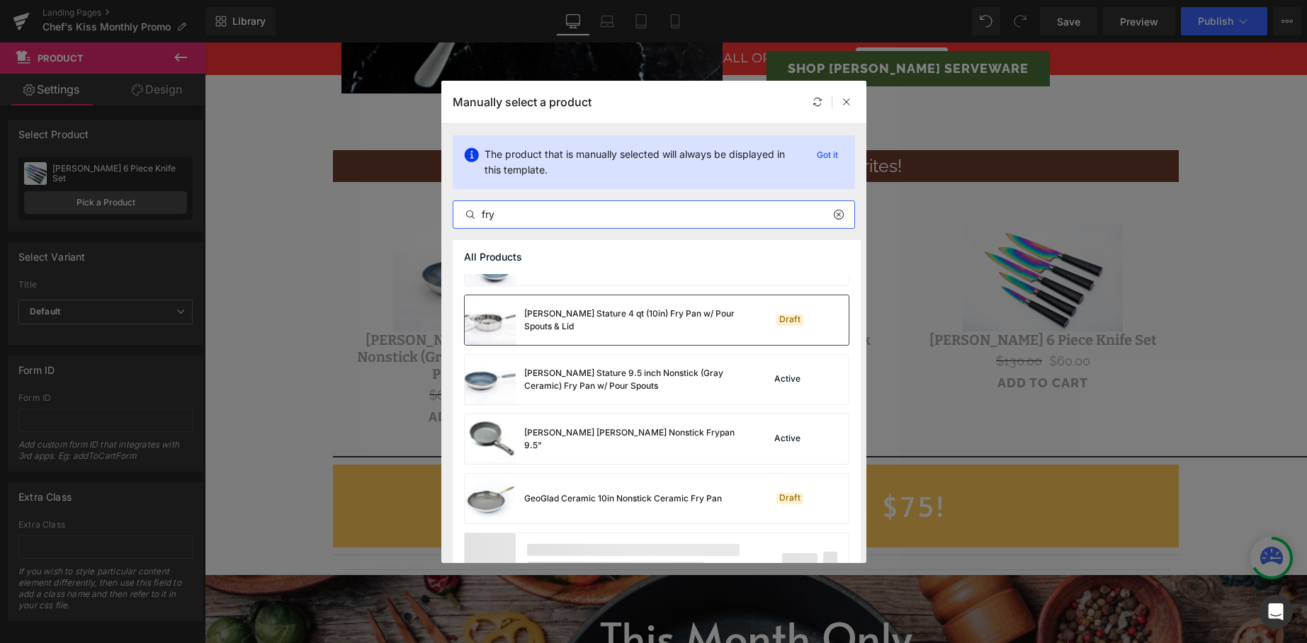
type input "fry"
click at [605, 322] on div "David Burke Stature 4 qt (10in) Fry Pan w/ Pour Spouts & Lid" at bounding box center [630, 320] width 213 height 26
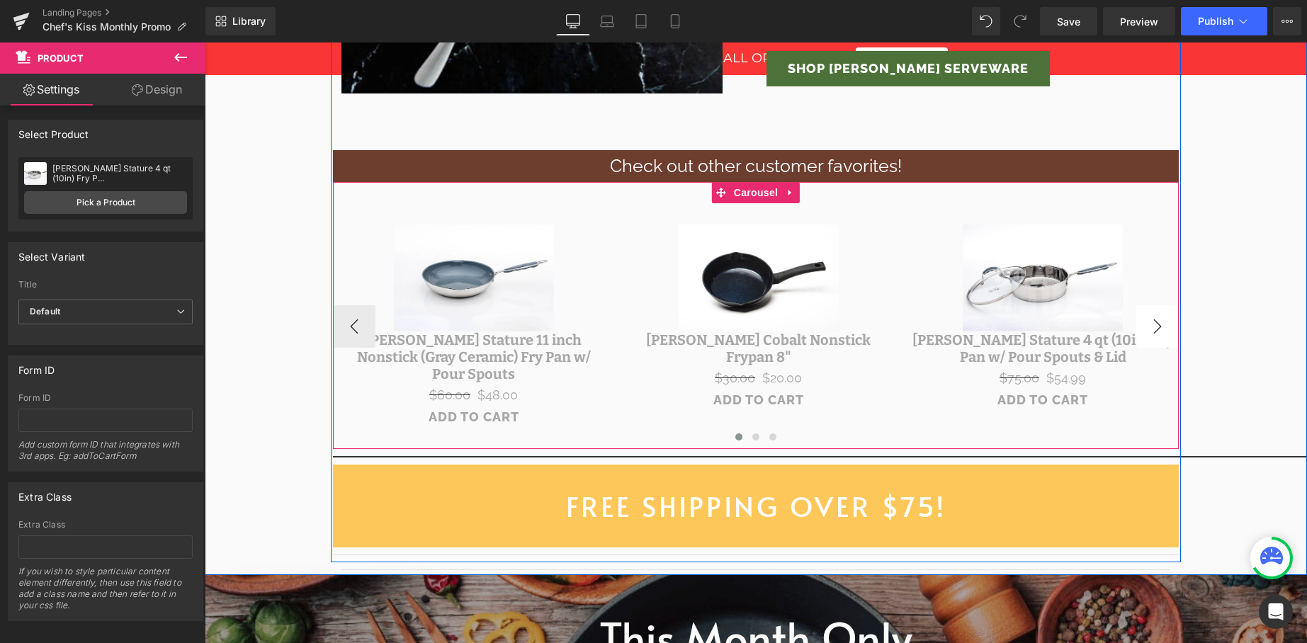
click at [1146, 322] on button "›" at bounding box center [1157, 326] width 43 height 43
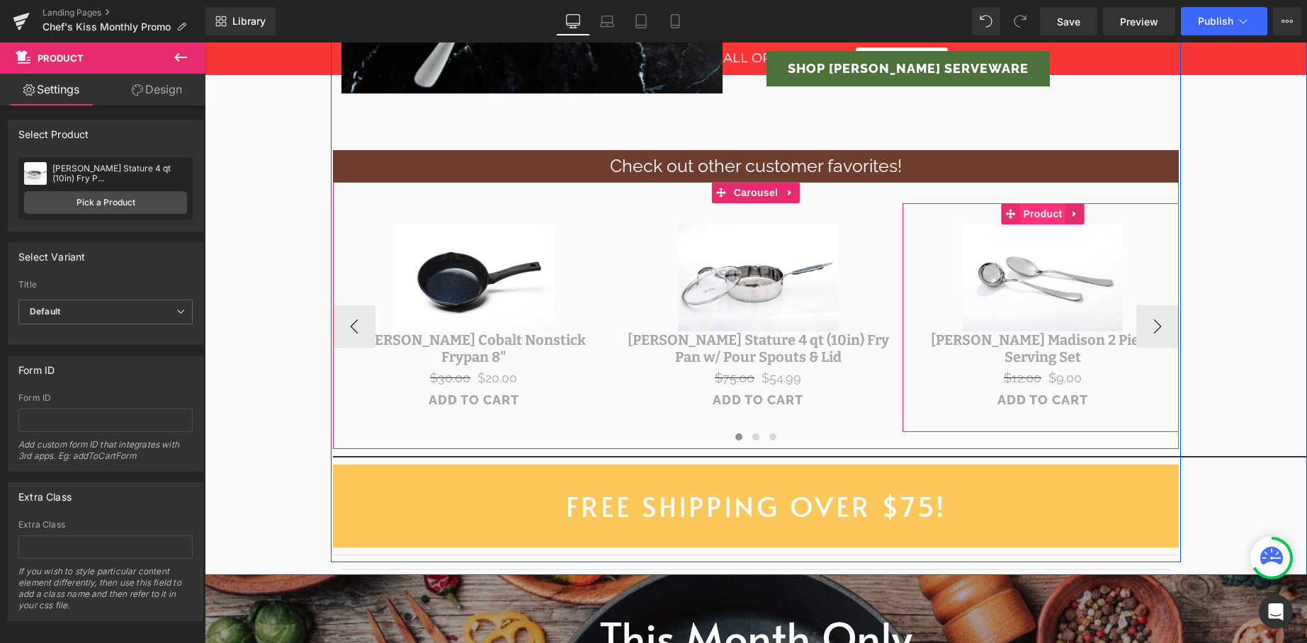
click at [1033, 223] on span "Product" at bounding box center [1042, 213] width 46 height 21
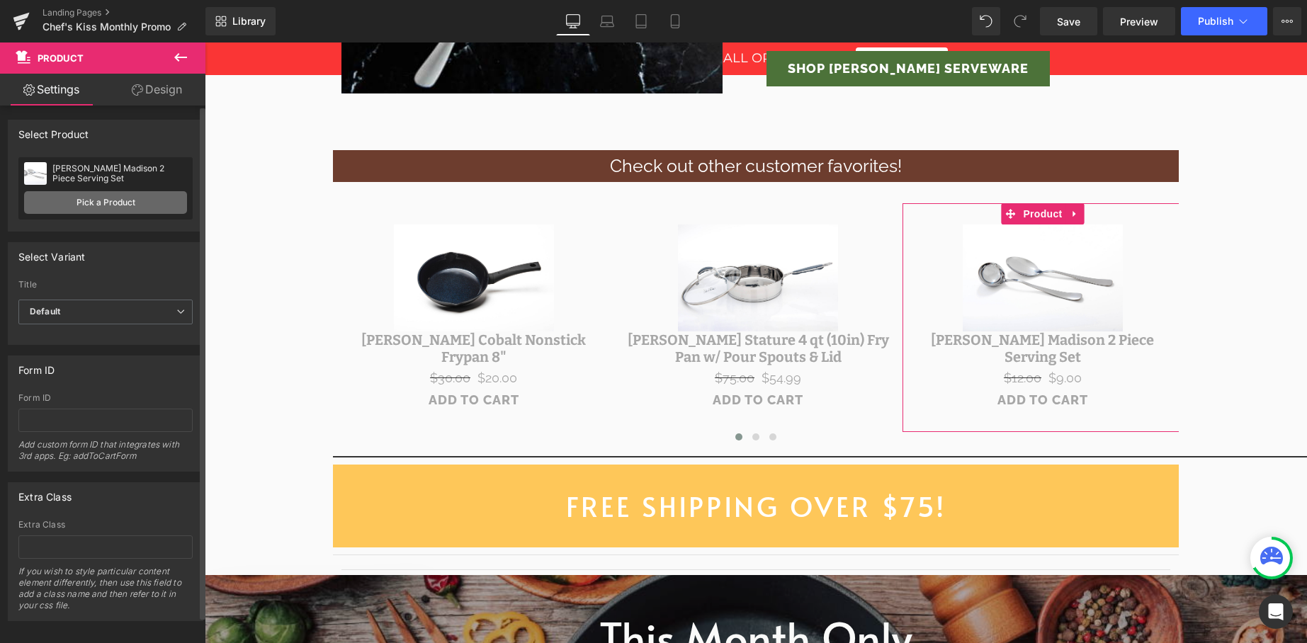
click at [96, 195] on link "Pick a Product" at bounding box center [105, 202] width 163 height 23
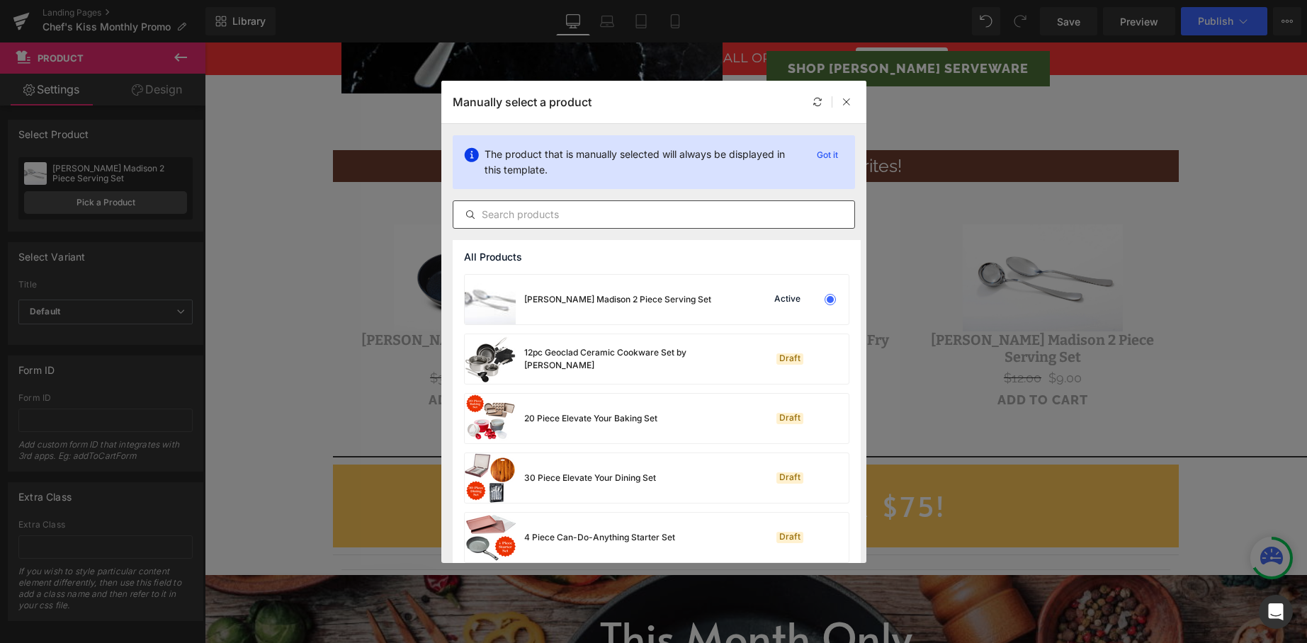
click at [514, 224] on div at bounding box center [654, 214] width 402 height 28
click at [509, 219] on input "text" at bounding box center [653, 214] width 401 height 17
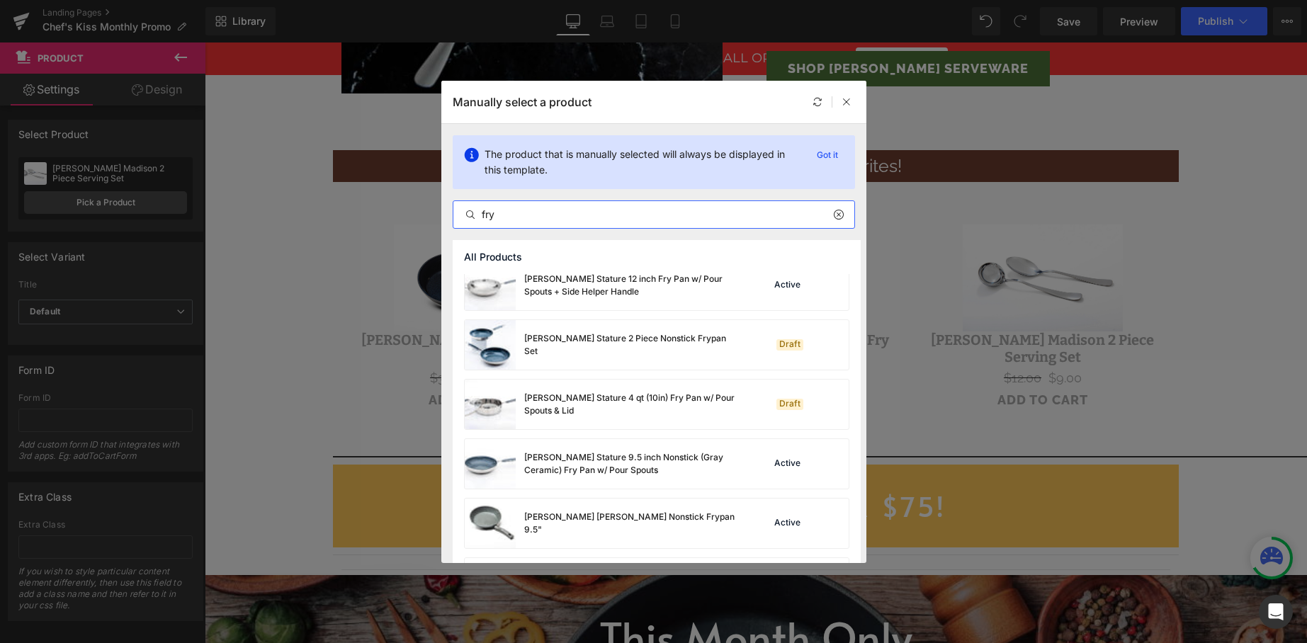
scroll to position [965, 0]
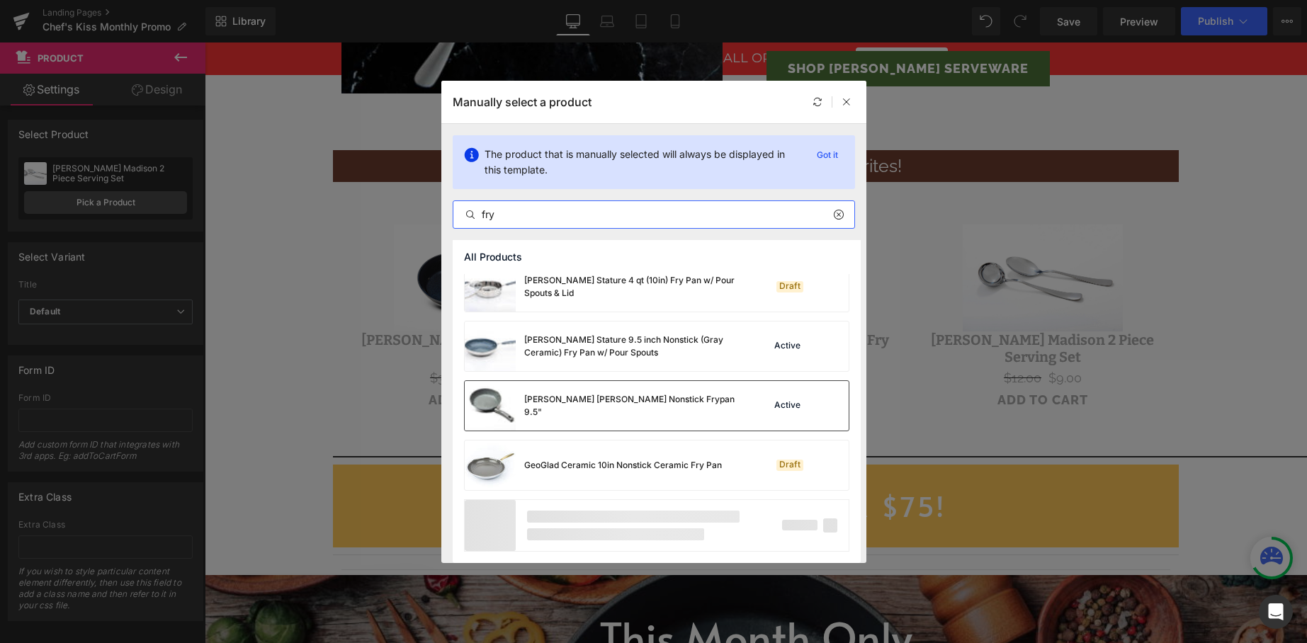
type input "fry"
click at [562, 412] on div "David Burke Stone Nonstick Frypan 9.5"" at bounding box center [601, 406] width 272 height 50
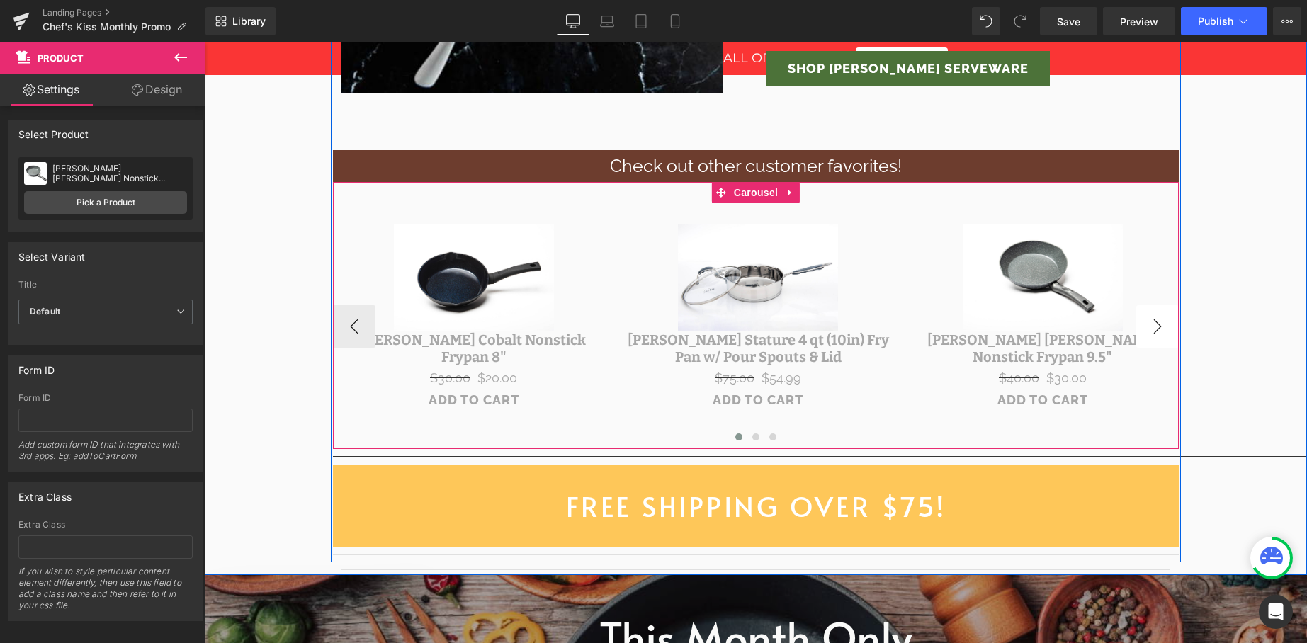
click at [1162, 319] on button "›" at bounding box center [1157, 326] width 43 height 43
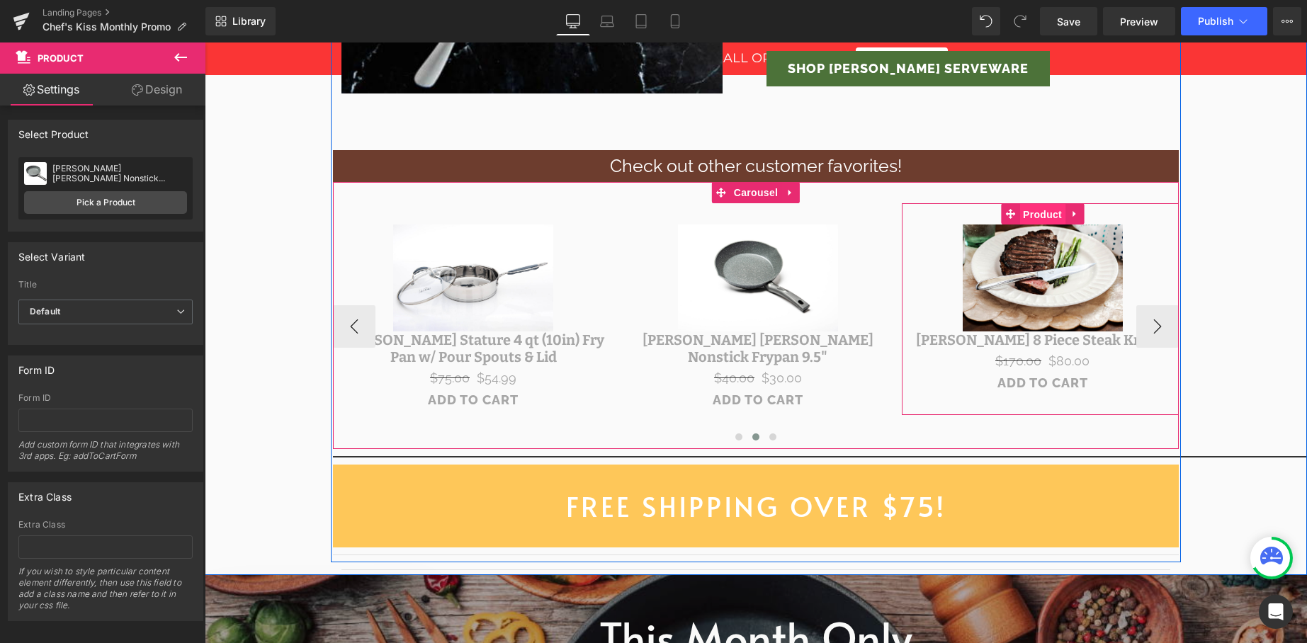
click at [1034, 215] on span "Product" at bounding box center [1042, 214] width 46 height 21
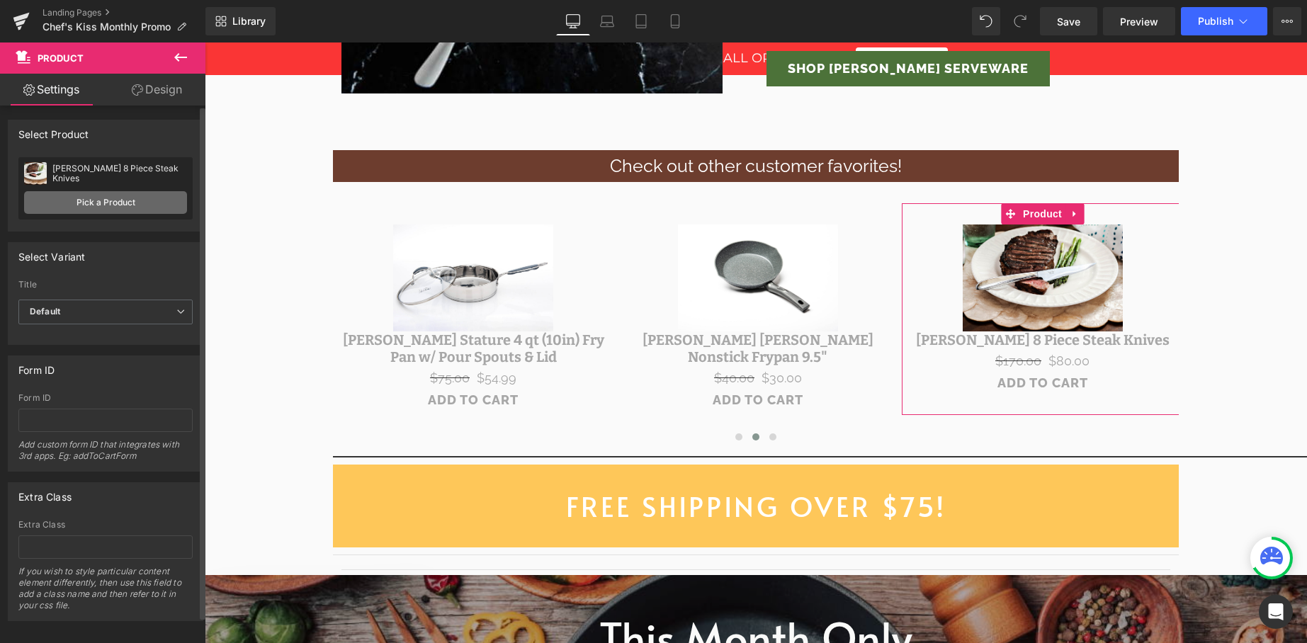
click at [72, 198] on link "Pick a Product" at bounding box center [105, 202] width 163 height 23
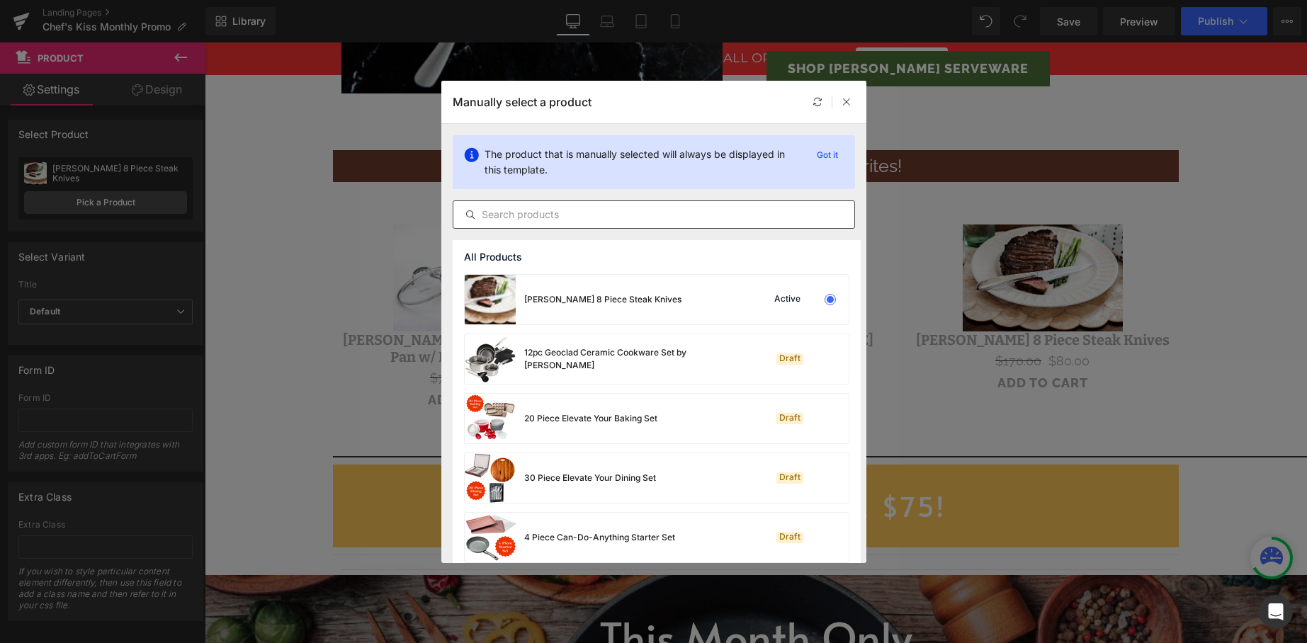
click at [544, 213] on input "text" at bounding box center [653, 214] width 401 height 17
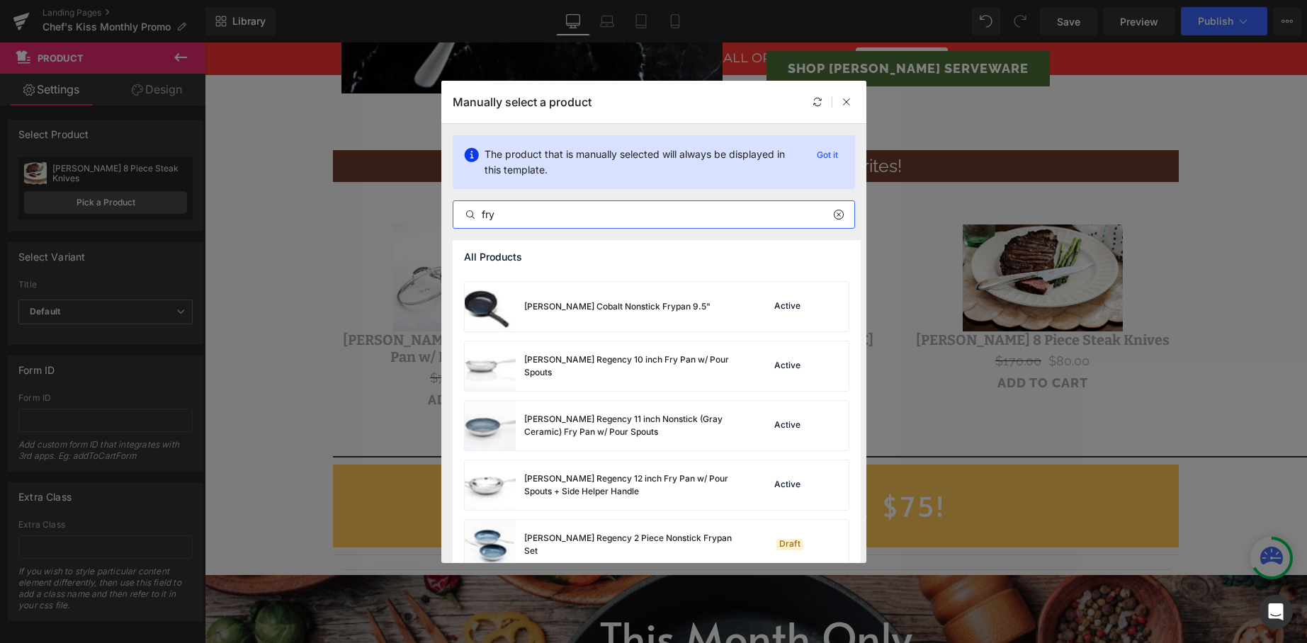
scroll to position [238, 0]
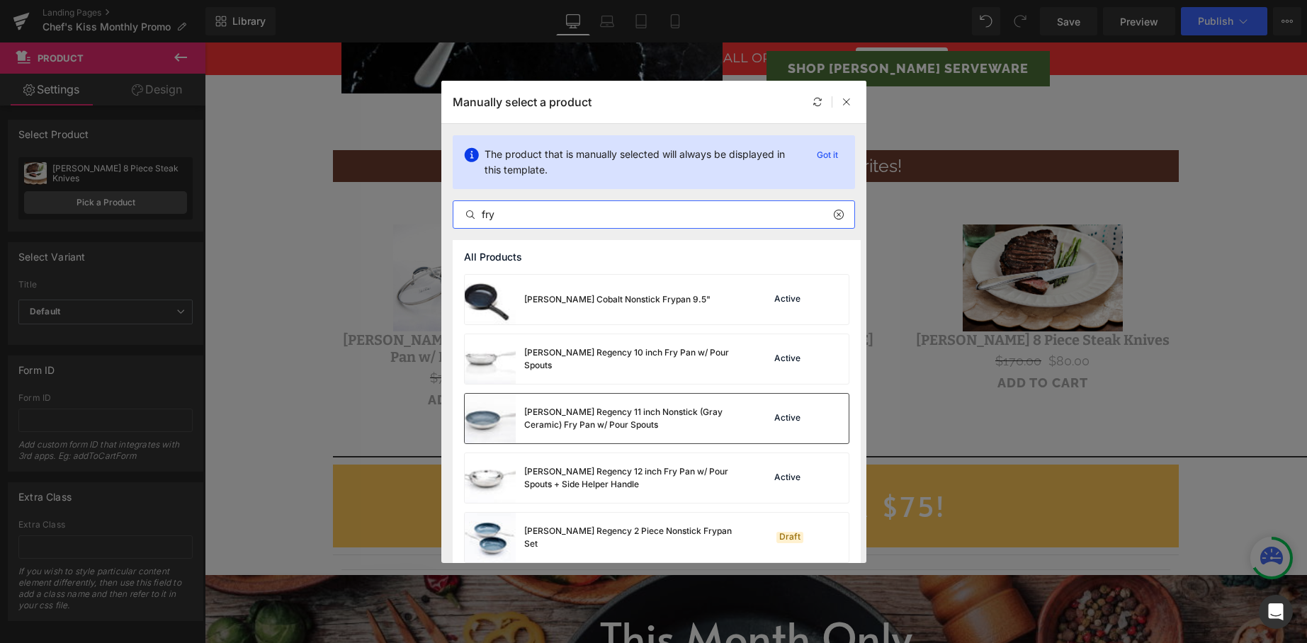
type input "fry"
click at [658, 412] on div "David Burke Regency 11 inch Nonstick (Gray Ceramic) Fry Pan w/ Pour Spouts" at bounding box center [630, 419] width 213 height 26
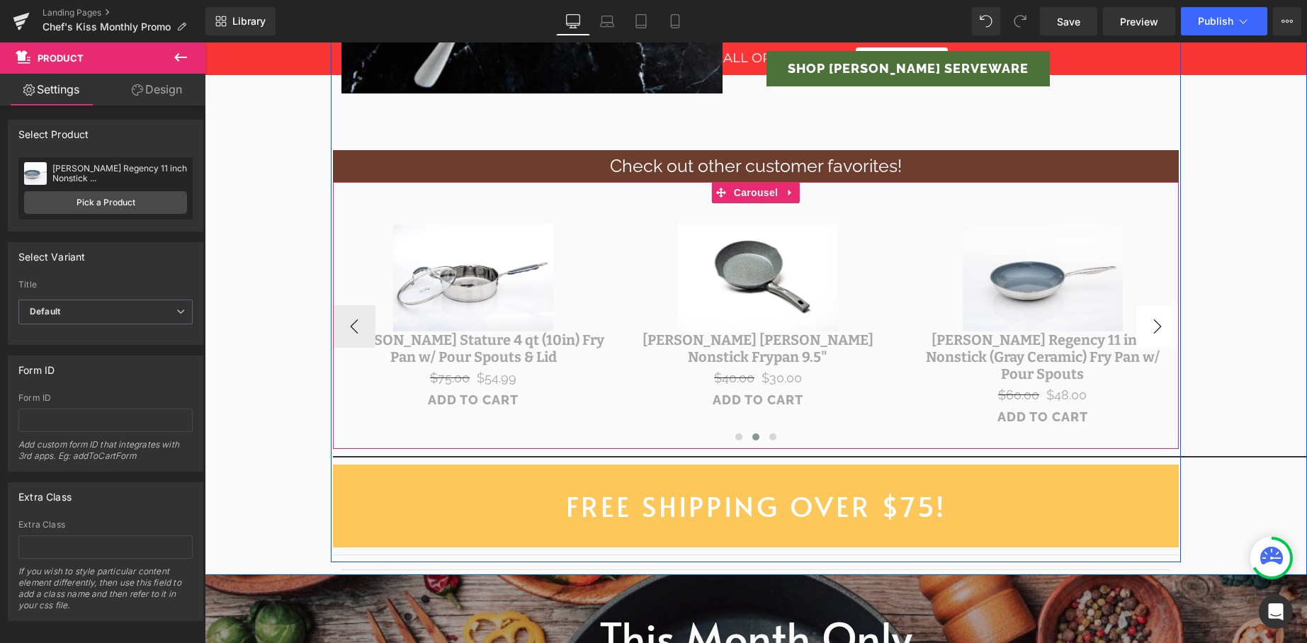
click at [1166, 321] on button "›" at bounding box center [1157, 326] width 43 height 43
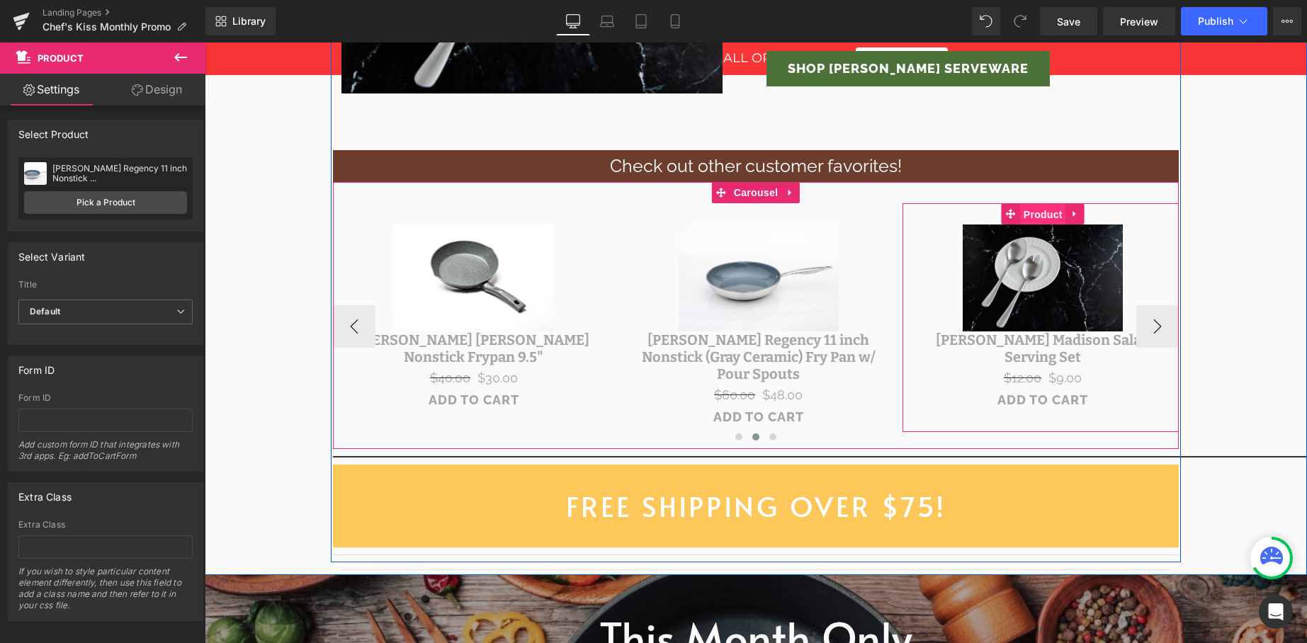
click at [1025, 215] on span "Product" at bounding box center [1043, 214] width 46 height 21
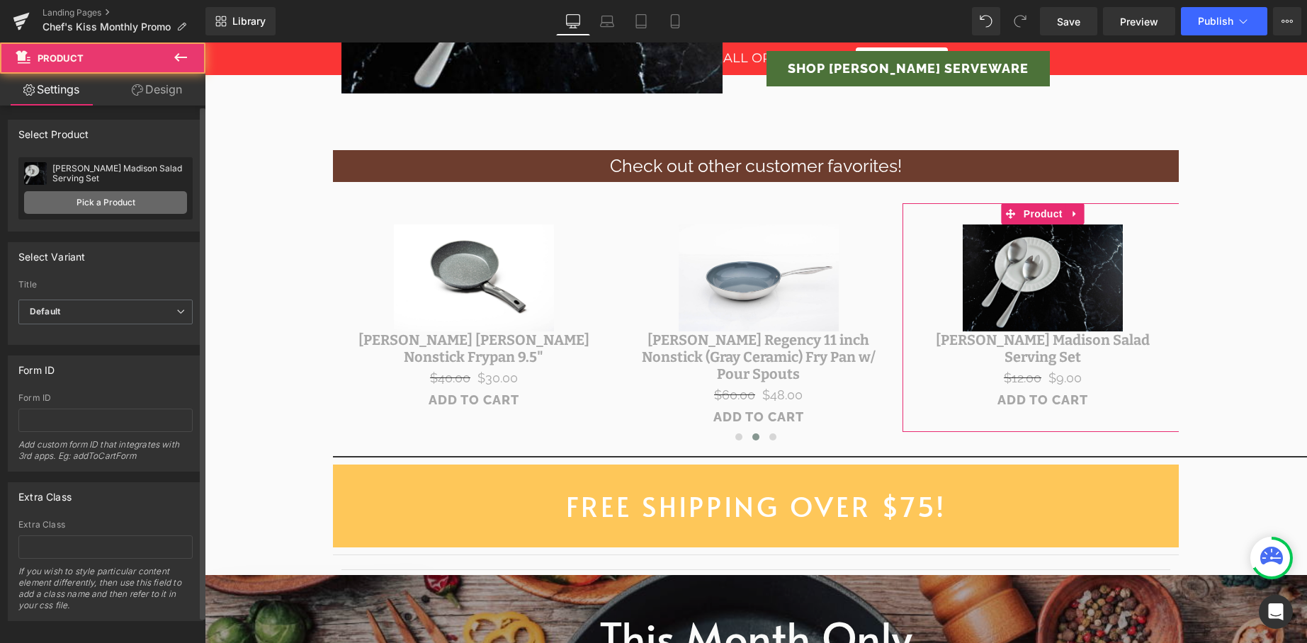
click at [105, 204] on link "Pick a Product" at bounding box center [105, 202] width 163 height 23
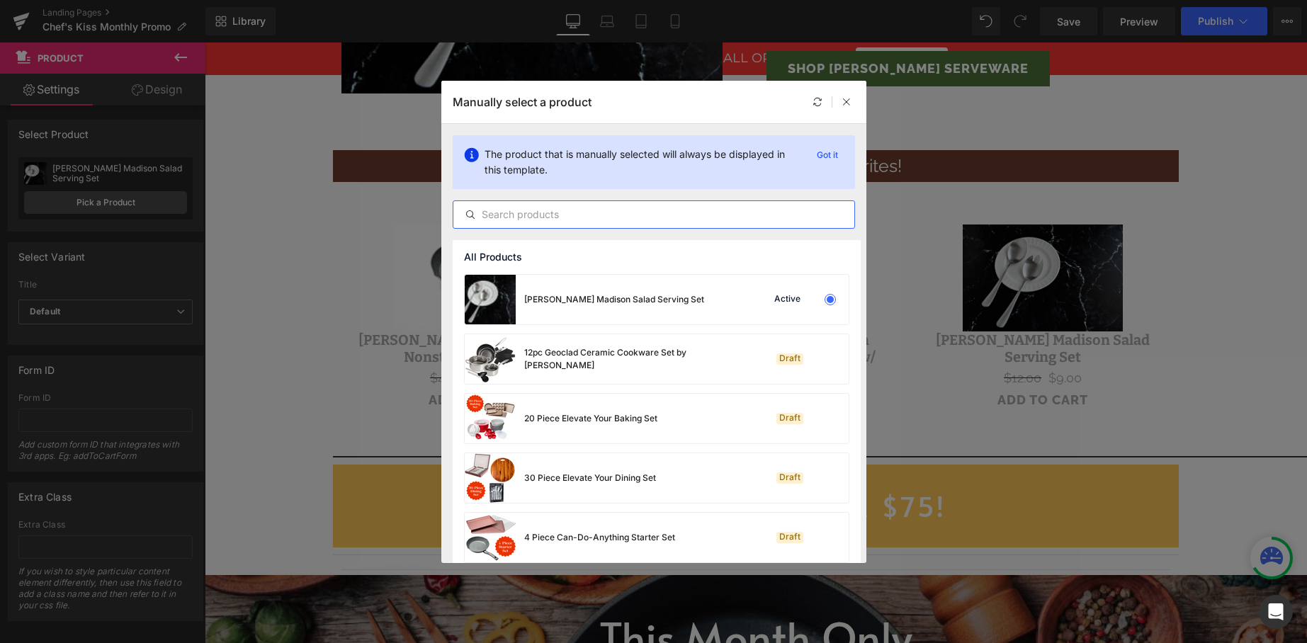
click at [570, 217] on input "text" at bounding box center [653, 214] width 401 height 17
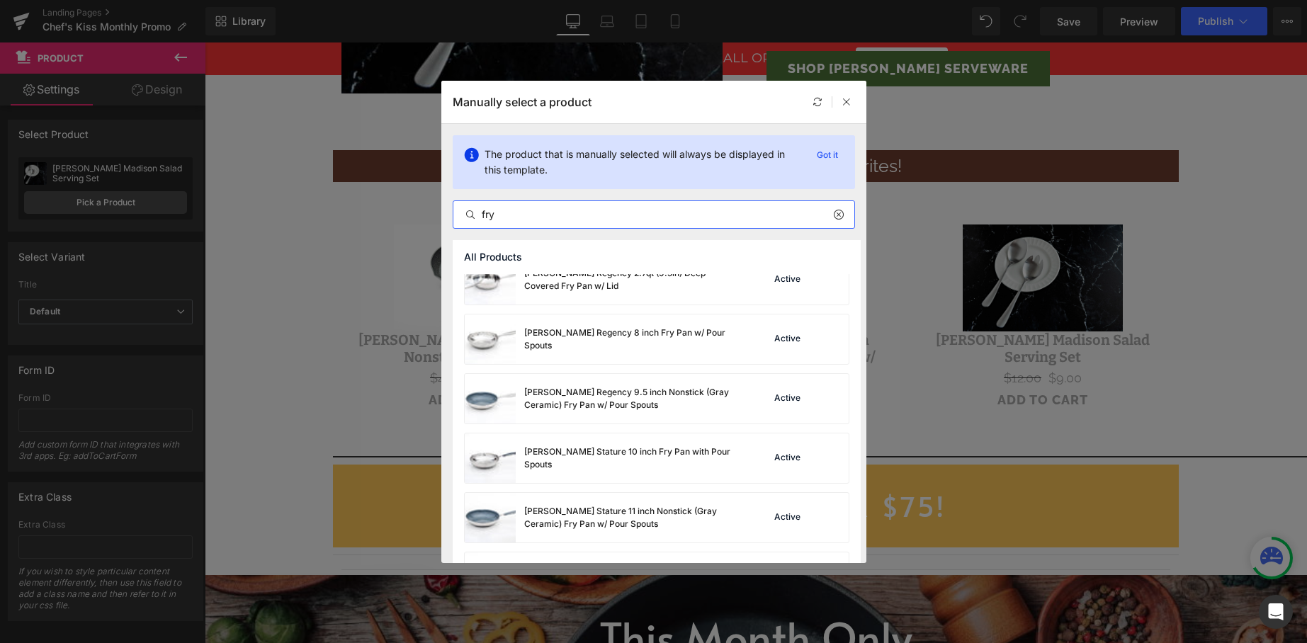
scroll to position [483, 0]
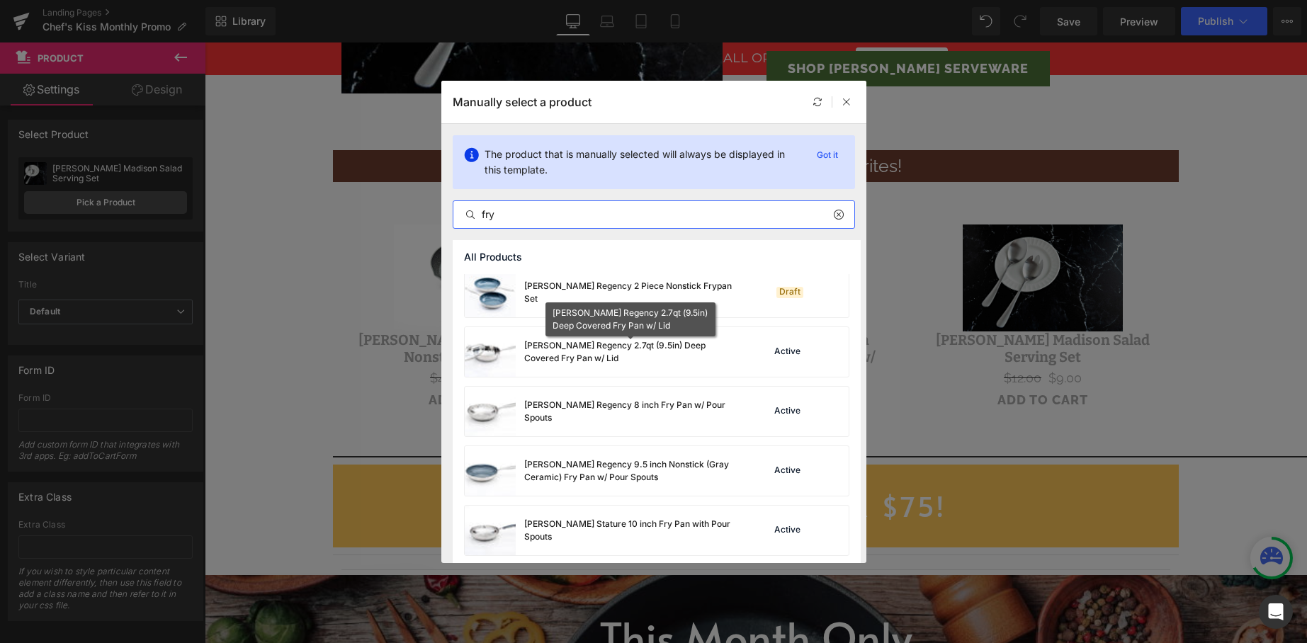
type input "fry"
drag, startPoint x: 646, startPoint y: 356, endPoint x: 448, endPoint y: 310, distance: 203.0
click at [646, 356] on div "David Burke Regency 2.7qt (9.5in) Deep Covered Fry Pan w/ Lid" at bounding box center [630, 352] width 213 height 26
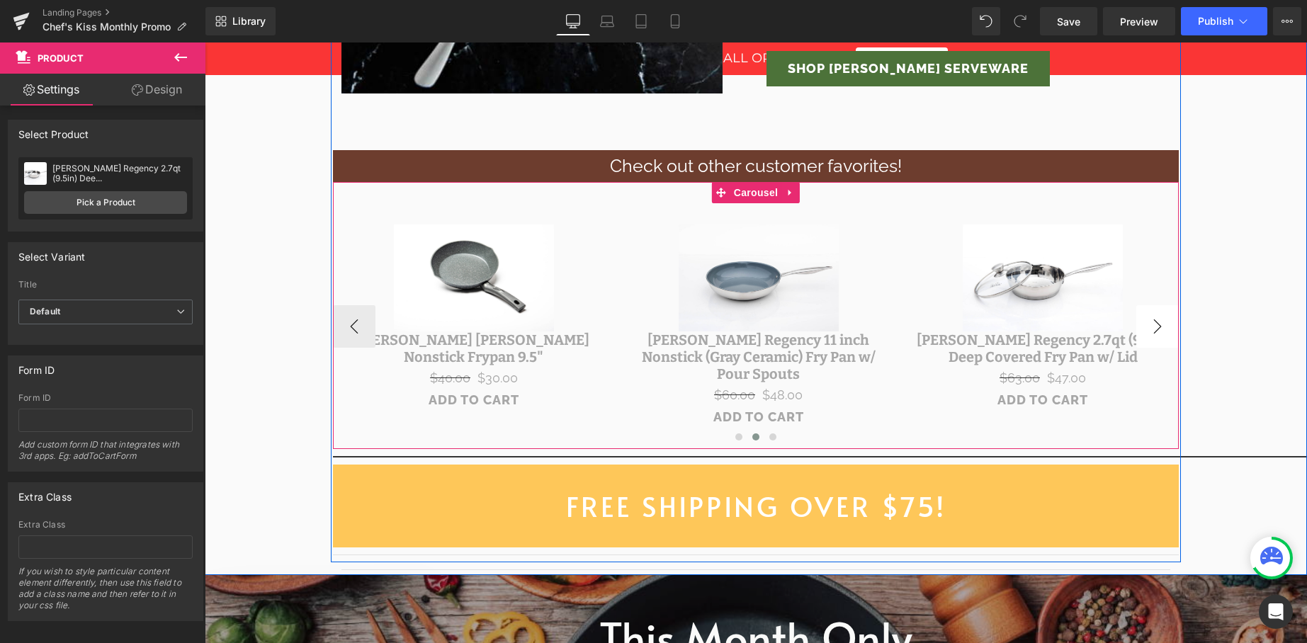
click at [1160, 311] on button "›" at bounding box center [1157, 326] width 43 height 43
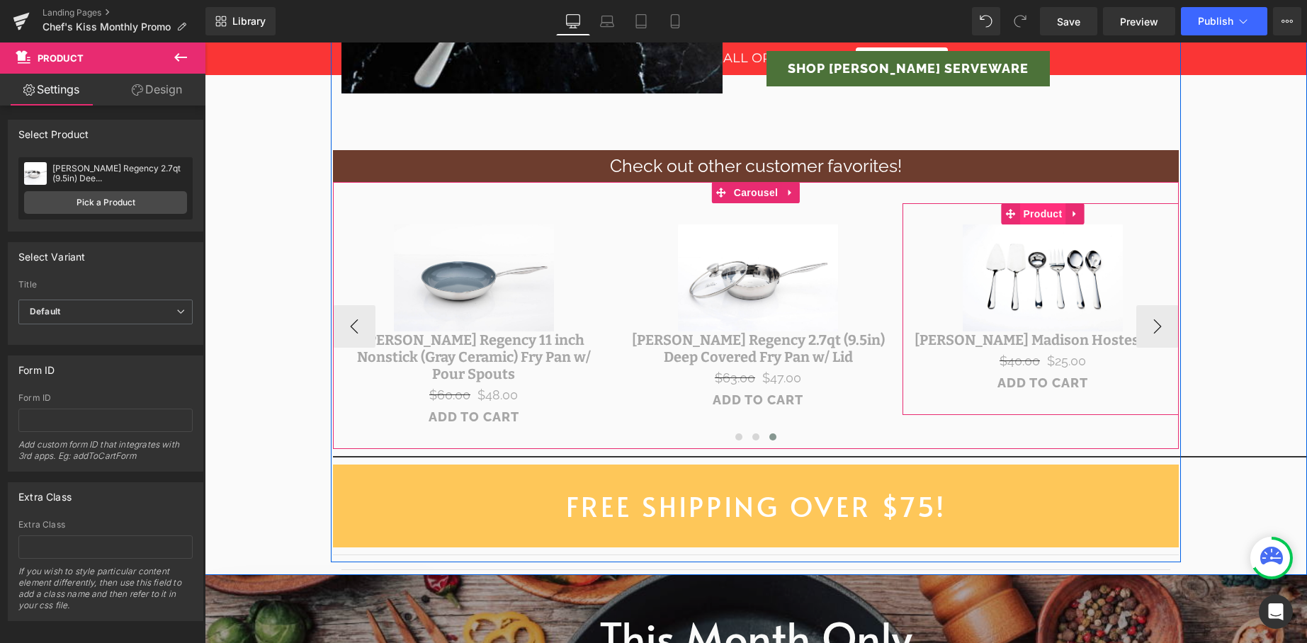
click at [1033, 219] on span "Product" at bounding box center [1042, 213] width 46 height 21
click at [1031, 213] on span "Product" at bounding box center [1042, 213] width 46 height 21
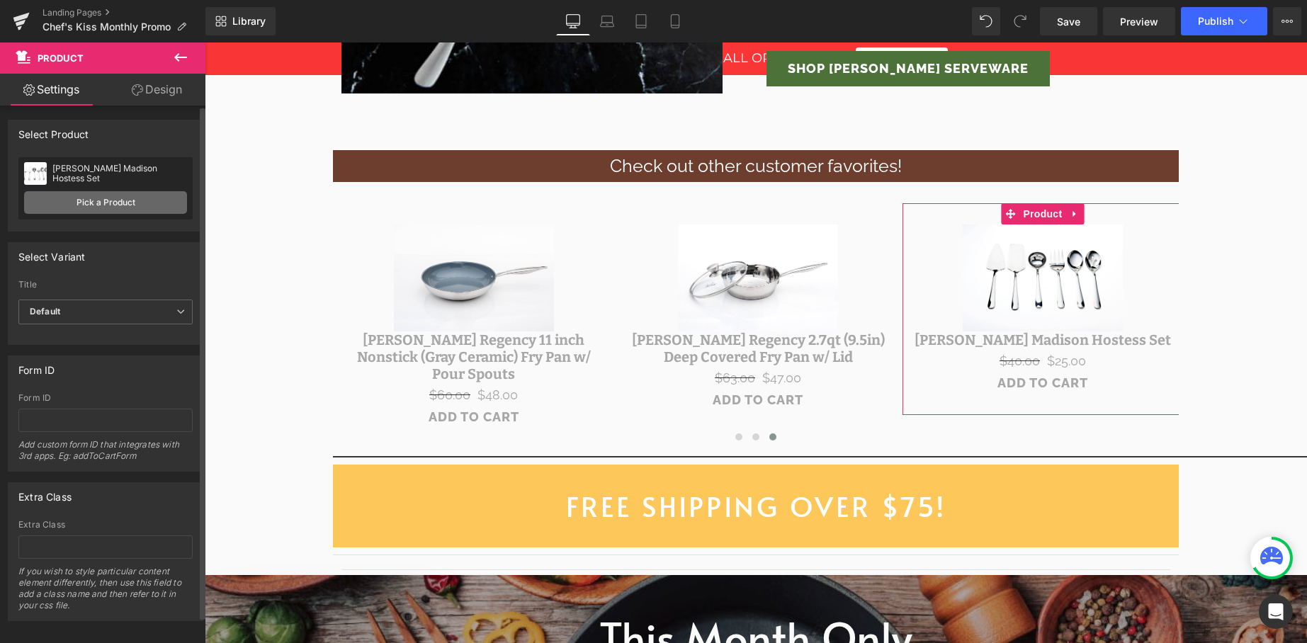
click at [95, 197] on link "Pick a Product" at bounding box center [105, 202] width 163 height 23
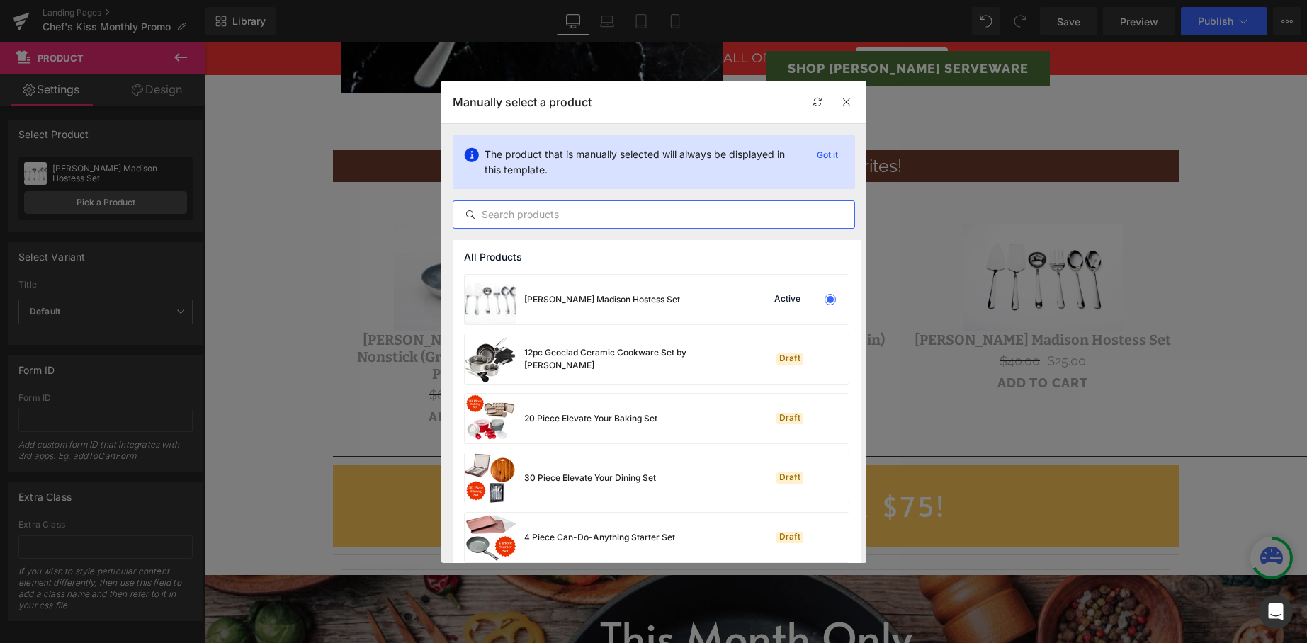
click at [522, 213] on input "text" at bounding box center [653, 214] width 401 height 17
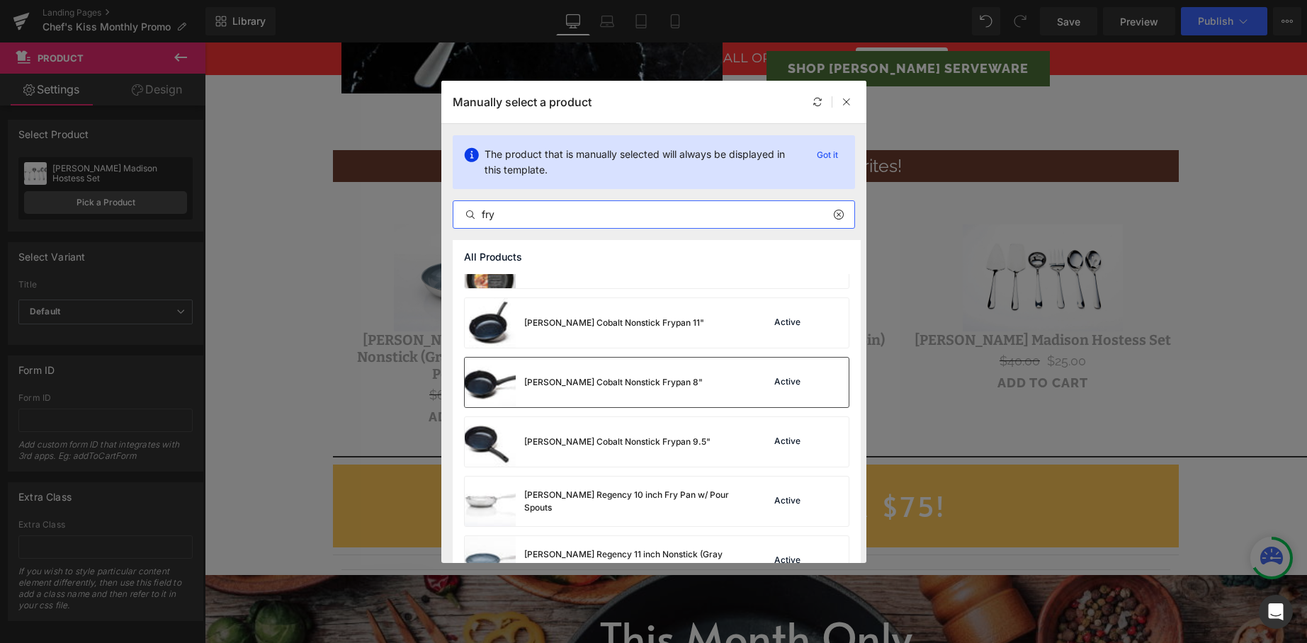
scroll to position [99, 0]
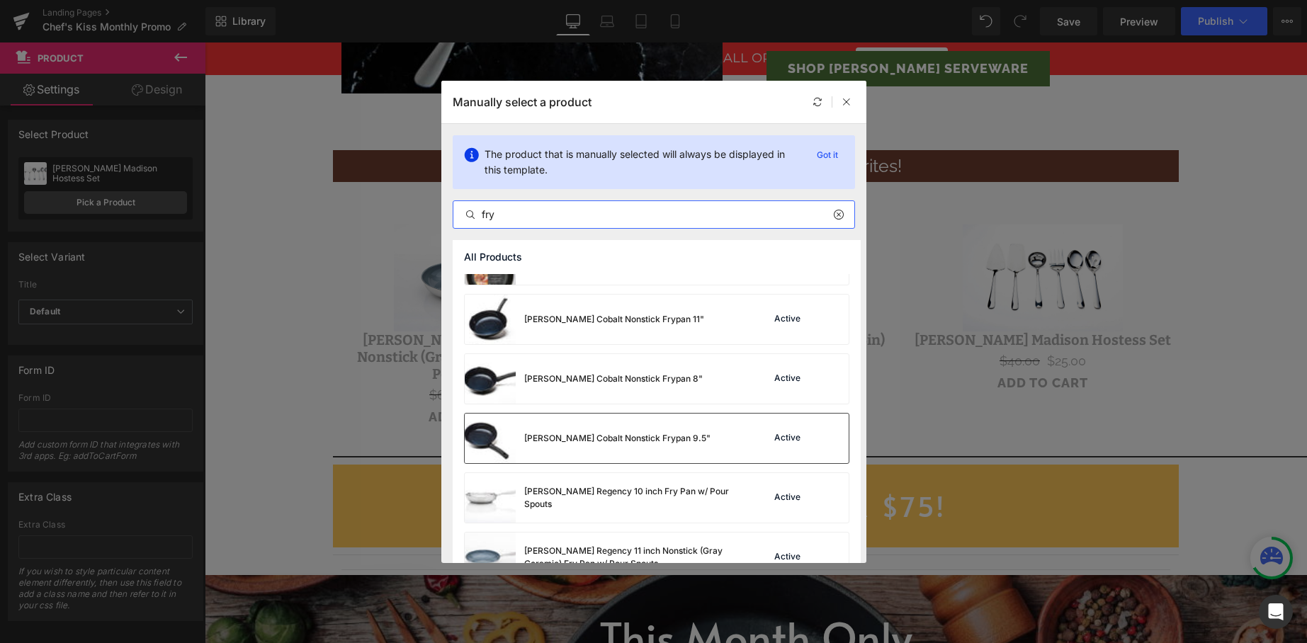
type input "fry"
click at [604, 449] on div "David Burke Cobalt Nonstick Frypan 9.5"" at bounding box center [588, 439] width 246 height 50
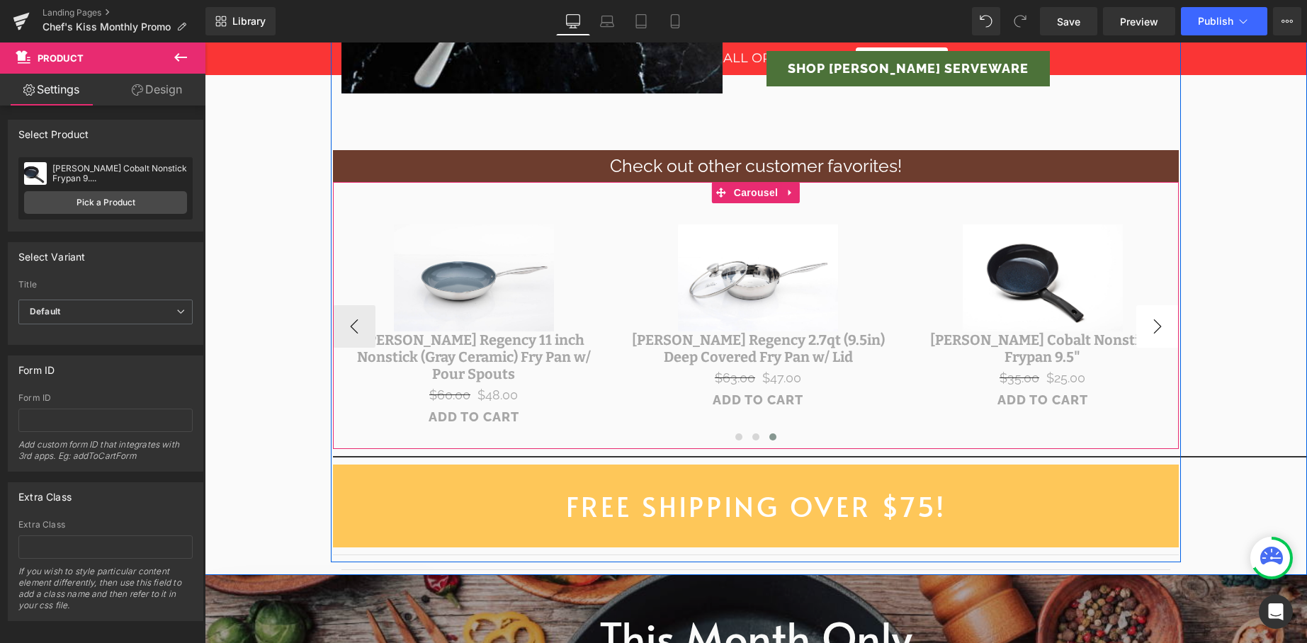
click at [1149, 317] on button "›" at bounding box center [1157, 326] width 43 height 43
click at [349, 319] on button "‹" at bounding box center [354, 326] width 43 height 43
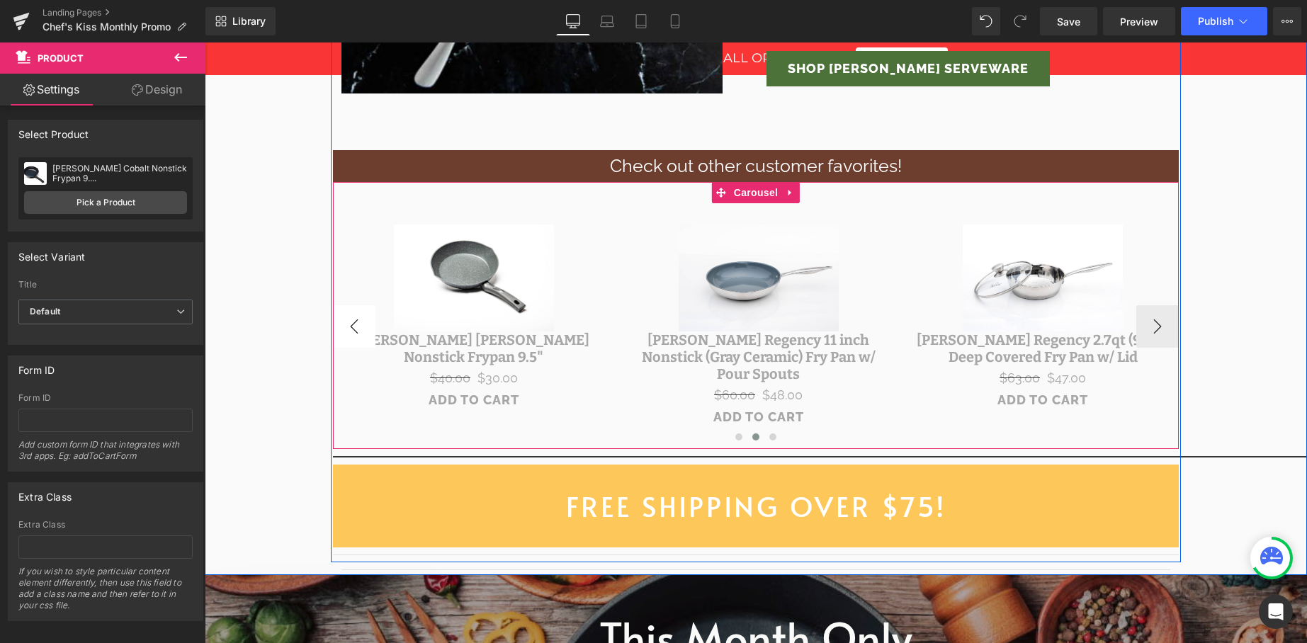
click at [349, 319] on button "‹" at bounding box center [354, 326] width 43 height 43
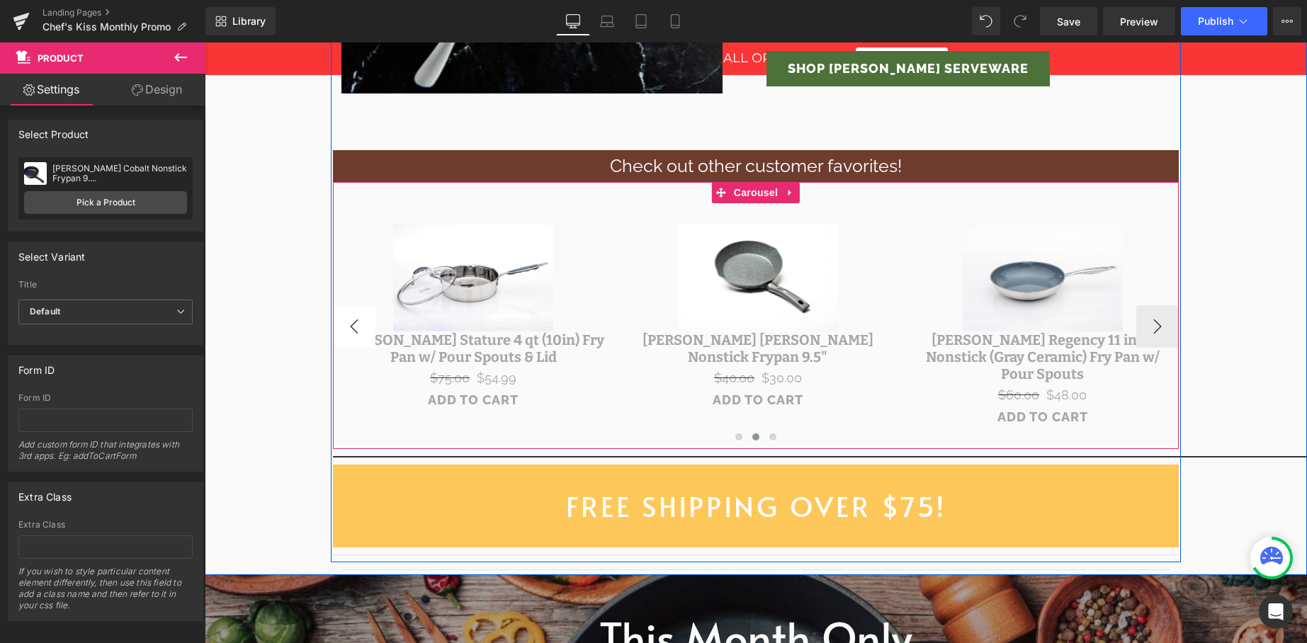
click at [349, 319] on button "‹" at bounding box center [354, 326] width 43 height 43
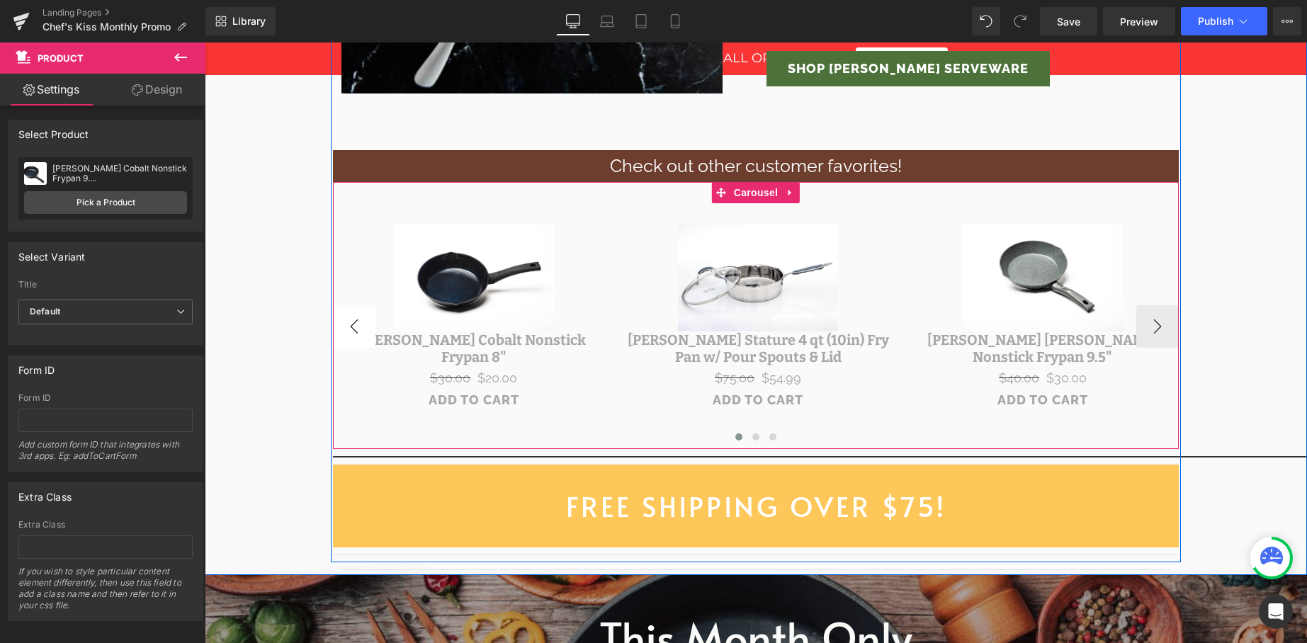
click at [349, 319] on button "‹" at bounding box center [354, 326] width 43 height 43
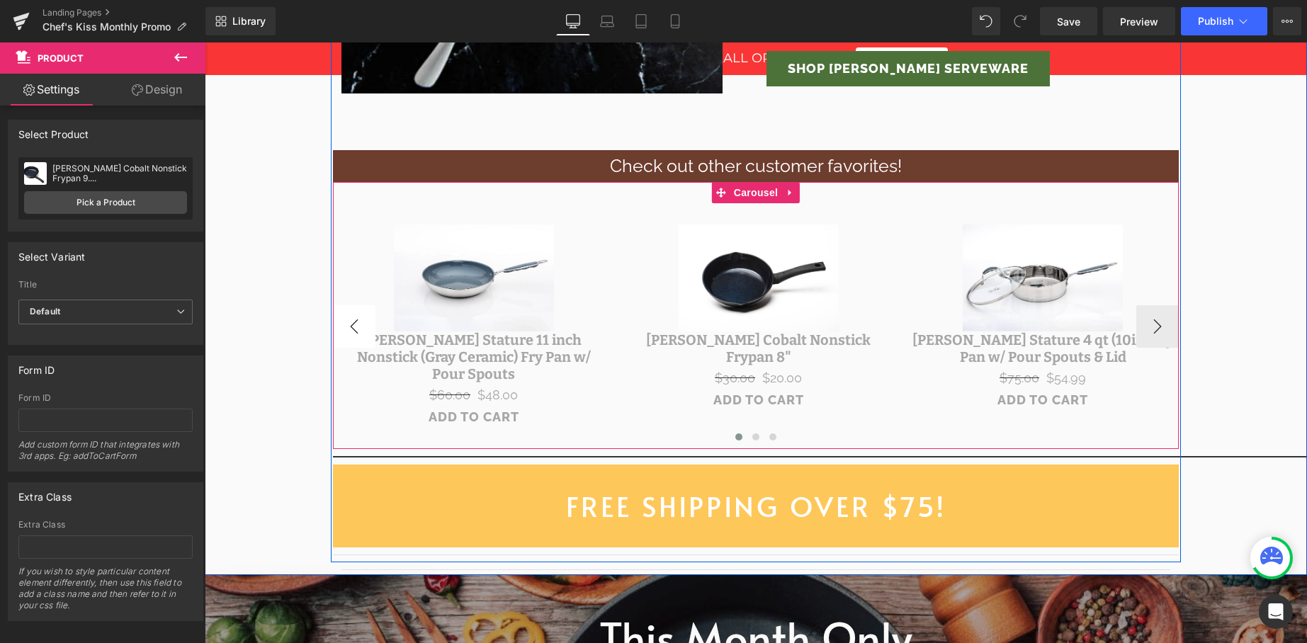
click at [349, 319] on button "‹" at bounding box center [354, 326] width 43 height 43
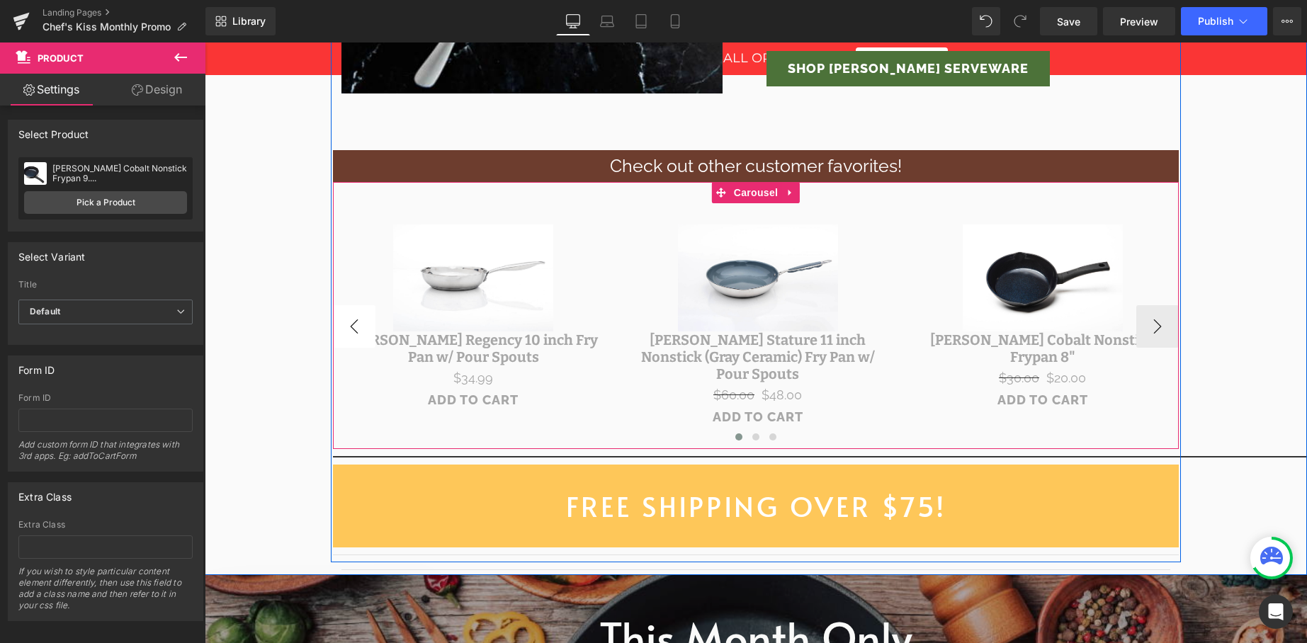
click at [349, 319] on button "‹" at bounding box center [354, 326] width 43 height 43
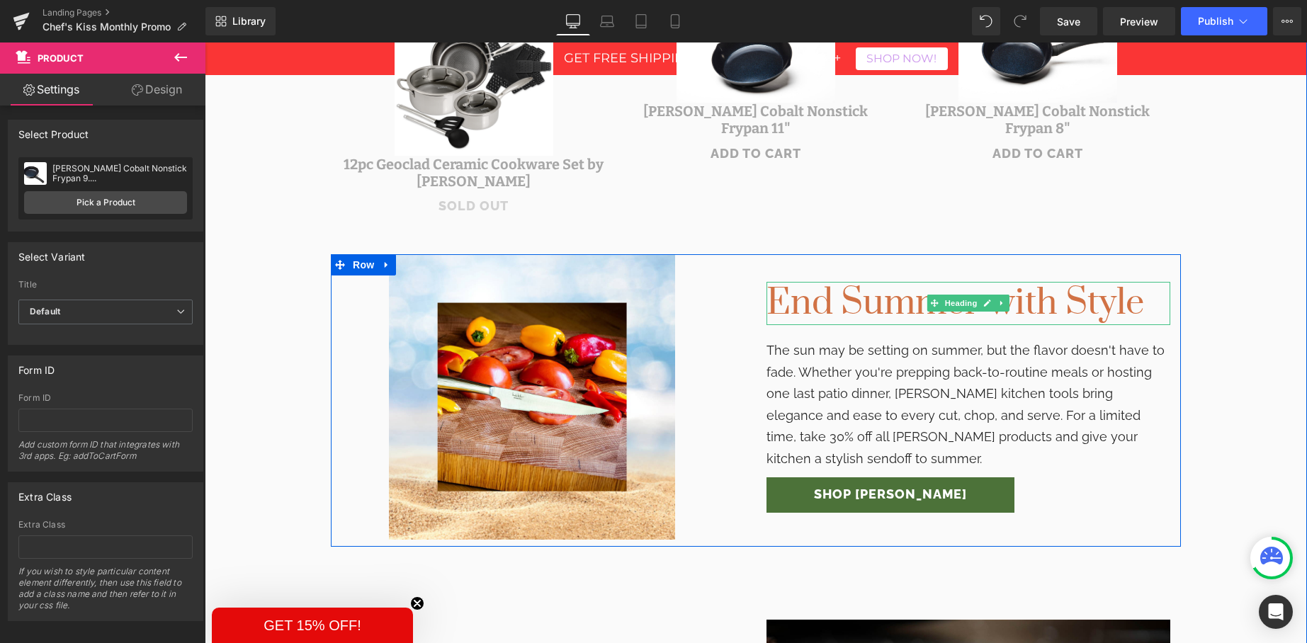
scroll to position [734, 0]
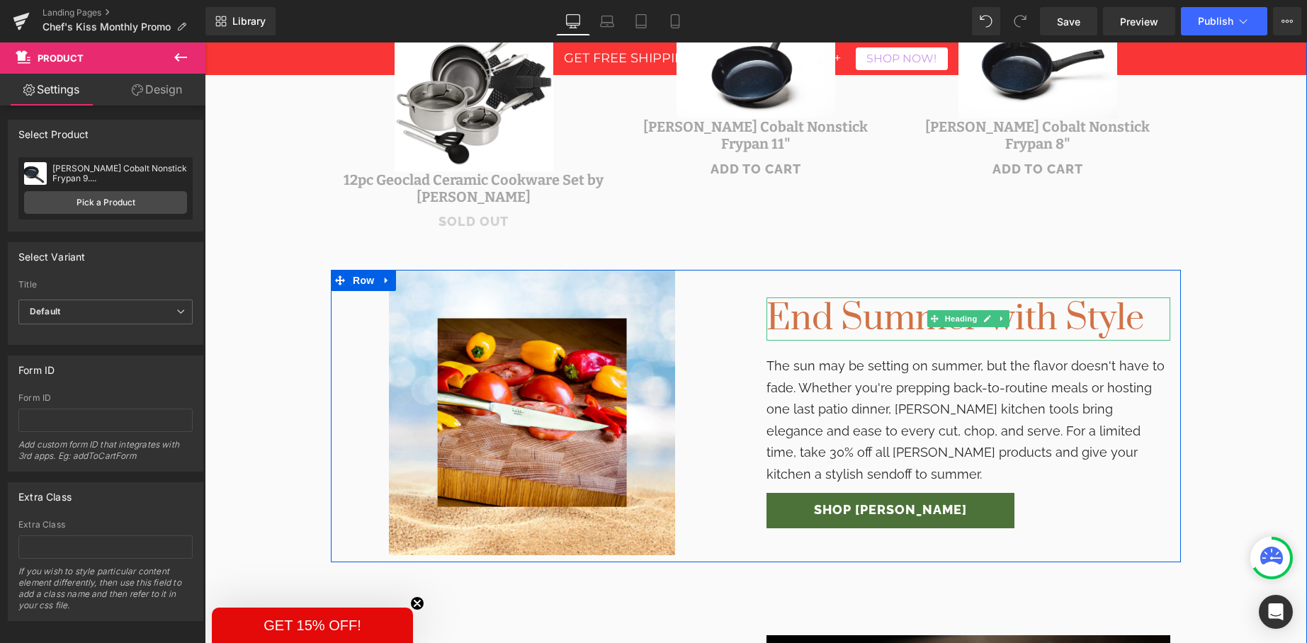
click at [855, 319] on h1 "End Summer with Style" at bounding box center [969, 319] width 404 height 43
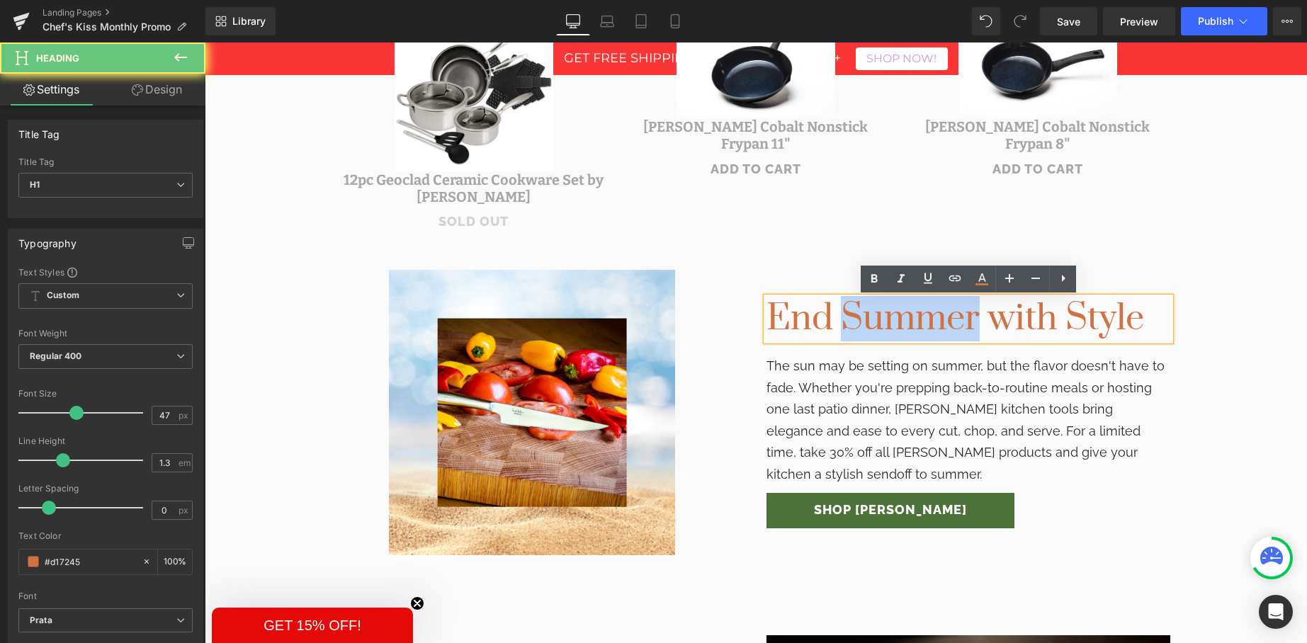
click at [855, 319] on h1 "End Summer with Style" at bounding box center [969, 319] width 404 height 43
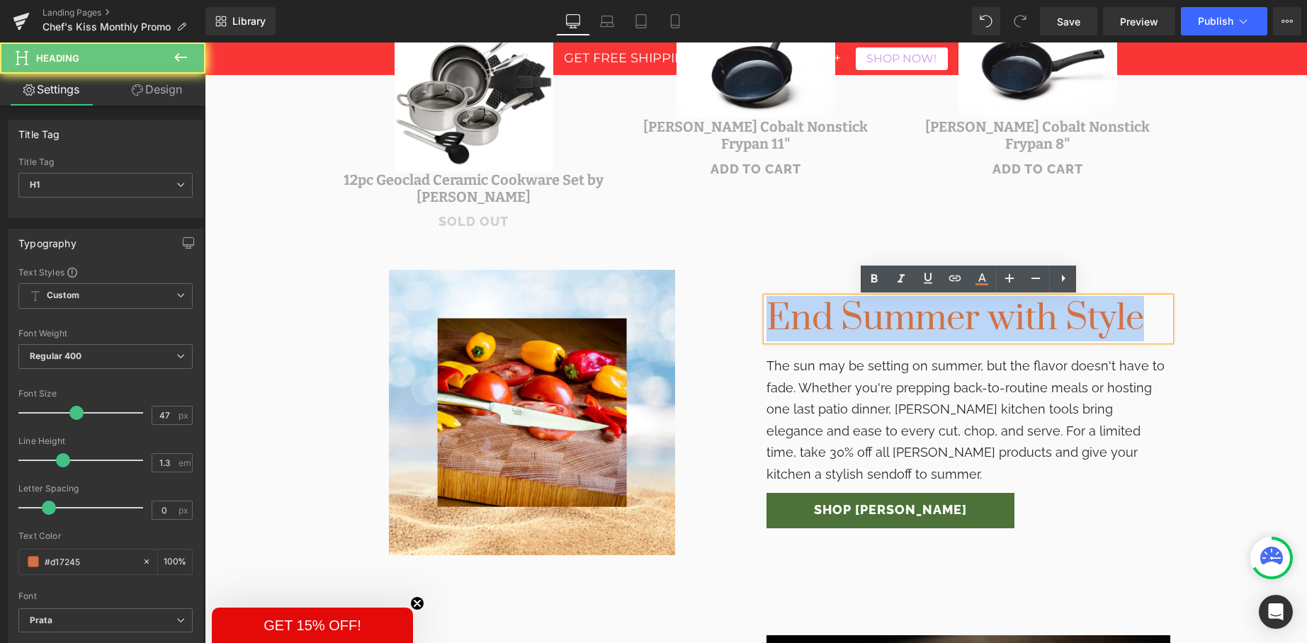
click at [855, 319] on h1 "End Summer with Style" at bounding box center [969, 319] width 404 height 43
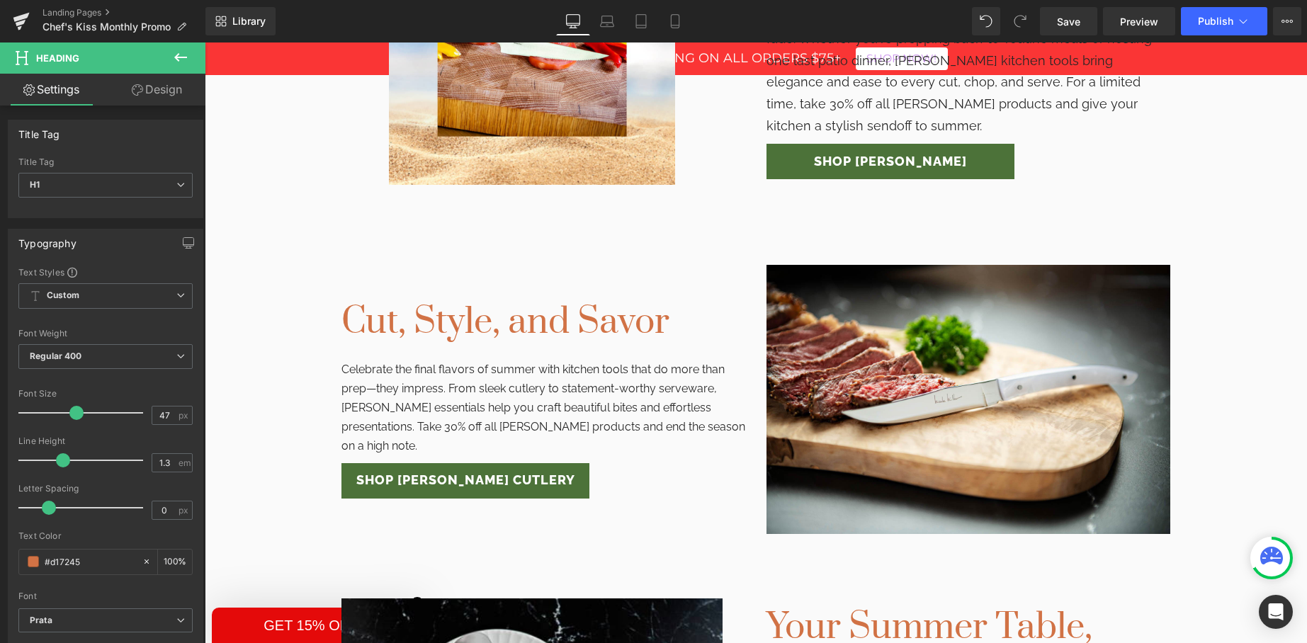
scroll to position [1187, 0]
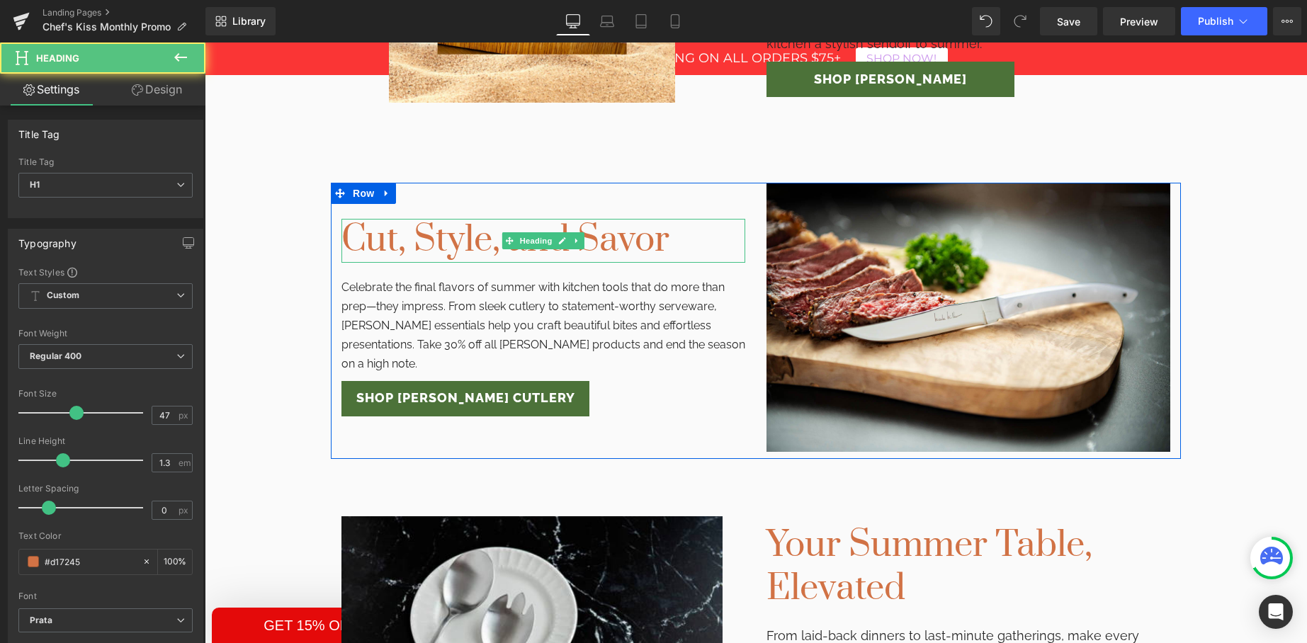
click at [558, 223] on h1 "Cut, Style, and Savor" at bounding box center [543, 240] width 404 height 43
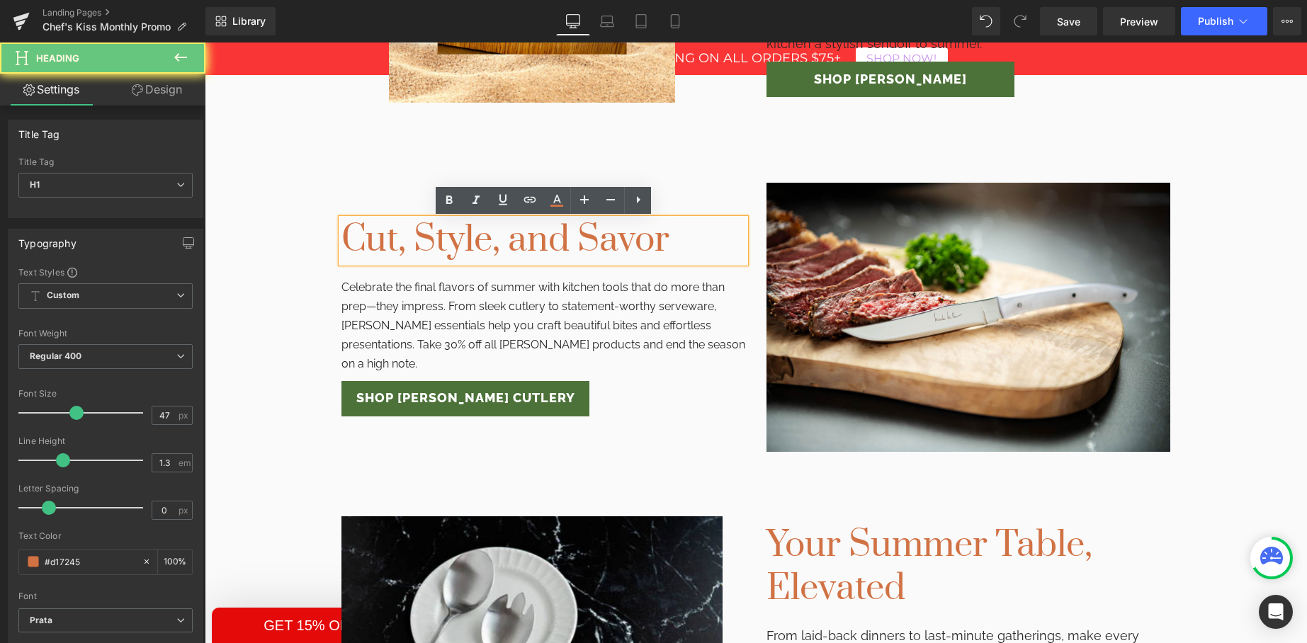
click at [611, 241] on h1 "Cut, Style, and Savor" at bounding box center [543, 240] width 404 height 43
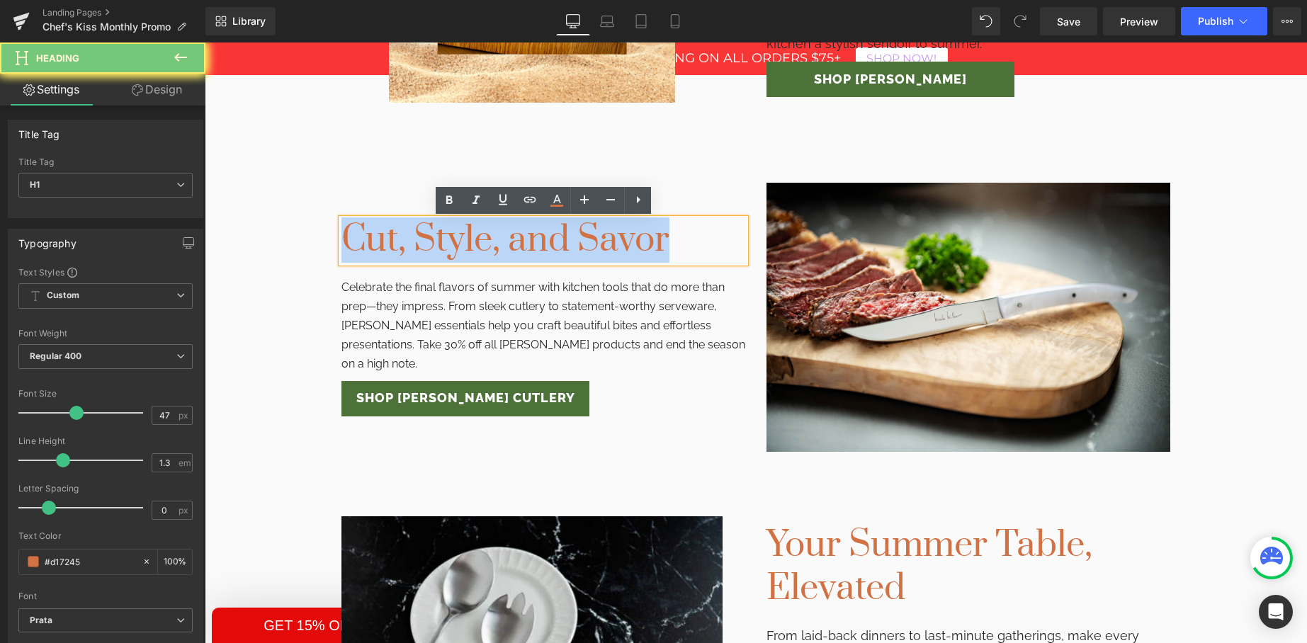
click at [611, 241] on h1 "Cut, Style, and Savor" at bounding box center [543, 240] width 404 height 43
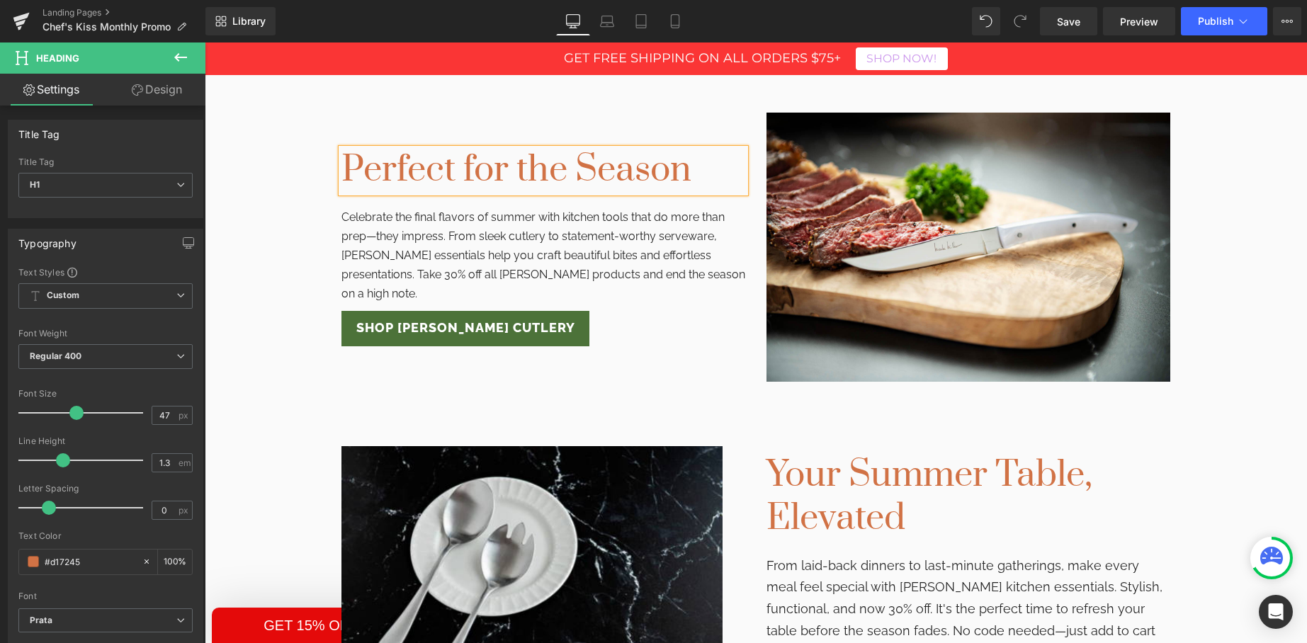
scroll to position [1318, 0]
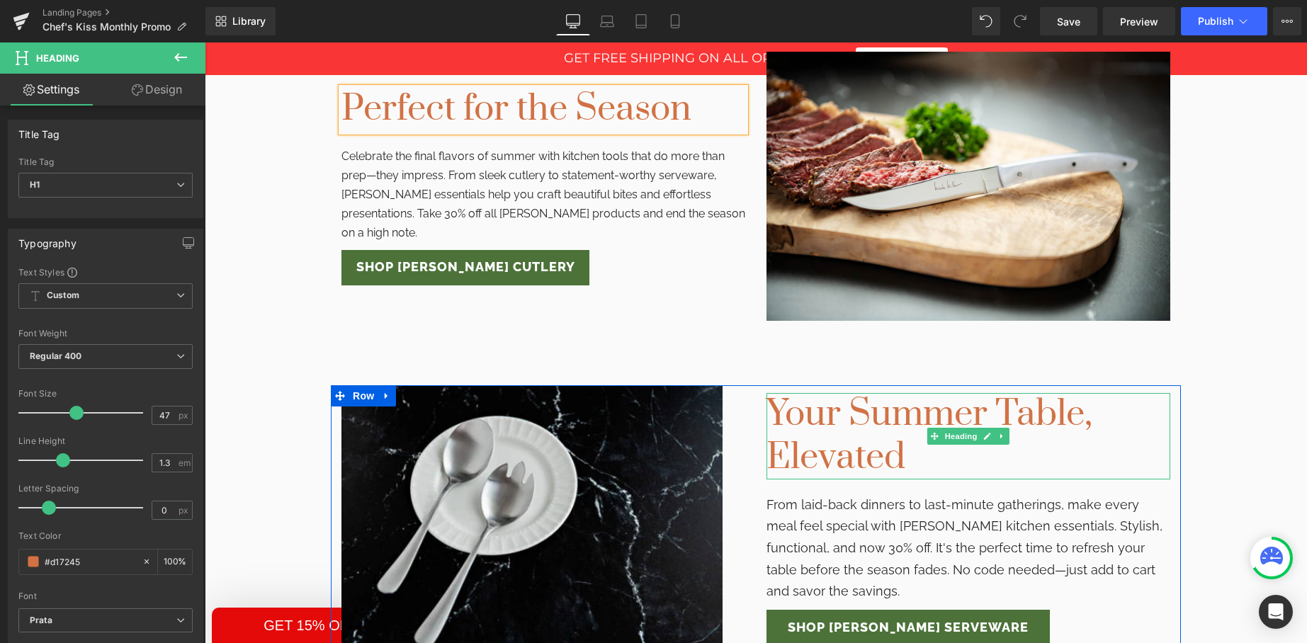
click at [810, 418] on h1 "Your Summer Table, Elevated" at bounding box center [969, 436] width 404 height 86
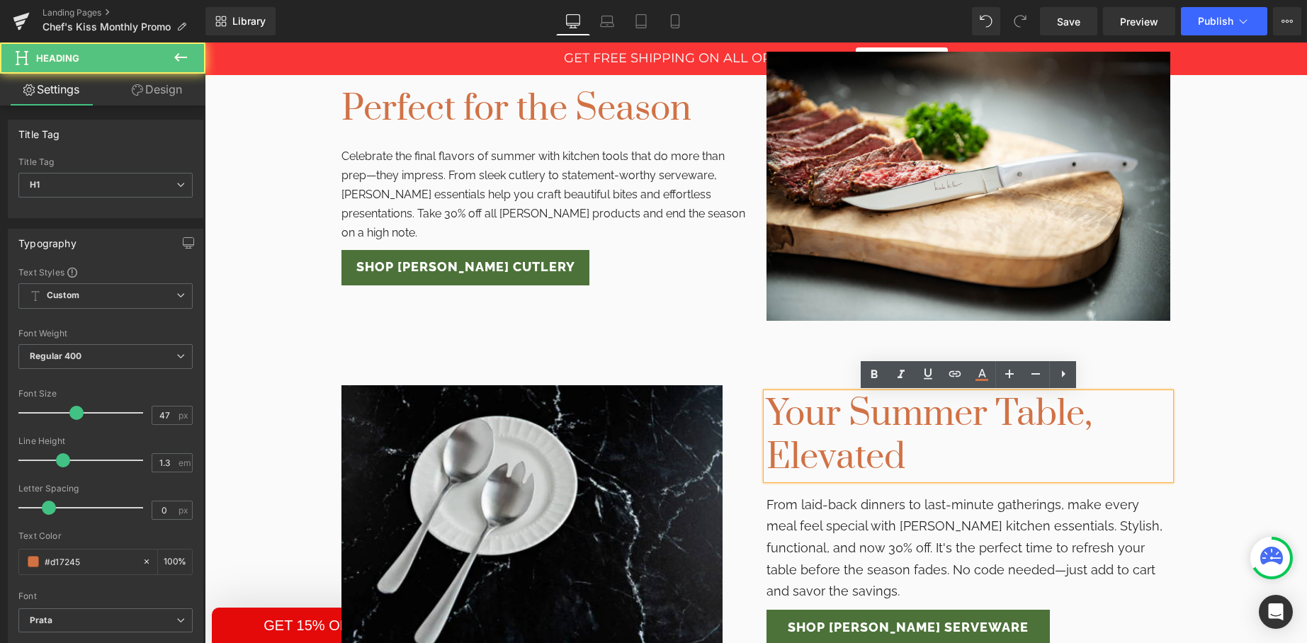
click at [835, 419] on h1 "Your Summer Table, Elevated" at bounding box center [969, 436] width 404 height 86
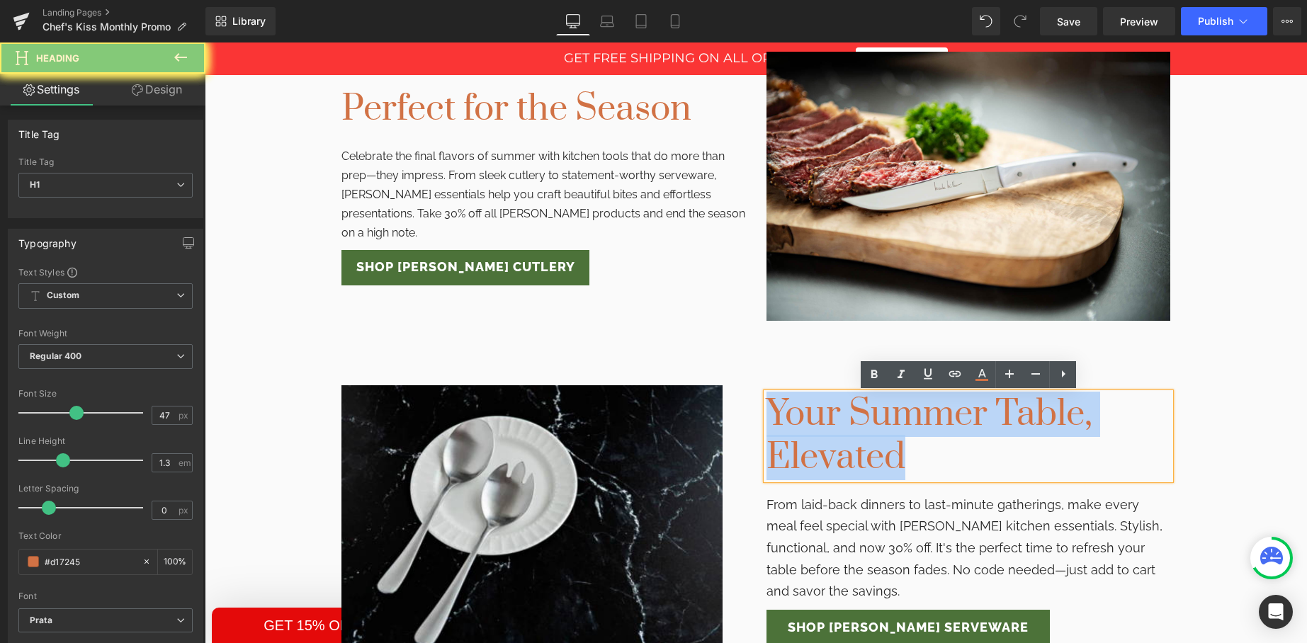
click at [835, 419] on h1 "Your Summer Table, Elevated" at bounding box center [969, 436] width 404 height 86
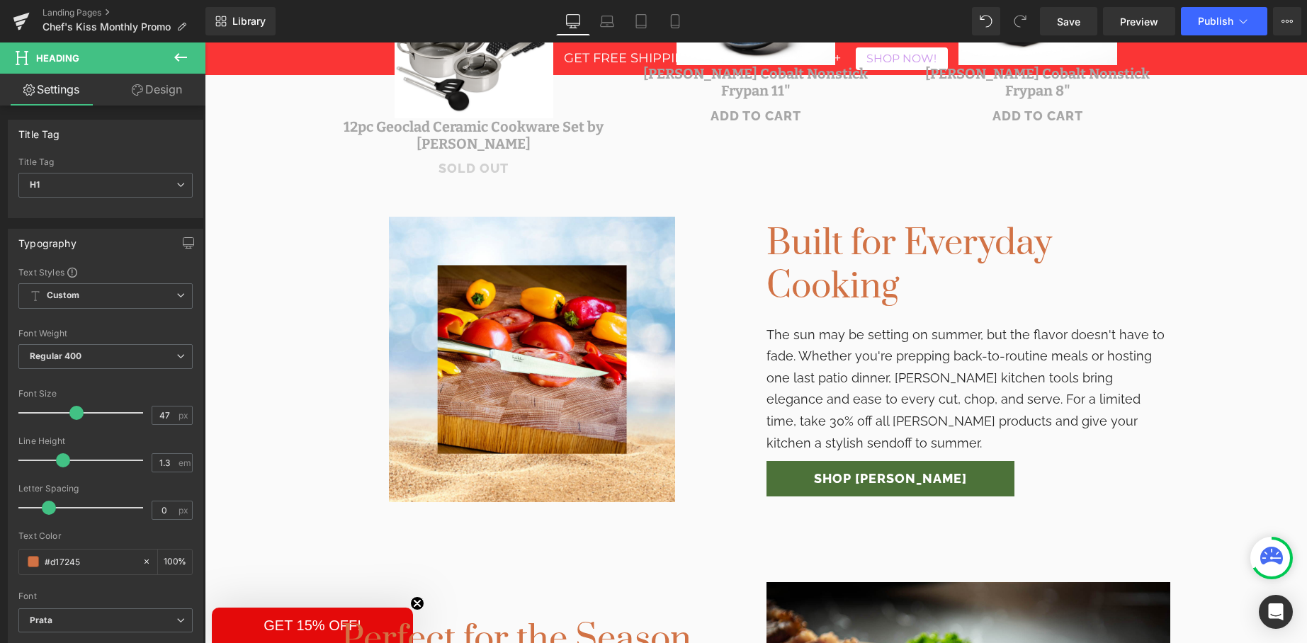
scroll to position [791, 0]
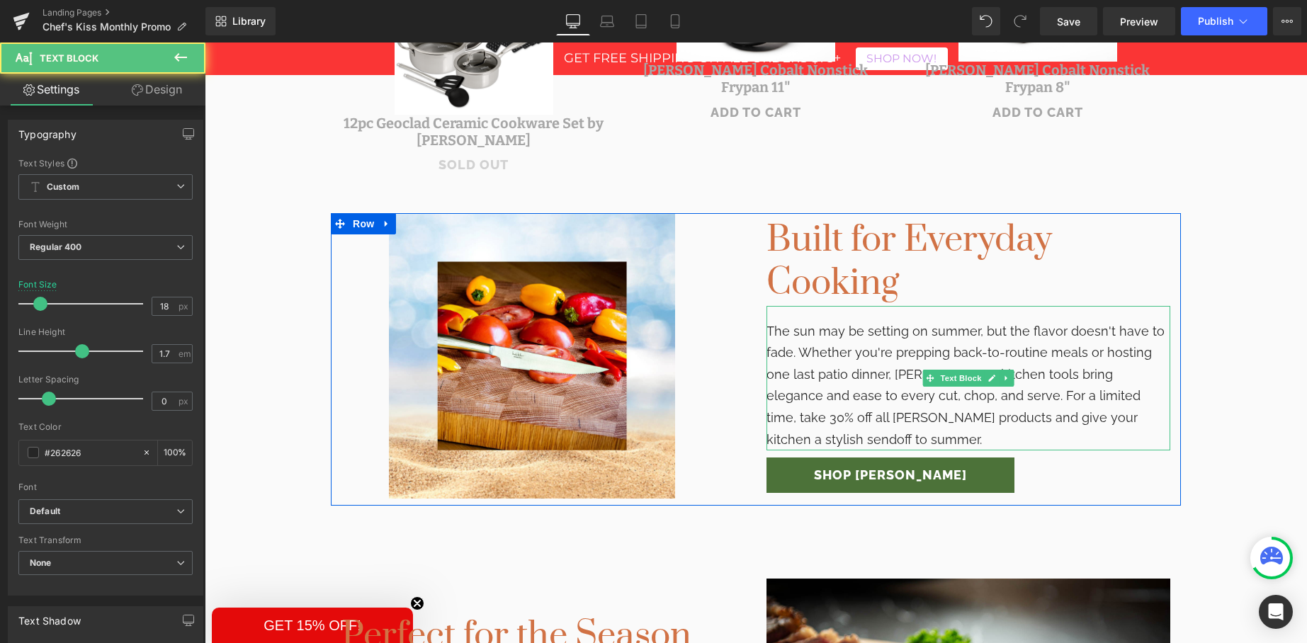
click at [848, 360] on p "The sun may be setting on summer, but the flavor doesn't have to fade. Whether …" at bounding box center [969, 386] width 404 height 130
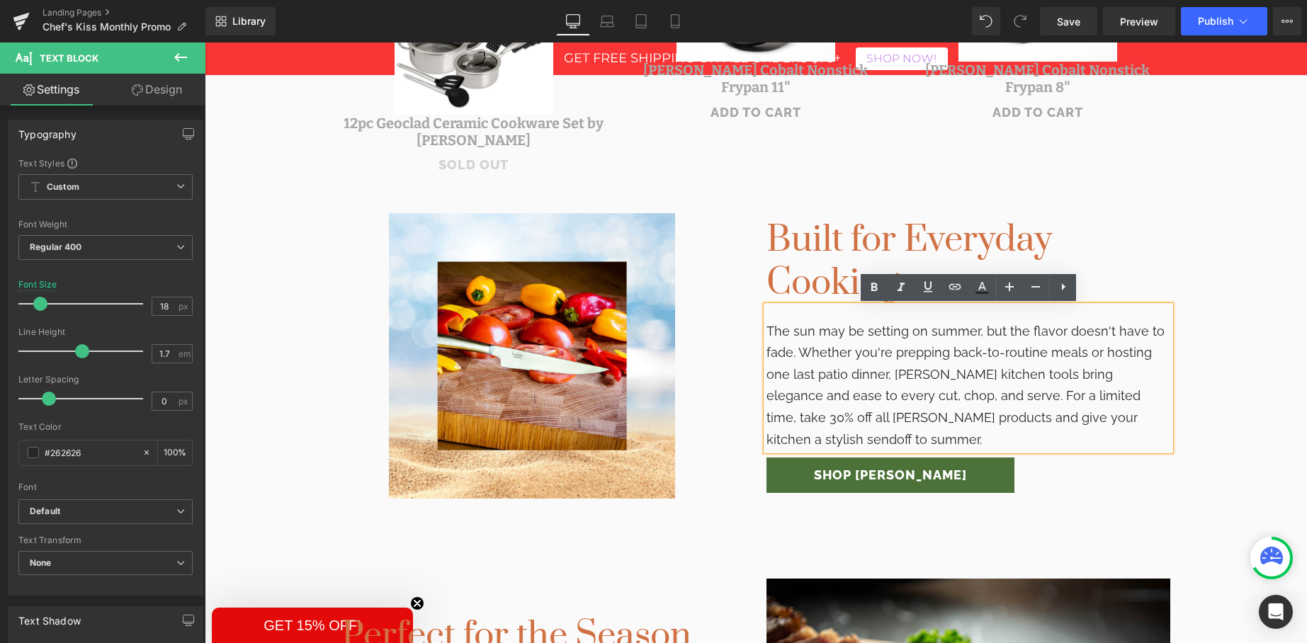
click at [866, 401] on p "The sun may be setting on summer, but the flavor doesn't have to fade. Whether …" at bounding box center [969, 386] width 404 height 130
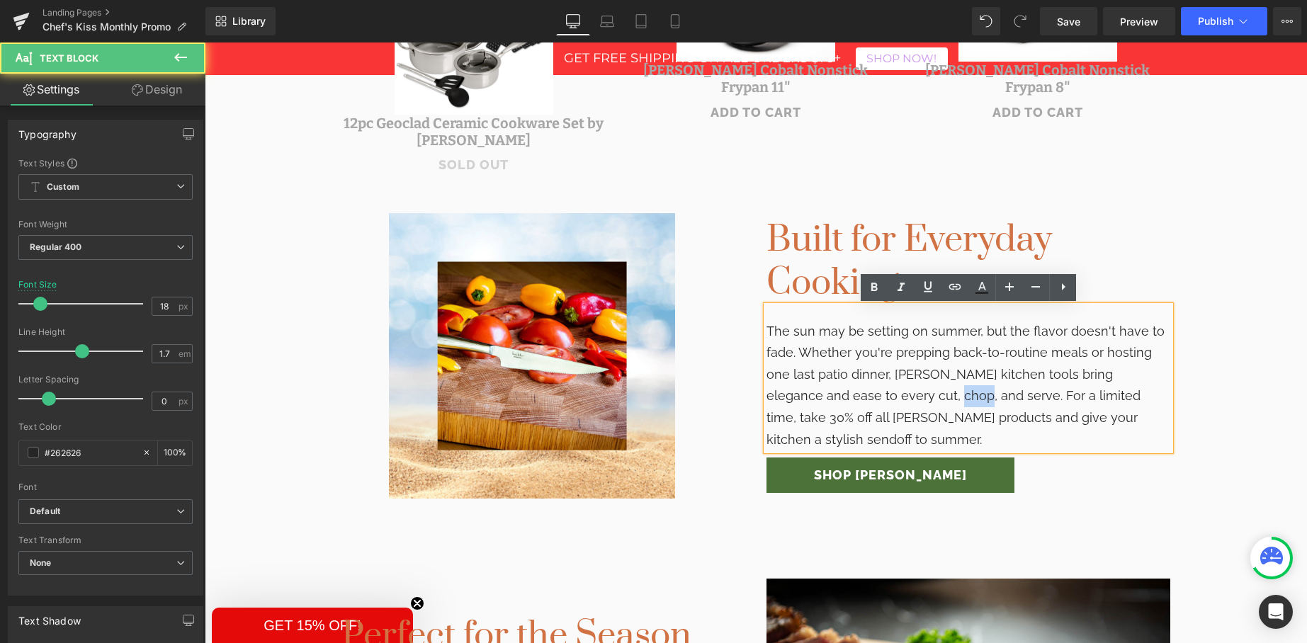
click at [866, 401] on p "The sun may be setting on summer, but the flavor doesn't have to fade. Whether …" at bounding box center [969, 386] width 404 height 130
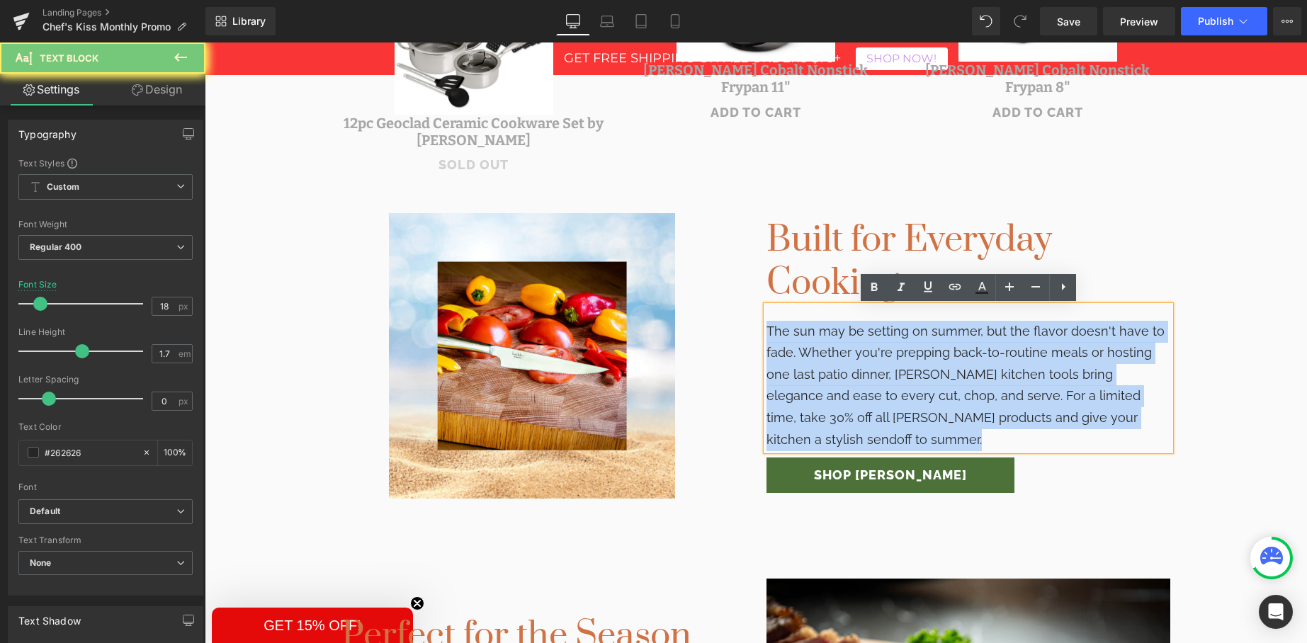
click at [866, 401] on p "The sun may be setting on summer, but the flavor doesn't have to fade. Whether …" at bounding box center [969, 386] width 404 height 130
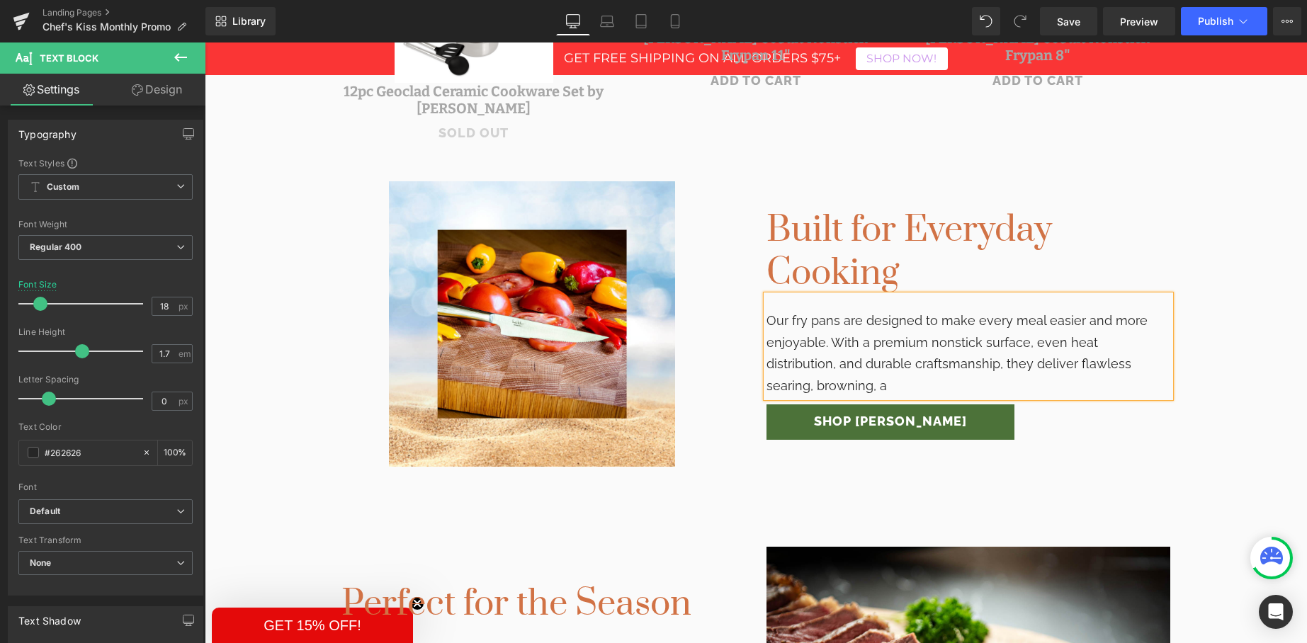
scroll to position [812, 0]
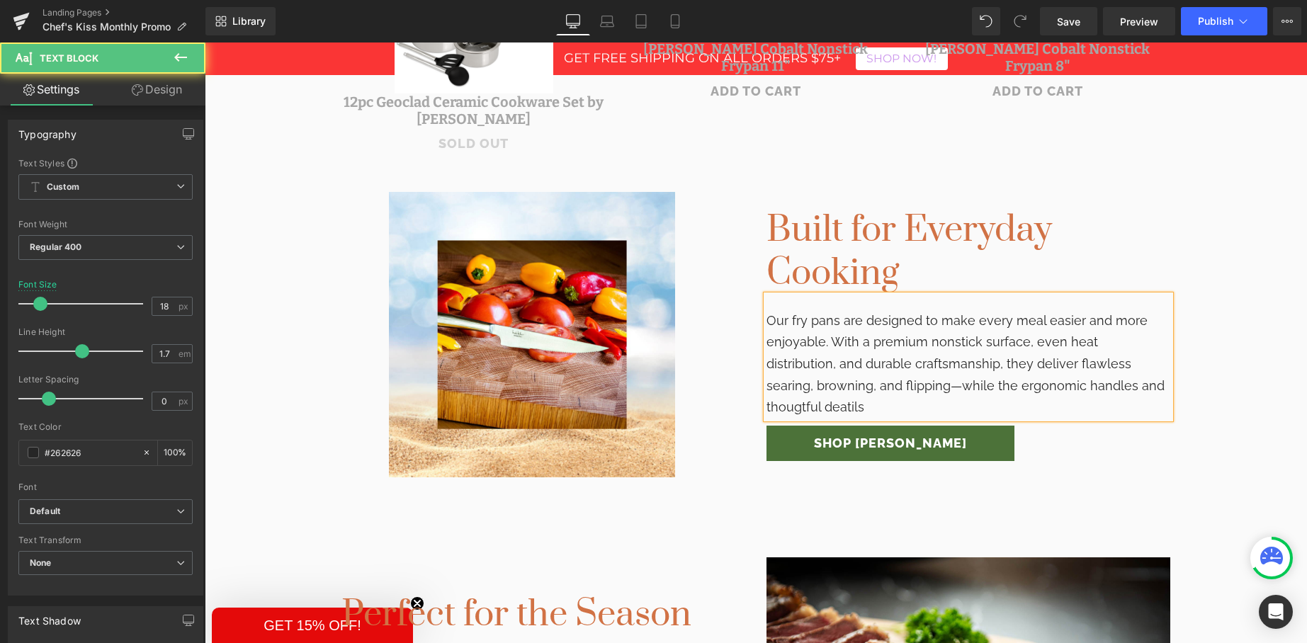
click at [963, 402] on div "Our fry pans are designed to make every meal easier and more enjoyable. With a …" at bounding box center [969, 356] width 404 height 123
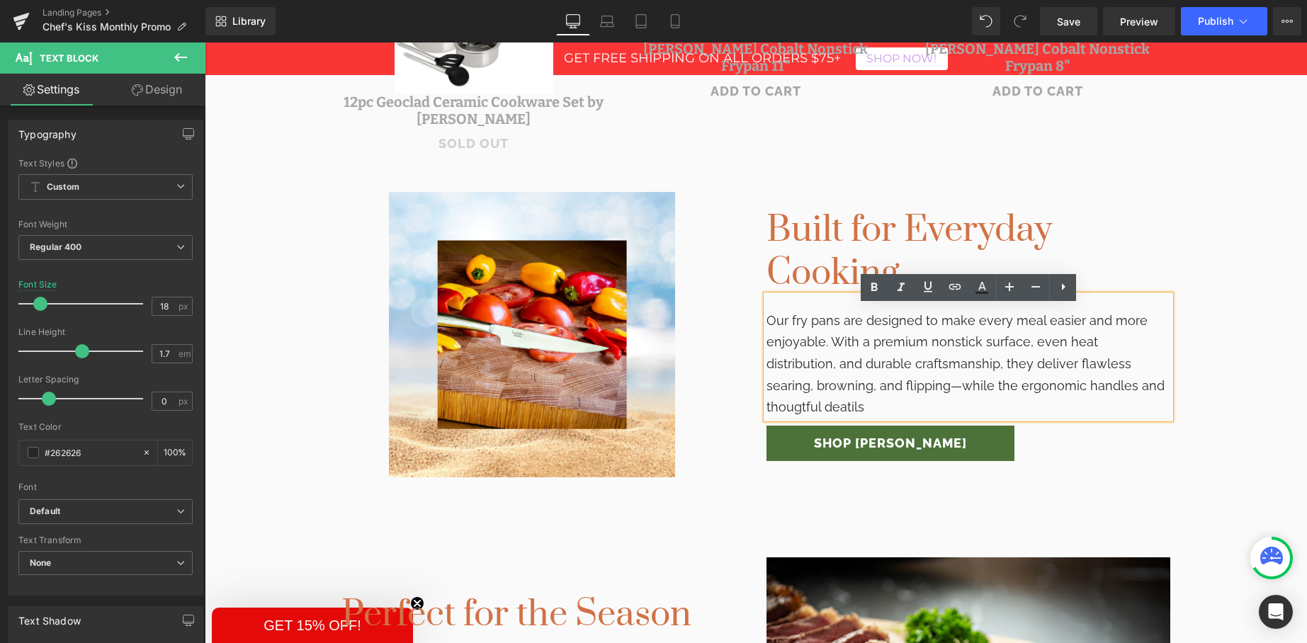
drag, startPoint x: 1067, startPoint y: 396, endPoint x: 1080, endPoint y: 399, distance: 13.8
click at [1068, 396] on div "Our fry pans are designed to make every meal easier and more enjoyable. With a …" at bounding box center [969, 356] width 404 height 123
click at [1082, 400] on div "Our fry pans are designed to make every meal easier and more enjoyable. With a …" at bounding box center [969, 356] width 404 height 123
click at [1165, 400] on div "Our fry pans are designed to make every meal easier and more enjoyable. With a …" at bounding box center [969, 356] width 404 height 123
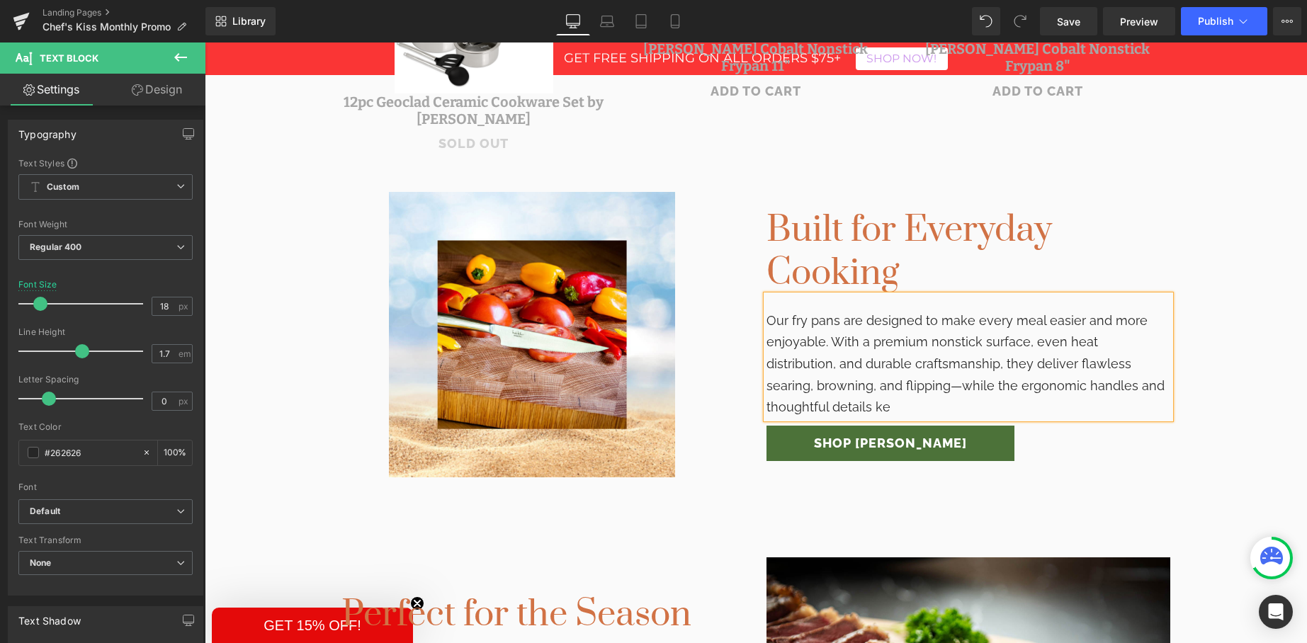
scroll to position [801, 0]
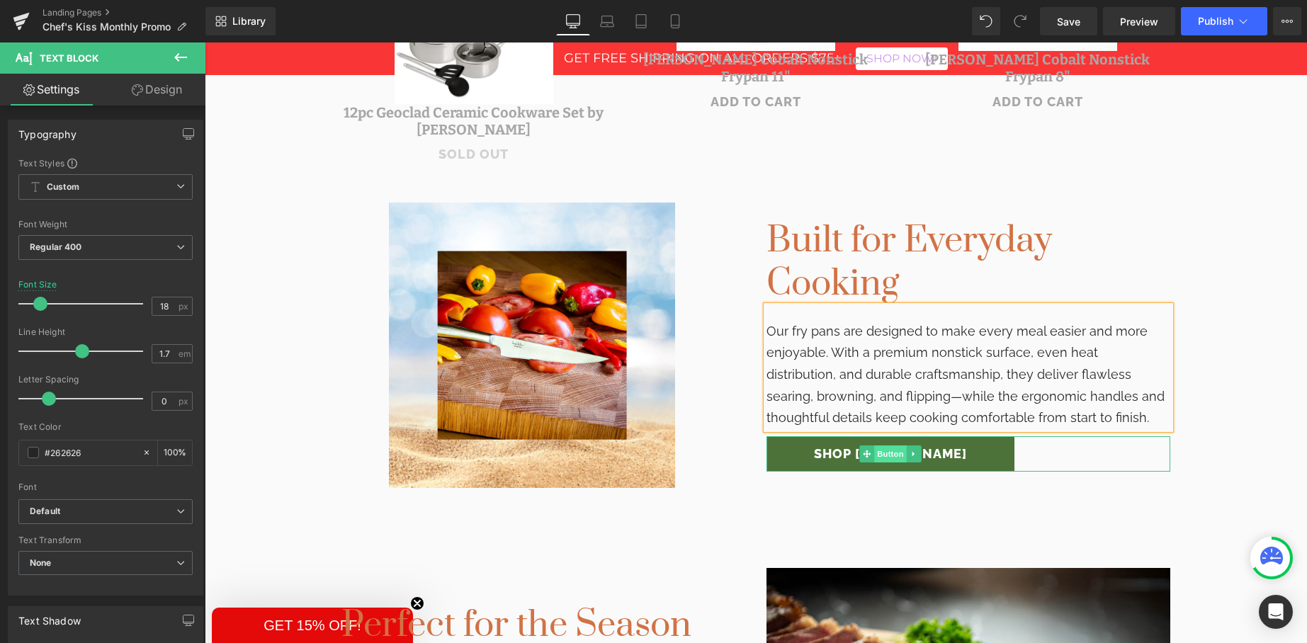
click at [882, 459] on span "Button" at bounding box center [890, 454] width 33 height 17
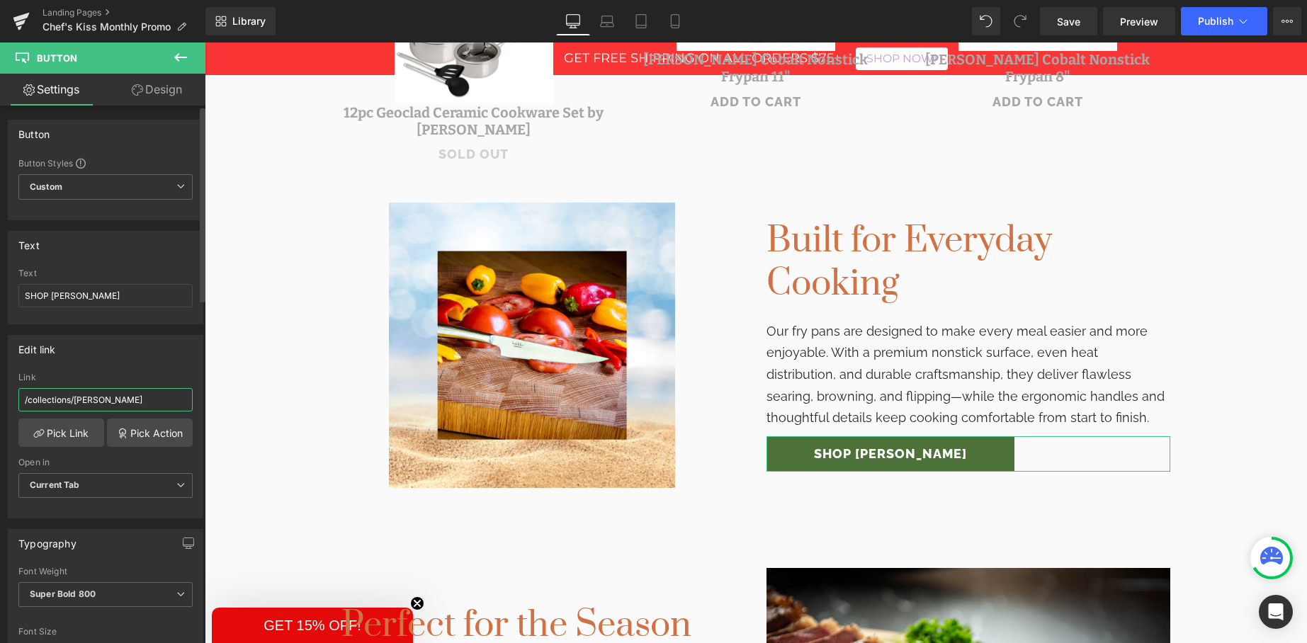
click at [69, 399] on input "/collections/nicole-miller" at bounding box center [105, 399] width 174 height 23
click at [63, 426] on link "Pick Link" at bounding box center [61, 433] width 86 height 28
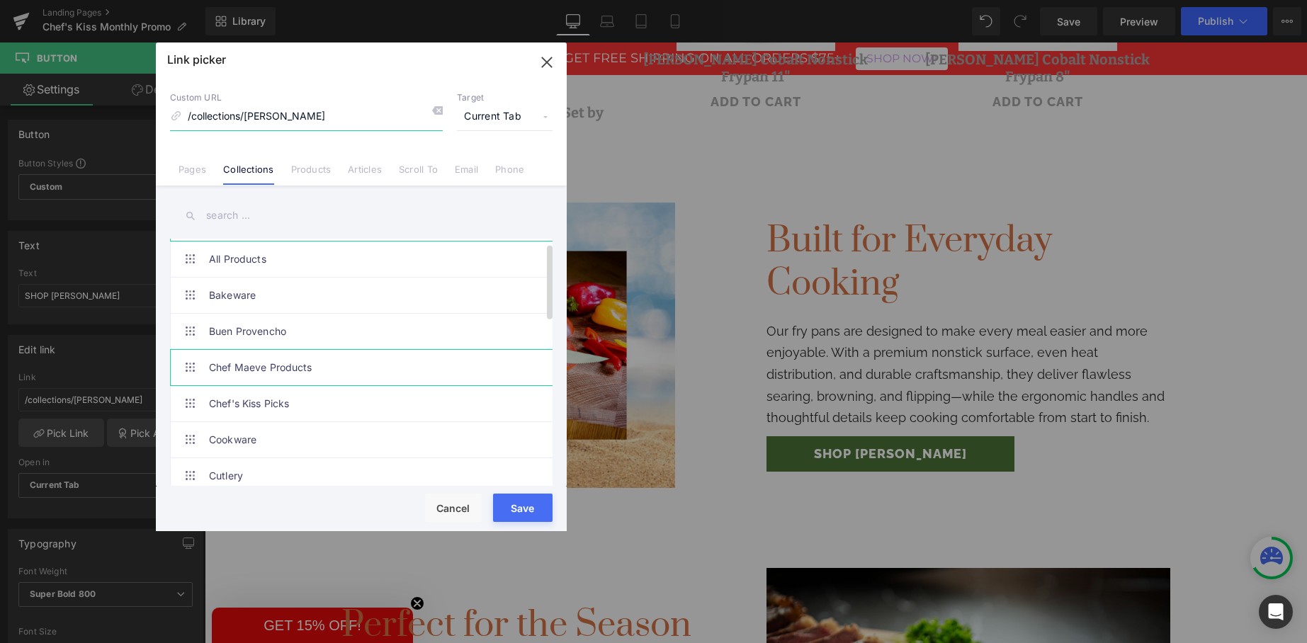
scroll to position [68, 0]
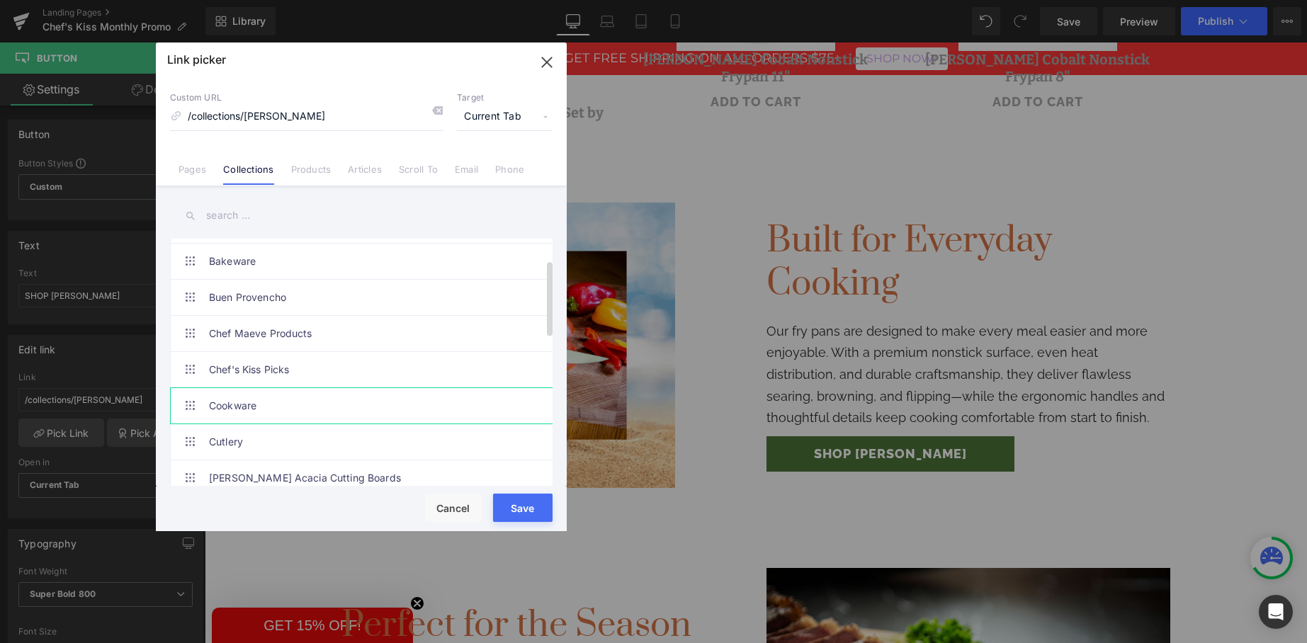
click at [259, 401] on link "Cookware" at bounding box center [365, 405] width 312 height 35
drag, startPoint x: 516, startPoint y: 510, endPoint x: 67, endPoint y: 395, distance: 463.6
click at [516, 510] on button "Save" at bounding box center [523, 508] width 60 height 28
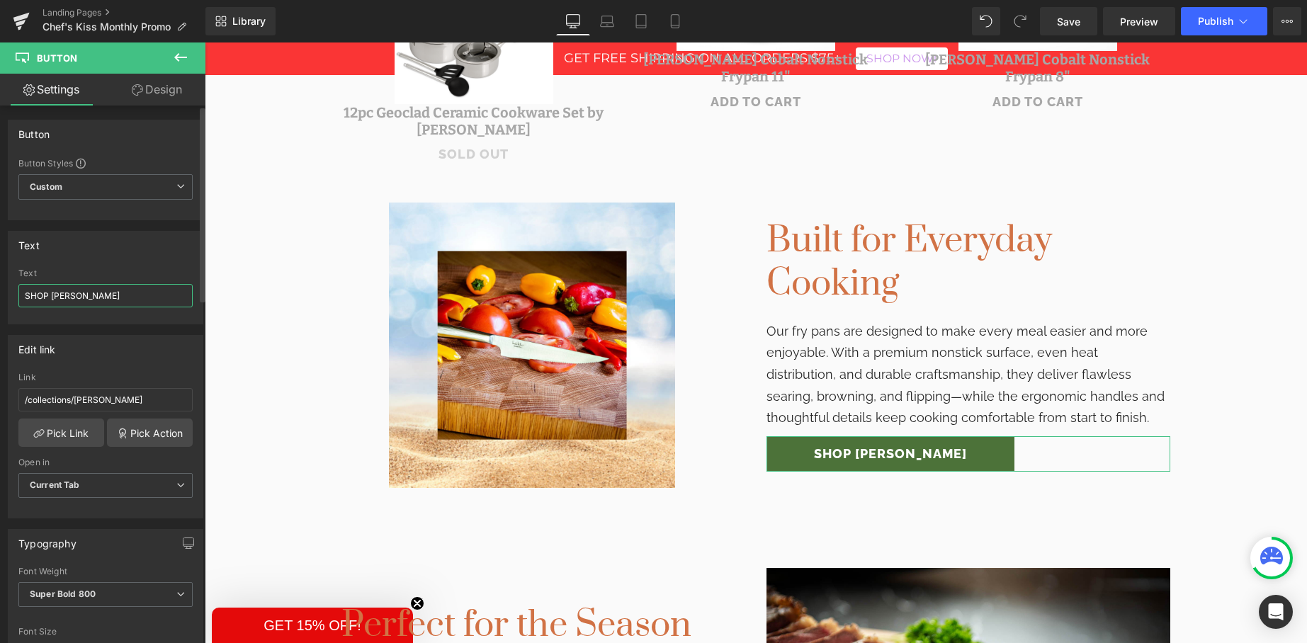
click at [104, 298] on input "SHOP [PERSON_NAME]" at bounding box center [105, 295] width 174 height 23
type input "SHOP Fry Pans"
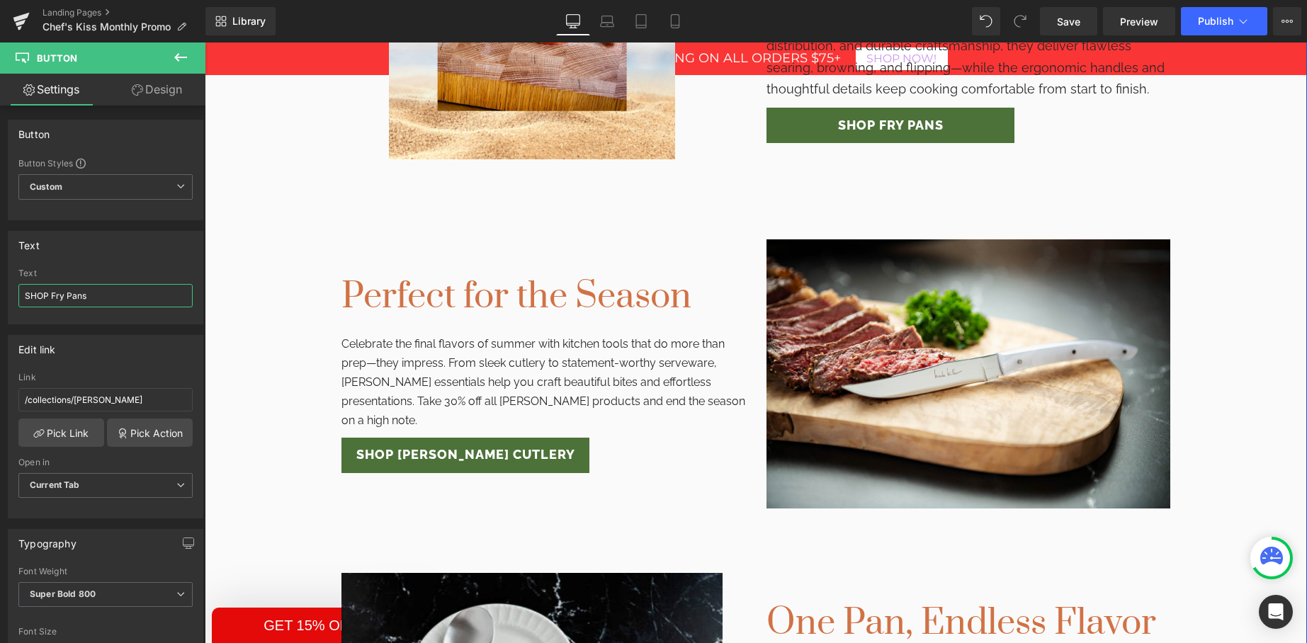
scroll to position [1129, 0]
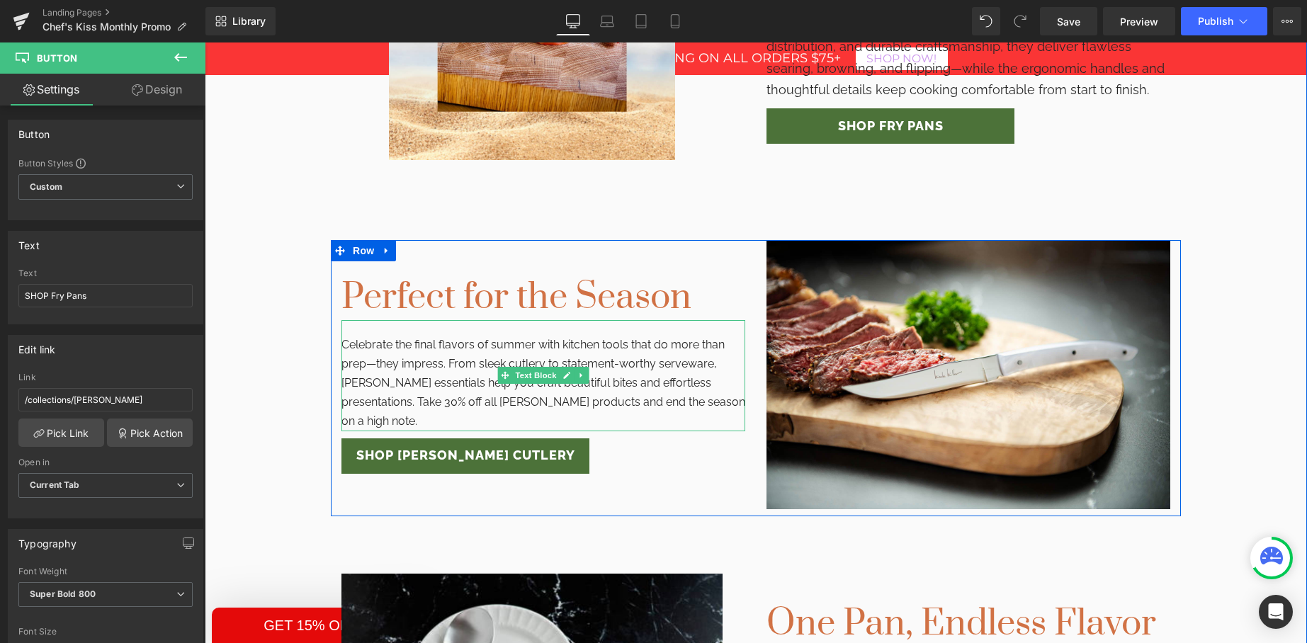
click at [395, 388] on p "Celebrate the final flavors of summer with kitchen tools that do more than prep…" at bounding box center [543, 383] width 404 height 96
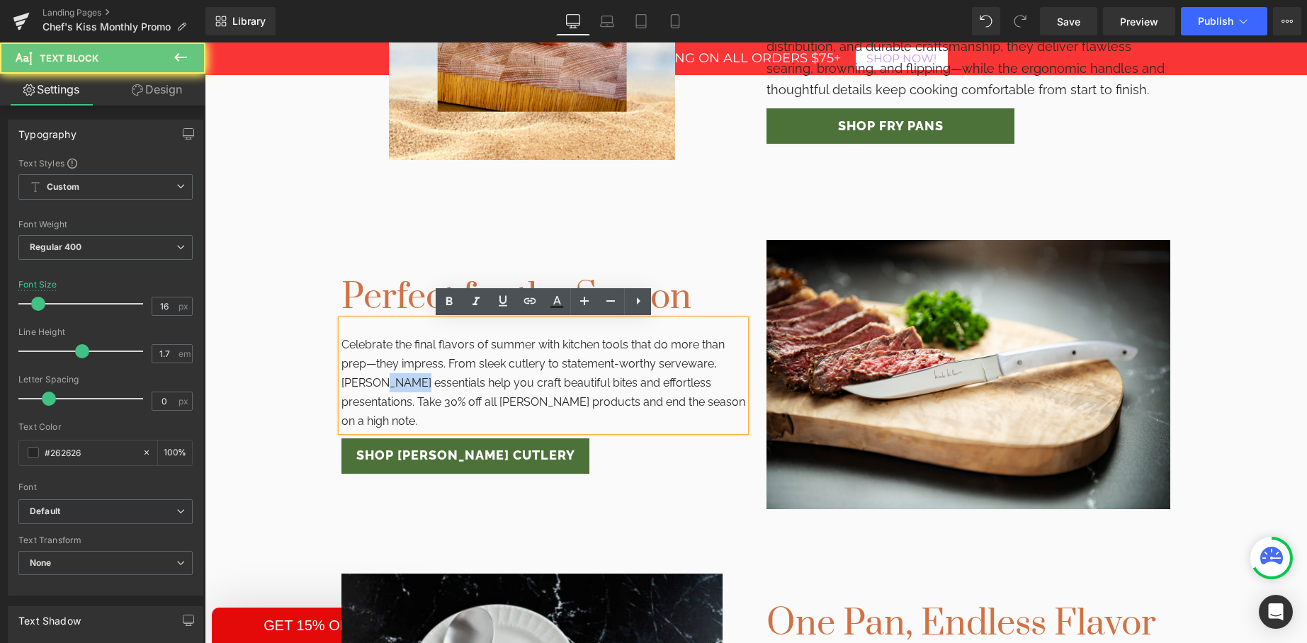
click at [395, 387] on p "Celebrate the final flavors of summer with kitchen tools that do more than prep…" at bounding box center [543, 383] width 404 height 96
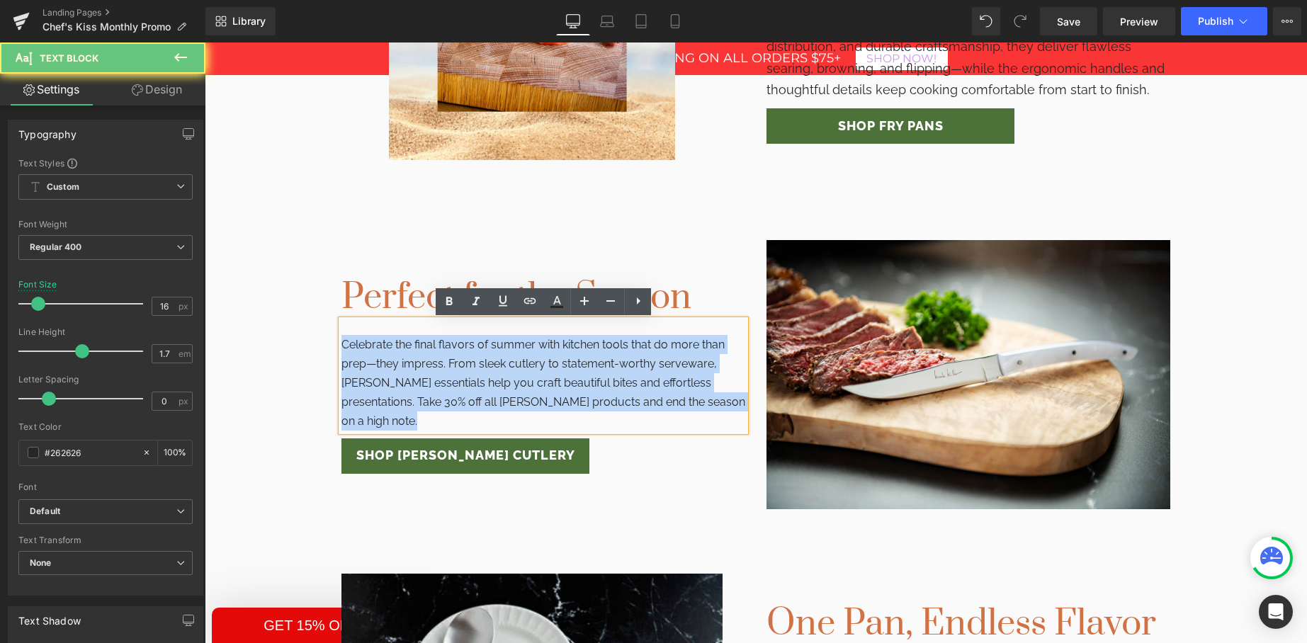
click at [395, 387] on p "Celebrate the final flavors of summer with kitchen tools that do more than prep…" at bounding box center [543, 383] width 404 height 96
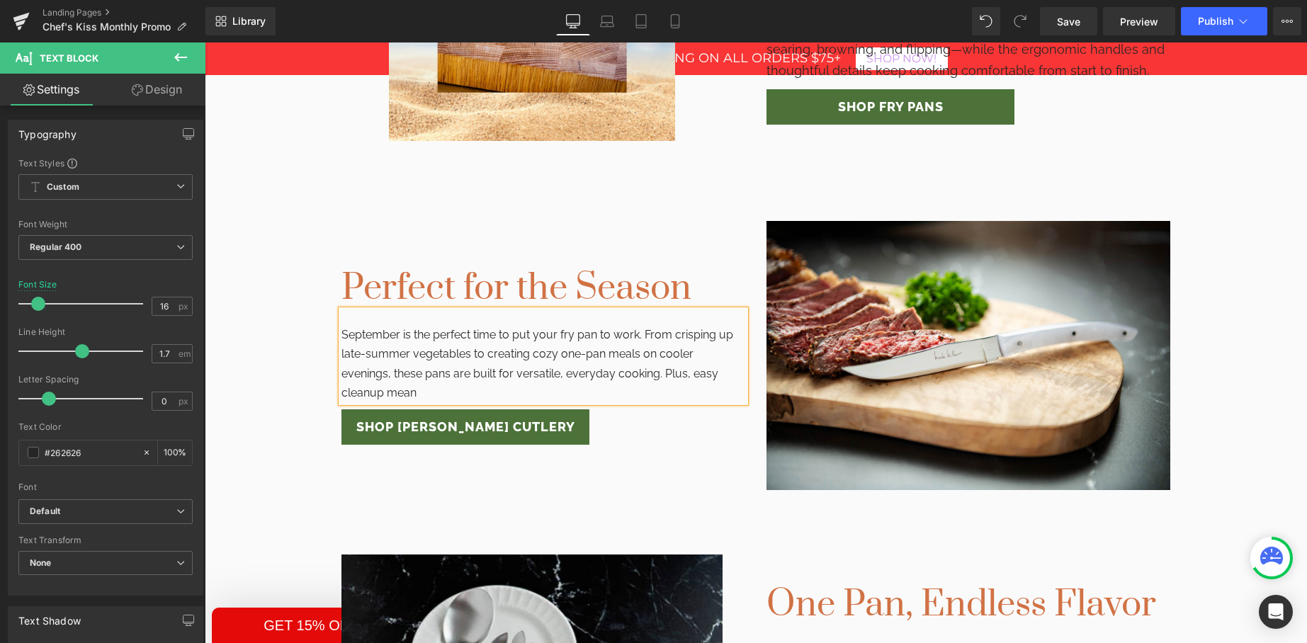
scroll to position [1138, 0]
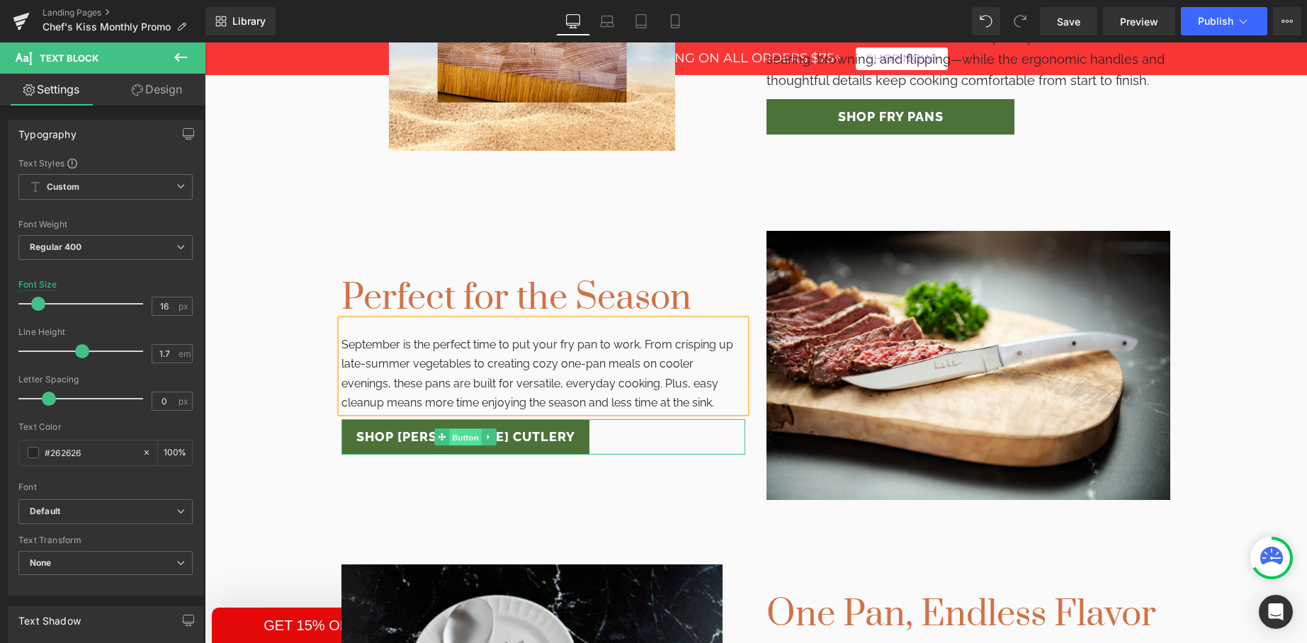
click at [458, 438] on span "Button" at bounding box center [465, 437] width 33 height 17
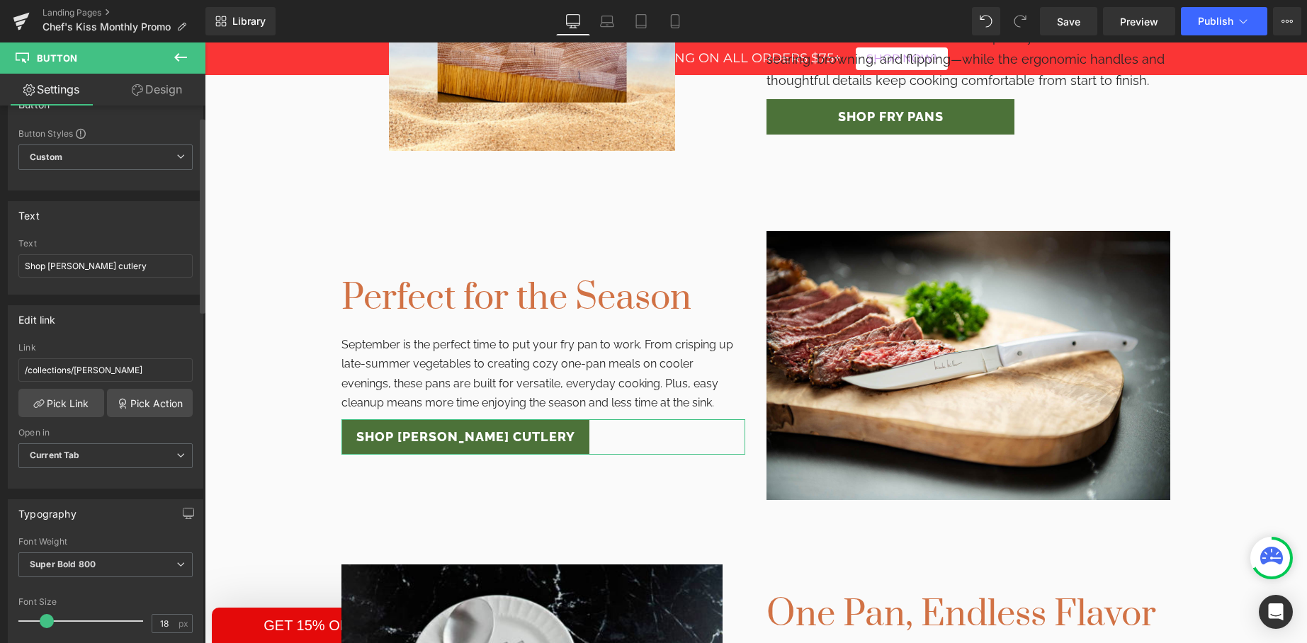
scroll to position [33, 0]
click at [69, 367] on input "/collections/nicole-miller" at bounding box center [105, 367] width 174 height 23
click at [73, 410] on link "Pick Link" at bounding box center [61, 400] width 86 height 28
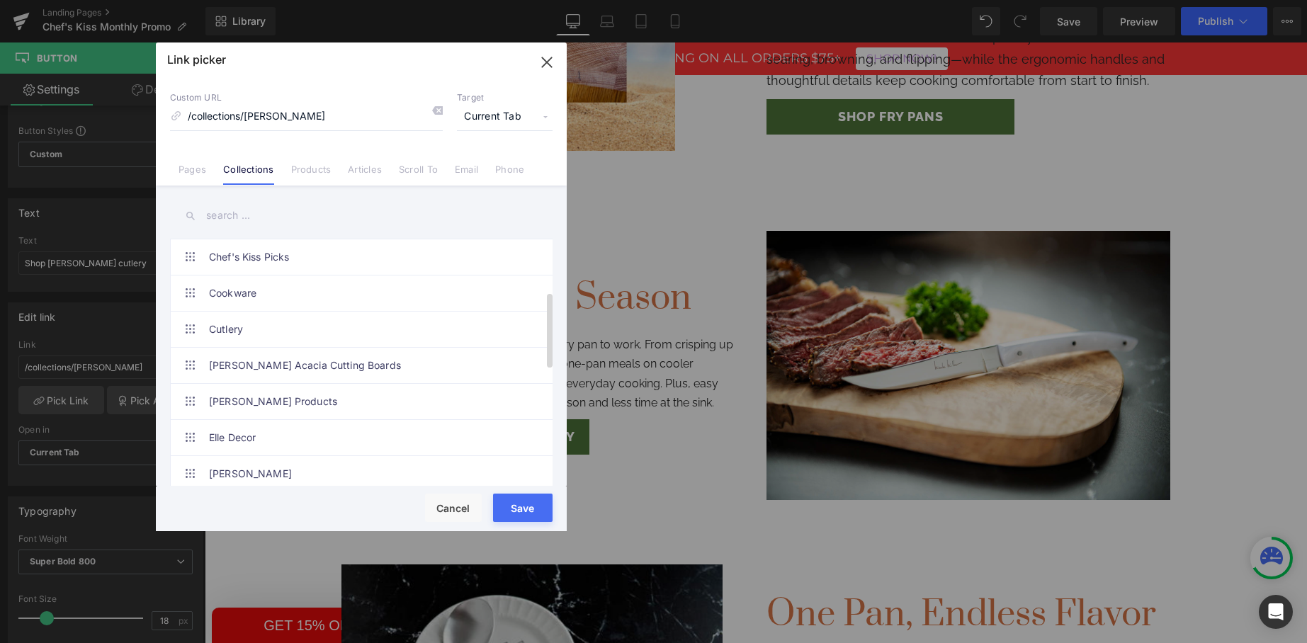
scroll to position [183, 0]
click at [318, 173] on link "Products" at bounding box center [311, 174] width 40 height 21
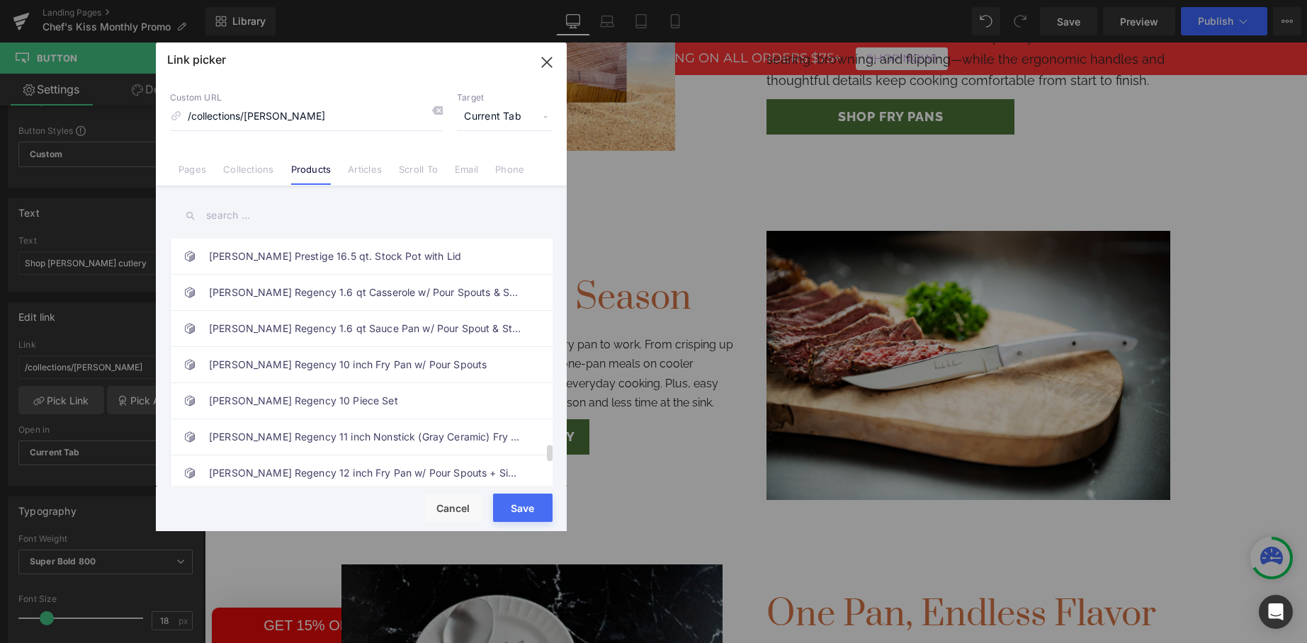
scroll to position [3146, 0]
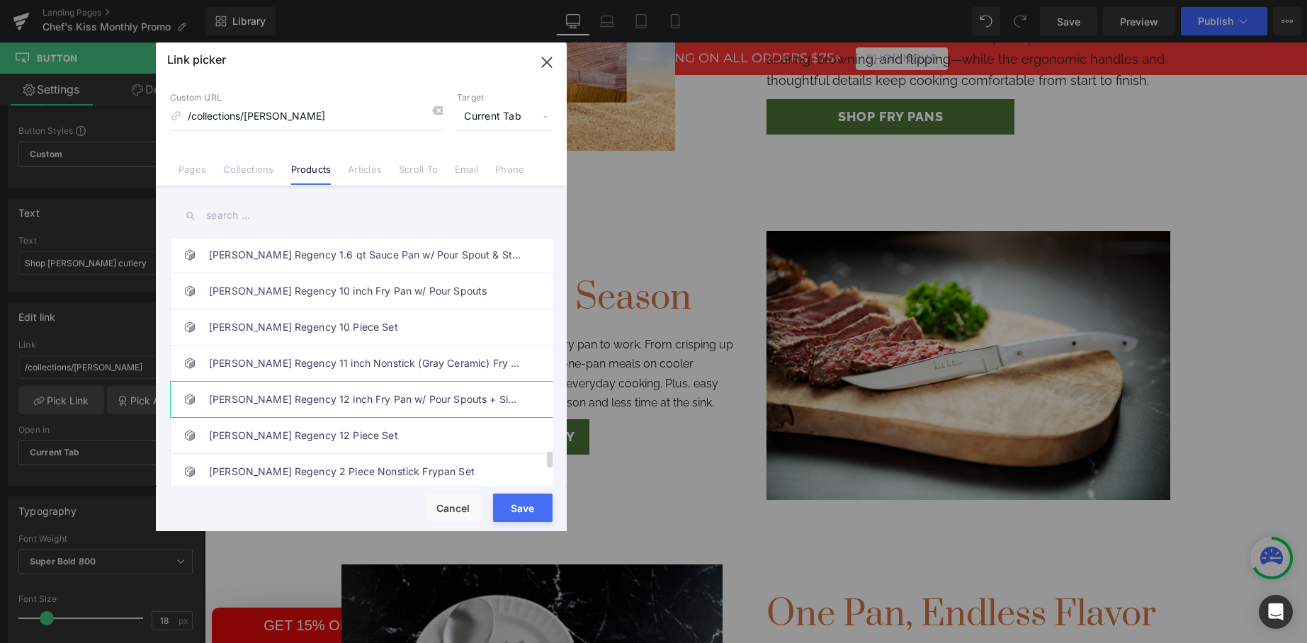
click at [344, 402] on link "David Burke Regency 12 inch Fry Pan w/ Pour Spouts + Side Helper Handle" at bounding box center [365, 399] width 312 height 35
click at [526, 506] on button "Save" at bounding box center [523, 508] width 60 height 28
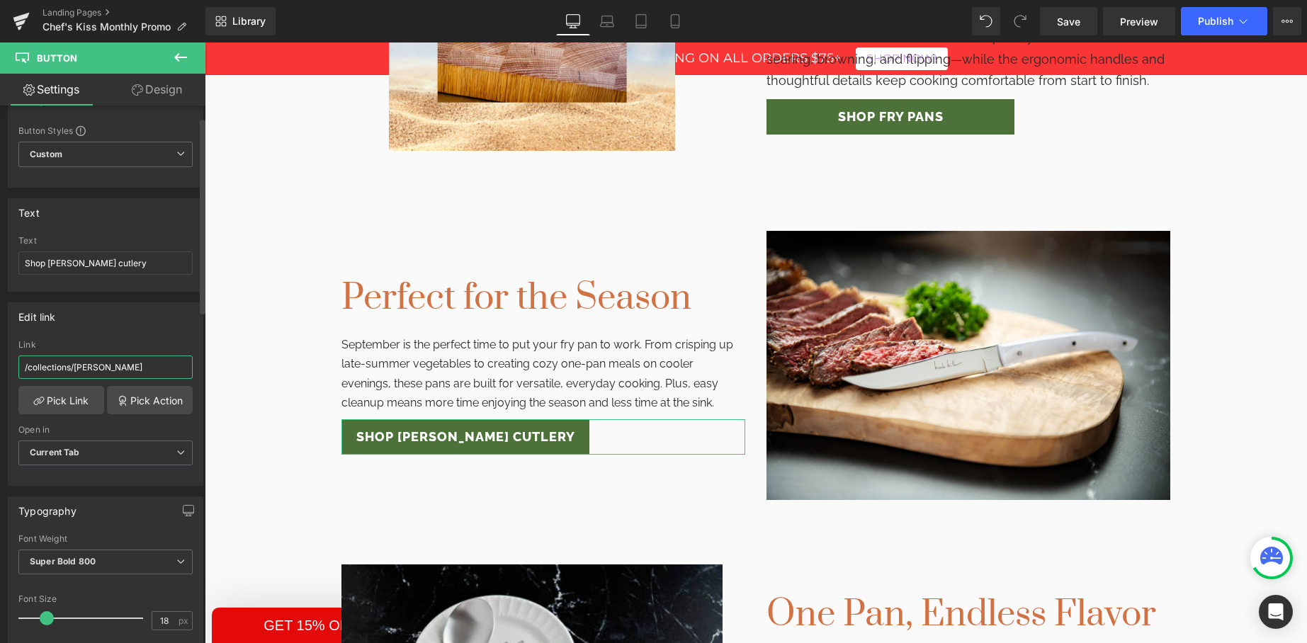
click at [62, 366] on input "/collections/nicole-miller" at bounding box center [105, 367] width 174 height 23
type input "/products/david-burke-regency-12-inch-fry-pan-w-pour-spouts"
click at [71, 265] on input "Shop [PERSON_NAME] cutlery" at bounding box center [105, 263] width 174 height 23
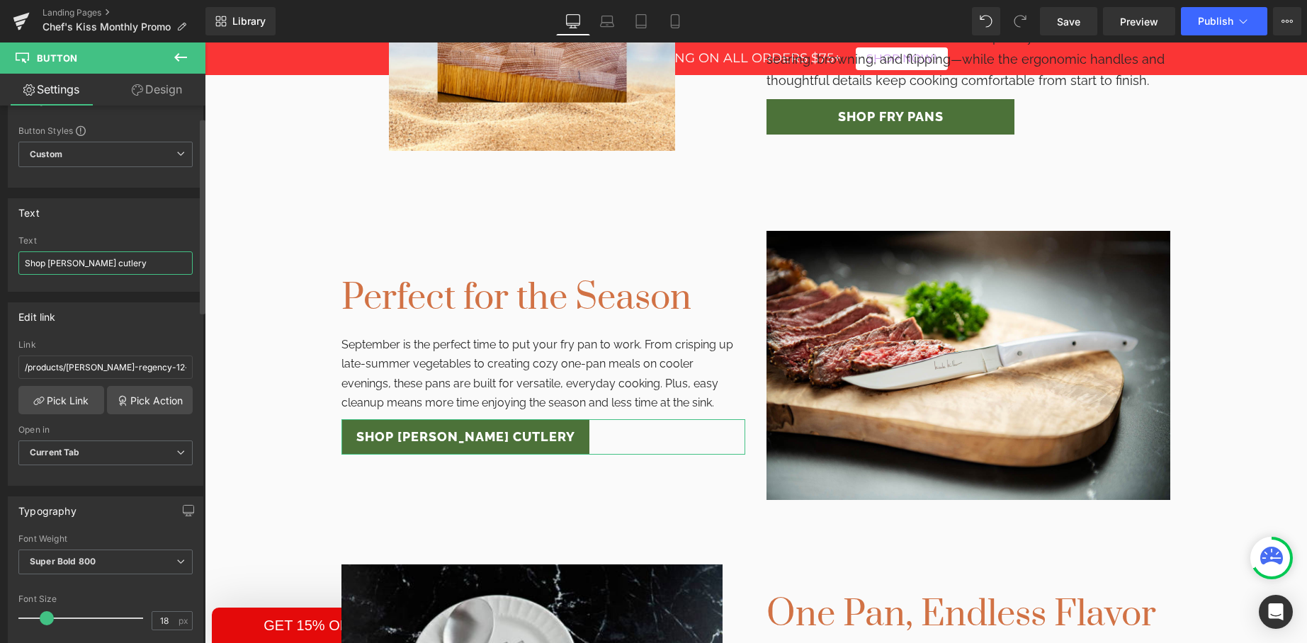
click at [71, 265] on input "Shop [PERSON_NAME] cutlery" at bounding box center [105, 263] width 174 height 23
drag, startPoint x: 50, startPoint y: 264, endPoint x: 143, endPoint y: 266, distance: 92.8
click at [143, 266] on input "Shop [PERSON_NAME] cutlery" at bounding box center [105, 263] width 174 height 23
type input "Shop David Burke Regency"
click at [54, 401] on link "Pick Link" at bounding box center [61, 400] width 86 height 28
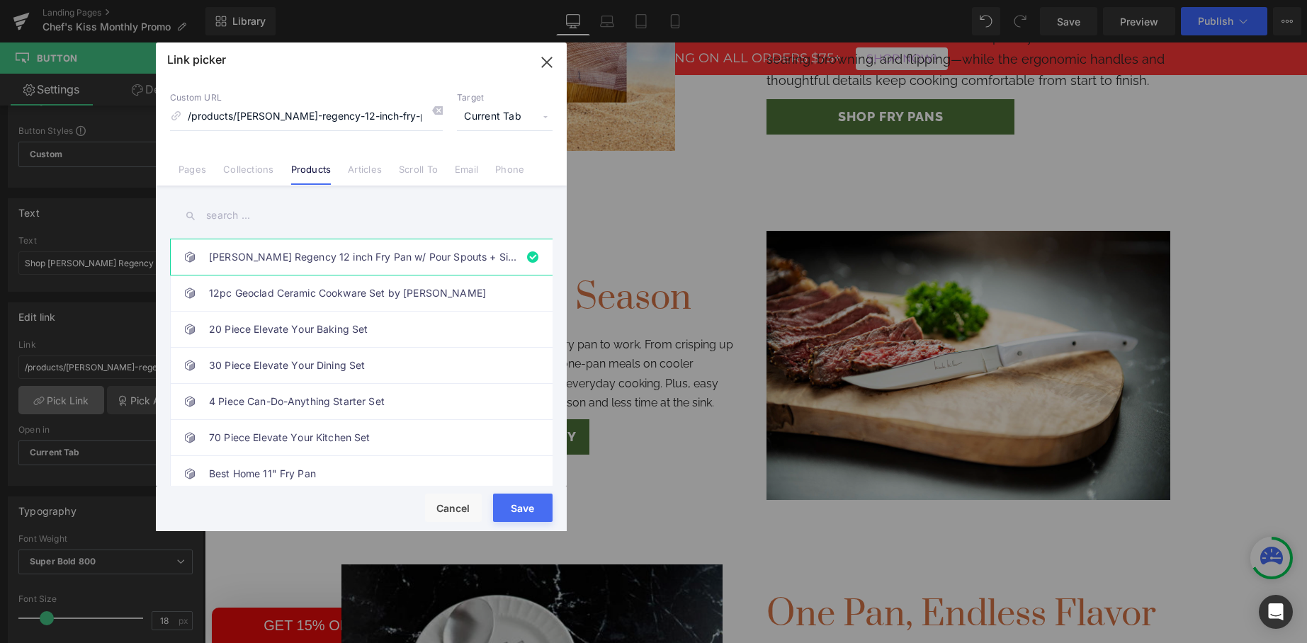
scroll to position [0, 54]
click at [230, 114] on input "/products/david-burke-regency-12-inch-fry-pan-w-pour-spouts" at bounding box center [306, 116] width 273 height 27
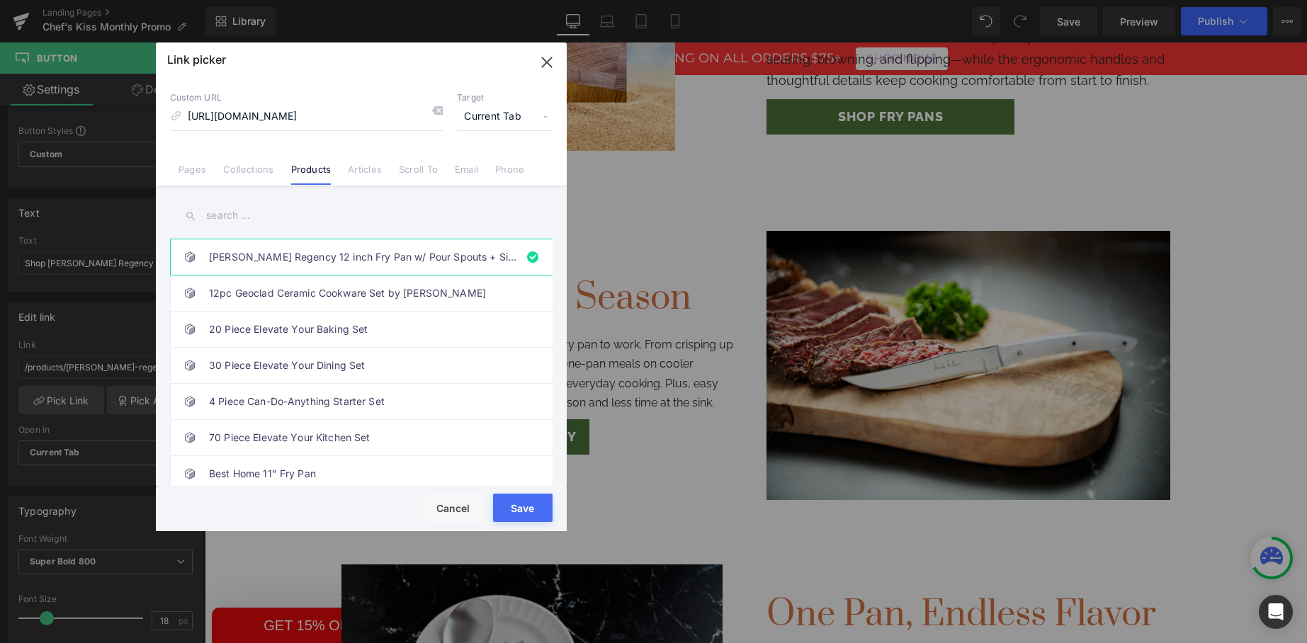
type input "https://chefskissathome.com/search?type=product&q=regency"
click at [511, 517] on button "Save" at bounding box center [523, 508] width 60 height 28
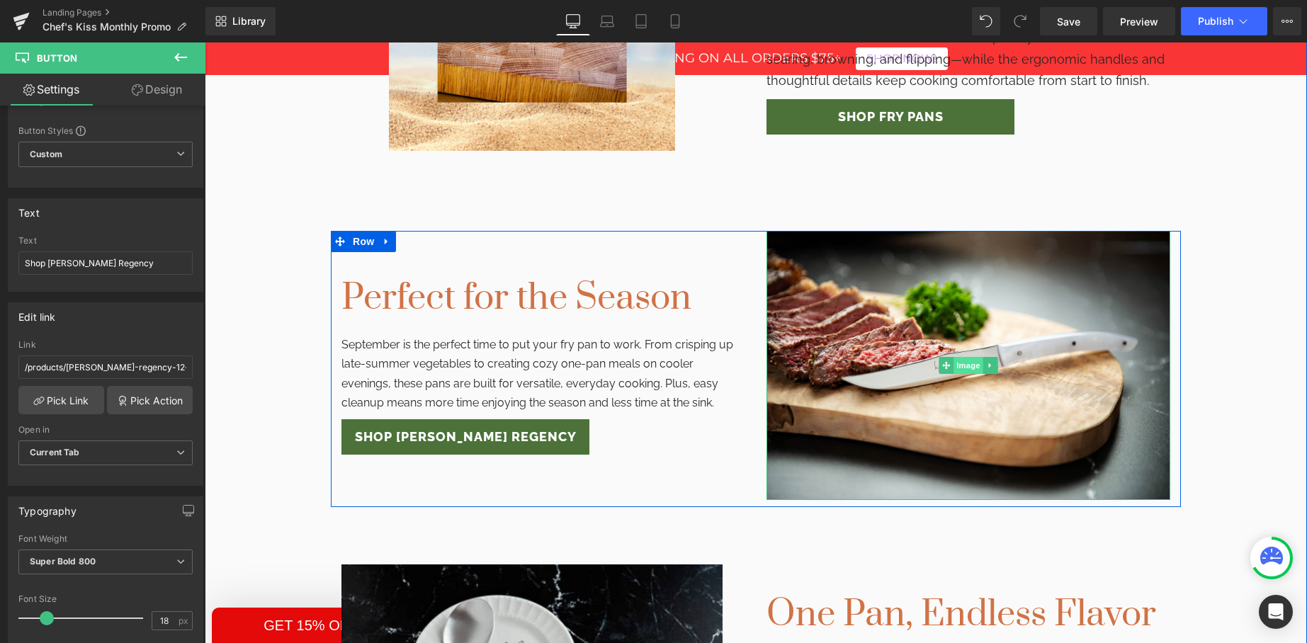
click at [970, 366] on span "Image" at bounding box center [969, 365] width 30 height 17
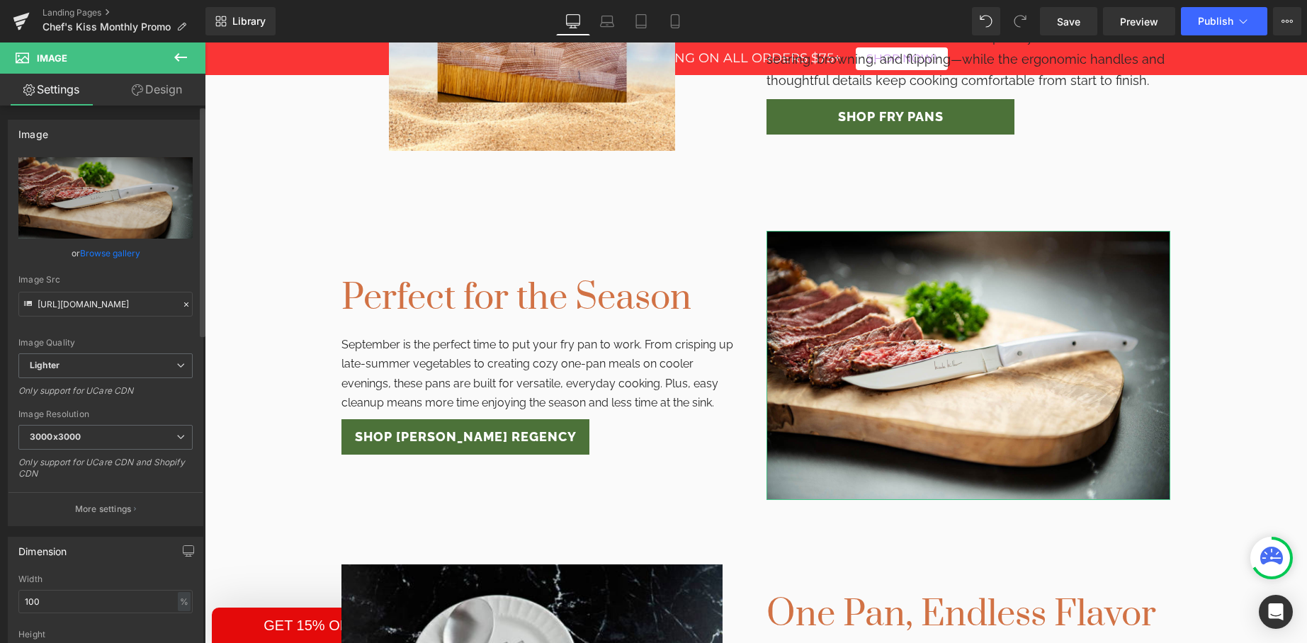
click at [105, 254] on link "Browse gallery" at bounding box center [110, 253] width 60 height 25
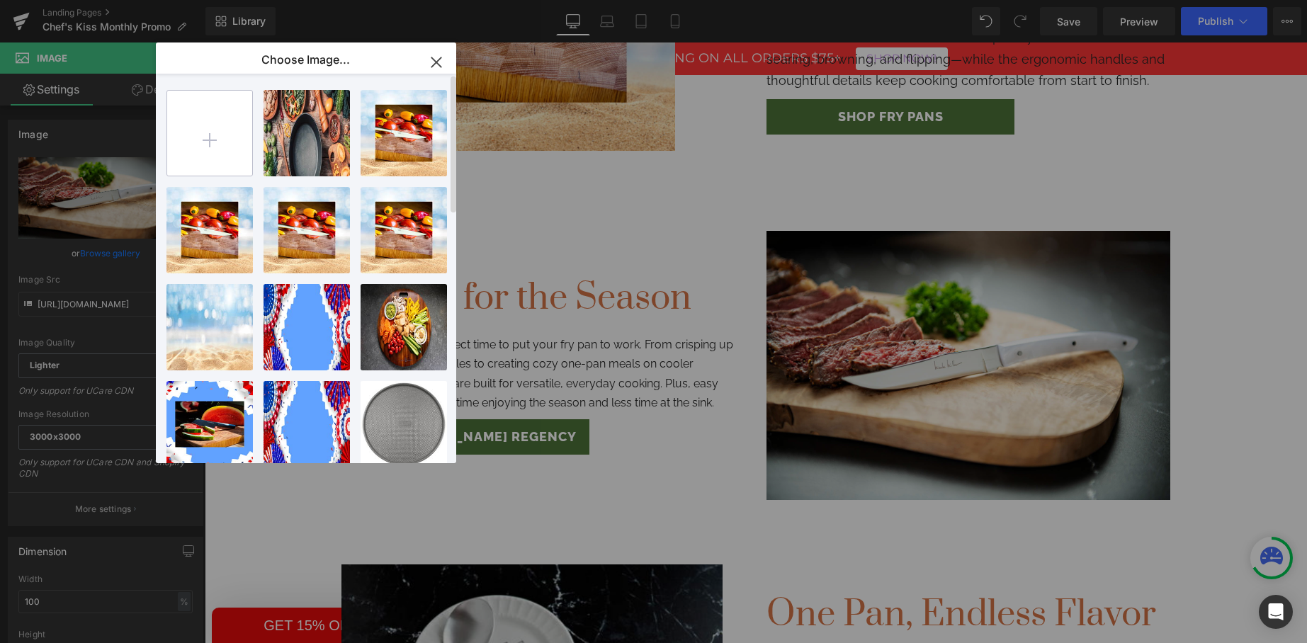
click at [199, 145] on input "file" at bounding box center [209, 133] width 85 height 85
type input "C:\fakepath\DB-REGENCY-12IN-FRY-PAN-POUR-3-4_Food.jpg"
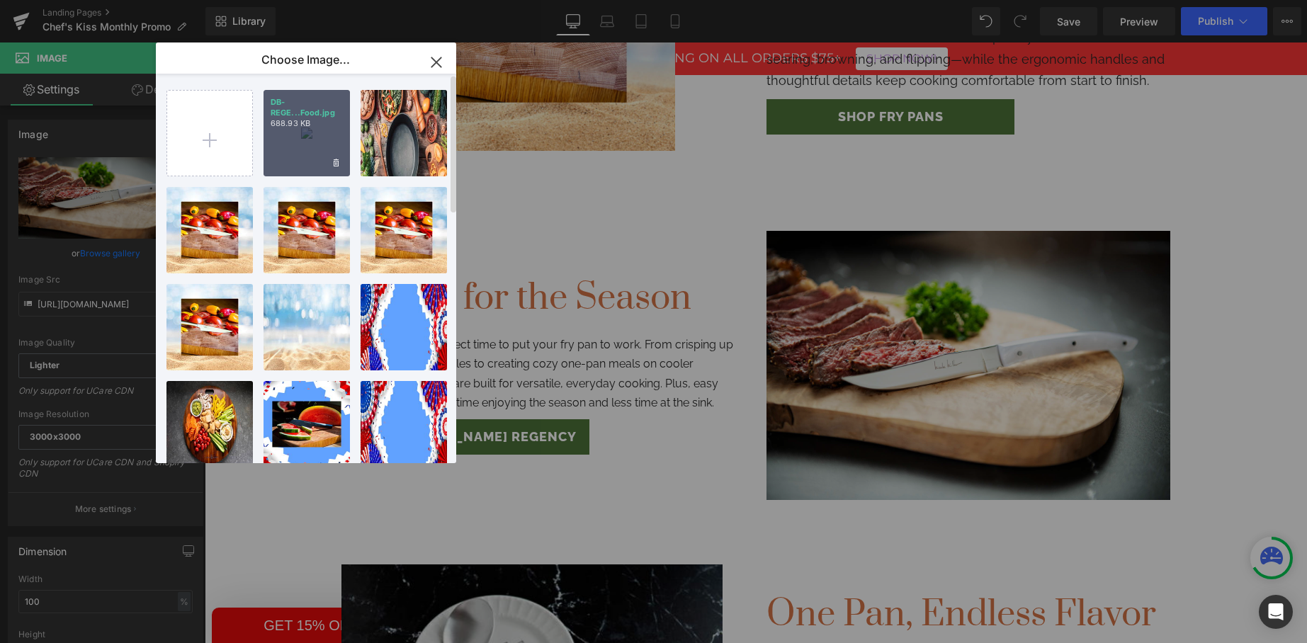
click at [304, 162] on div "DB-REGE...Food.jpg 688.93 KB" at bounding box center [307, 133] width 86 height 86
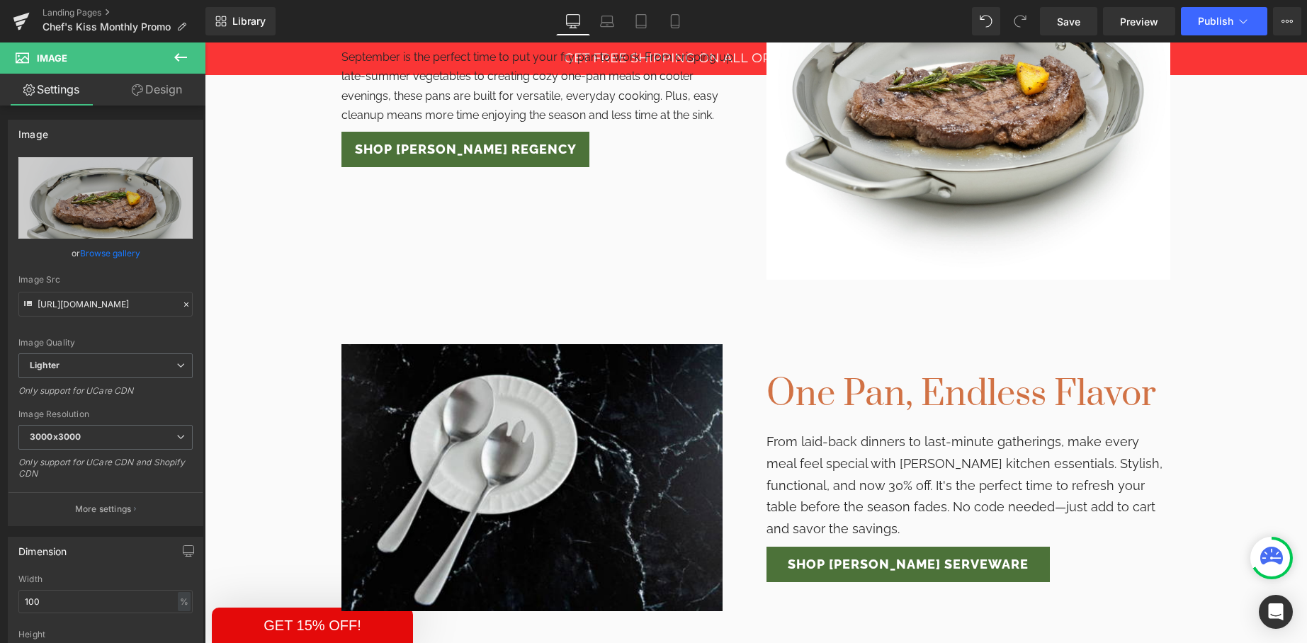
scroll to position [1519, 0]
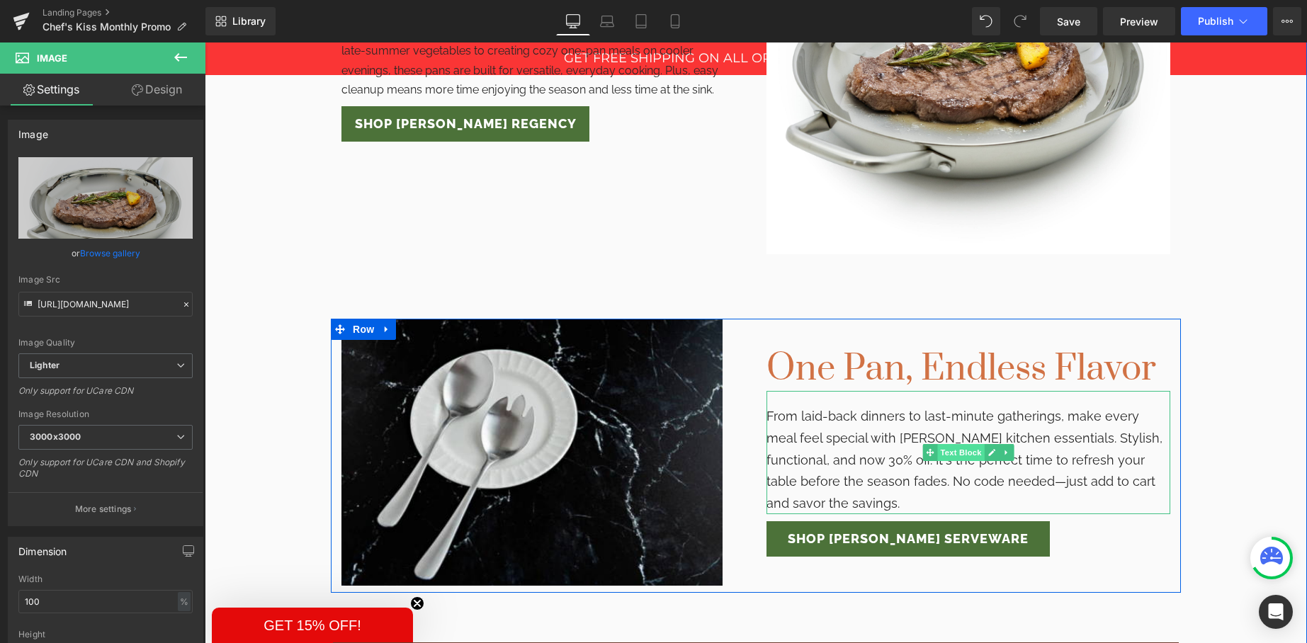
click at [954, 451] on span "Text Block" at bounding box center [960, 452] width 47 height 17
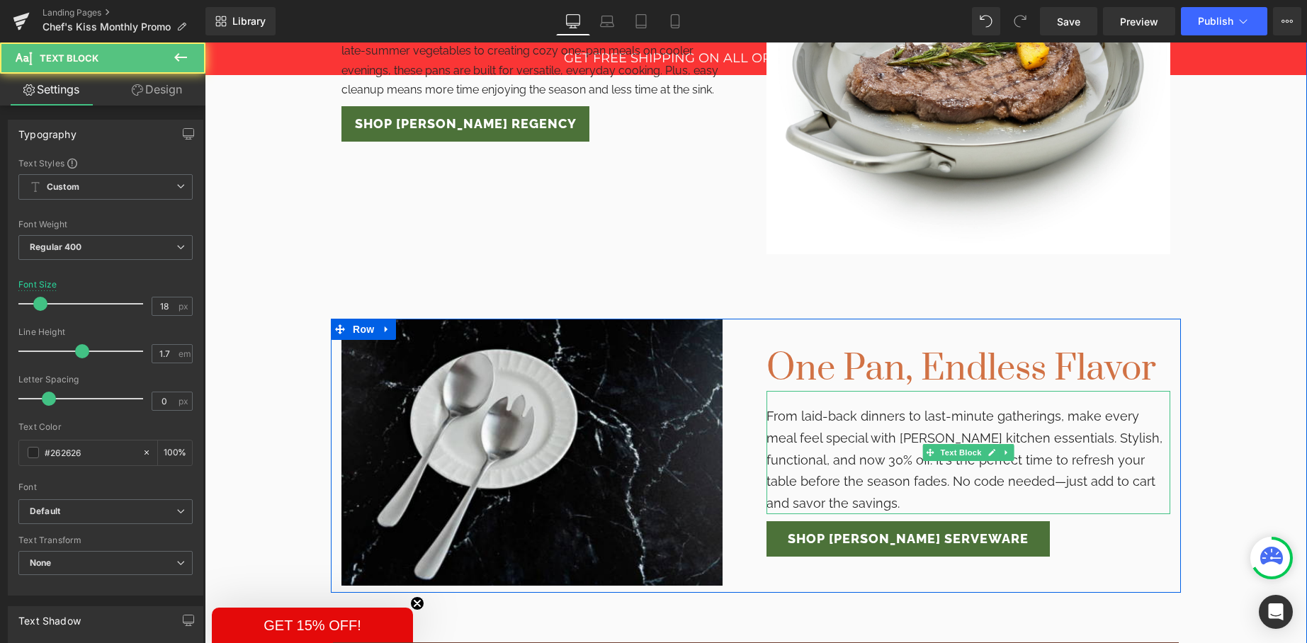
click at [864, 451] on p "From laid-back dinners to last-minute gatherings, make every meal feel special …" at bounding box center [969, 460] width 404 height 108
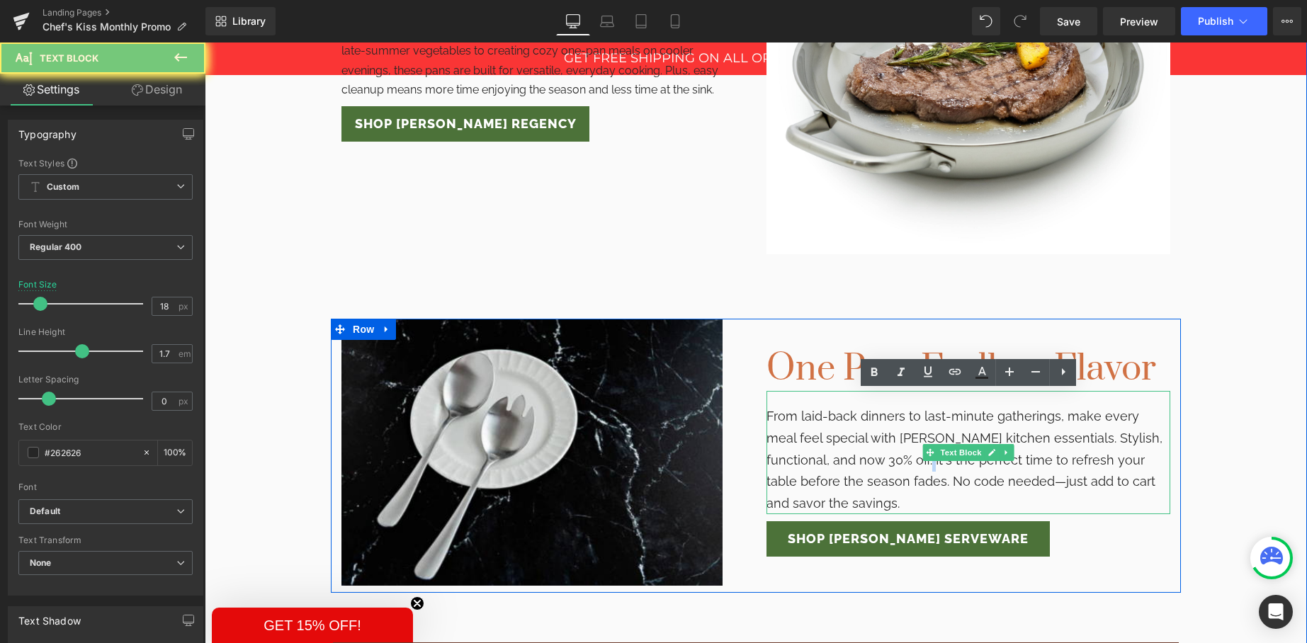
click at [864, 451] on p "From laid-back dinners to last-minute gatherings, make every meal feel special …" at bounding box center [969, 460] width 404 height 108
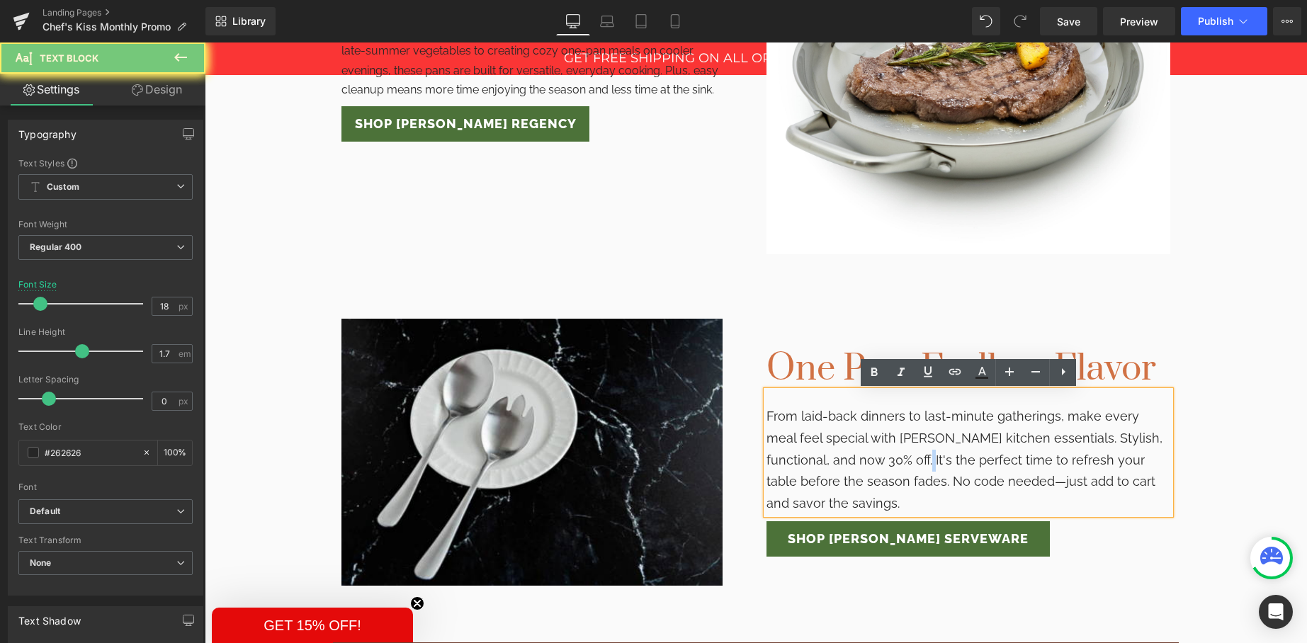
click at [864, 451] on p "From laid-back dinners to last-minute gatherings, make every meal feel special …" at bounding box center [969, 460] width 404 height 108
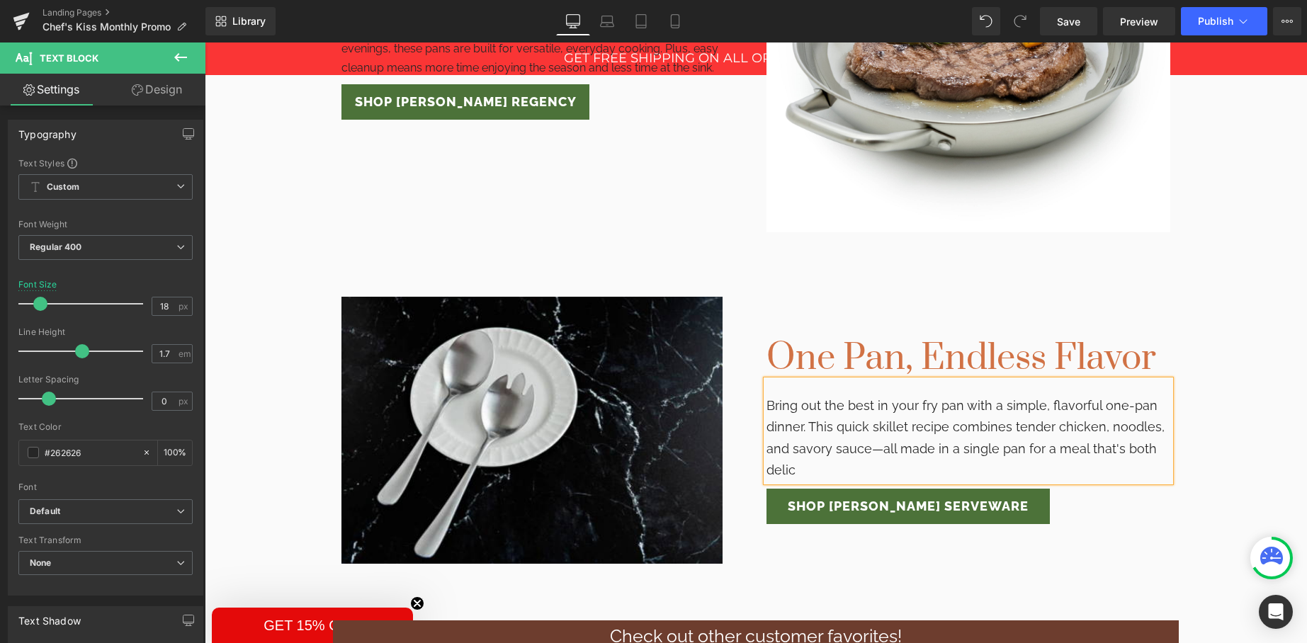
scroll to position [1530, 0]
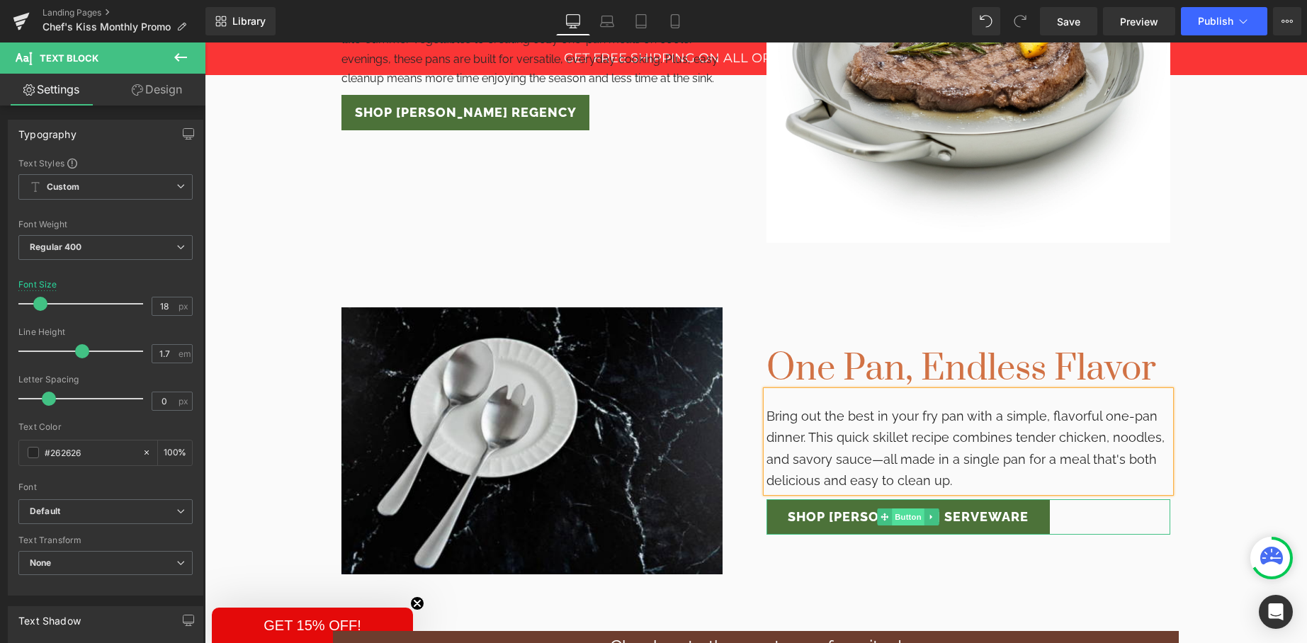
click at [906, 515] on span "Button" at bounding box center [908, 517] width 33 height 17
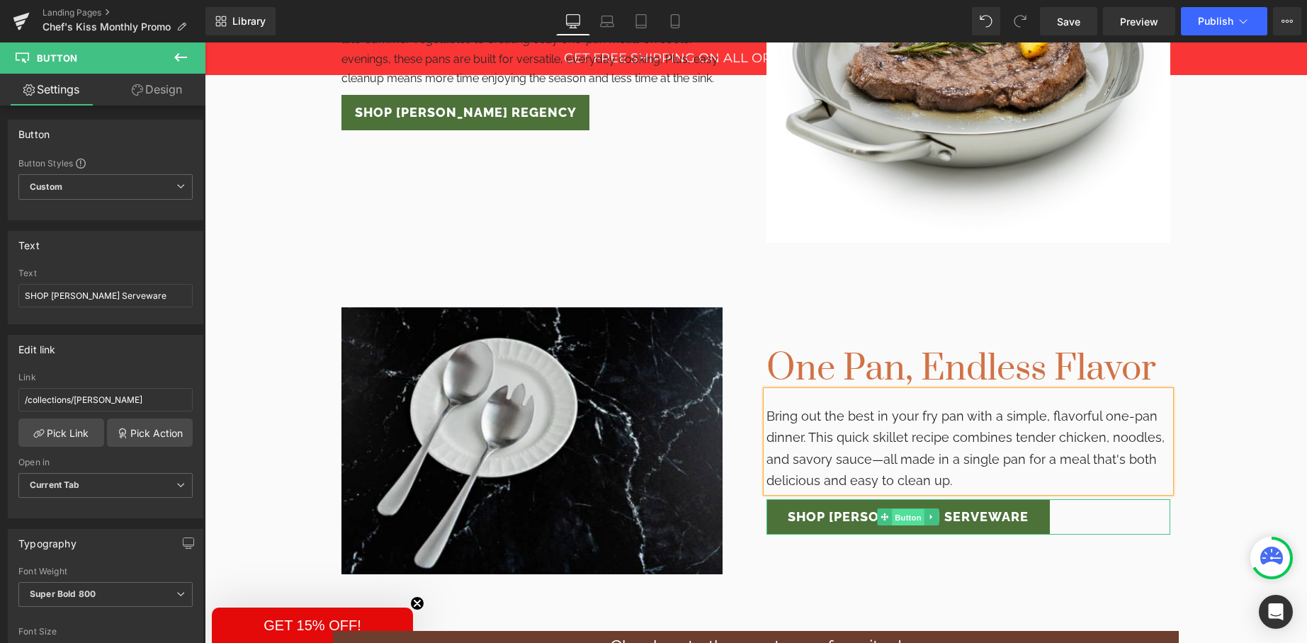
click at [904, 519] on span "Button" at bounding box center [908, 517] width 33 height 17
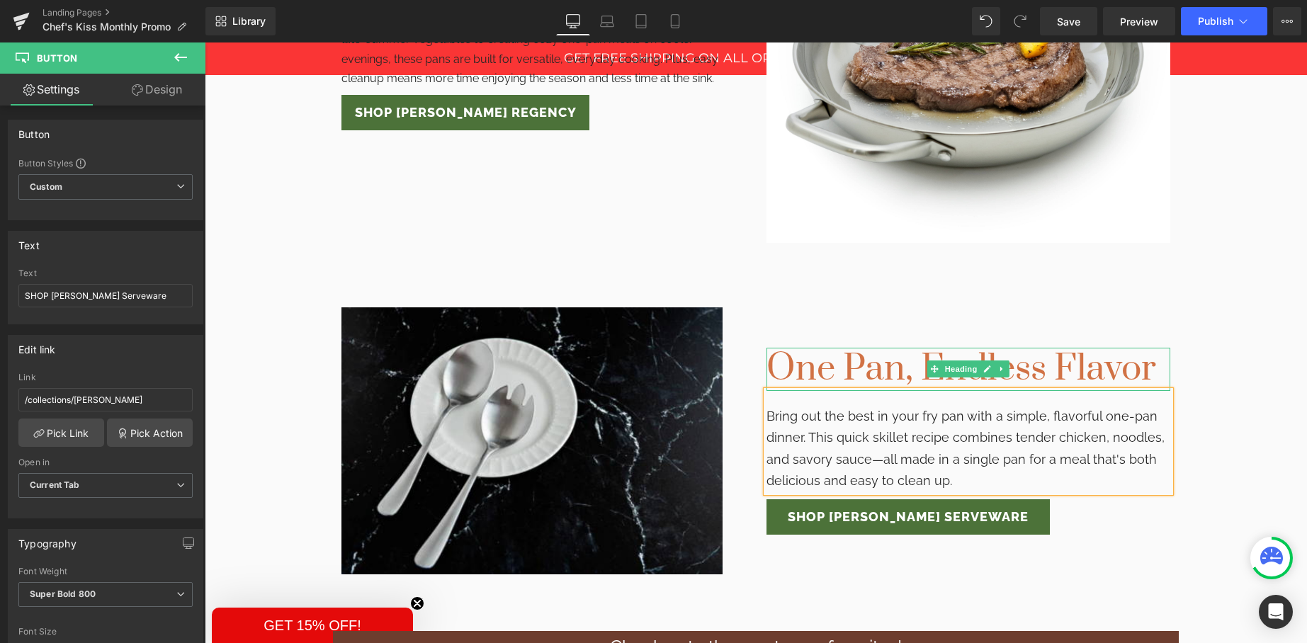
click at [878, 377] on h1 "One Pan, Endless Flavor" at bounding box center [969, 369] width 404 height 43
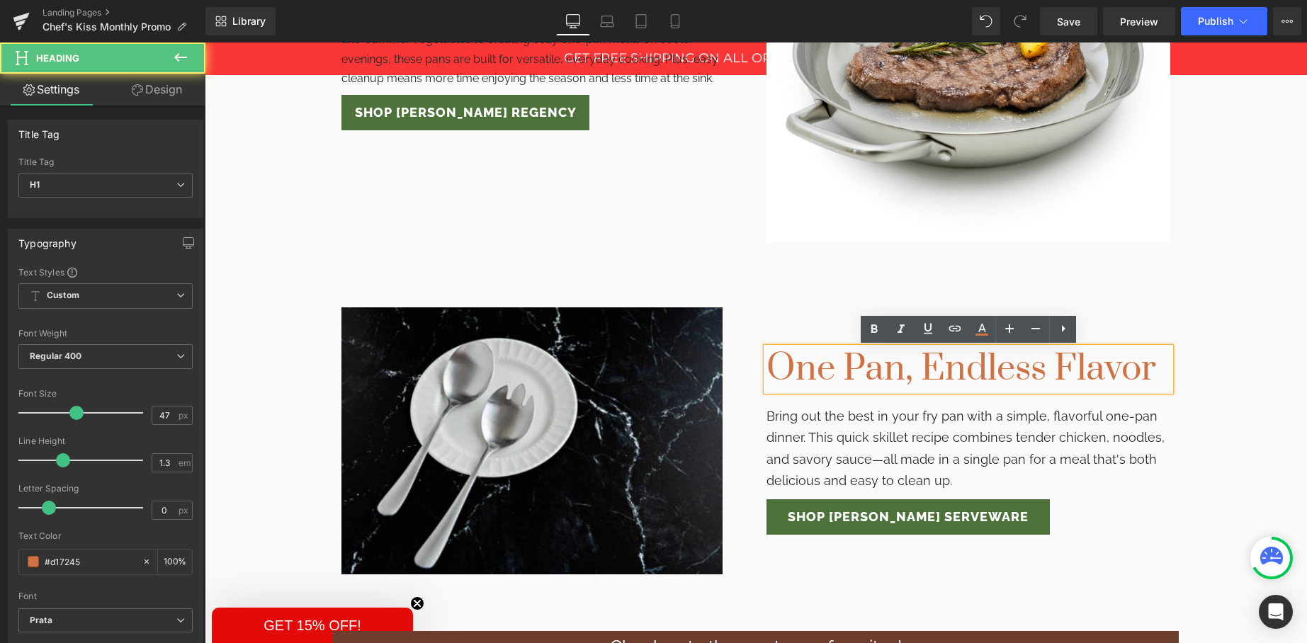
click at [1159, 374] on h1 "One Pan, Endless Flavor" at bounding box center [969, 369] width 404 height 43
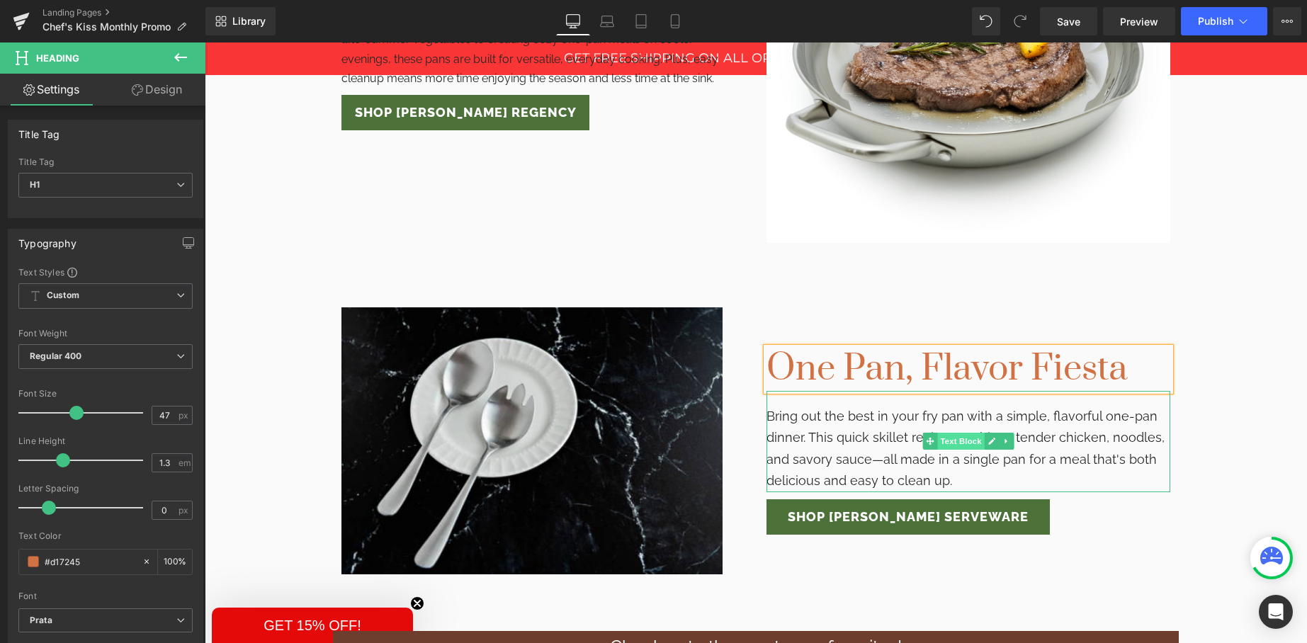
click at [953, 439] on span "Text Block" at bounding box center [960, 441] width 47 height 17
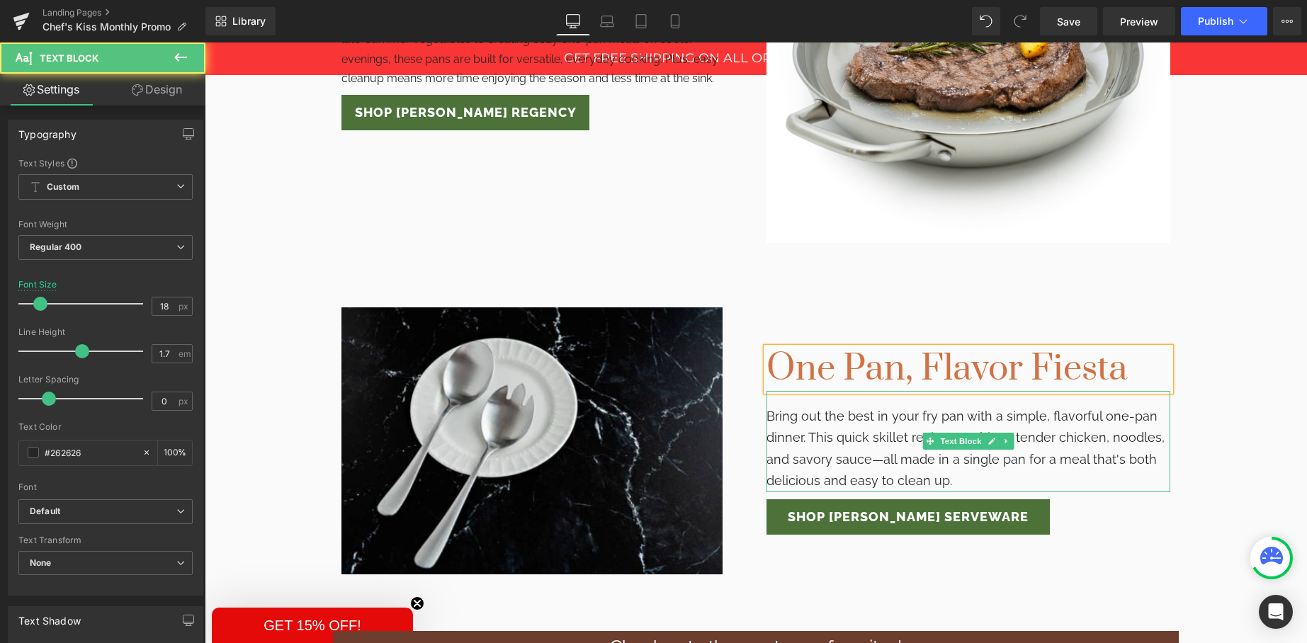
click at [839, 435] on p "Bring out the best in your fry pan with a simple, flavorful one-pan dinner. Thi…" at bounding box center [969, 449] width 404 height 86
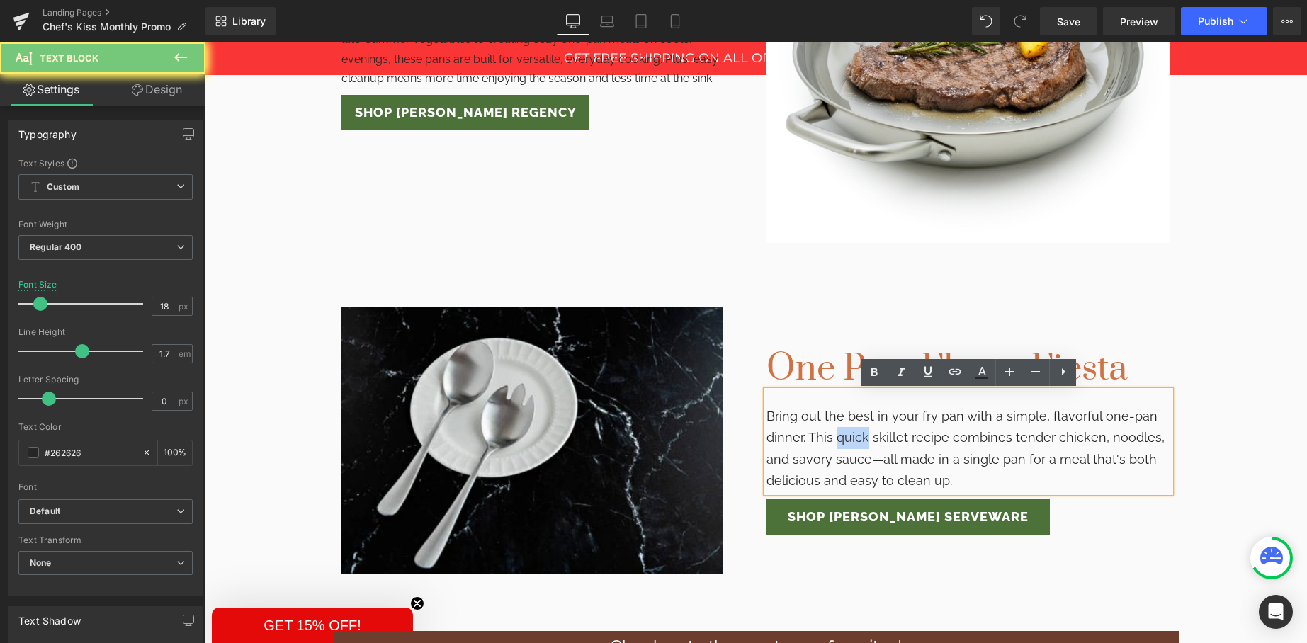
click at [839, 435] on p "Bring out the best in your fry pan with a simple, flavorful one-pan dinner. Thi…" at bounding box center [969, 449] width 404 height 86
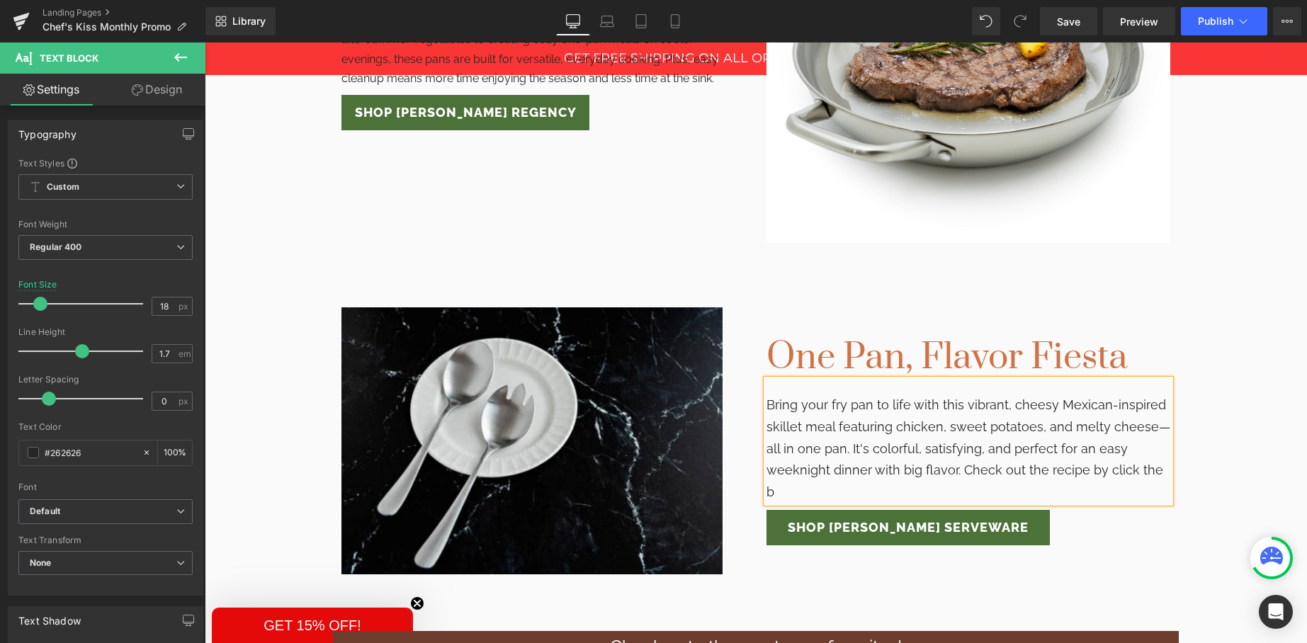
scroll to position [1519, 0]
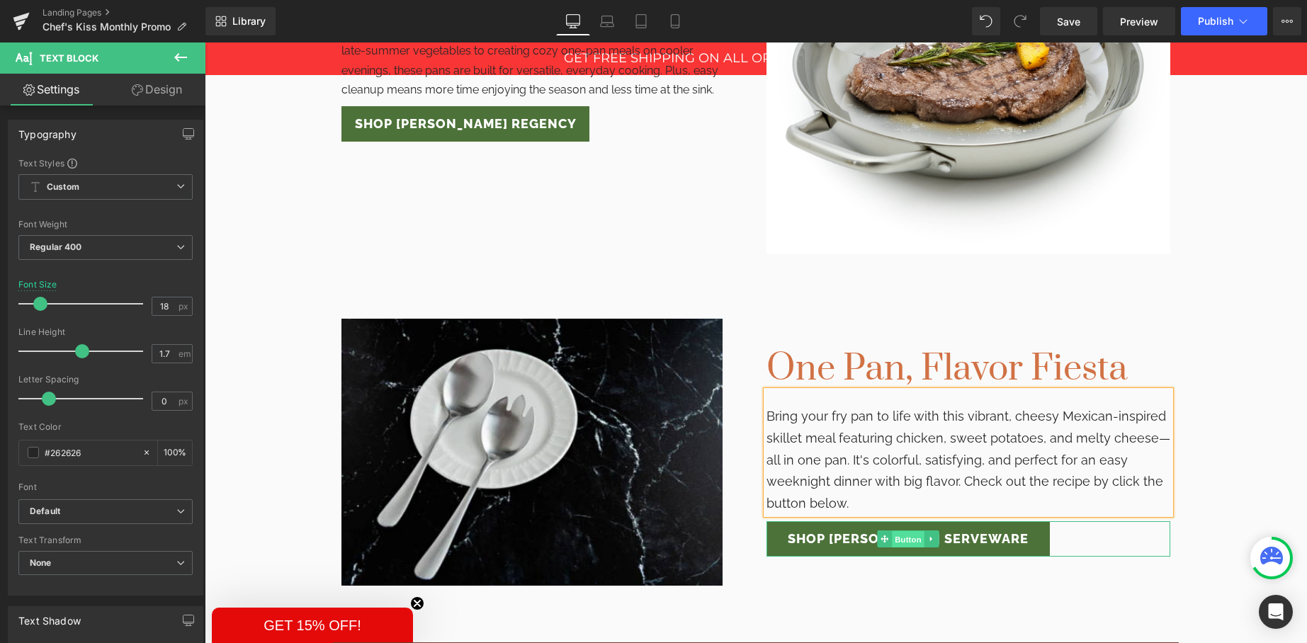
click at [908, 538] on span "Button" at bounding box center [908, 539] width 33 height 17
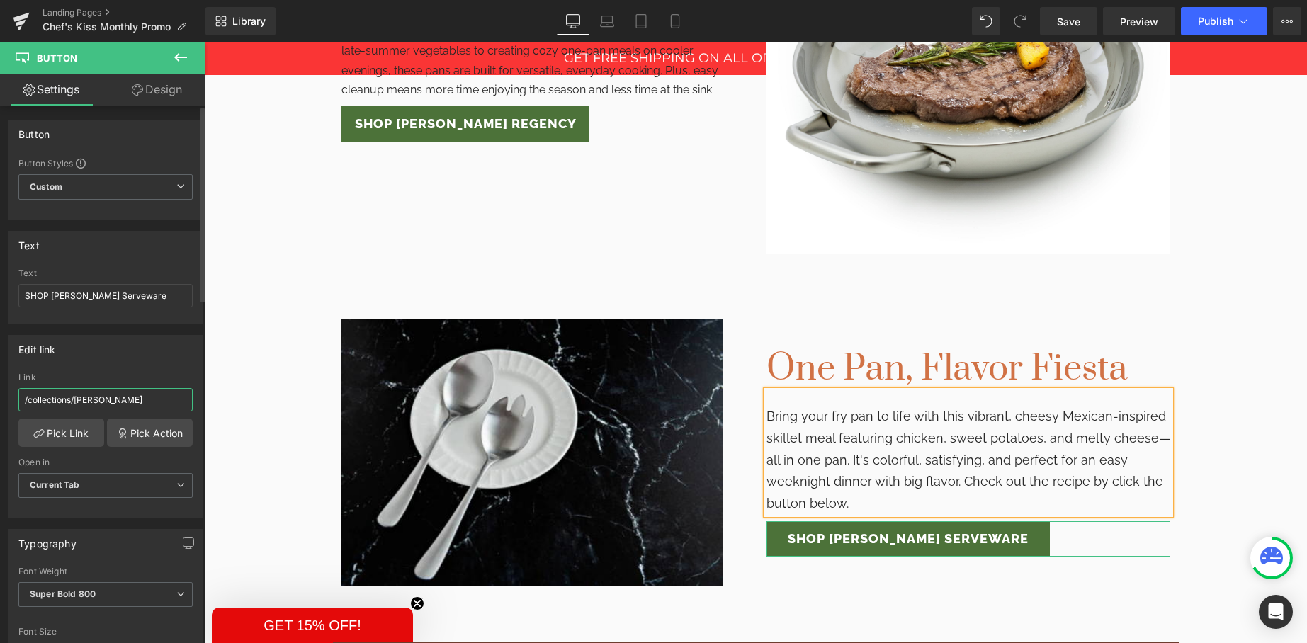
click at [55, 398] on input "/collections/nicole-miller" at bounding box center [105, 399] width 174 height 23
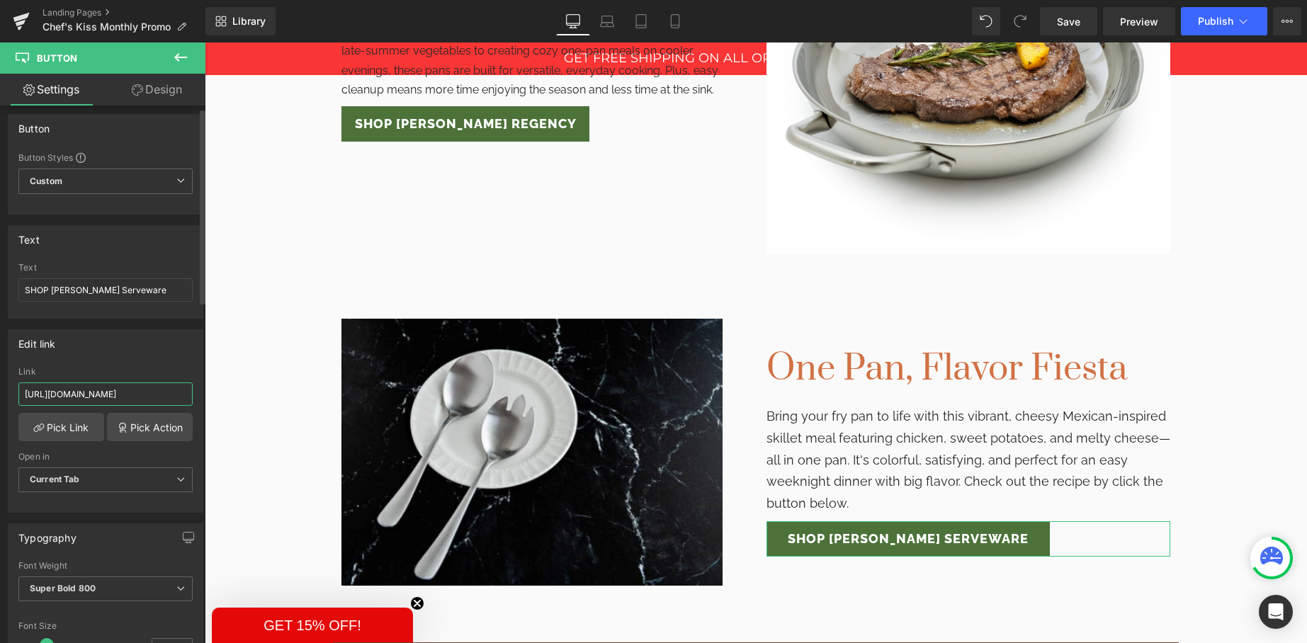
scroll to position [0, 0]
type input "https://www.melskitchencafe.com/mexican-chicken-sweet-potato-skillet-meal/"
click at [57, 289] on input "SHOP [PERSON_NAME] Serveware" at bounding box center [105, 289] width 174 height 23
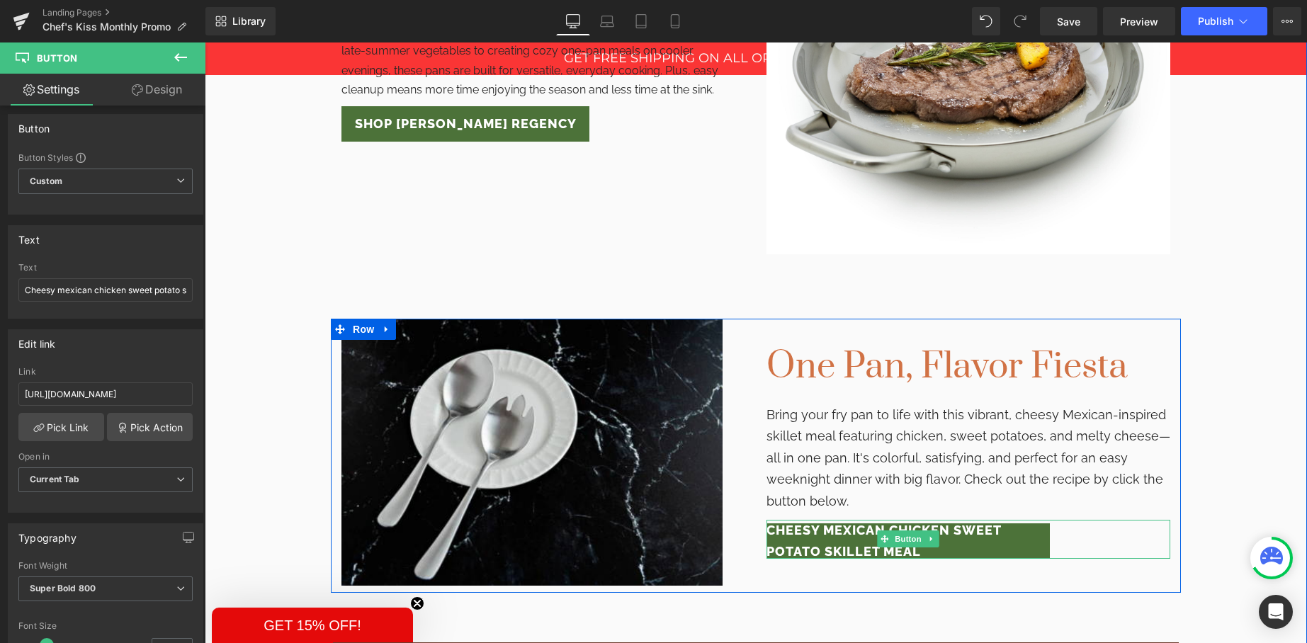
click at [958, 543] on span "Cheesy mexican chicken sweet potato skillet meal" at bounding box center [908, 541] width 283 height 43
click at [829, 545] on span "Cheesy mexican chicken sweet potato skillet meal" at bounding box center [908, 541] width 283 height 43
click at [1001, 533] on span "Cheesy mexican chicken sweet potato skillet meal" at bounding box center [908, 541] width 283 height 43
click at [823, 541] on span "Cheesy mexican chicken sweet potato skillet meal" at bounding box center [908, 541] width 283 height 43
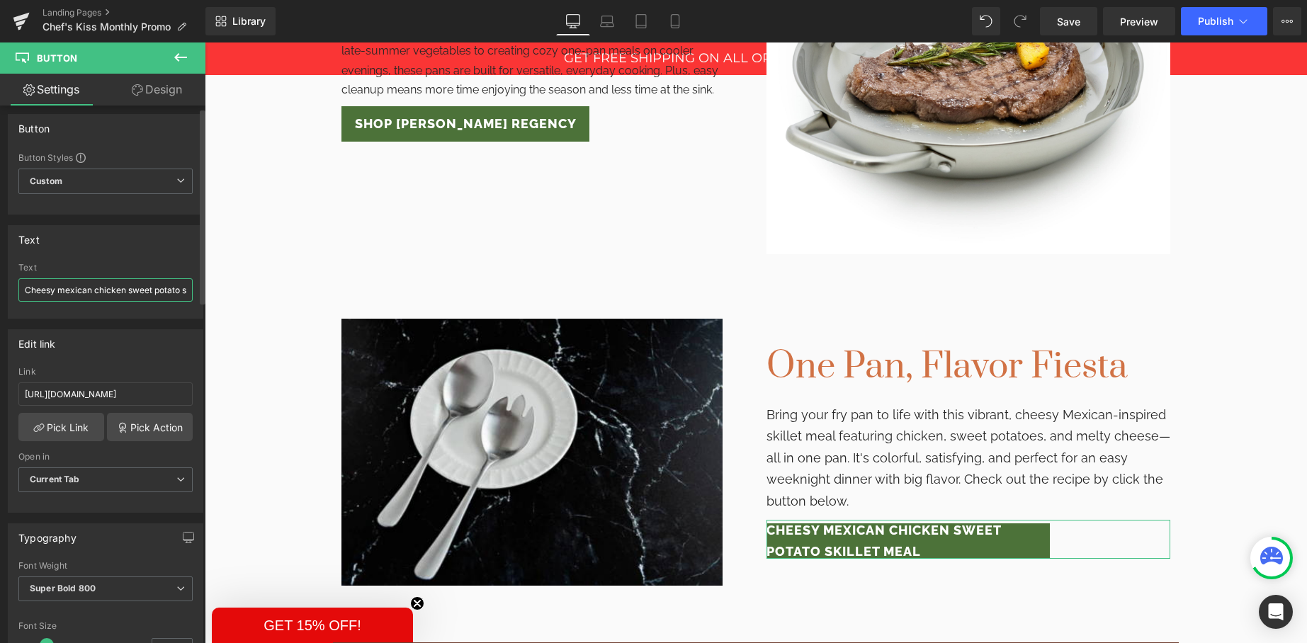
click at [124, 291] on input "Cheesy mexican chicken sweet potato skillet meal" at bounding box center [105, 289] width 174 height 23
drag, startPoint x: 141, startPoint y: 293, endPoint x: 63, endPoint y: 290, distance: 78.0
click at [63, 290] on input "Cheesy mexican chicken sweet potato skillet meal" at bounding box center [105, 289] width 174 height 23
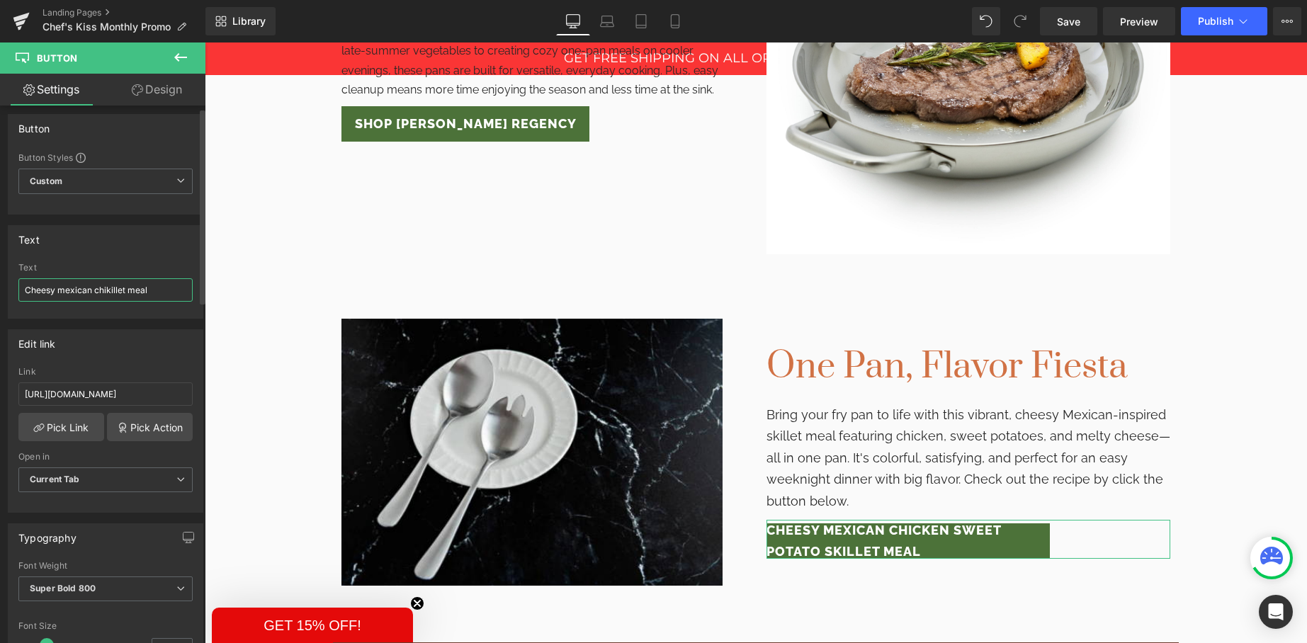
scroll to position [0, 0]
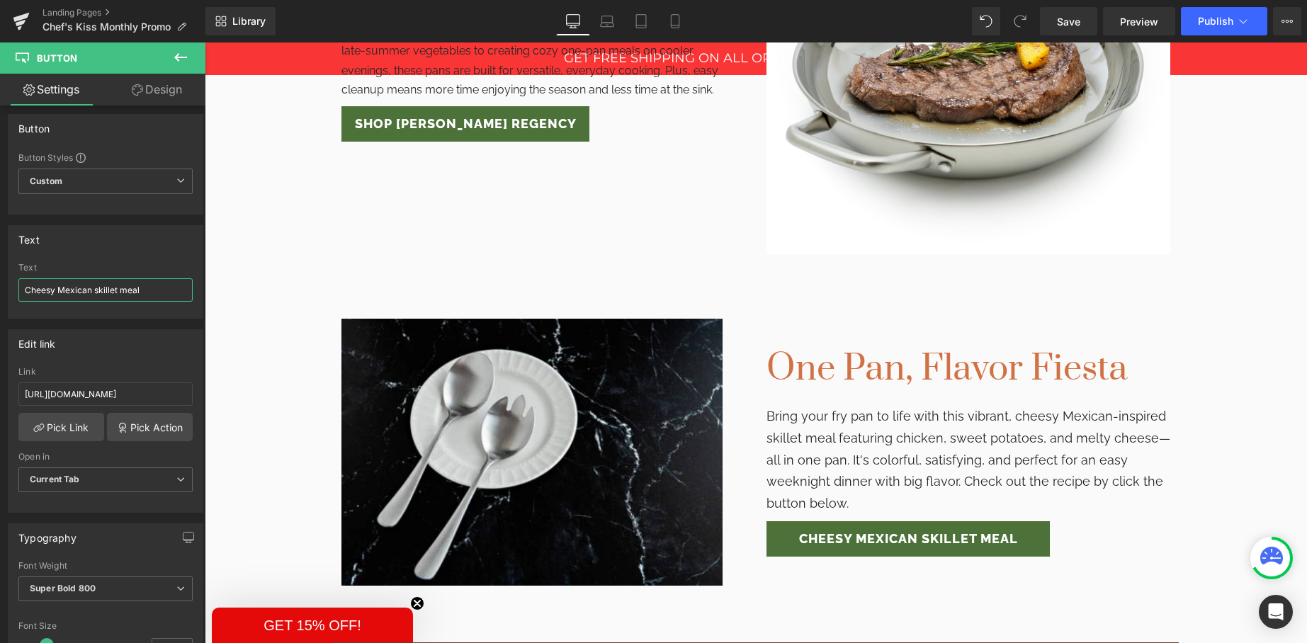
type input "Cheesy Mexican skillet meal"
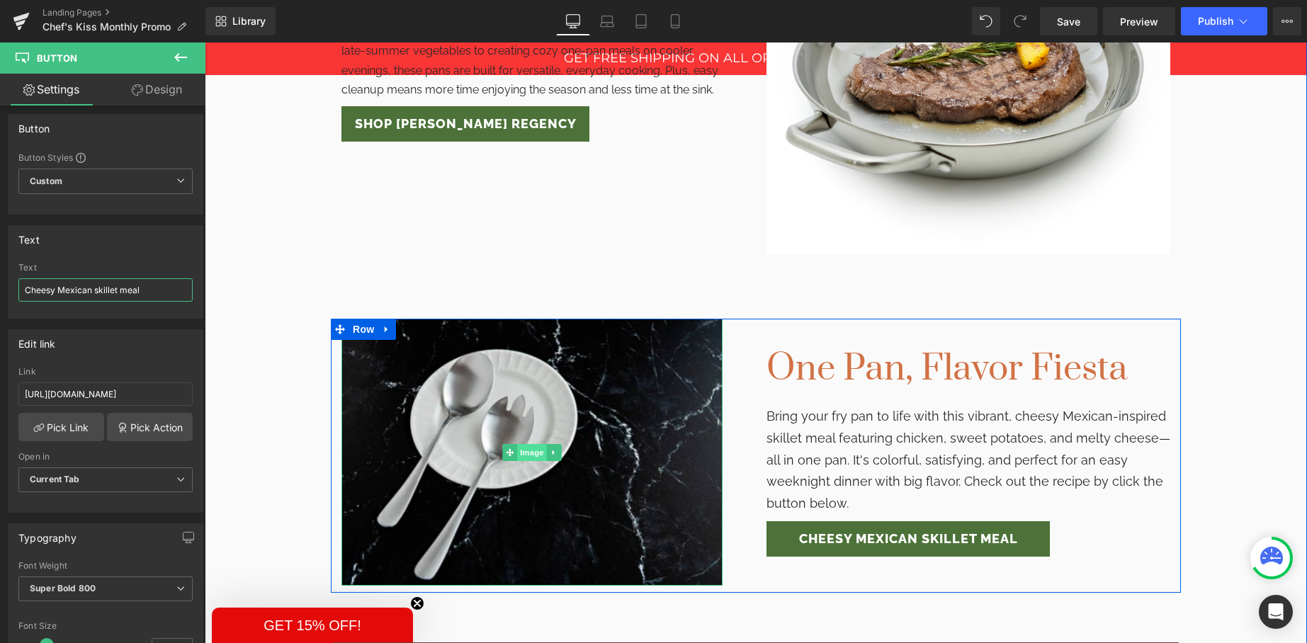
scroll to position [1530, 0]
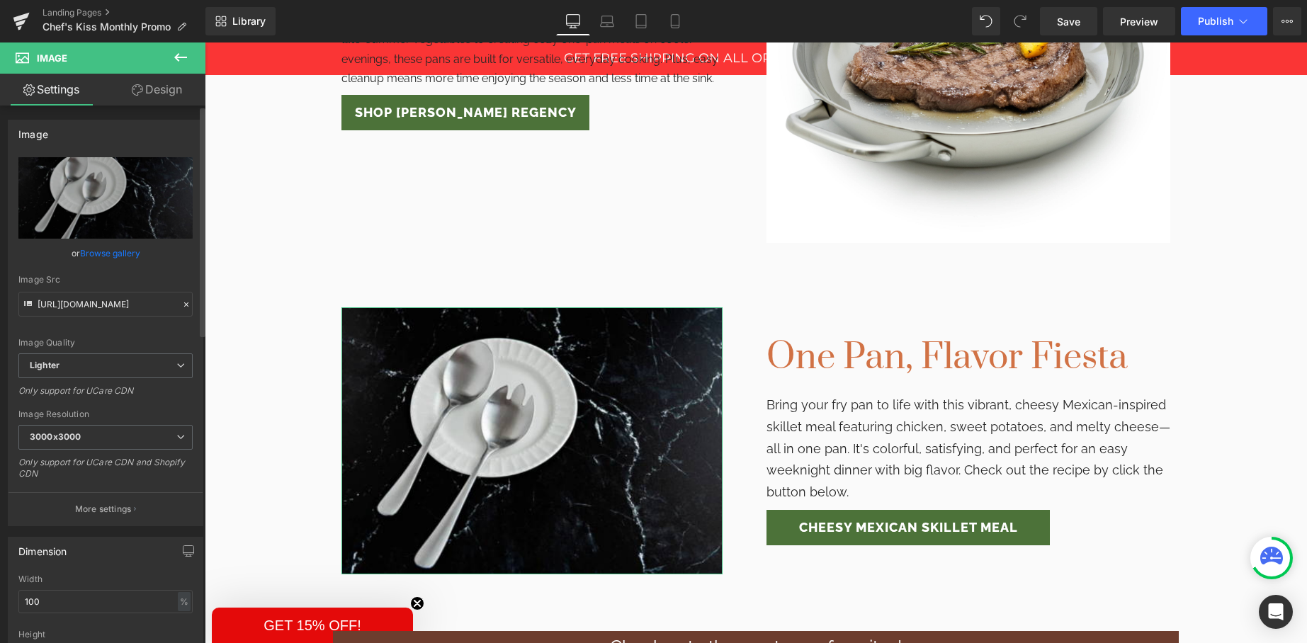
click at [97, 251] on link "Browse gallery" at bounding box center [110, 253] width 60 height 25
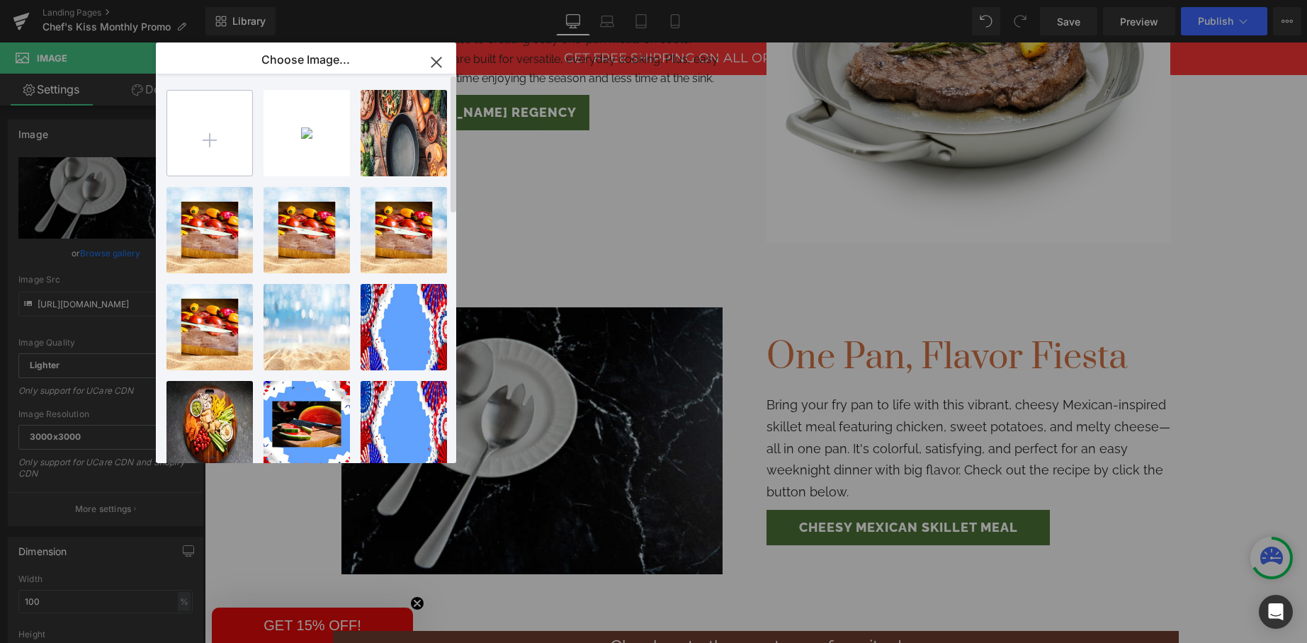
click at [198, 144] on input "file" at bounding box center [209, 133] width 85 height 85
type input "C:\fakepath\mexican-skillet-chicken8-600x866.jpg"
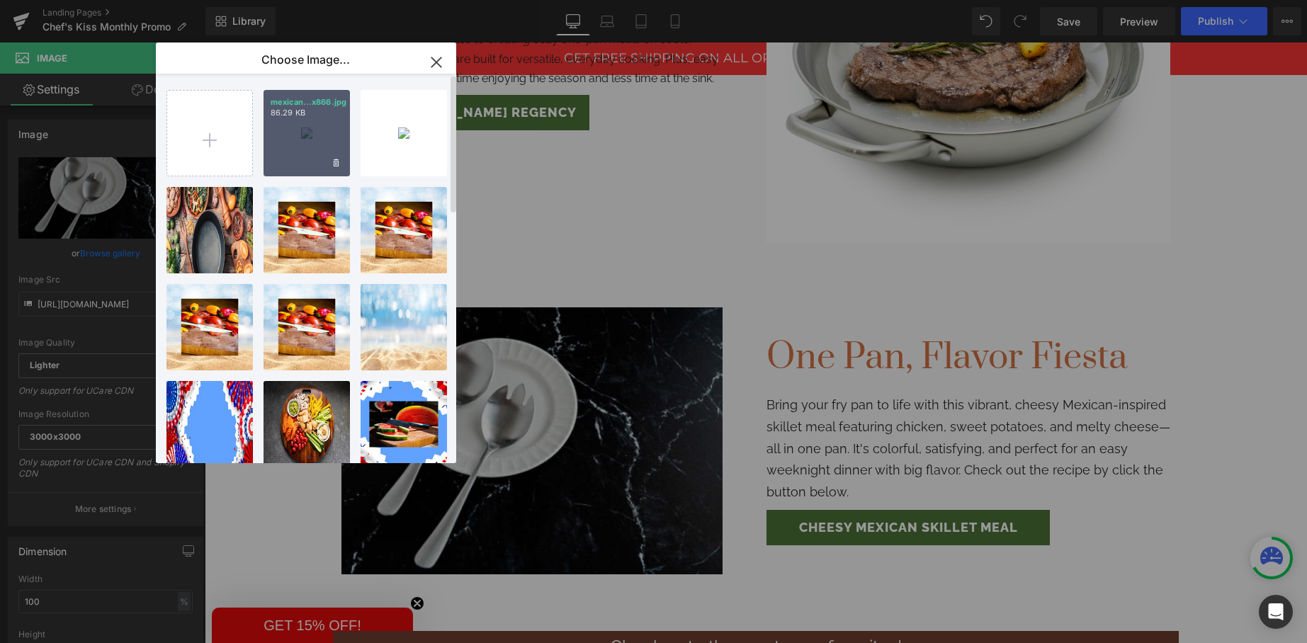
click at [271, 130] on div "mexican...x866.jpg 86.29 KB" at bounding box center [307, 133] width 86 height 86
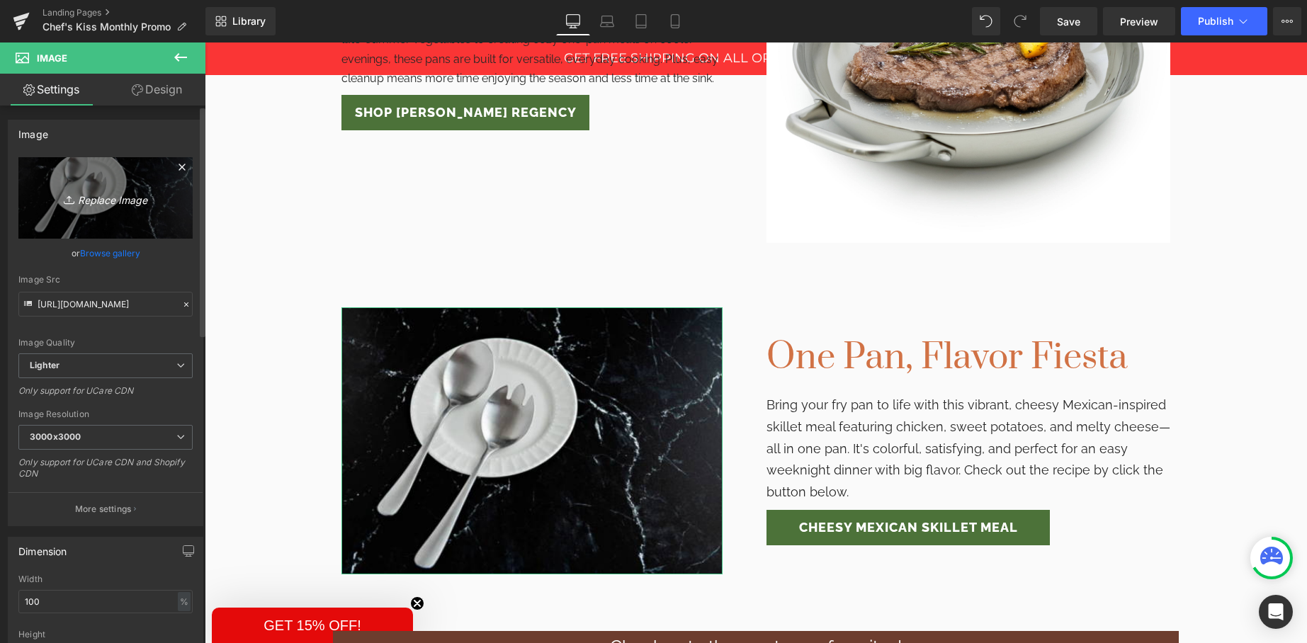
click at [140, 217] on link "Replace Image" at bounding box center [105, 197] width 174 height 81
type input "C:\fakepath\mexican-skillet-chicken8-600x866.jpg"
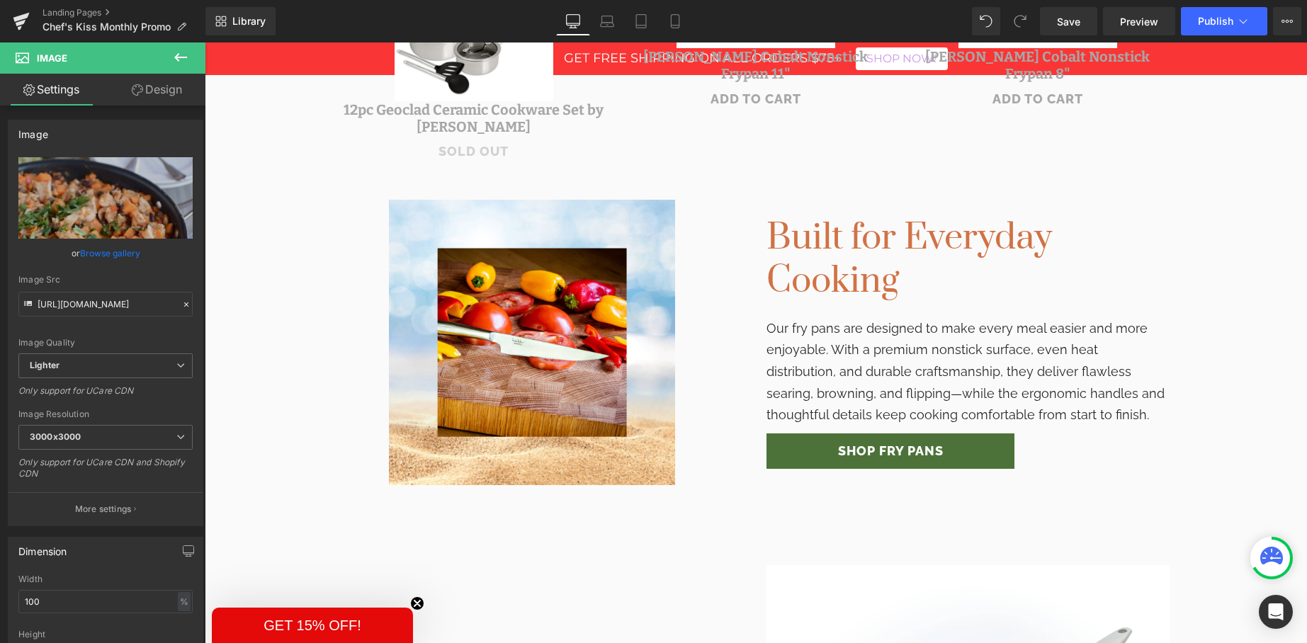
scroll to position [820, 0]
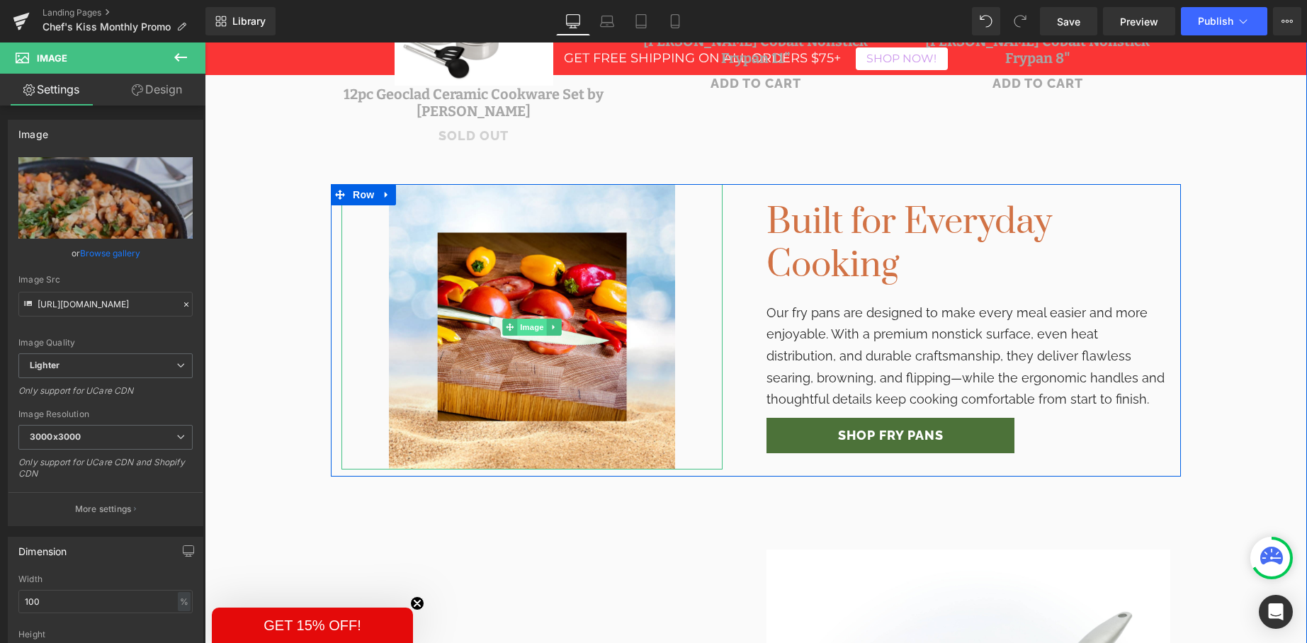
click at [536, 324] on span "Image" at bounding box center [532, 327] width 30 height 17
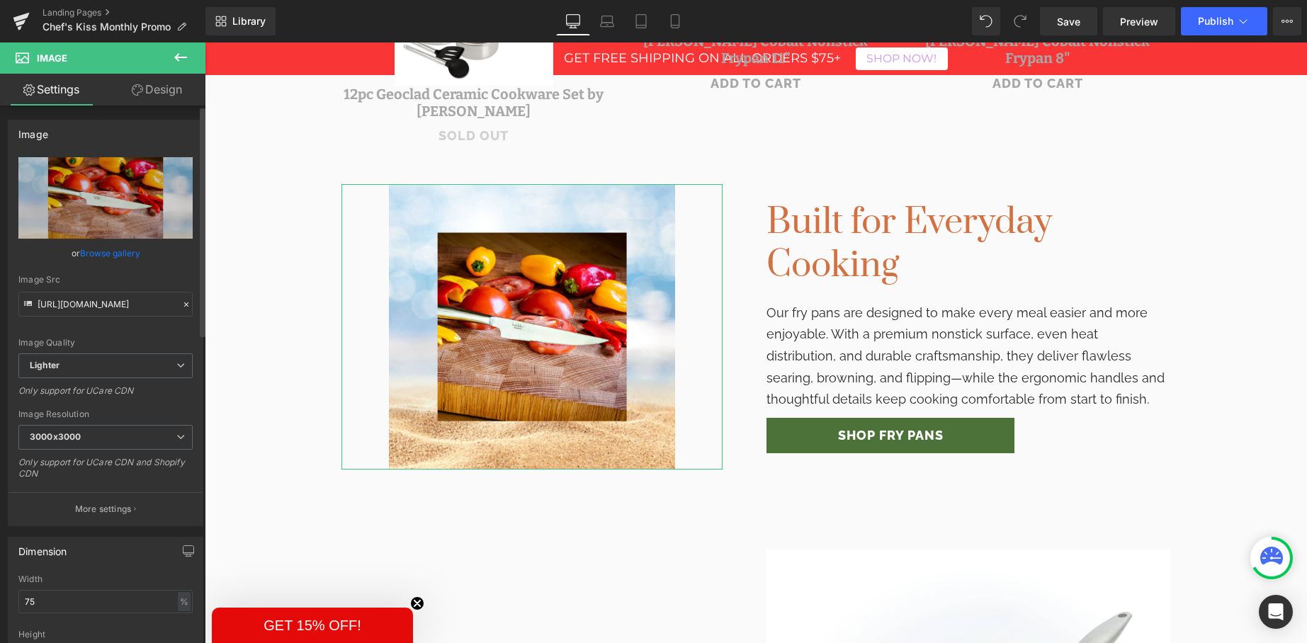
click at [89, 257] on link "Browse gallery" at bounding box center [110, 253] width 60 height 25
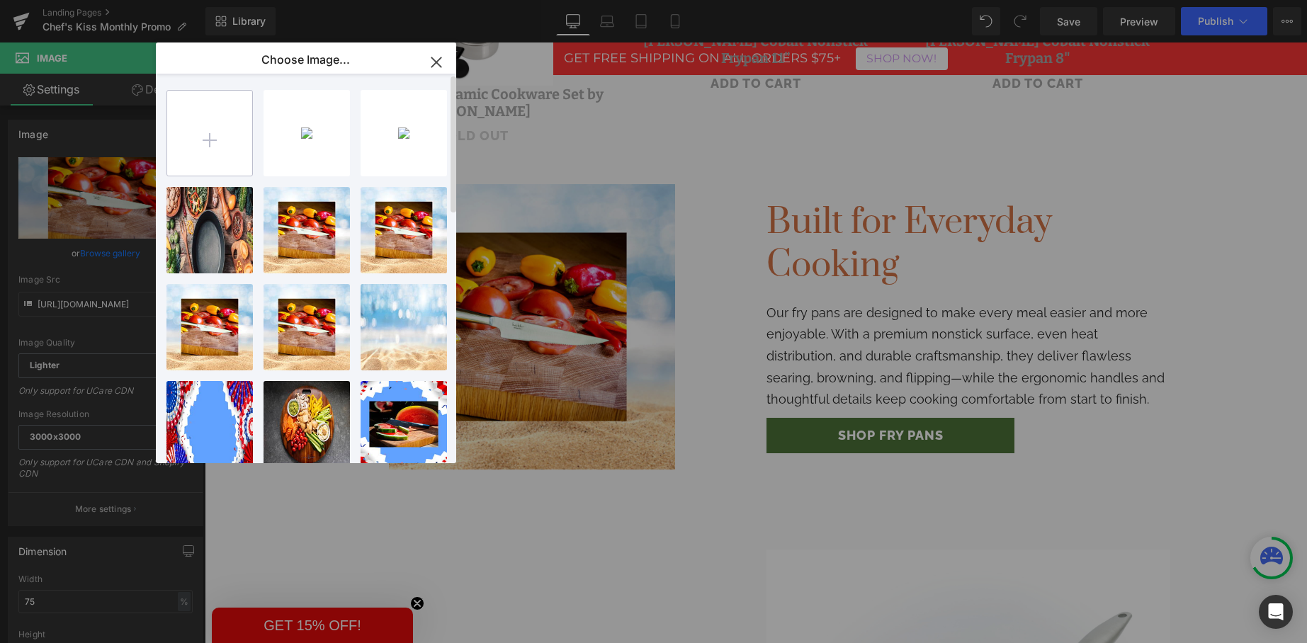
click at [213, 156] on input "file" at bounding box center [209, 133] width 85 height 85
type input "C:\fakepath\220630_Web_01.JPG"
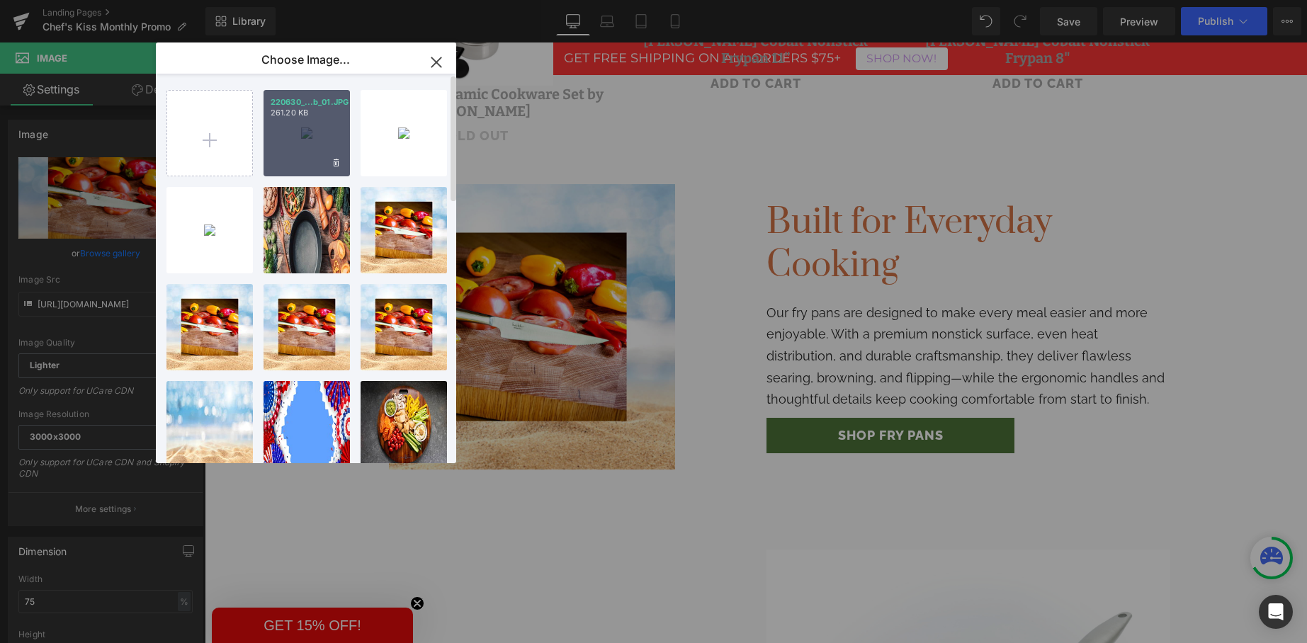
click at [273, 117] on p "261.20 KB" at bounding box center [307, 113] width 72 height 11
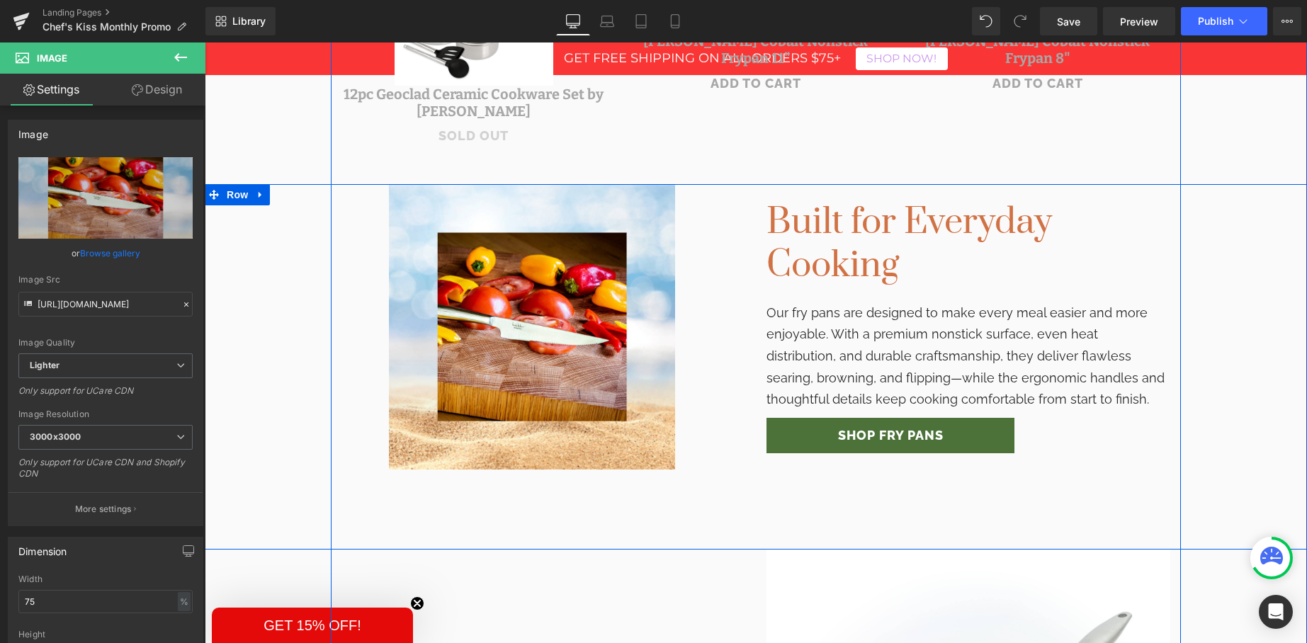
scroll to position [823, 0]
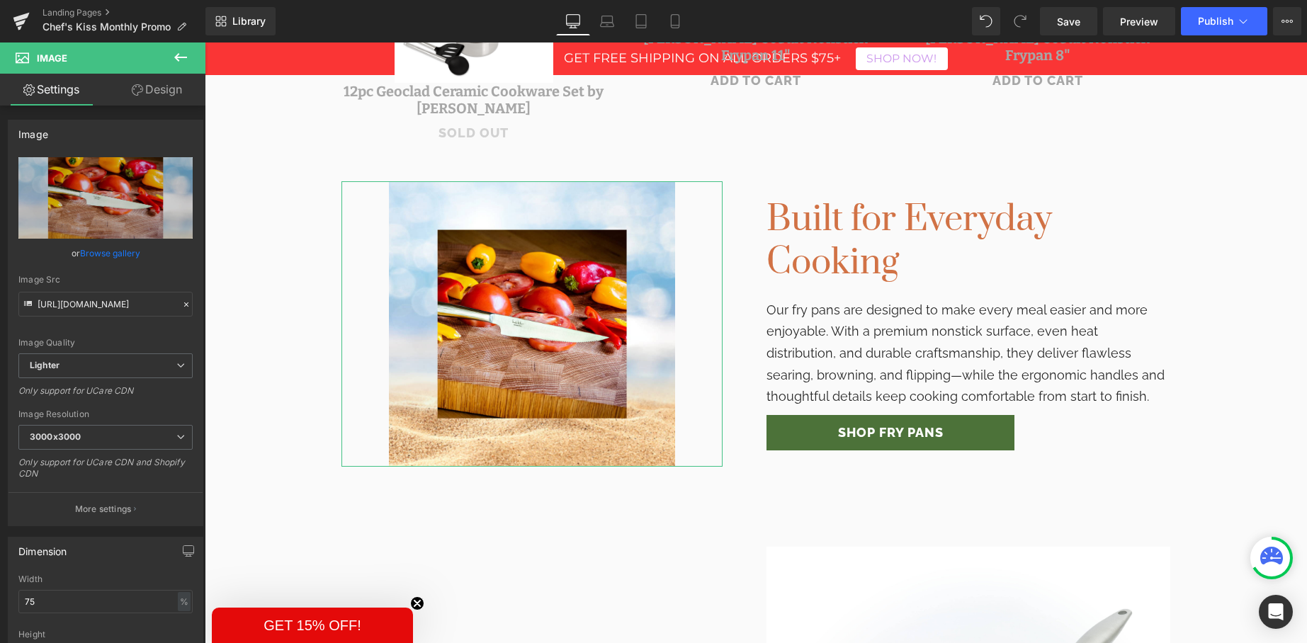
click at [123, 258] on link "Browse gallery" at bounding box center [110, 253] width 60 height 25
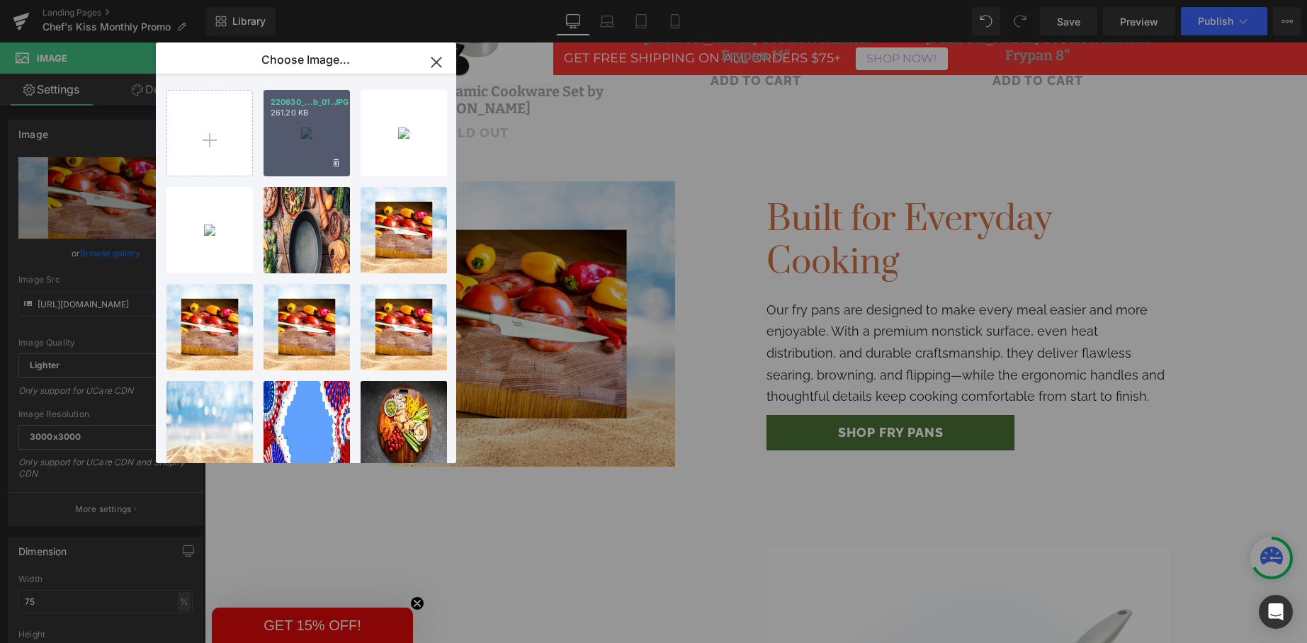
click at [299, 156] on div "220630_...b_01.JPG 261.20 KB" at bounding box center [307, 133] width 86 height 86
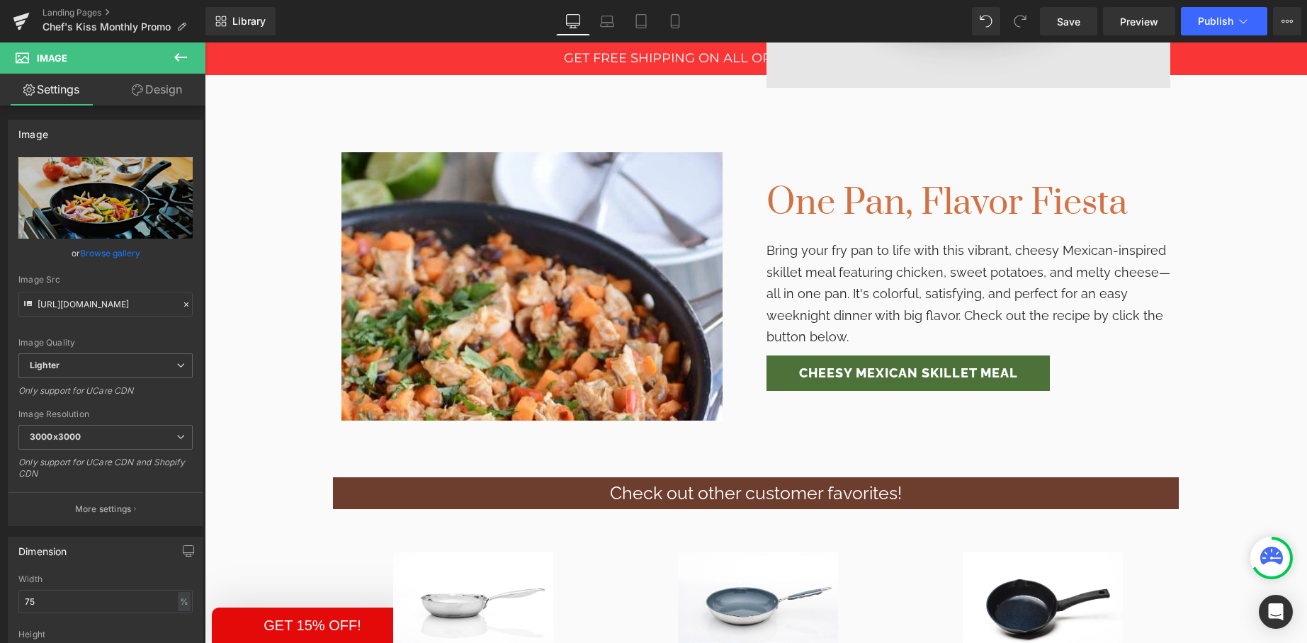
scroll to position [1650, 0]
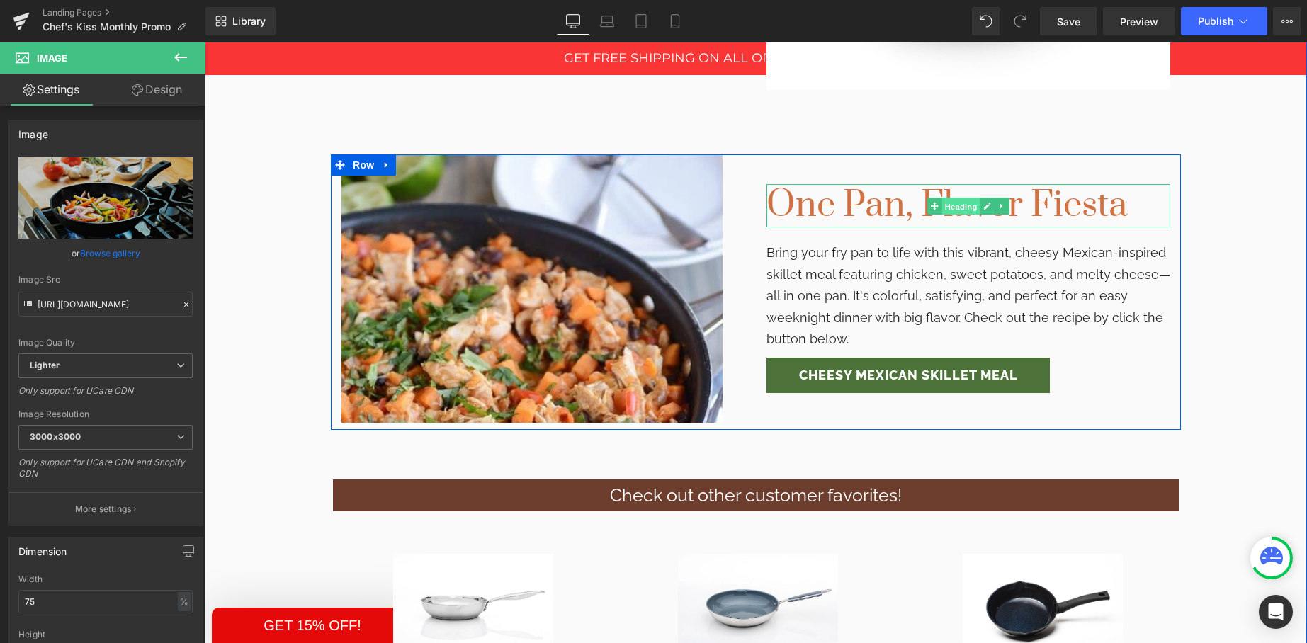
click at [954, 209] on span "Heading" at bounding box center [961, 206] width 38 height 17
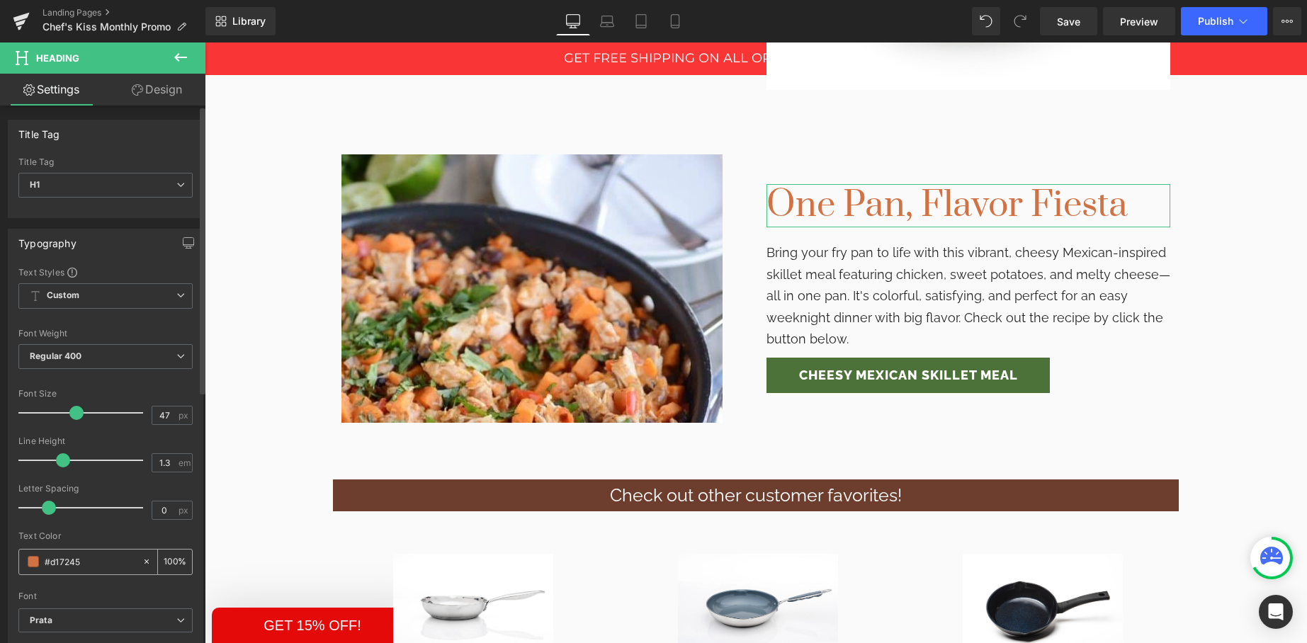
click at [57, 556] on input "#d17245" at bounding box center [90, 562] width 91 height 16
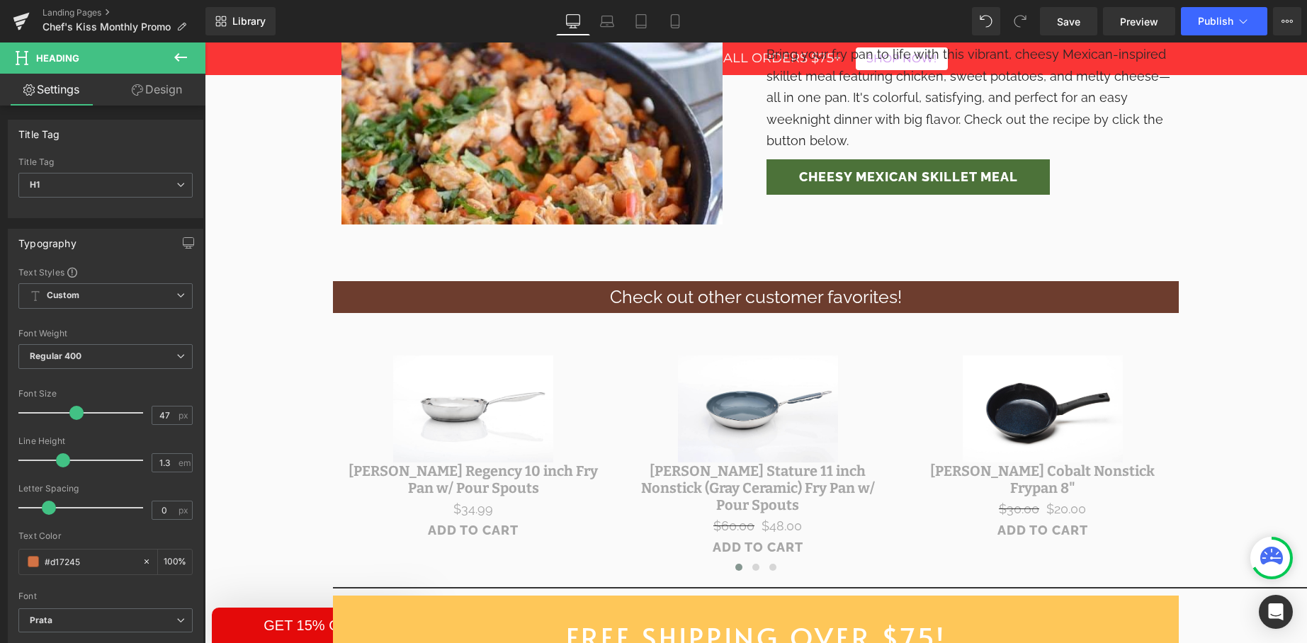
scroll to position [1770, 0]
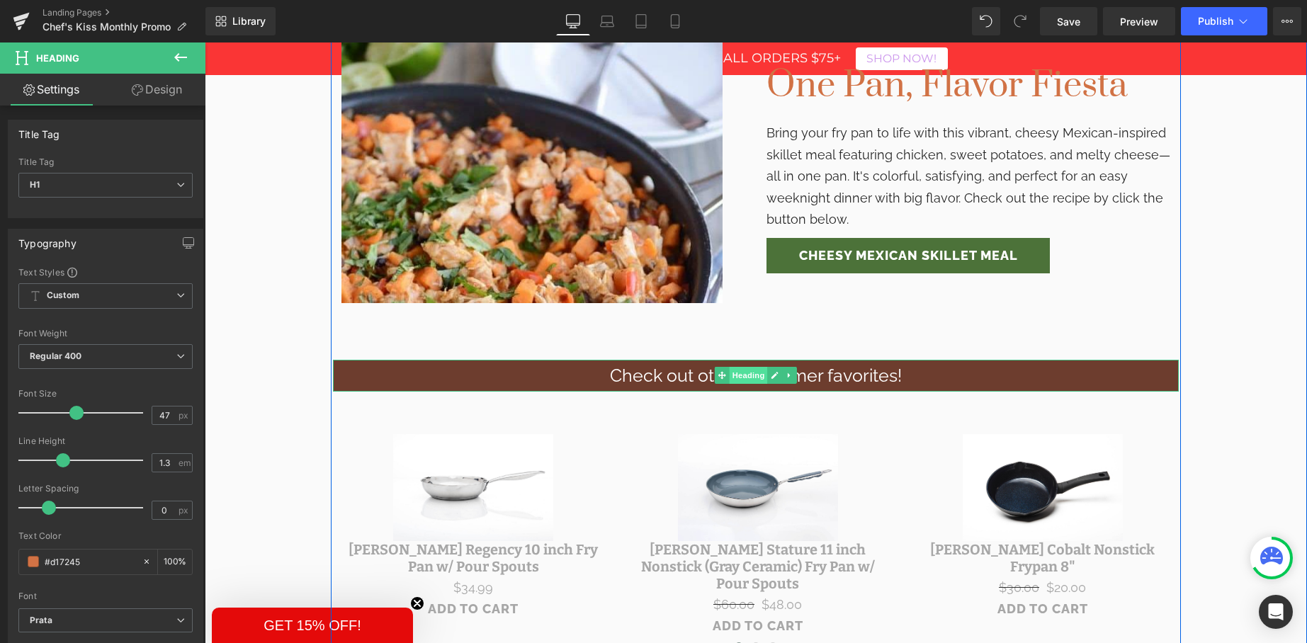
click at [743, 380] on span "Heading" at bounding box center [749, 375] width 38 height 17
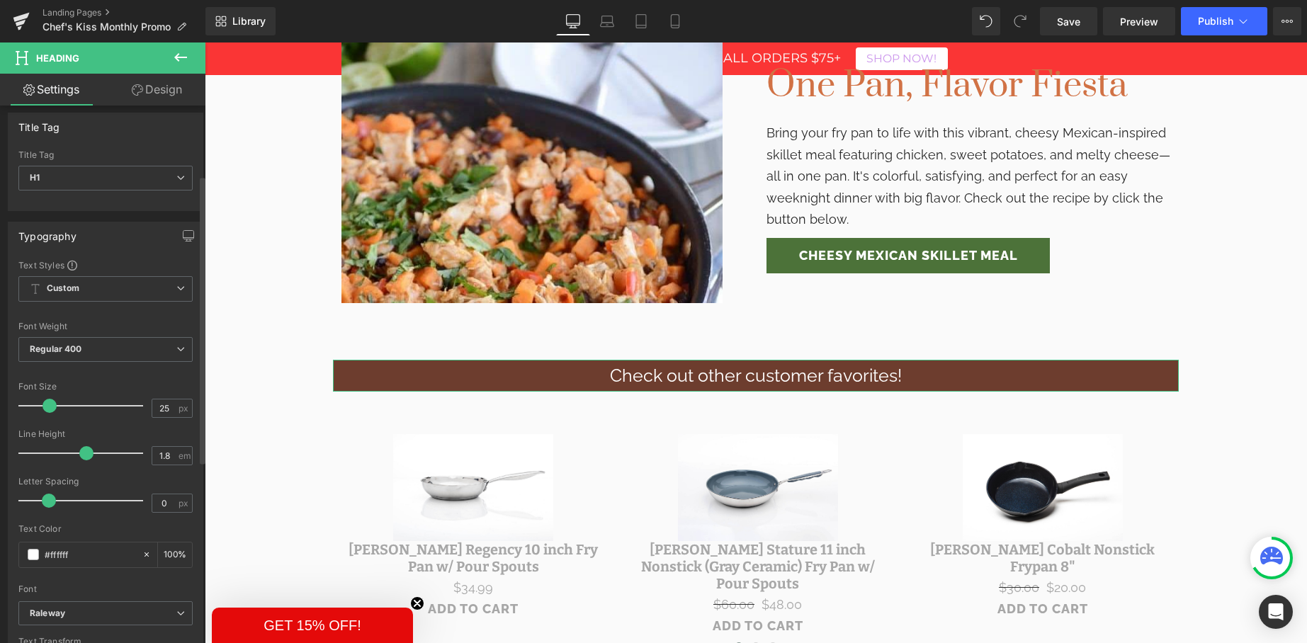
scroll to position [0, 0]
click at [138, 85] on icon at bounding box center [137, 89] width 11 height 11
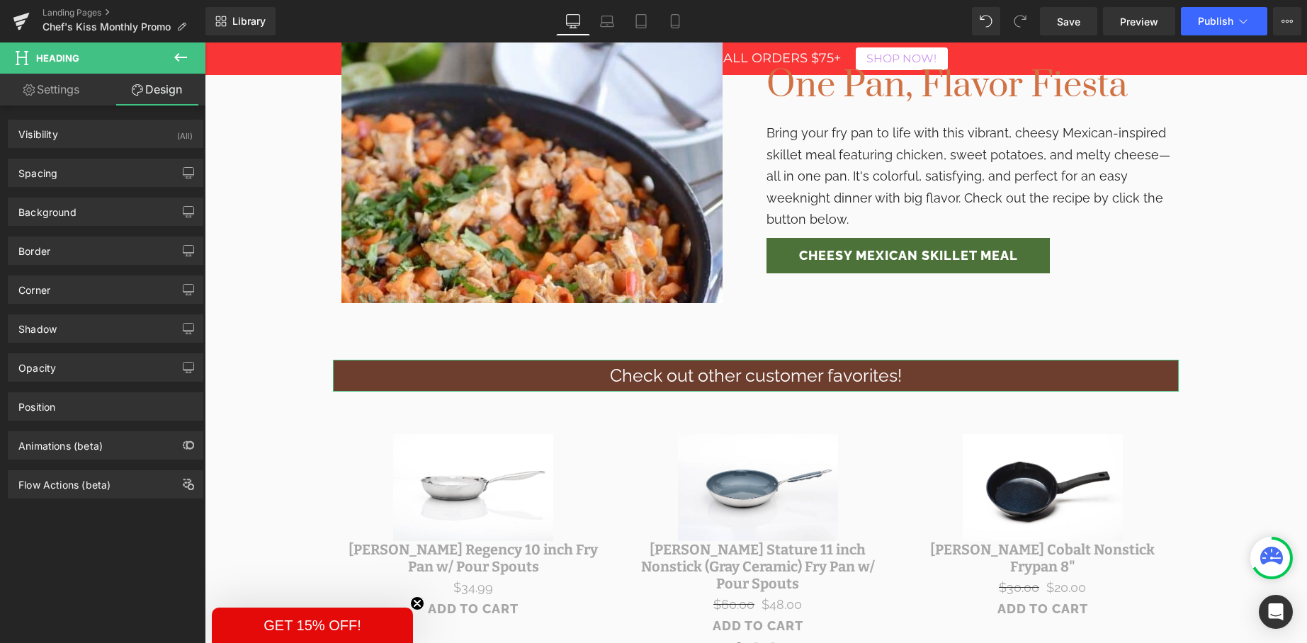
drag, startPoint x: 56, startPoint y: 214, endPoint x: 56, endPoint y: 233, distance: 19.1
click at [56, 215] on div "Background" at bounding box center [47, 208] width 58 height 20
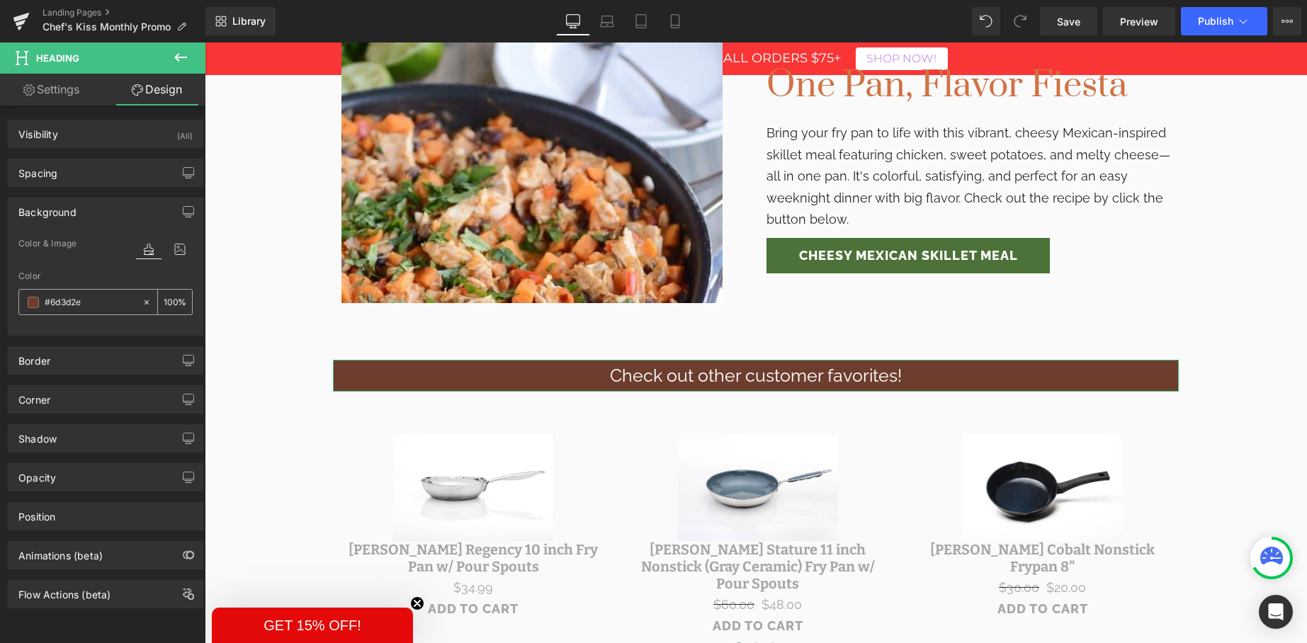
click at [49, 305] on input "#6d3d2e" at bounding box center [90, 303] width 91 height 16
paste input "d17245"
type input "#d17245"
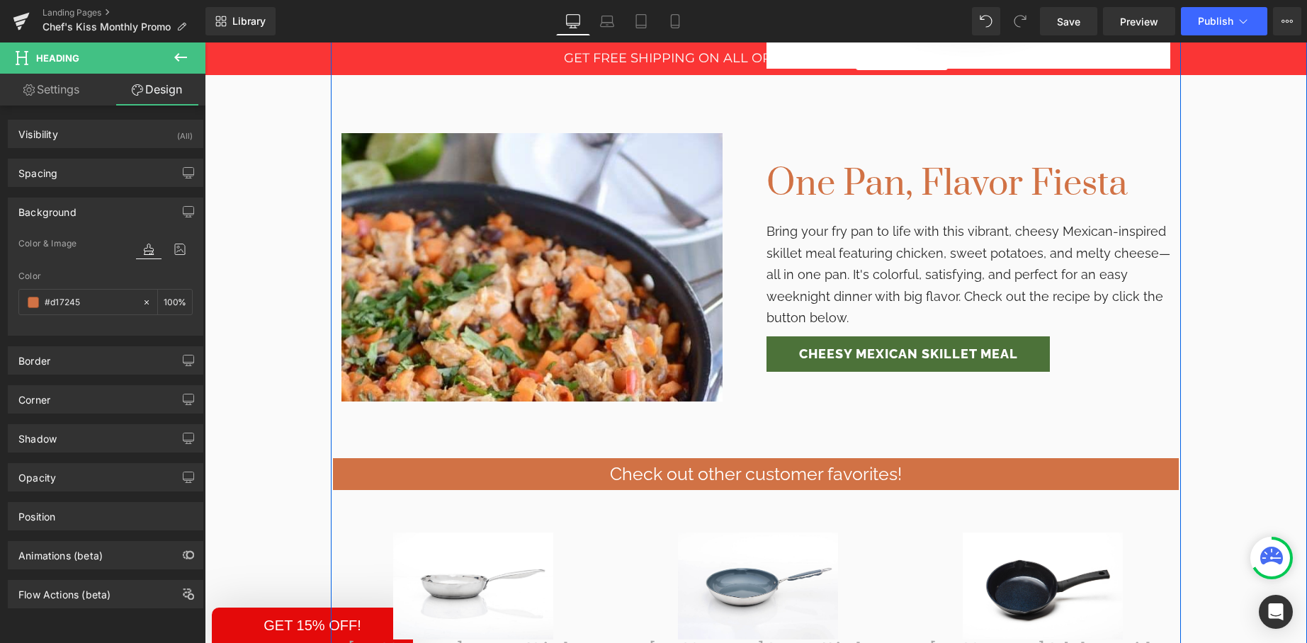
scroll to position [1654, 0]
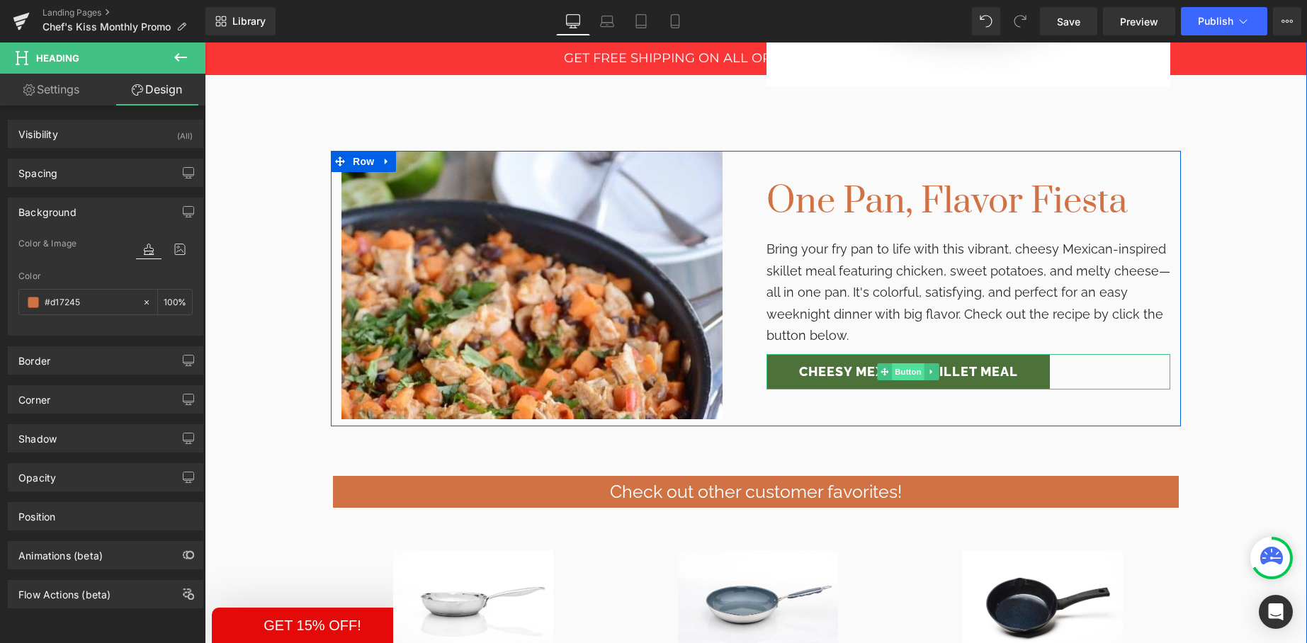
click at [895, 369] on div "Cheesy Mexican skillet meal Button" at bounding box center [969, 371] width 404 height 35
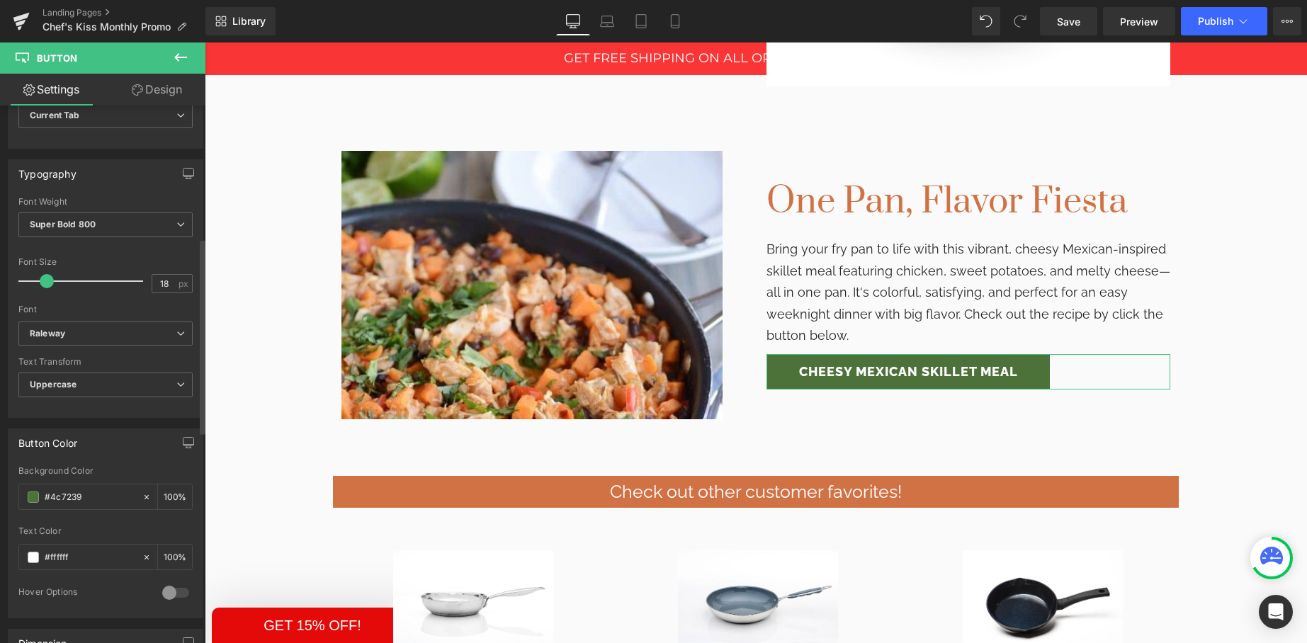
scroll to position [394, 0]
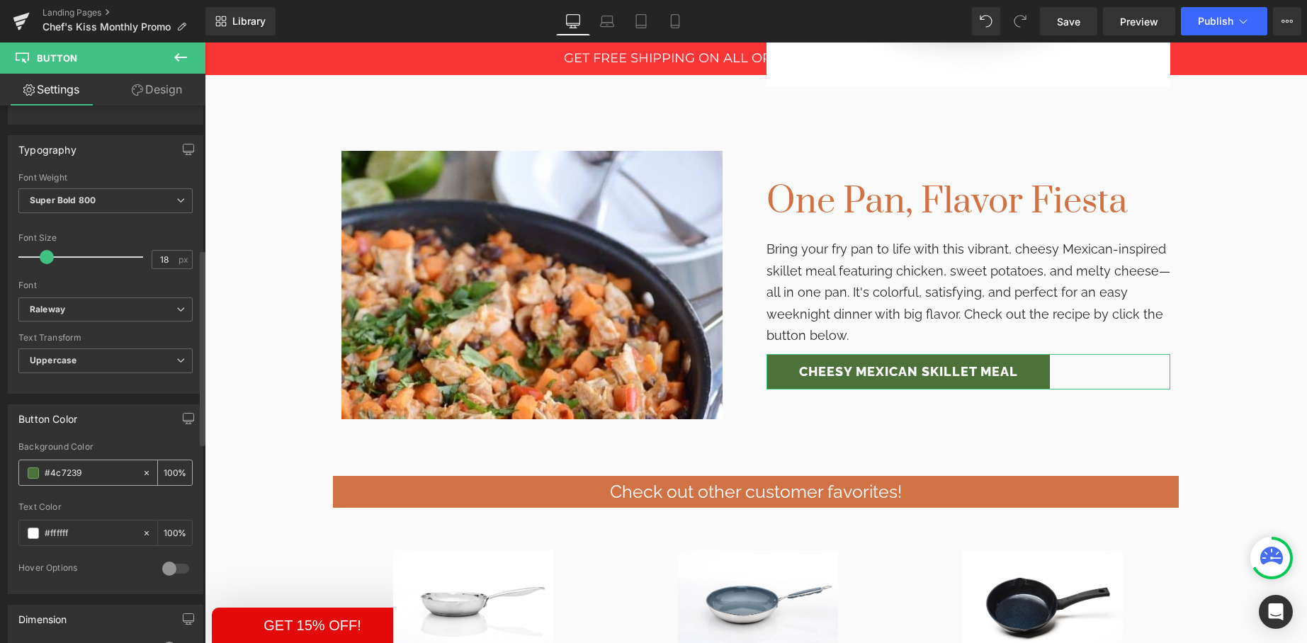
click at [63, 473] on input "#4c7239" at bounding box center [90, 473] width 91 height 16
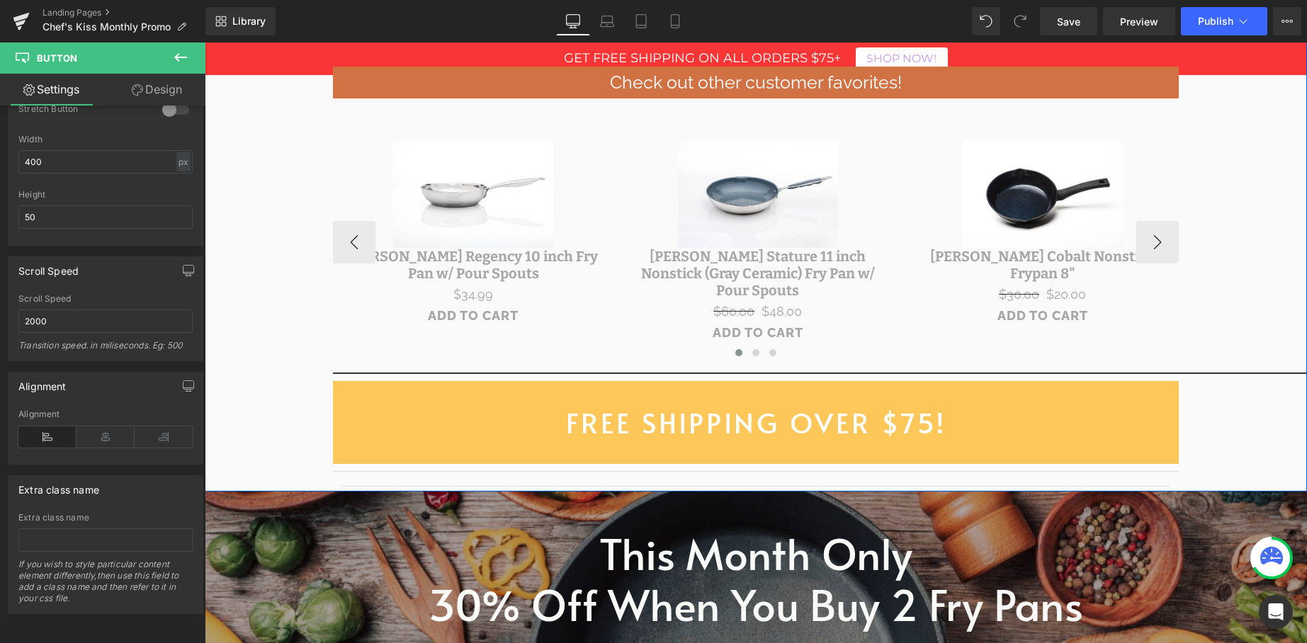
scroll to position [2173, 0]
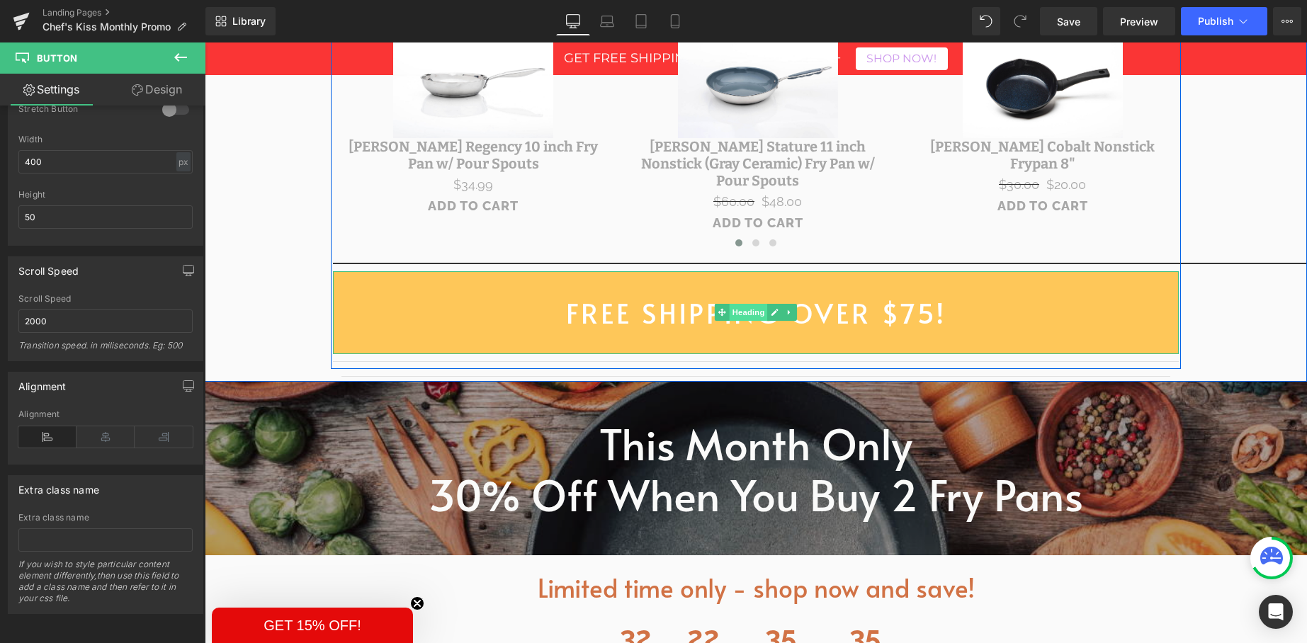
click at [746, 304] on span "Heading" at bounding box center [749, 312] width 38 height 17
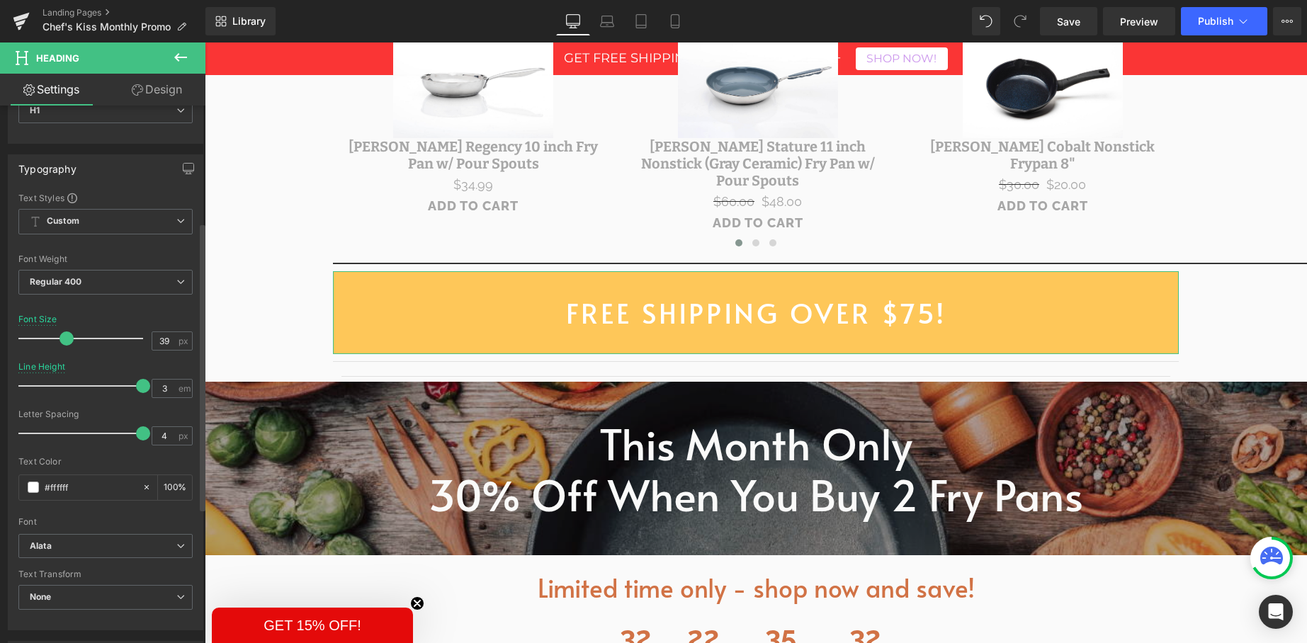
scroll to position [0, 0]
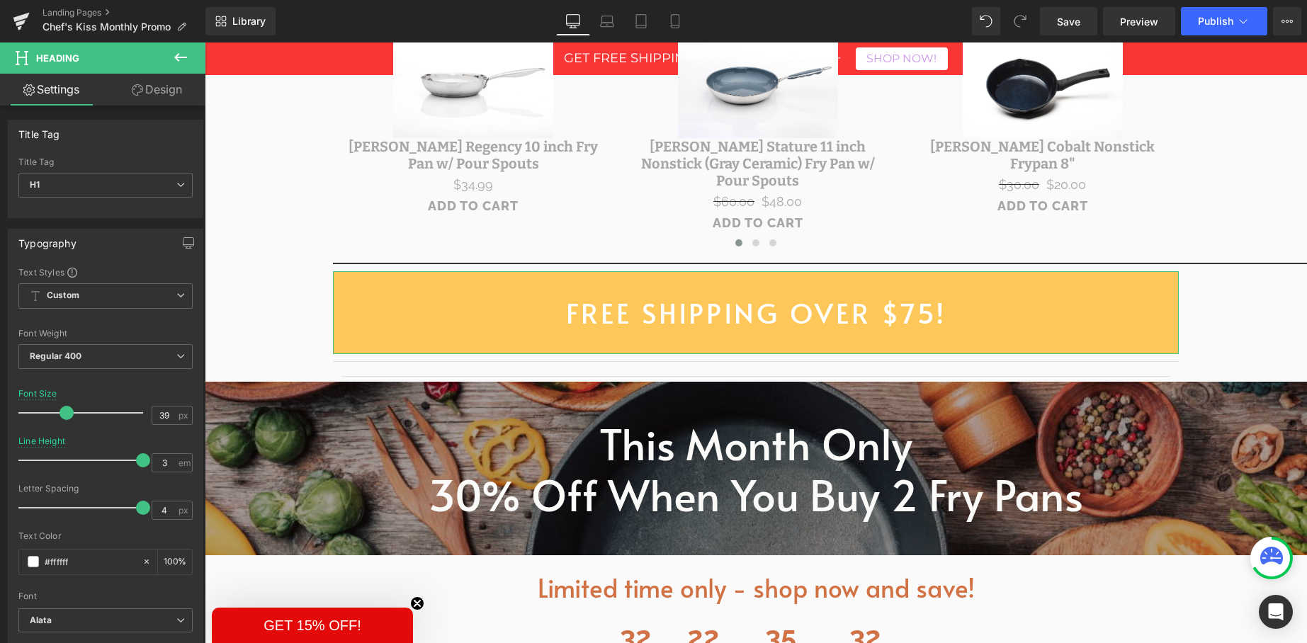
click at [170, 85] on link "Design" at bounding box center [157, 90] width 103 height 32
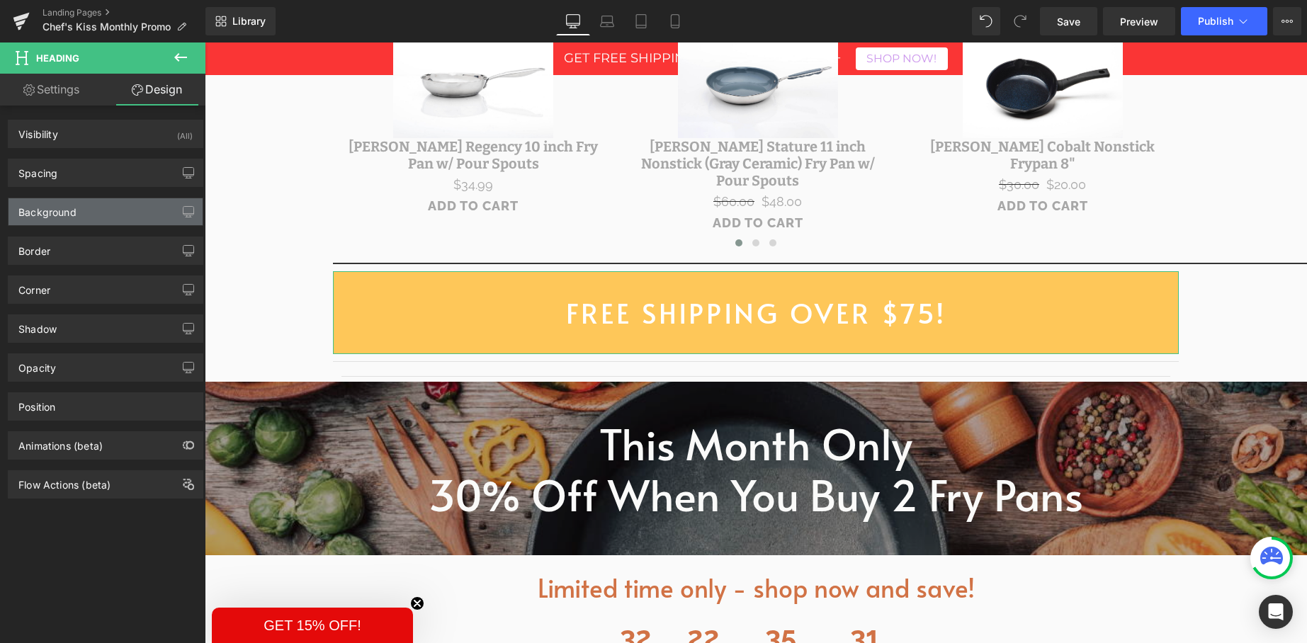
click at [59, 213] on div "Background" at bounding box center [47, 208] width 58 height 20
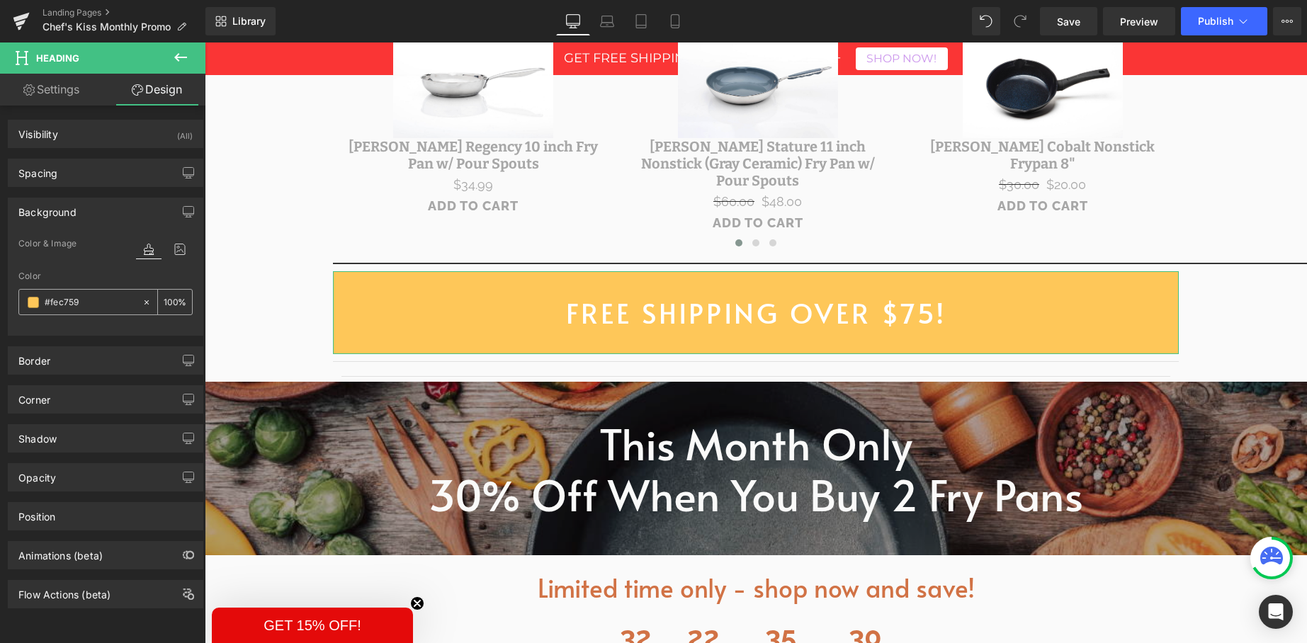
click at [68, 302] on input "#fec759" at bounding box center [90, 303] width 91 height 16
paste input "4c723"
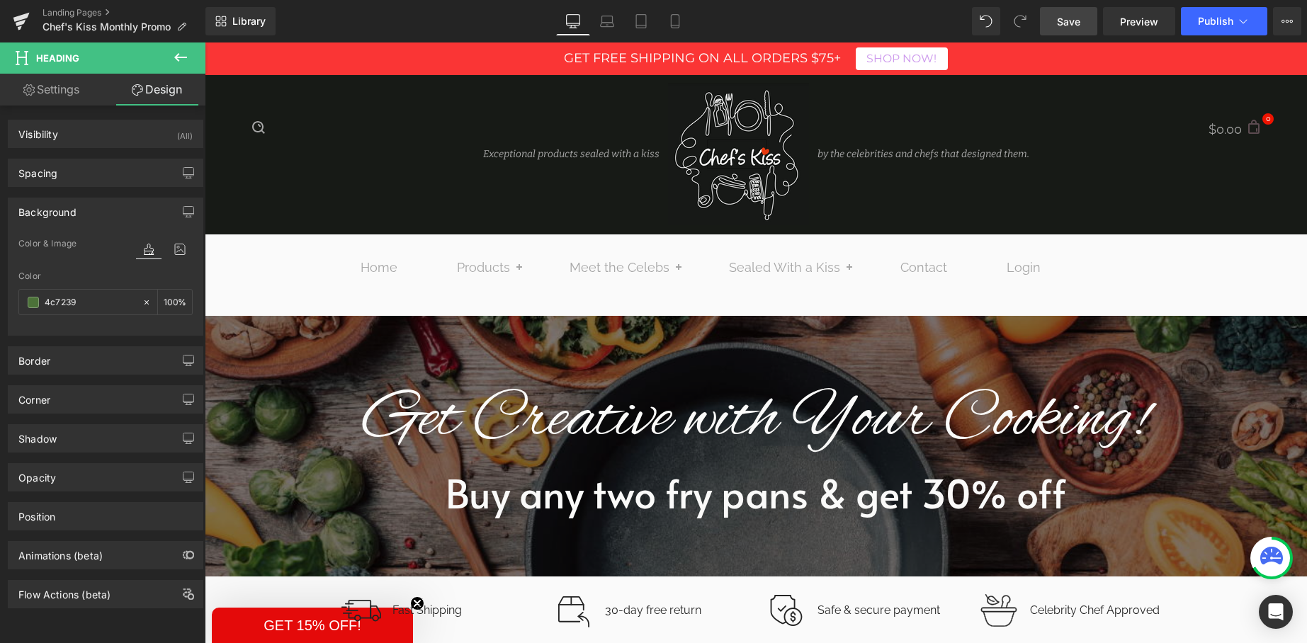
type input "4c7239"
click at [1069, 20] on span "Save" at bounding box center [1068, 21] width 23 height 15
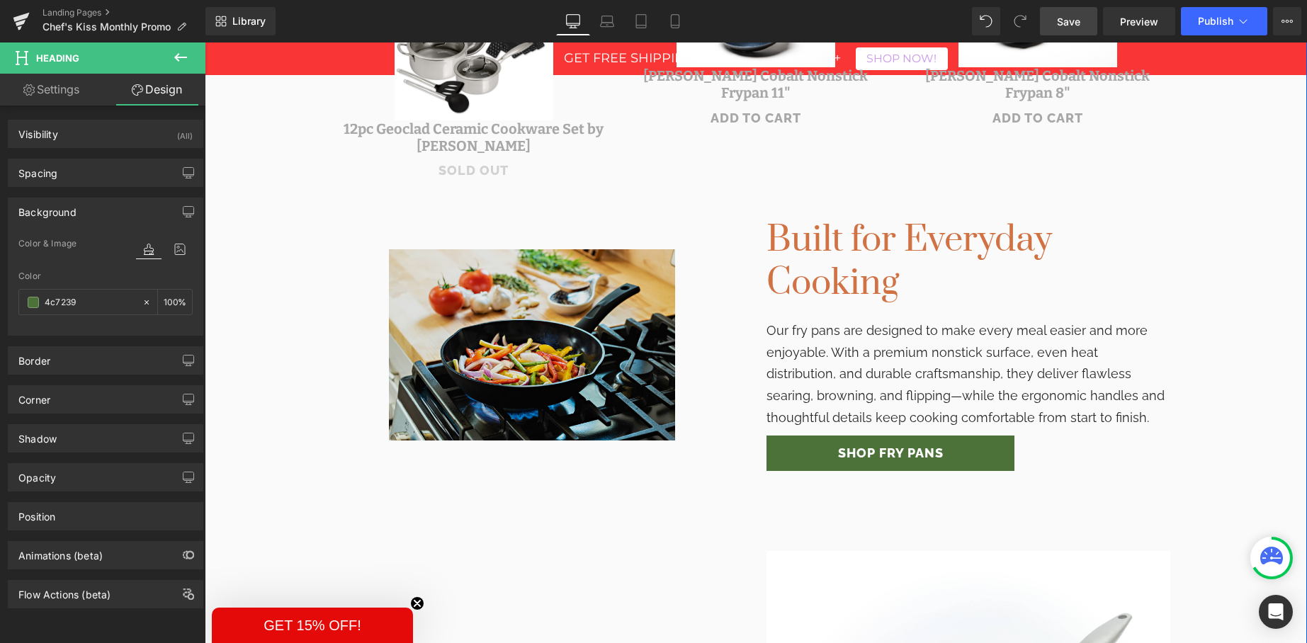
scroll to position [786, 0]
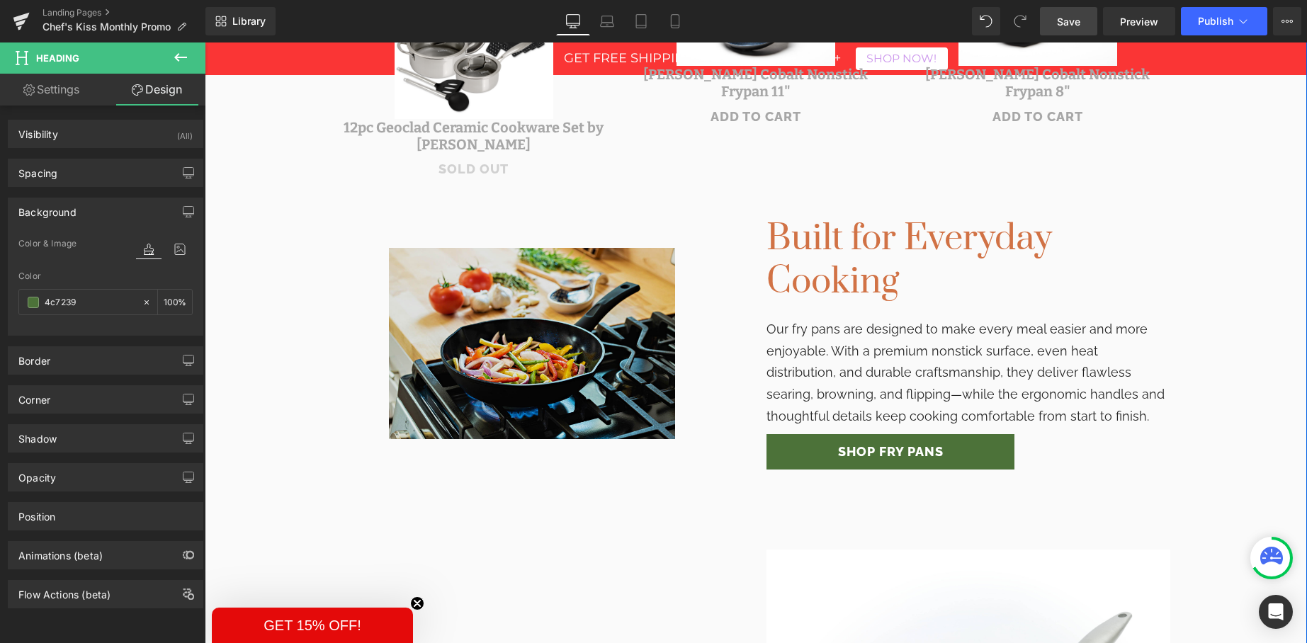
click at [570, 283] on img at bounding box center [532, 343] width 286 height 191
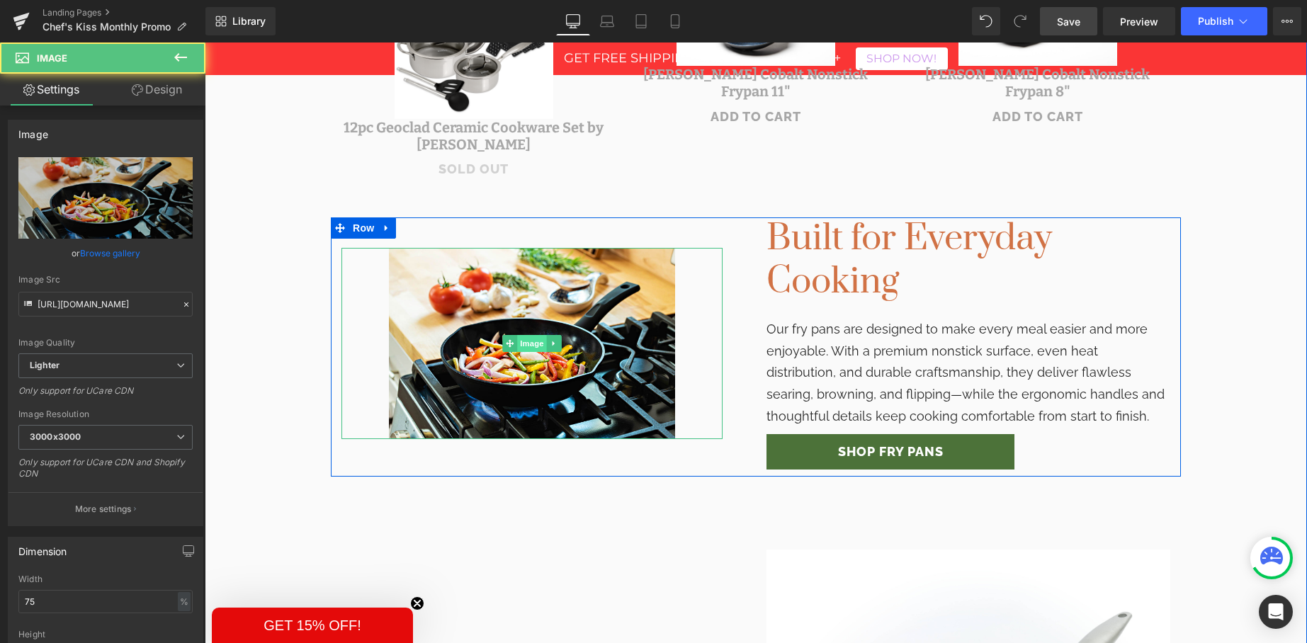
scroll to position [789, 0]
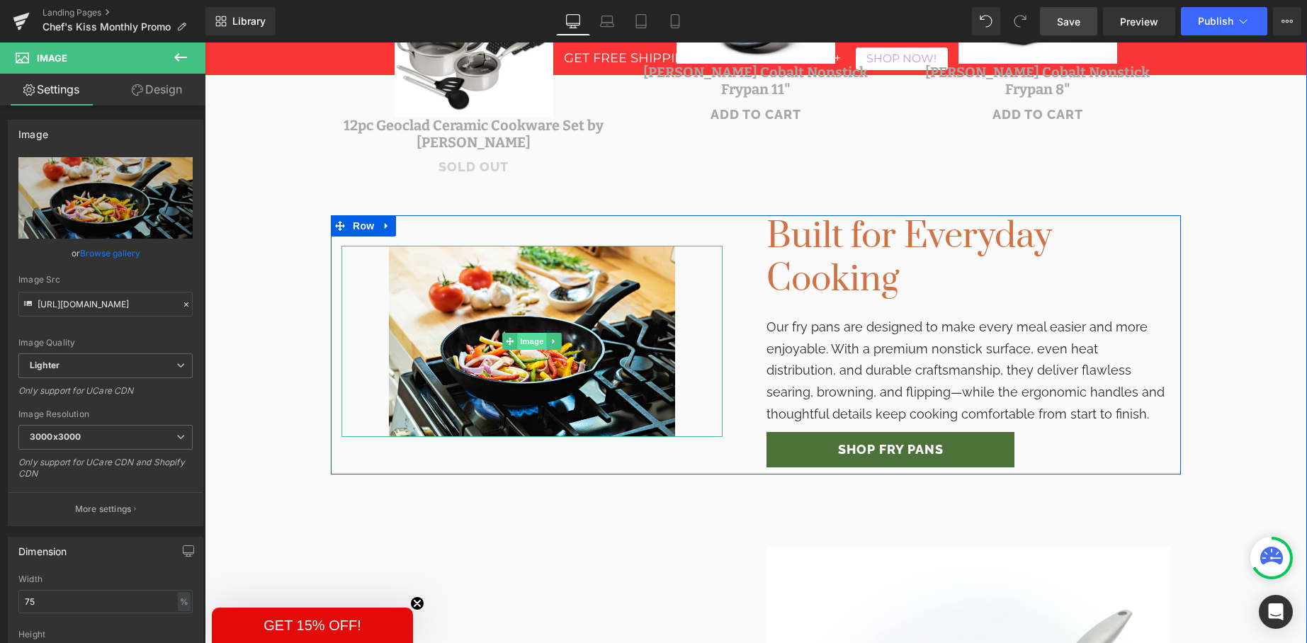
click at [529, 340] on span "Image" at bounding box center [532, 341] width 30 height 17
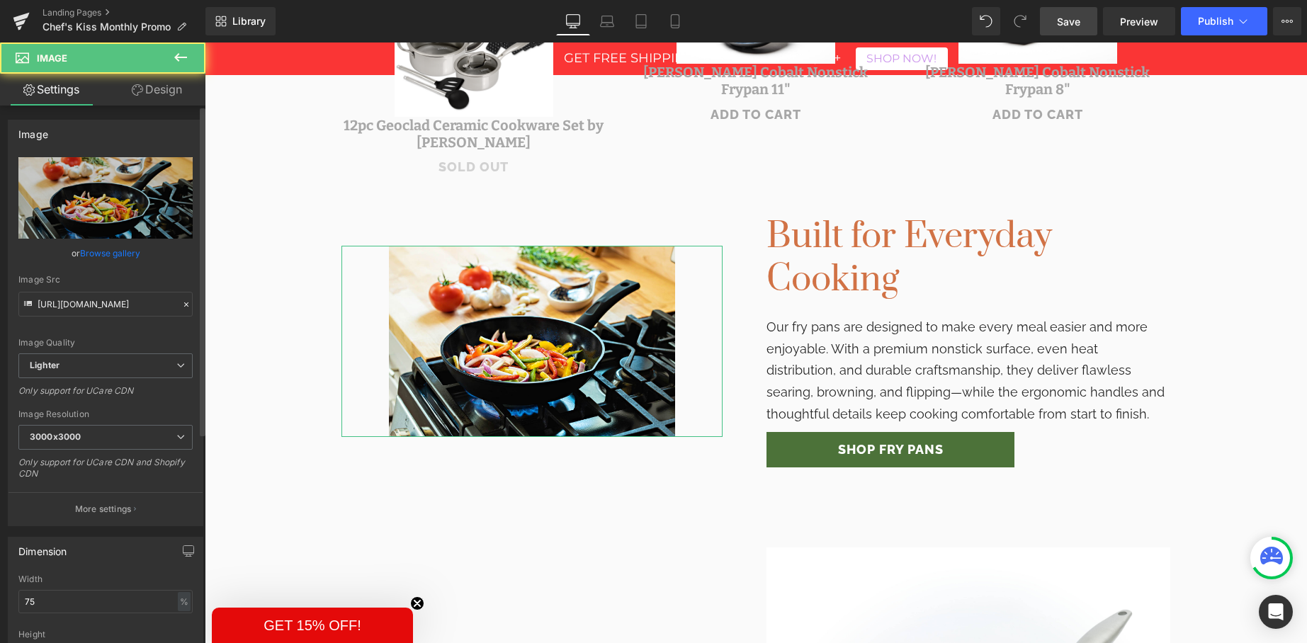
scroll to position [1, 0]
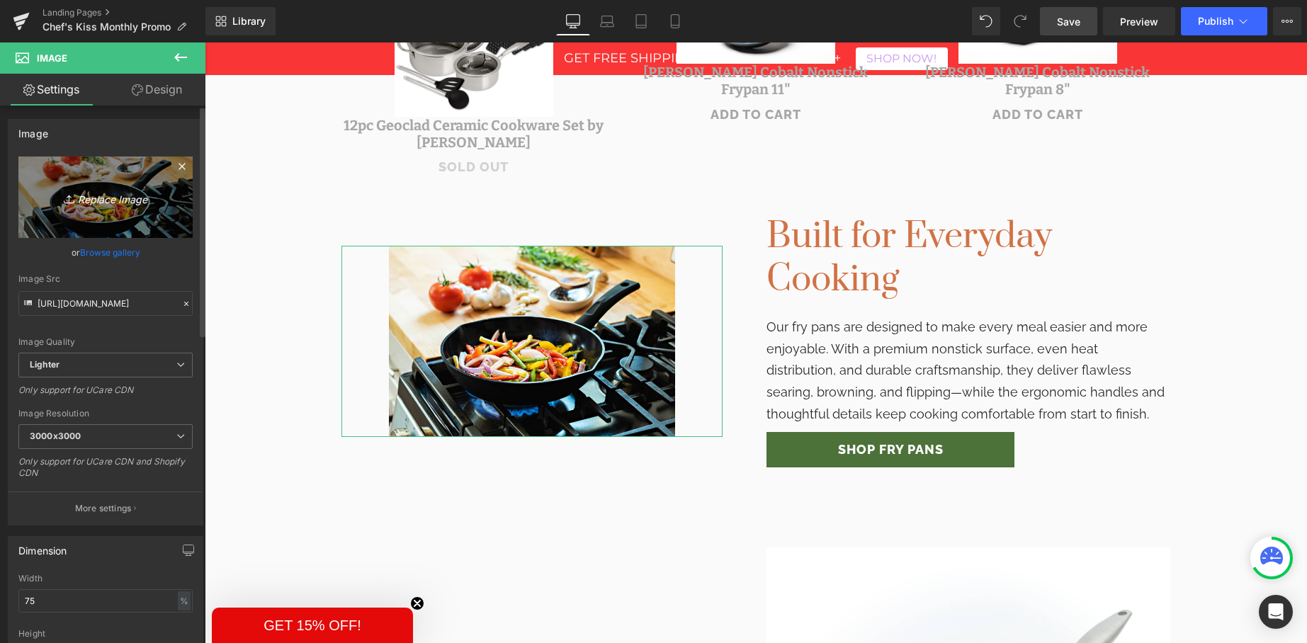
click at [115, 200] on icon "Replace Image" at bounding box center [105, 197] width 113 height 18
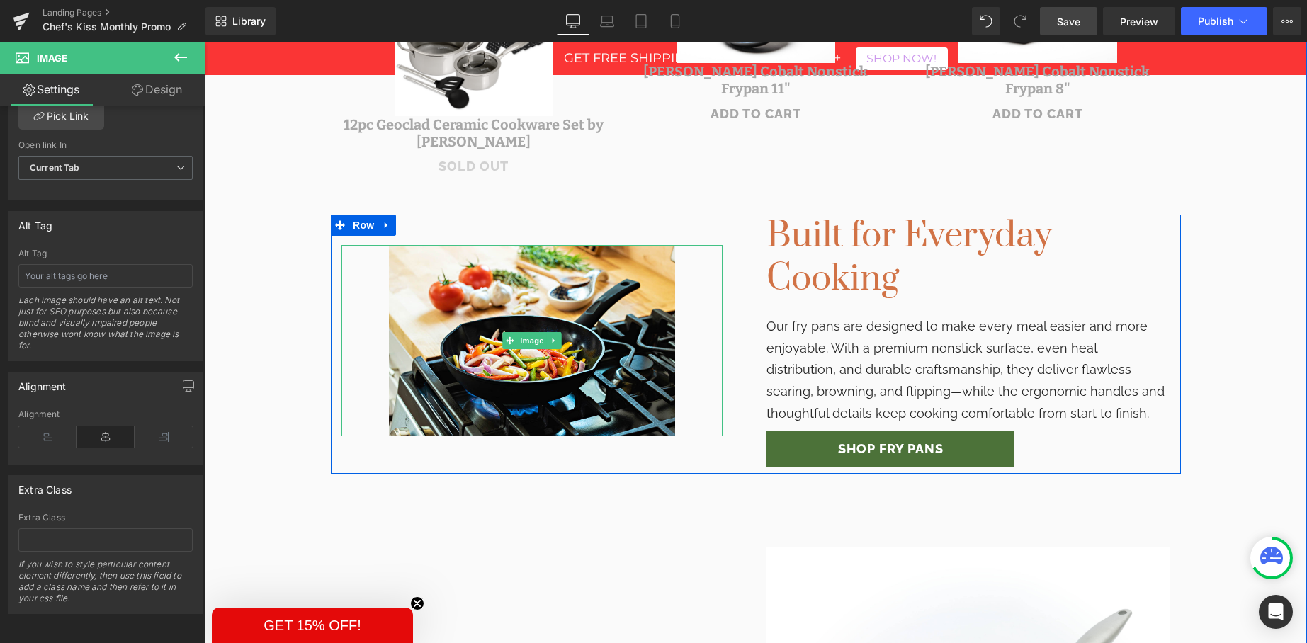
scroll to position [791, 0]
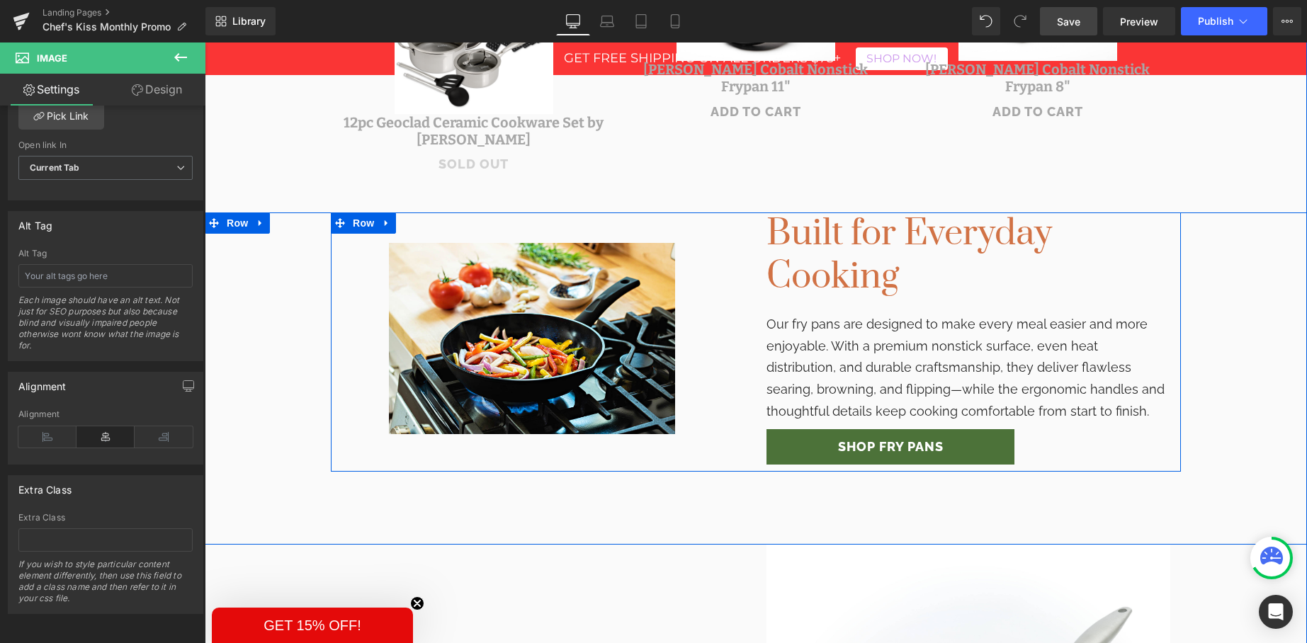
click at [660, 435] on div "Image" at bounding box center [543, 339] width 425 height 252
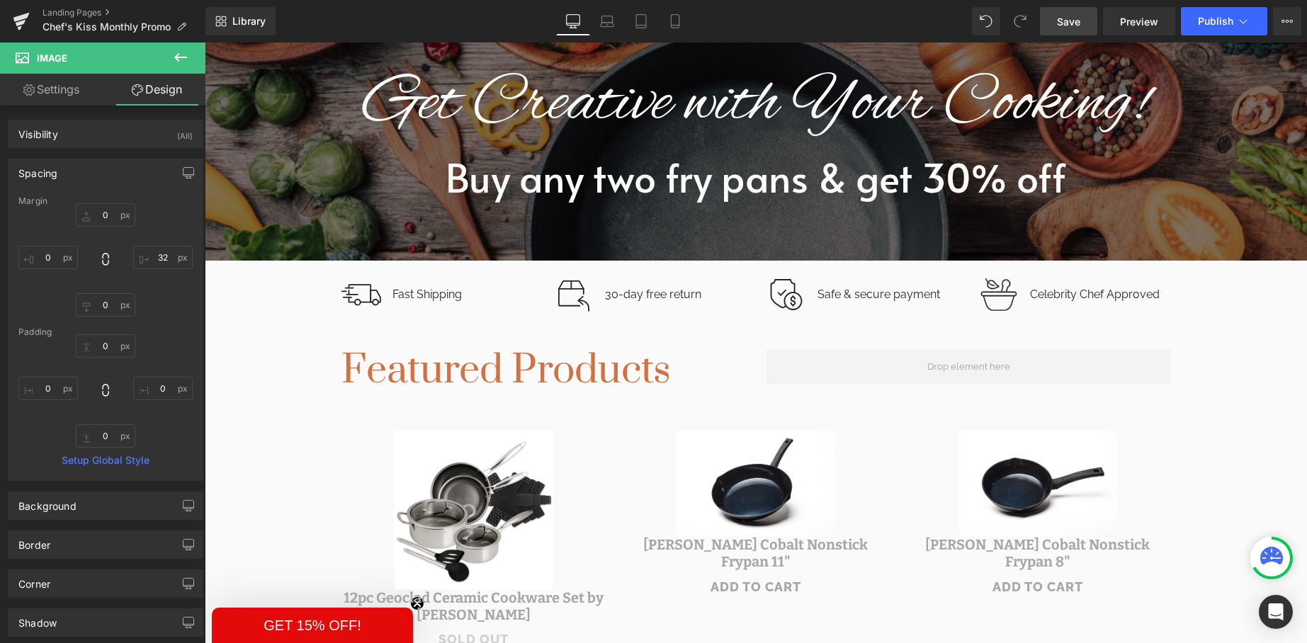
scroll to position [303, 0]
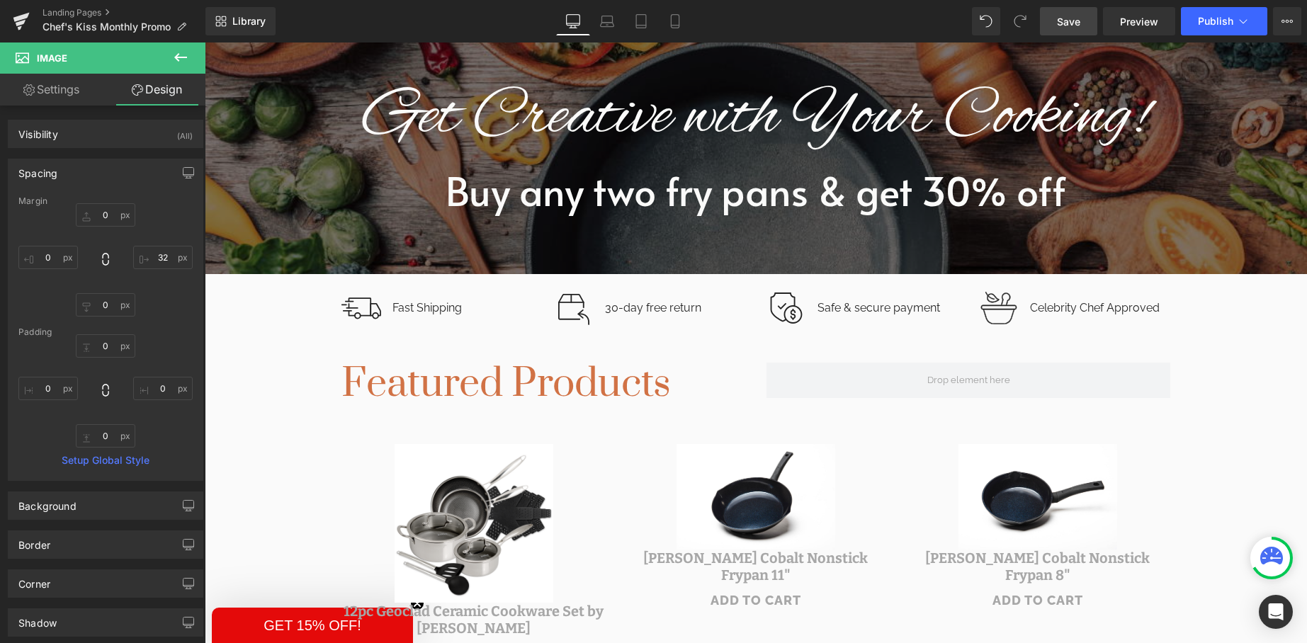
click at [1079, 28] on span "Save" at bounding box center [1068, 21] width 23 height 15
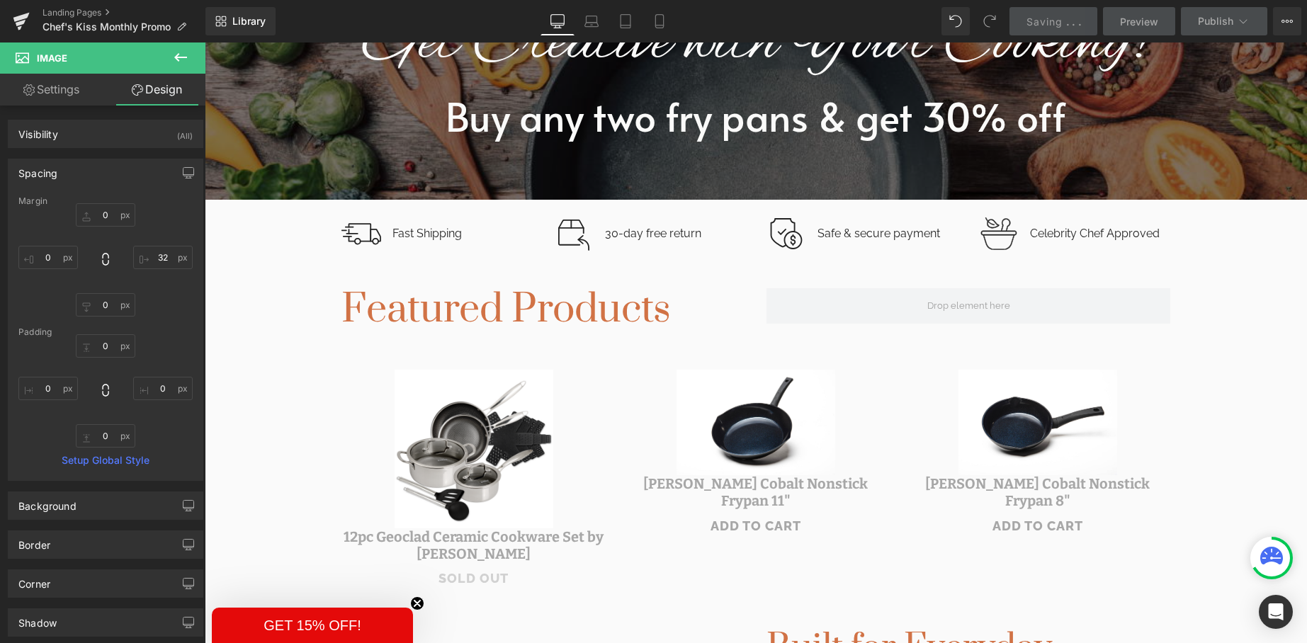
scroll to position [0, 0]
